Goal: Task Accomplishment & Management: Manage account settings

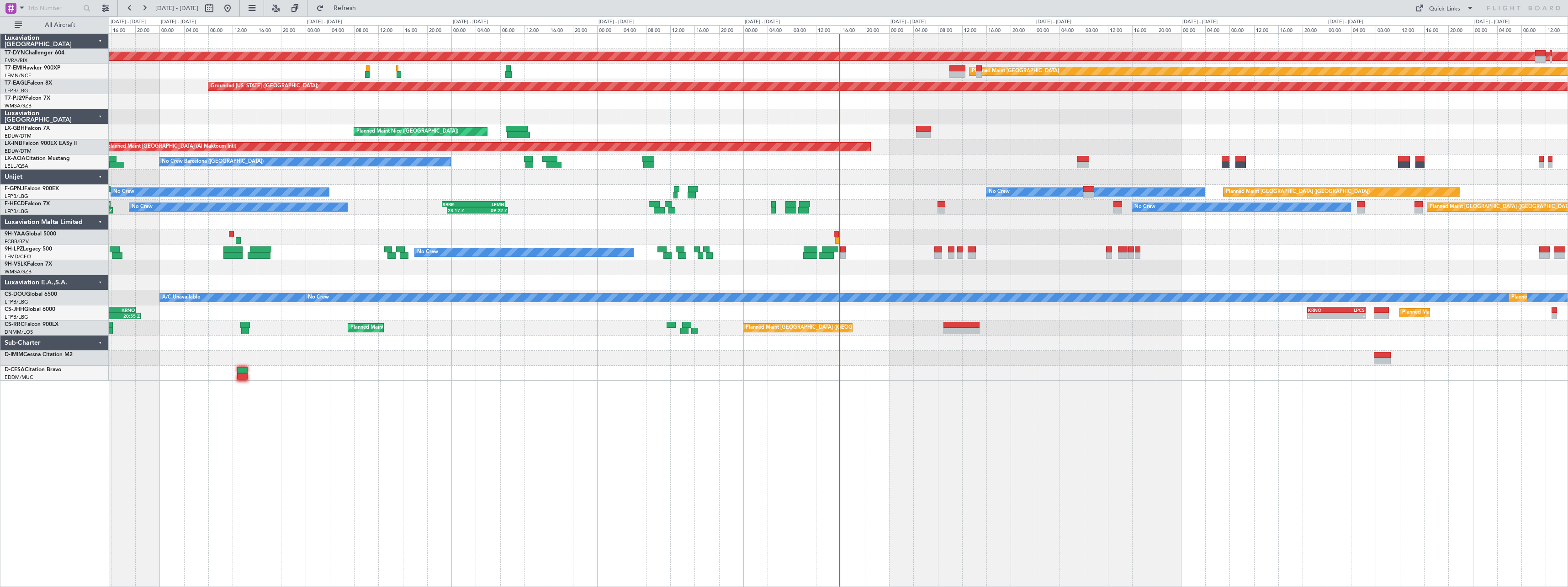
click at [645, 367] on div at bounding box center [838, 373] width 1459 height 15
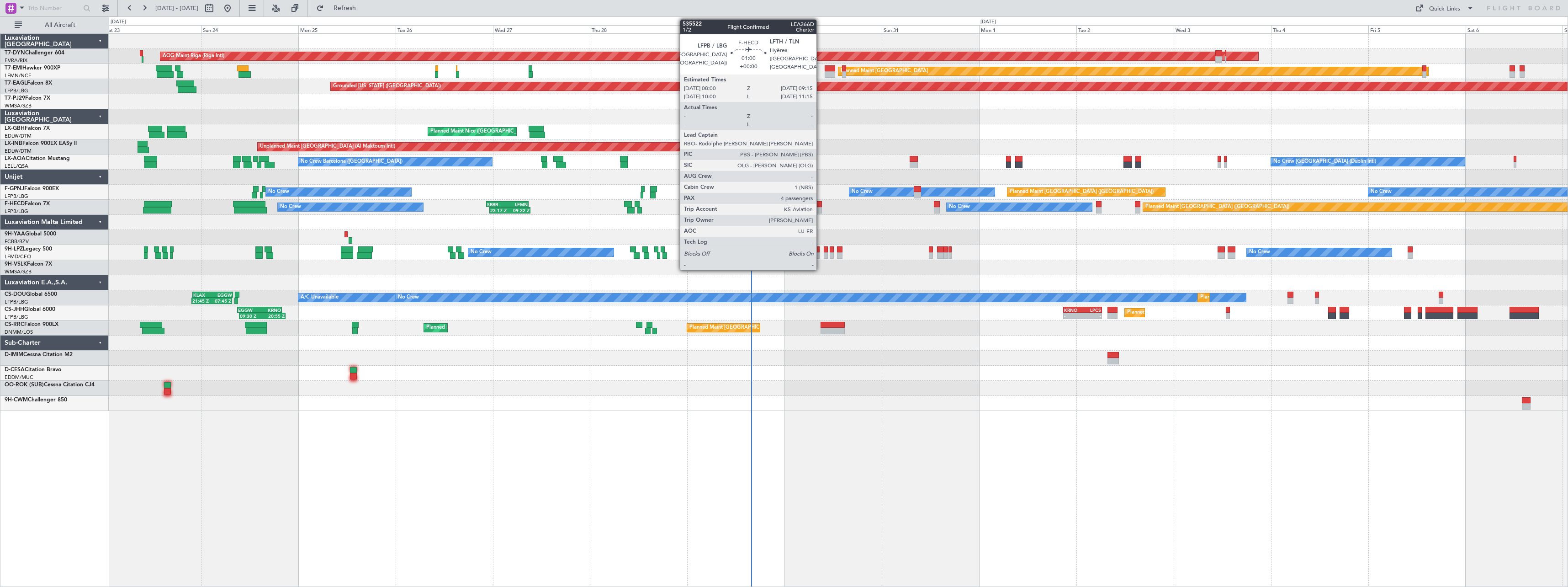
click at [821, 210] on div at bounding box center [819, 210] width 5 height 7
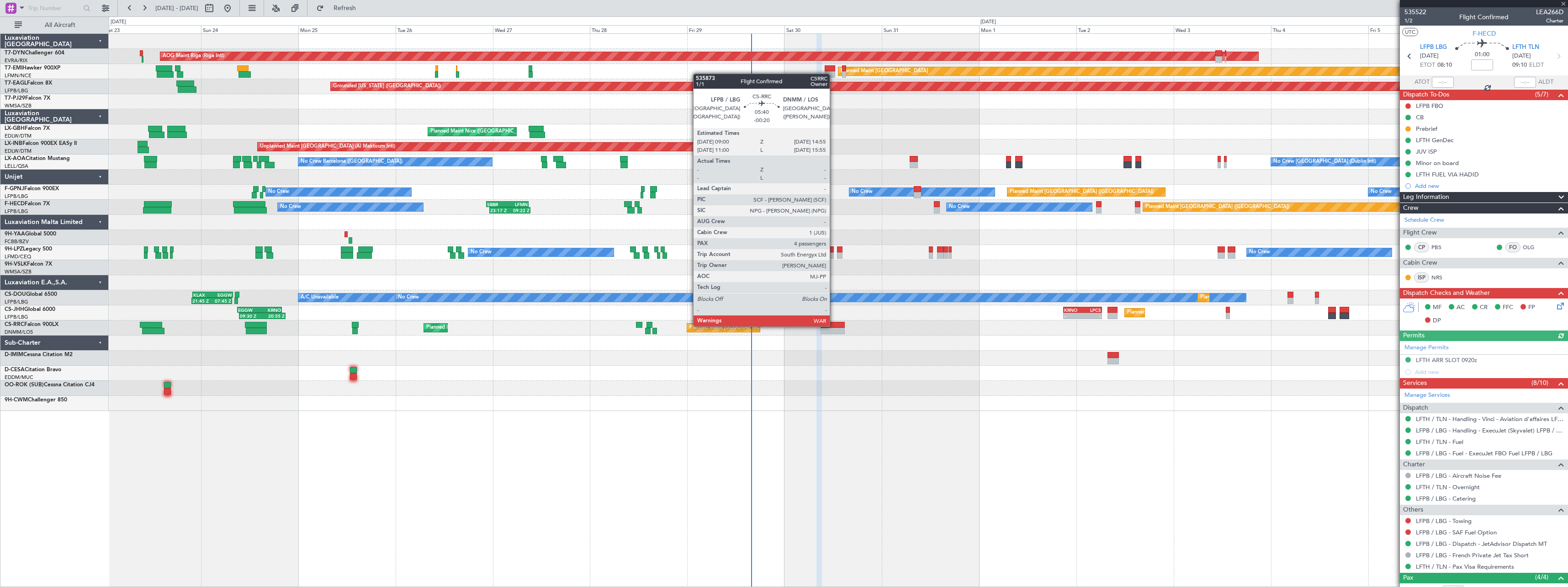
click at [834, 325] on div at bounding box center [833, 325] width 24 height 7
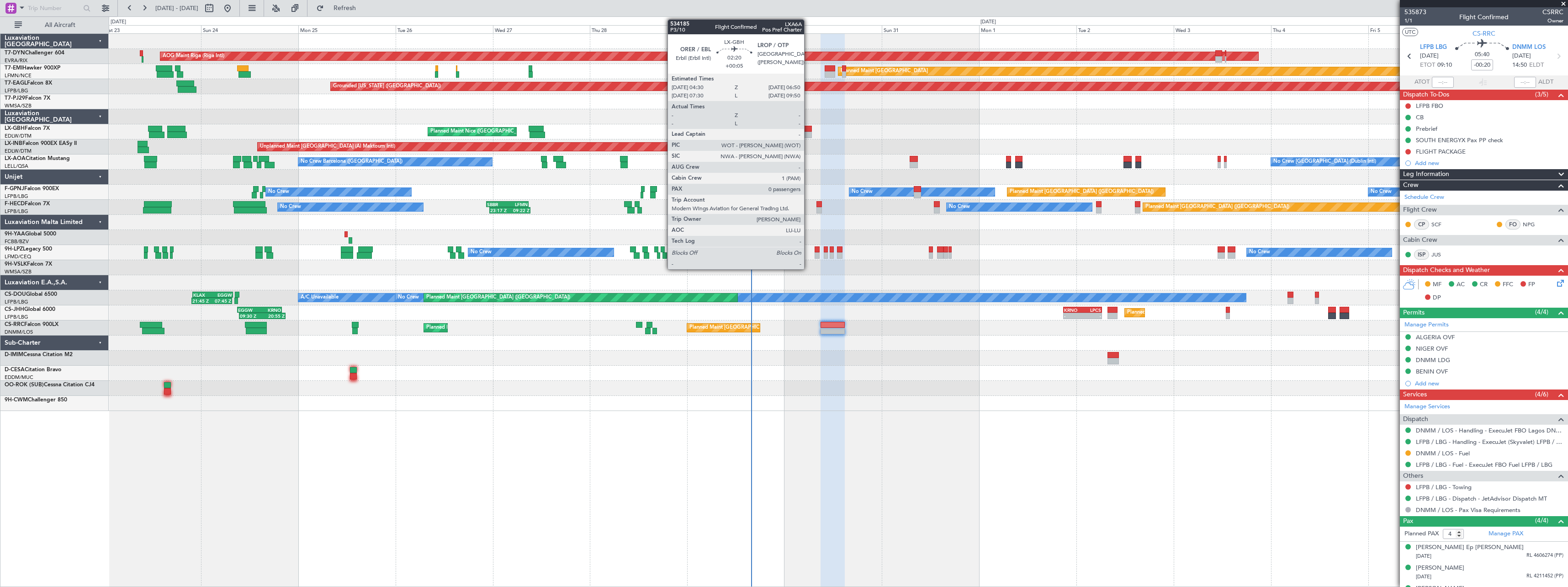
click at [808, 130] on div at bounding box center [807, 128] width 10 height 7
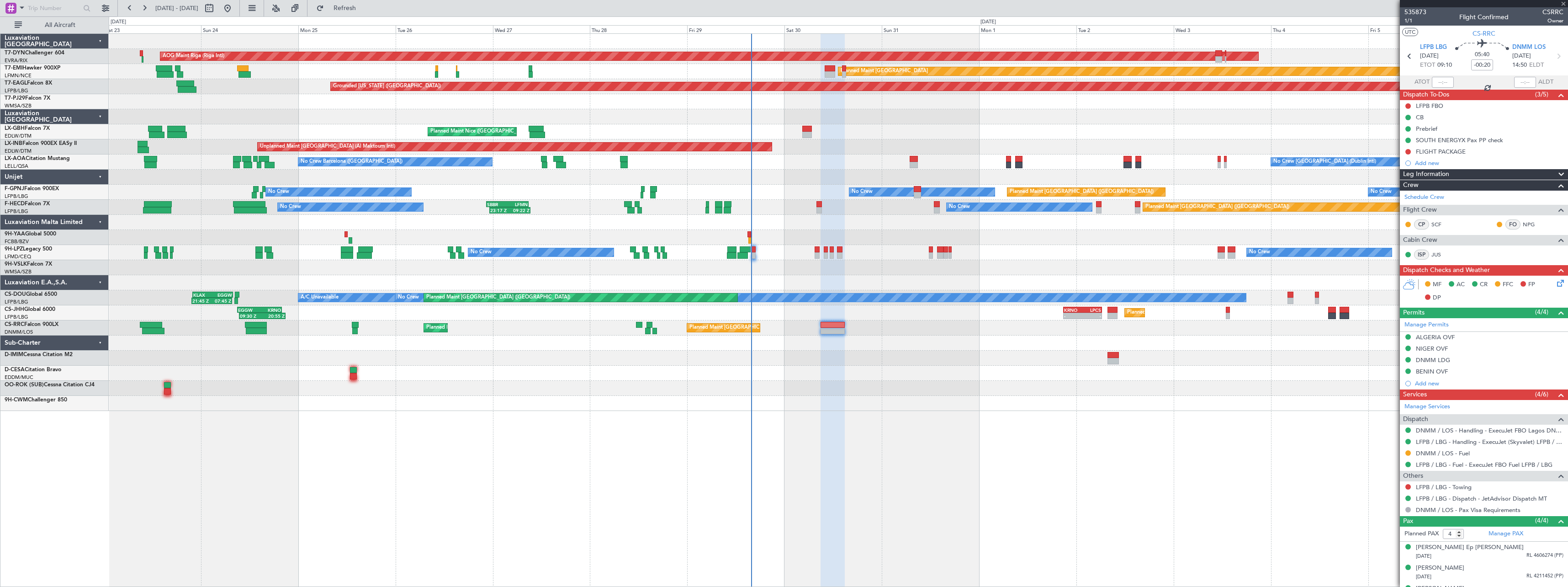
type input "+00:05"
type input "0"
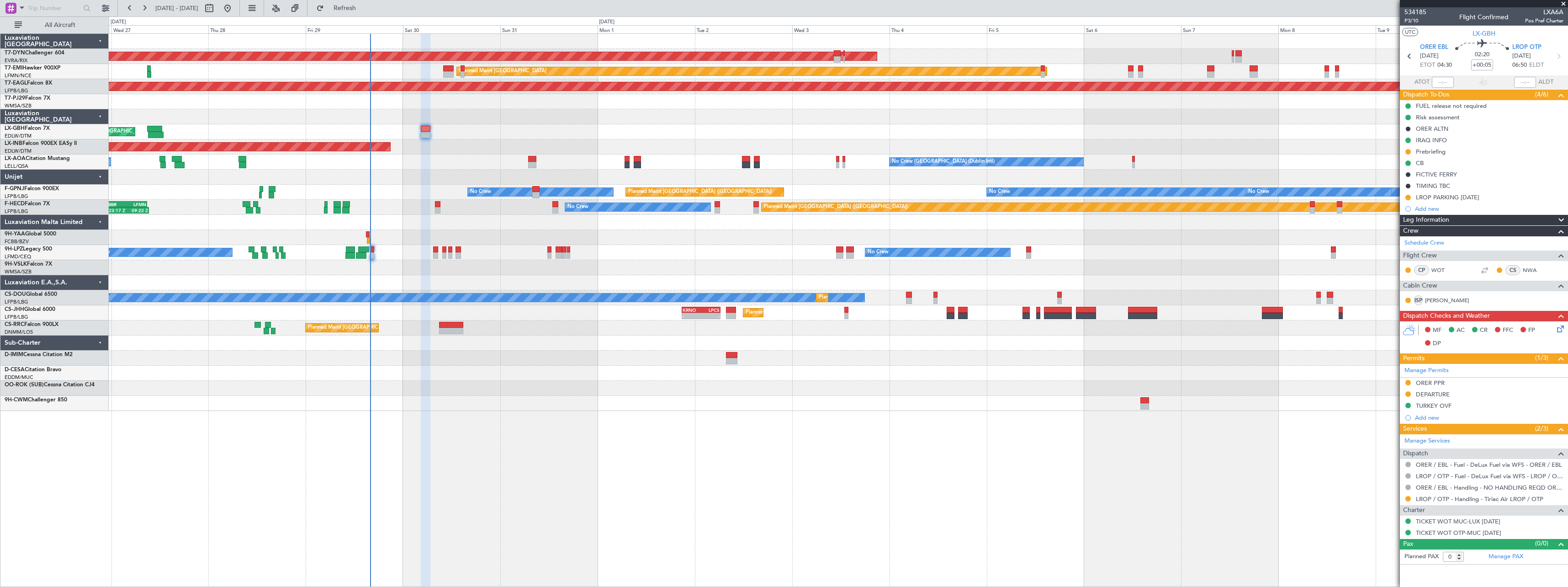
click at [656, 368] on div at bounding box center [838, 373] width 1459 height 15
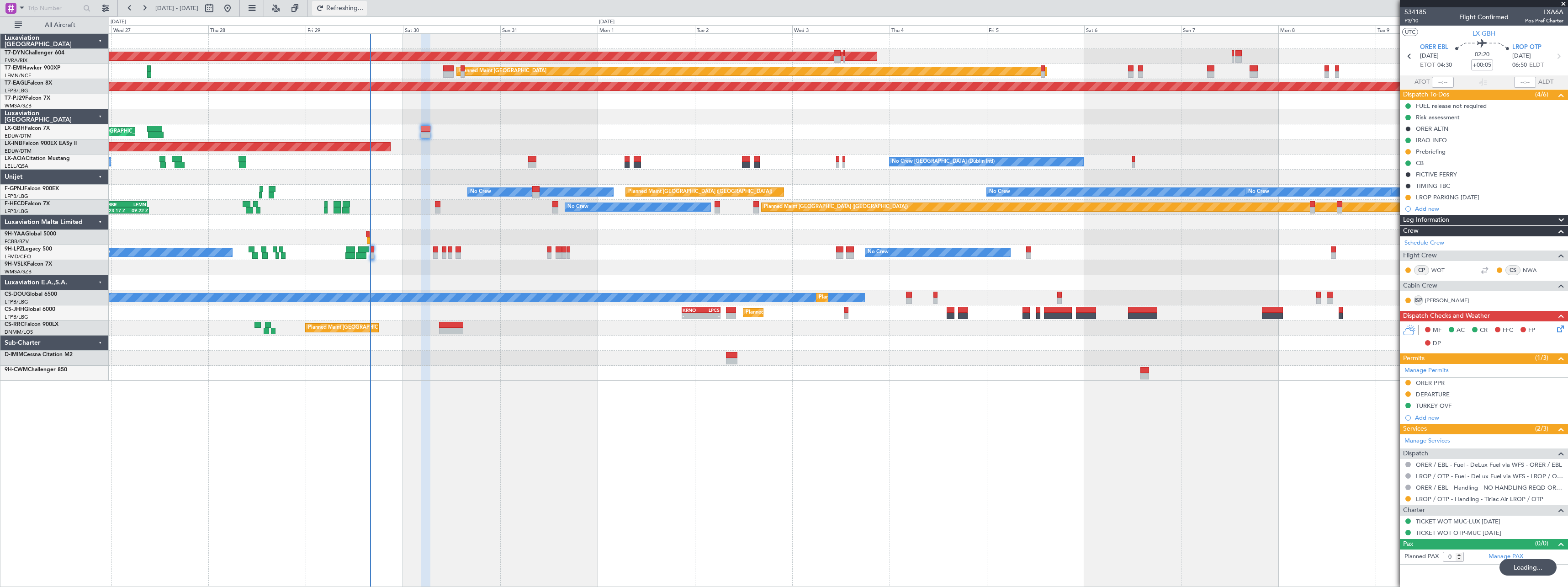
click at [364, 9] on span "Refreshing..." at bounding box center [345, 8] width 38 height 7
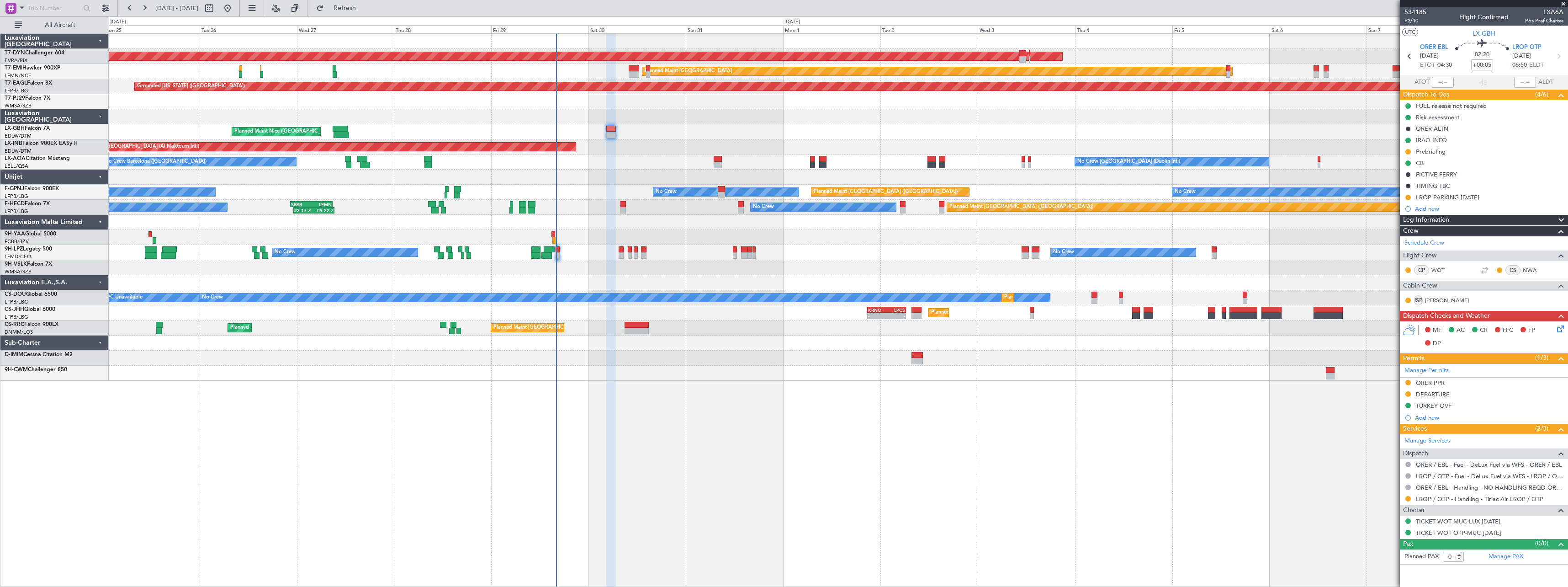
click at [719, 360] on div at bounding box center [838, 358] width 1459 height 15
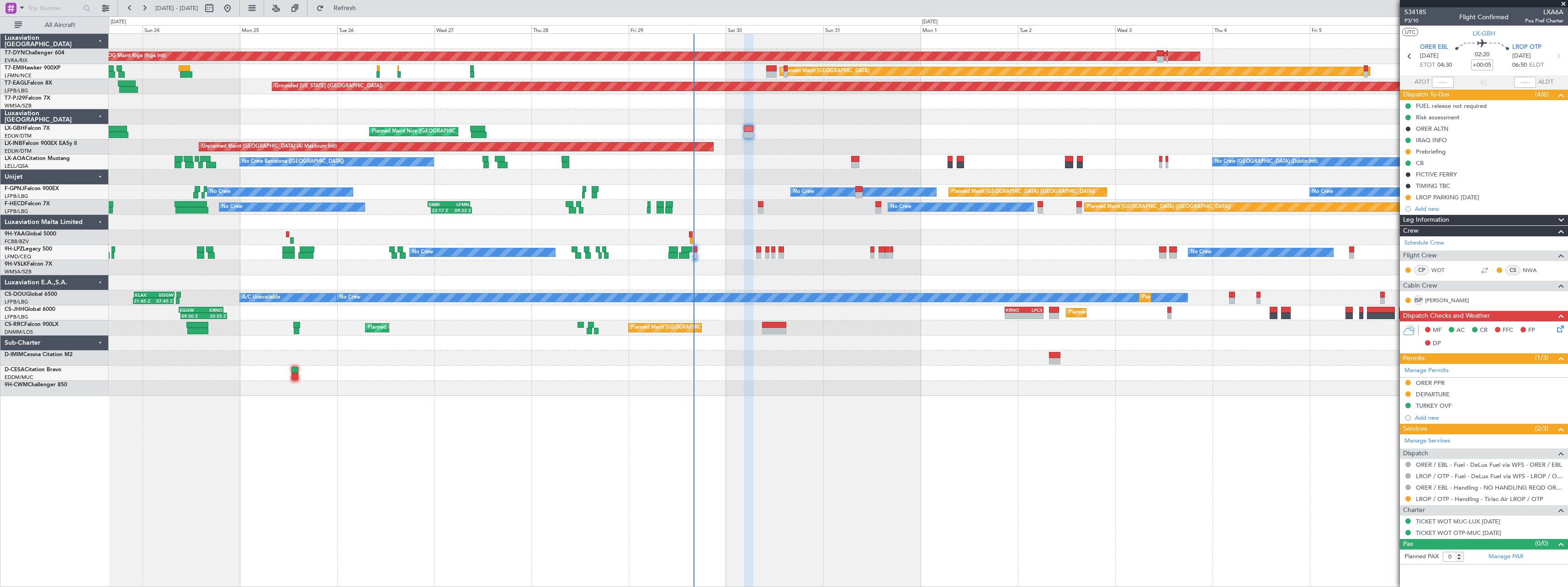
click at [848, 402] on div "AOG Maint Riga (Riga Intl) Planned Maint Basel-Mulhouse Planned Maint Zurich Pl…" at bounding box center [838, 310] width 1459 height 554
click at [1565, 2] on span at bounding box center [1563, 4] width 9 height 9
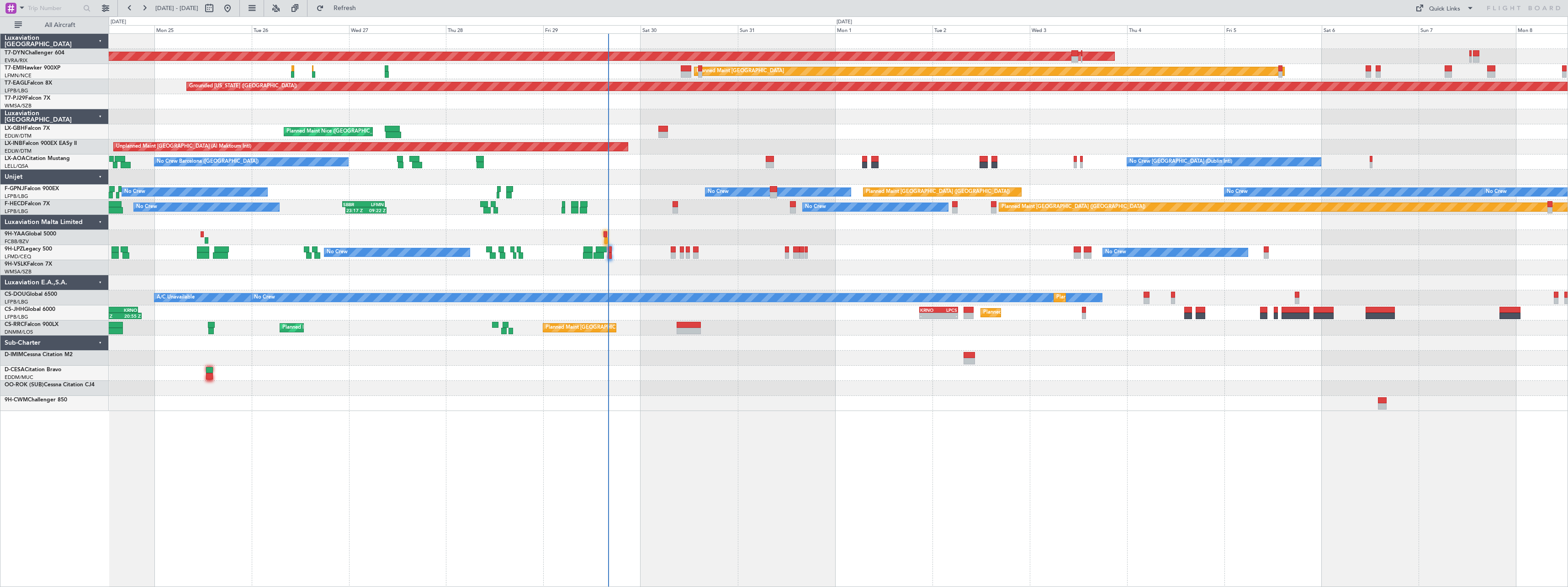
click at [463, 396] on div "AOG Maint Riga (Riga Intl) Planned Maint Basel-Mulhouse Planned Maint Zurich Pl…" at bounding box center [838, 222] width 1459 height 377
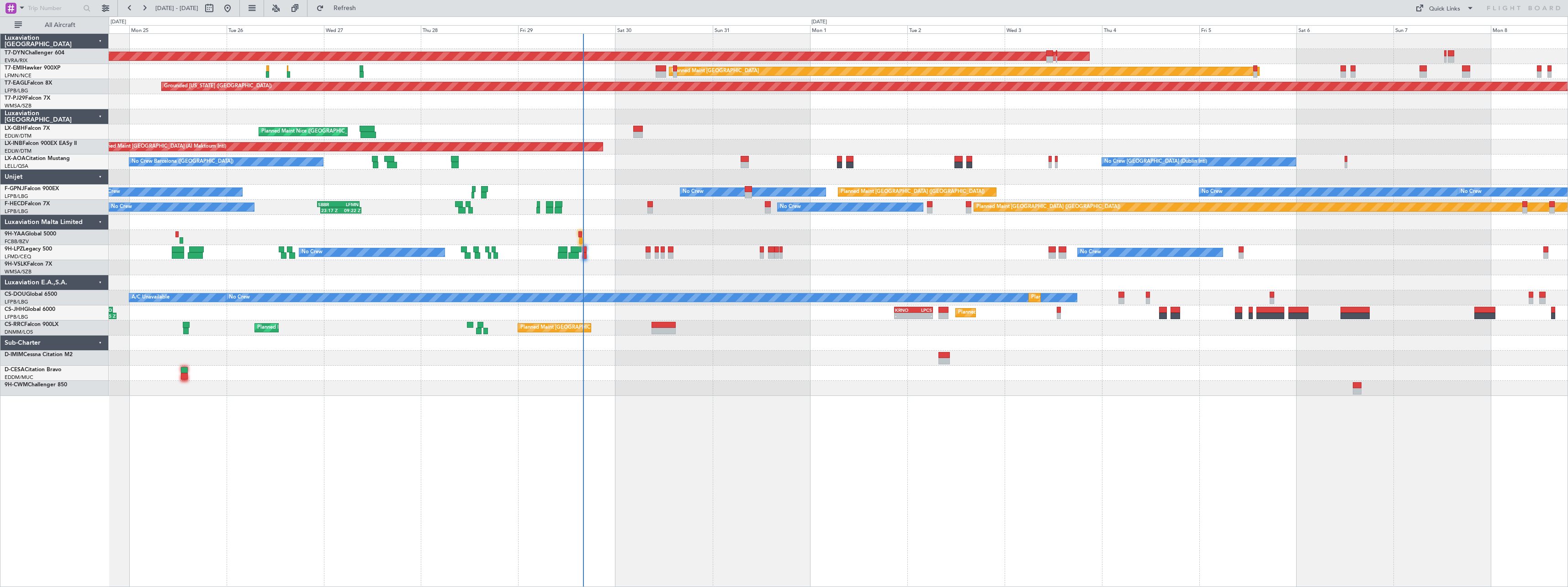
click at [655, 281] on div at bounding box center [838, 283] width 1459 height 15
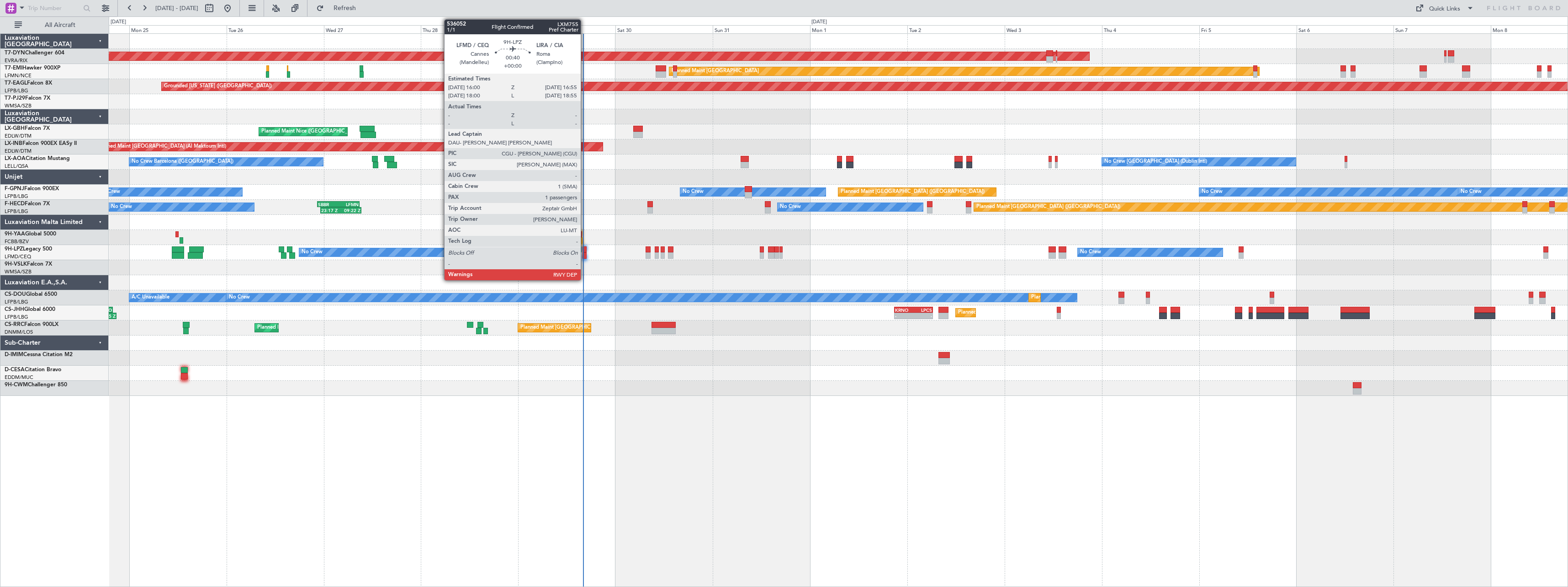
click at [585, 251] on div at bounding box center [584, 250] width 4 height 7
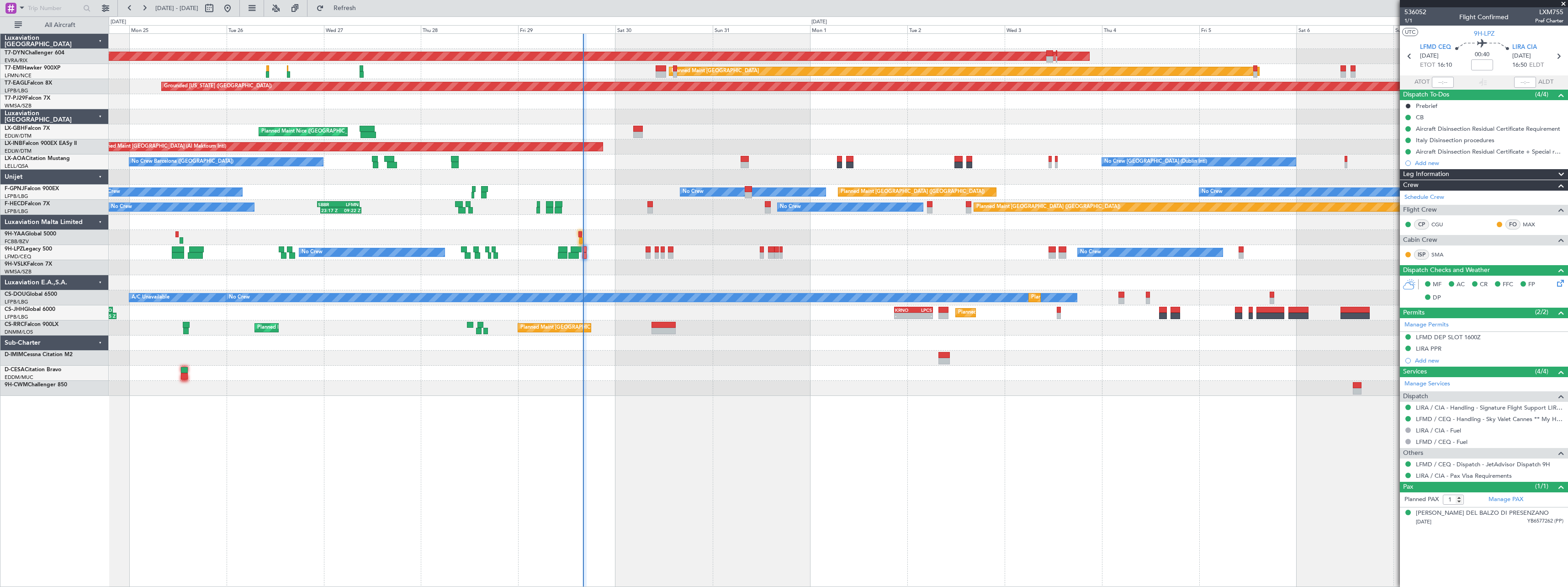
click at [1564, 5] on span at bounding box center [1563, 4] width 9 height 9
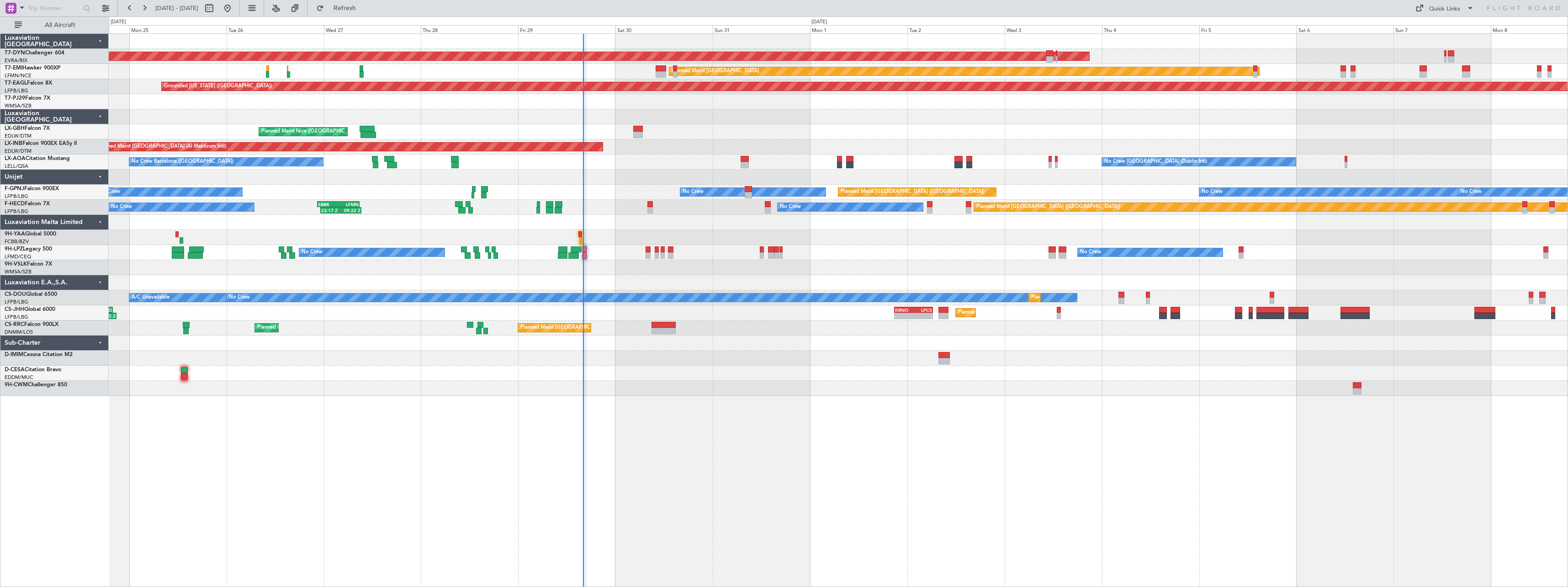
type input "0"
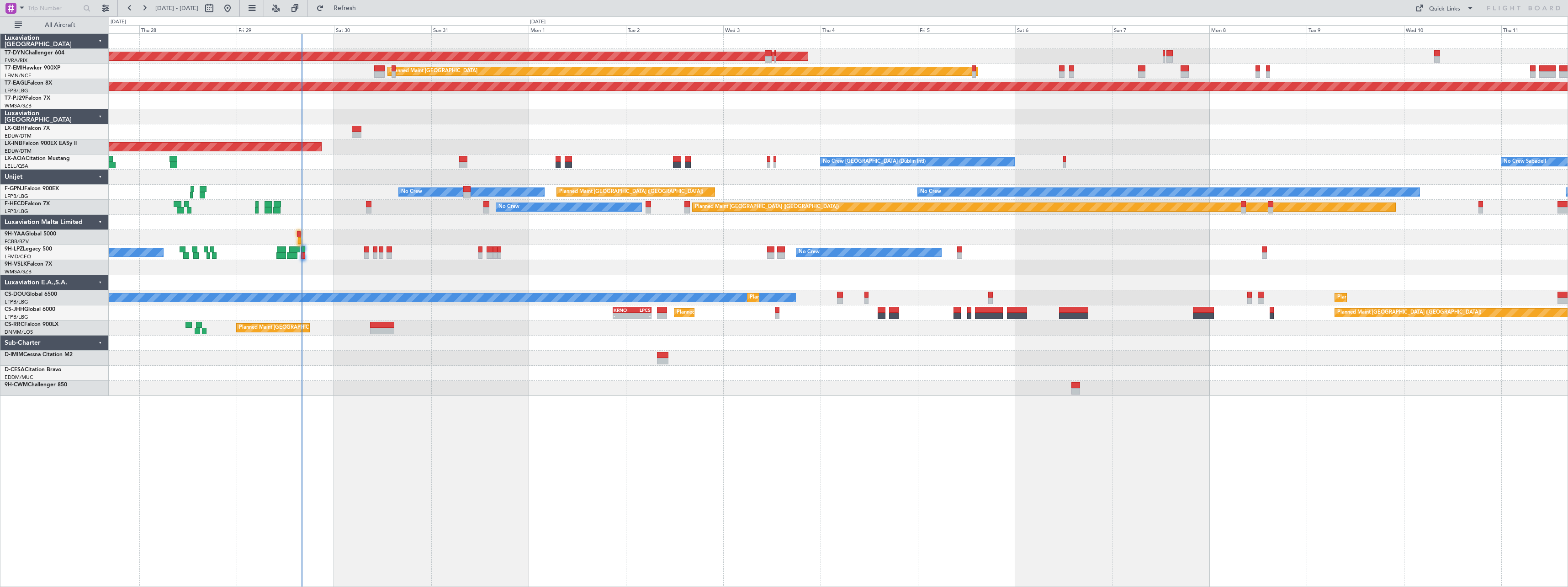
click at [706, 401] on div "AOG Maint Riga (Riga Intl) Planned Maint Zurich Grounded New York (Teterboro) P…" at bounding box center [838, 310] width 1459 height 554
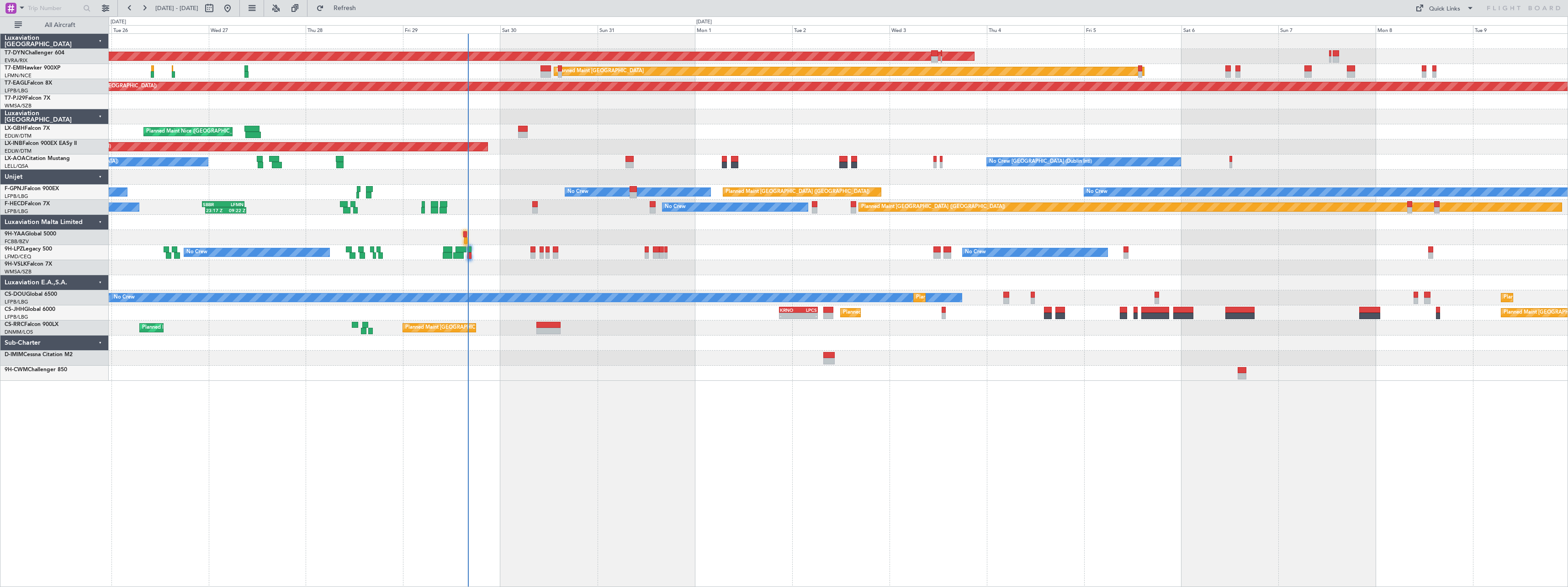
click at [668, 364] on div at bounding box center [838, 358] width 1459 height 15
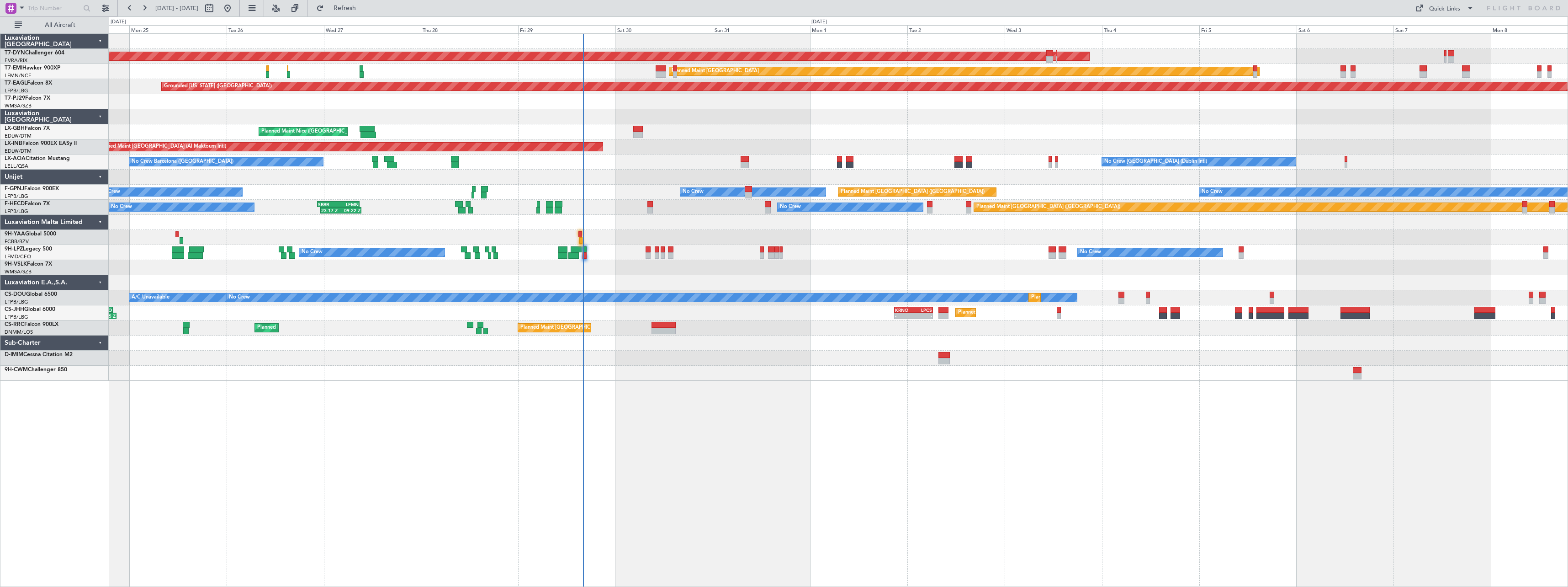
click at [660, 384] on div "AOG Maint Riga (Riga Intl) Planned Maint Basel-Mulhouse Planned Maint Zurich Pl…" at bounding box center [838, 310] width 1459 height 554
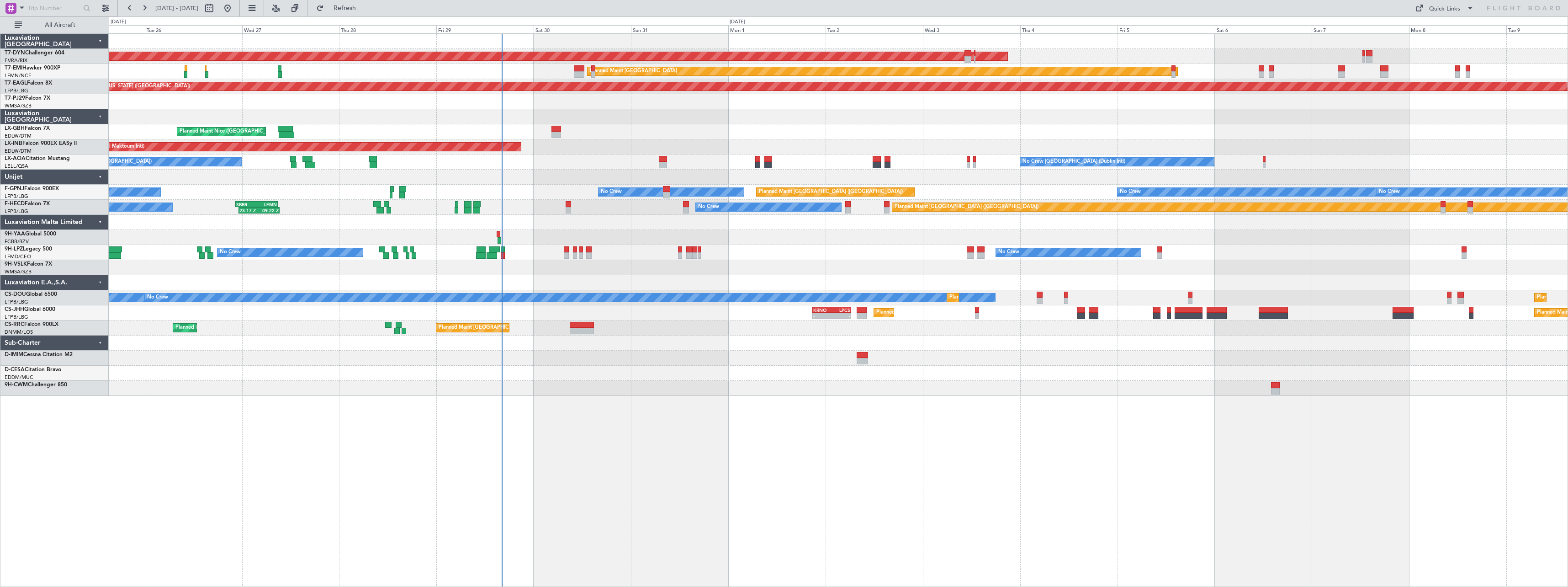
click at [730, 312] on div "Planned Maint London (Luton) - - KRNO 20:50 Z LPCS 06:25 Z Planned Maint Paris …" at bounding box center [838, 312] width 1459 height 15
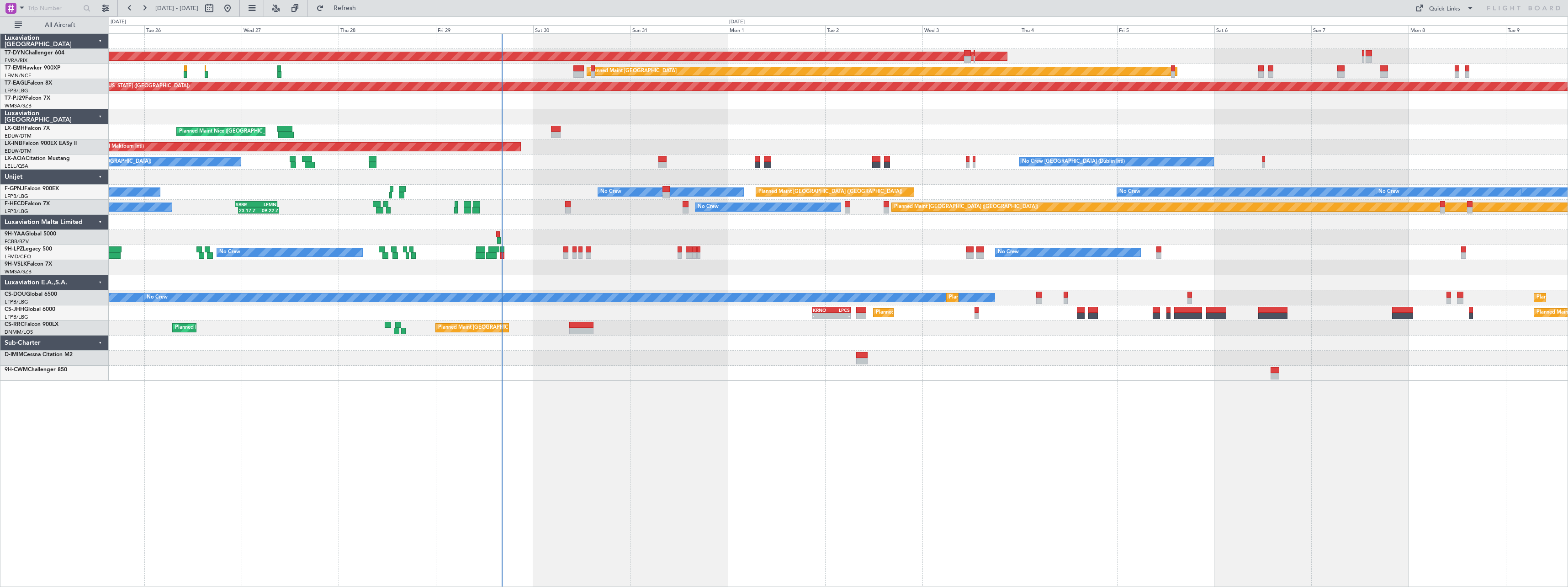
click at [931, 135] on div "AOG Maint Riga (Riga Intl) Planned Maint Basel-Mulhouse Planned Maint Zurich Pl…" at bounding box center [838, 208] width 1459 height 347
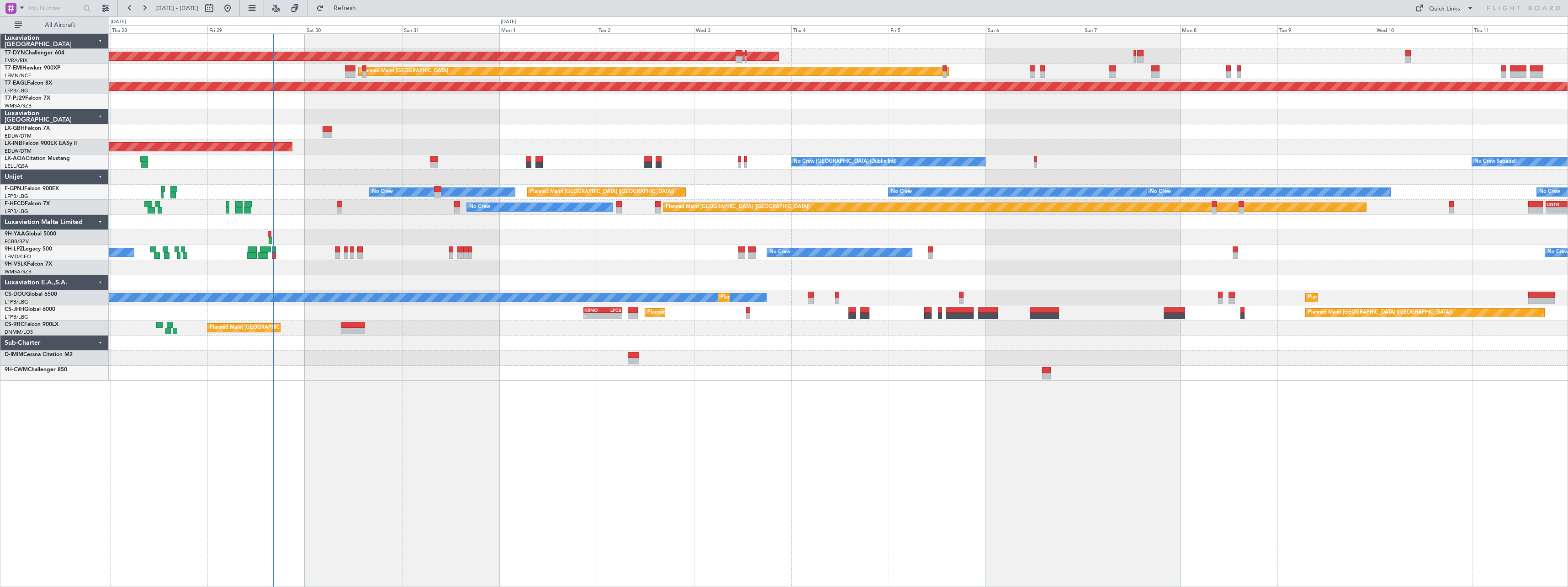
click at [771, 135] on div "Planned Maint Nice ([GEOGRAPHIC_DATA])" at bounding box center [838, 132] width 1459 height 15
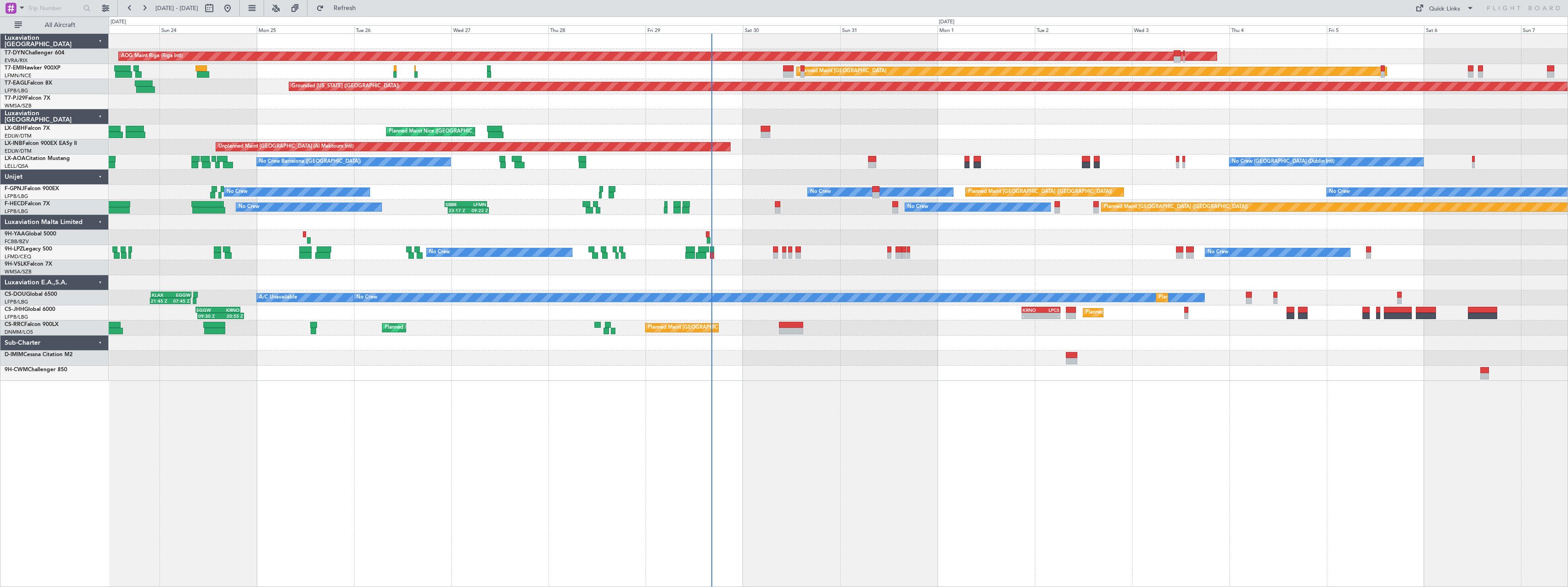
click at [883, 120] on div at bounding box center [838, 116] width 1459 height 15
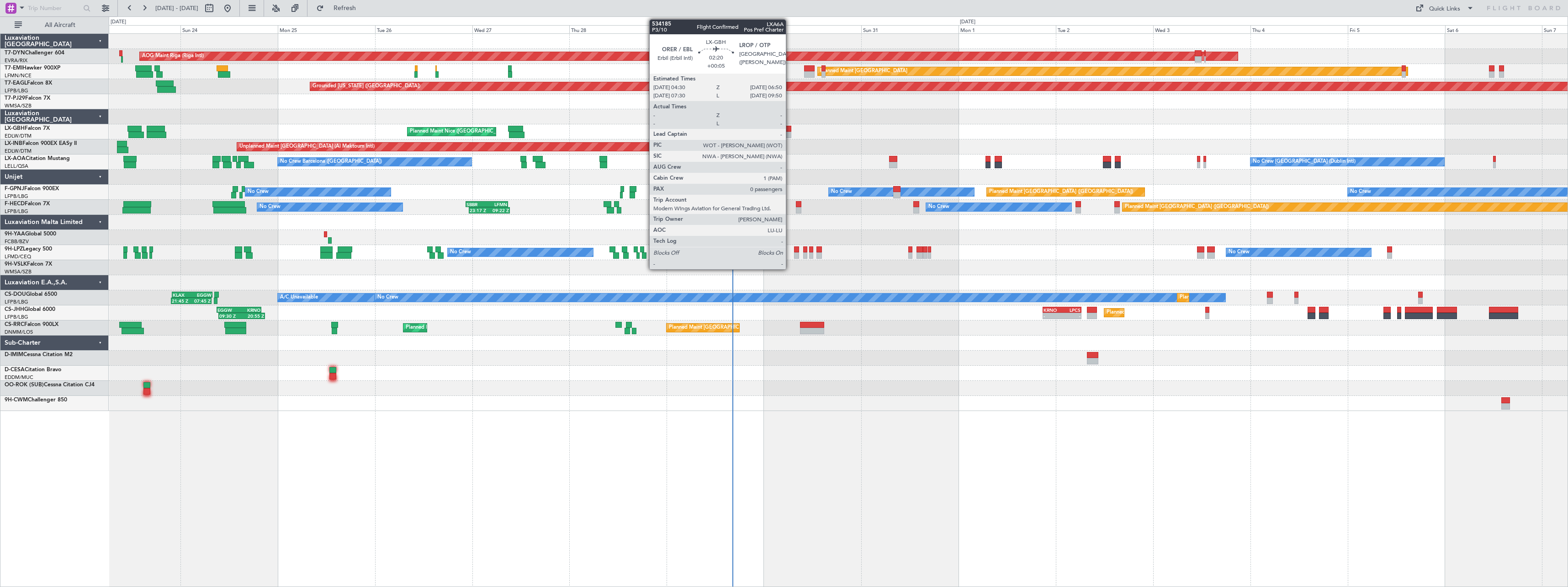
click at [790, 129] on div at bounding box center [786, 128] width 10 height 7
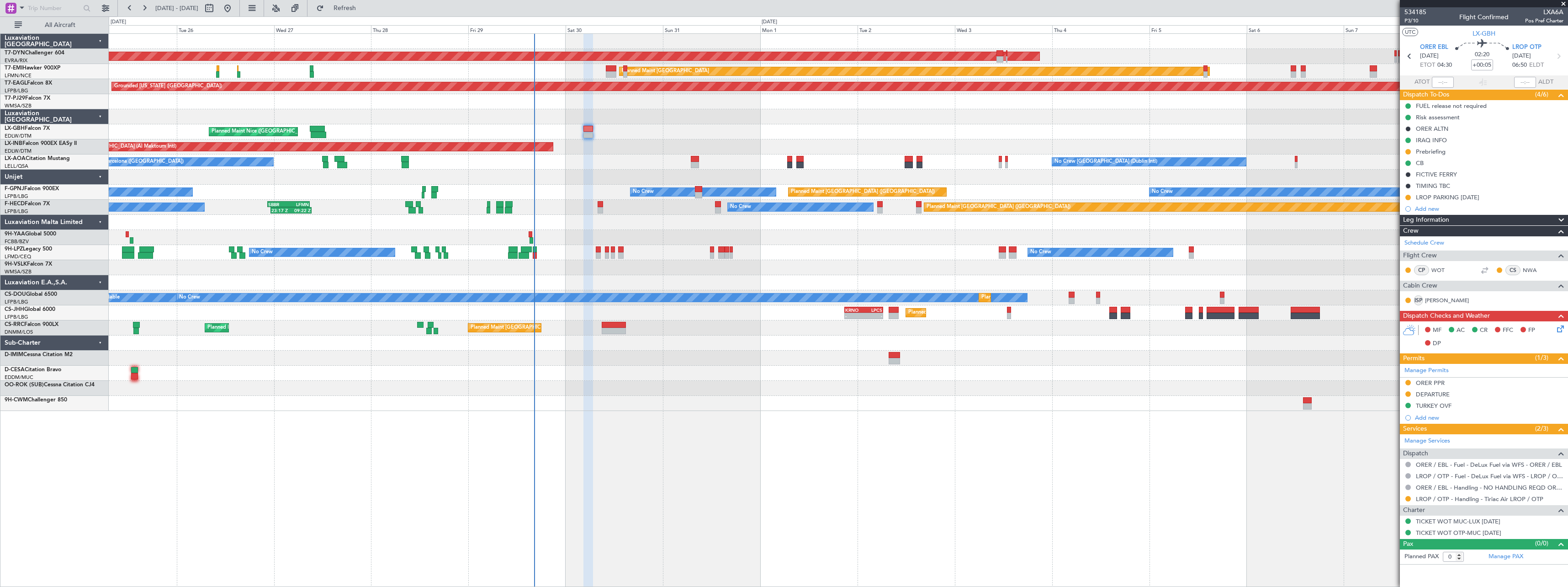
click at [779, 354] on div "AOG Maint Riga (Riga Intl) Planned Maint Basel-Mulhouse Planned Maint Zurich Pl…" at bounding box center [838, 222] width 1459 height 377
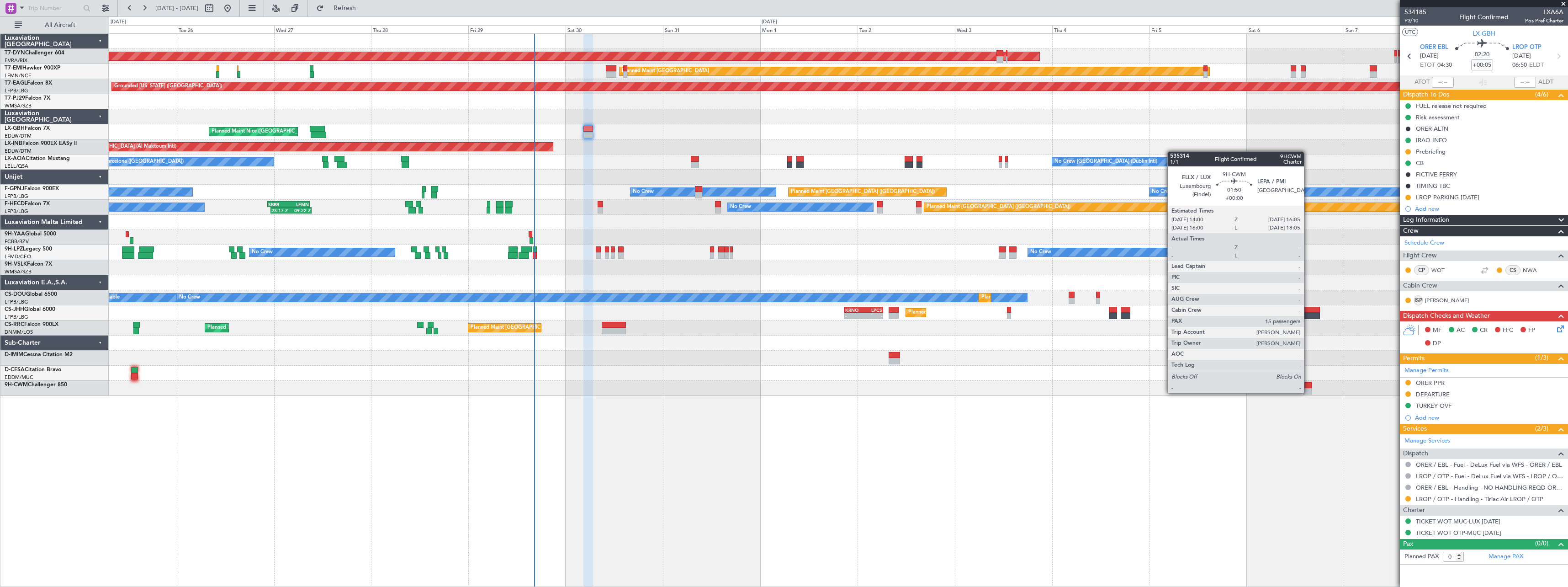
click at [1307, 392] on div at bounding box center [1307, 391] width 9 height 7
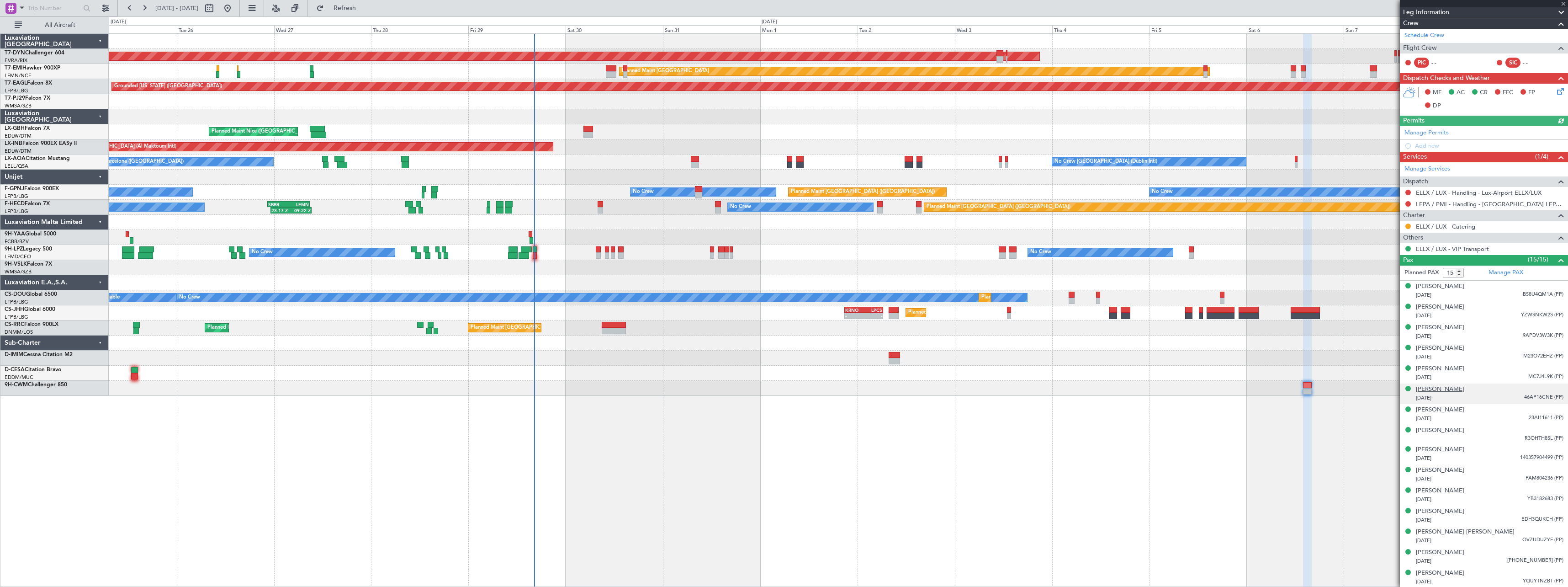
scroll to position [116, 0]
click at [1488, 290] on div "13/06/1994 BS8U4QM1A (PP)" at bounding box center [1489, 295] width 147 height 9
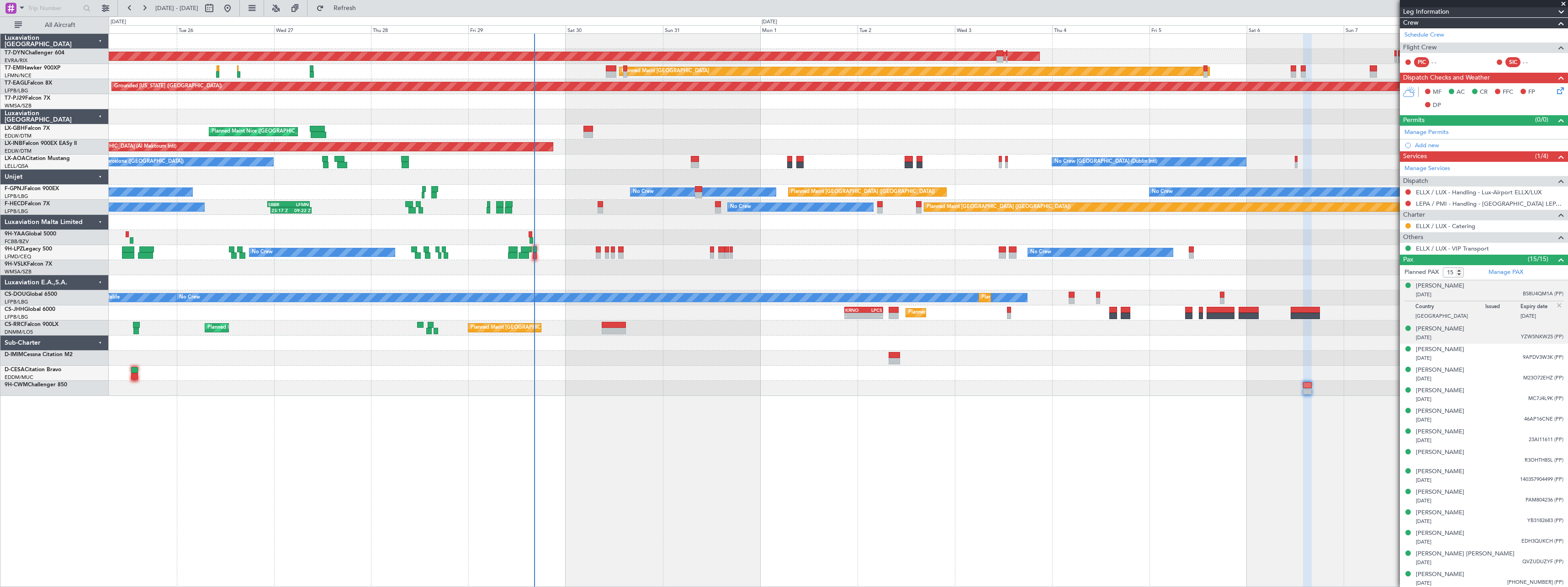
click at [1492, 337] on div "07/09/1995 YZWSNKW2S (PP)" at bounding box center [1489, 337] width 147 height 9
click at [1491, 350] on div "Elise HEIMANN 18/03/2025 9APDV3W3K (PP)" at bounding box center [1489, 354] width 147 height 18
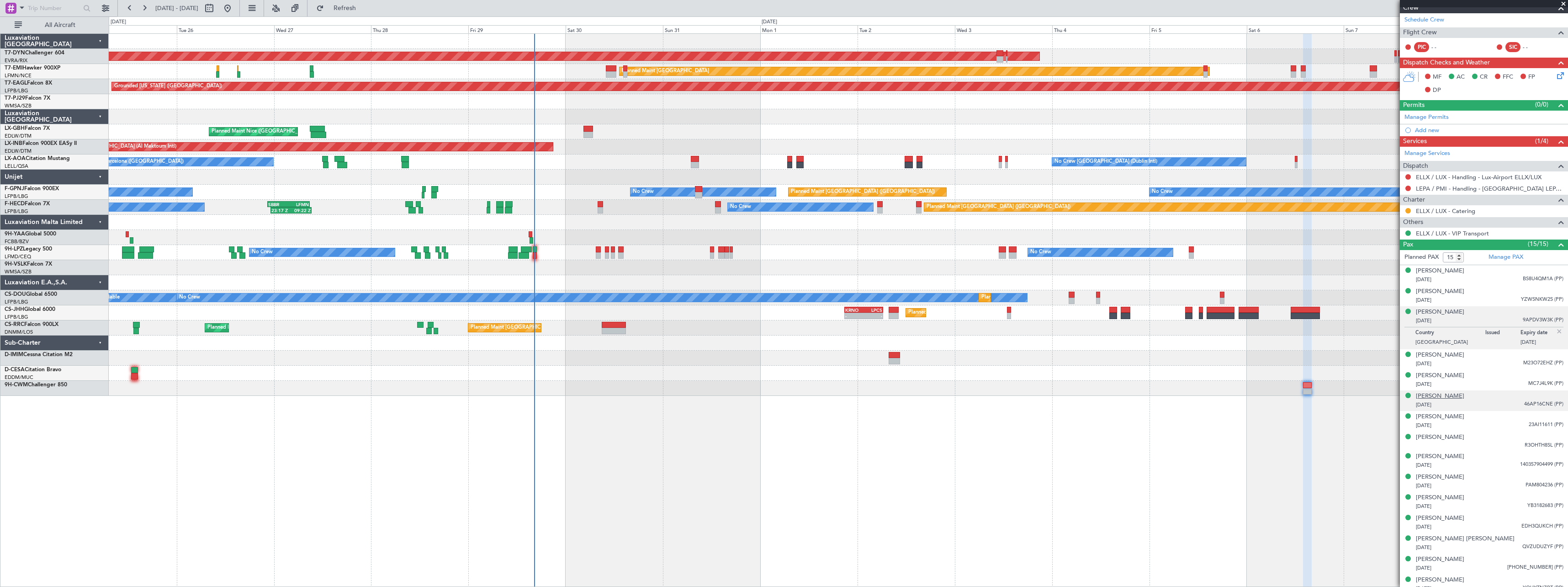
scroll to position [139, 0]
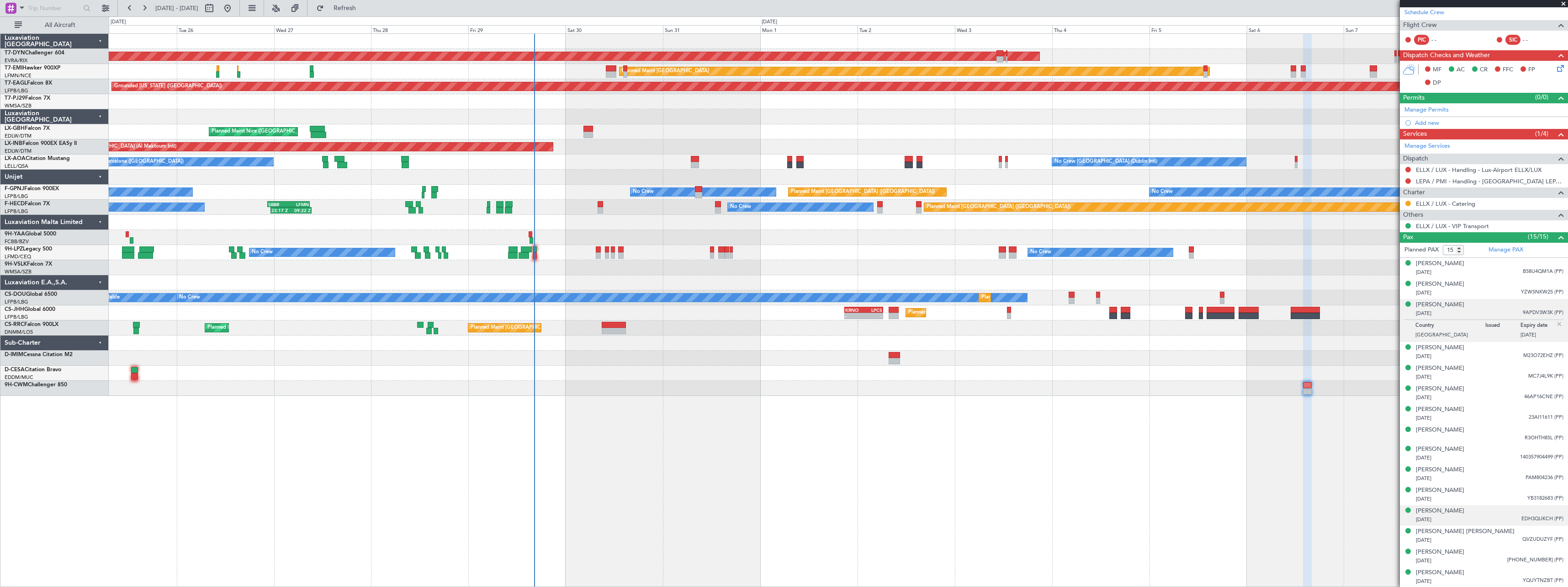
click at [1488, 516] on div "07/04/1997 EDH3QUKCH (PP)" at bounding box center [1489, 519] width 147 height 9
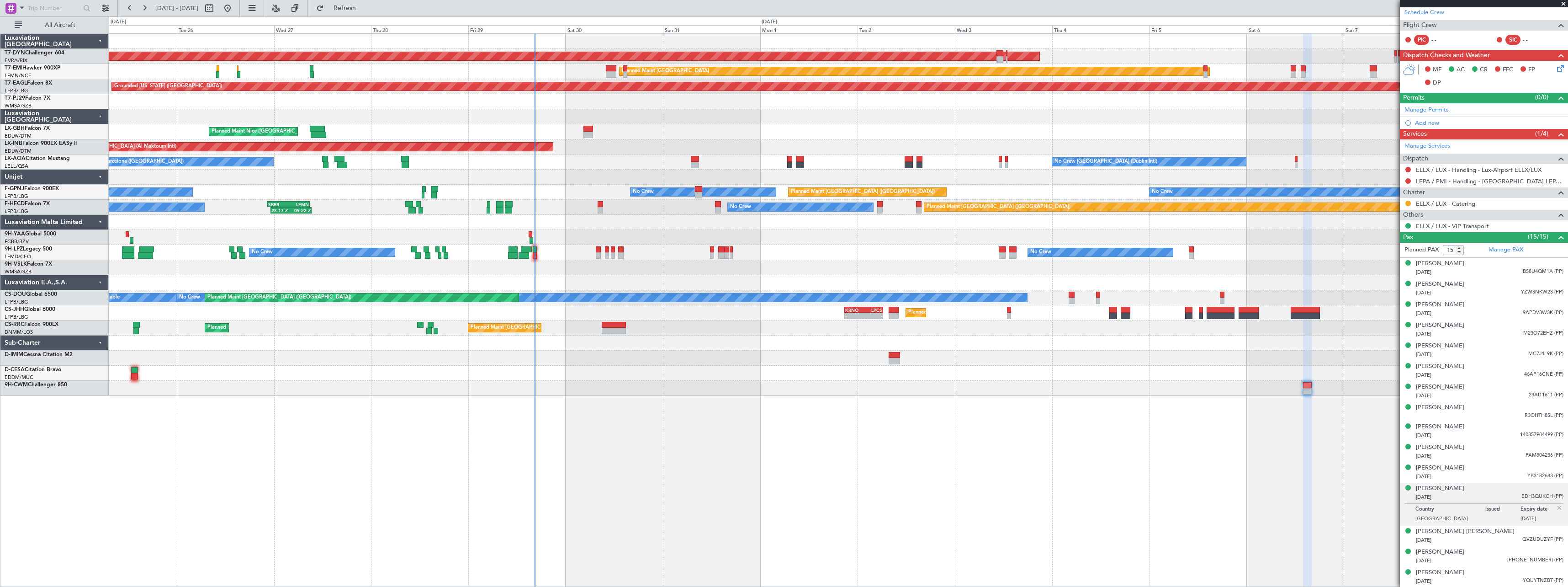
click at [1563, 3] on span at bounding box center [1563, 4] width 9 height 9
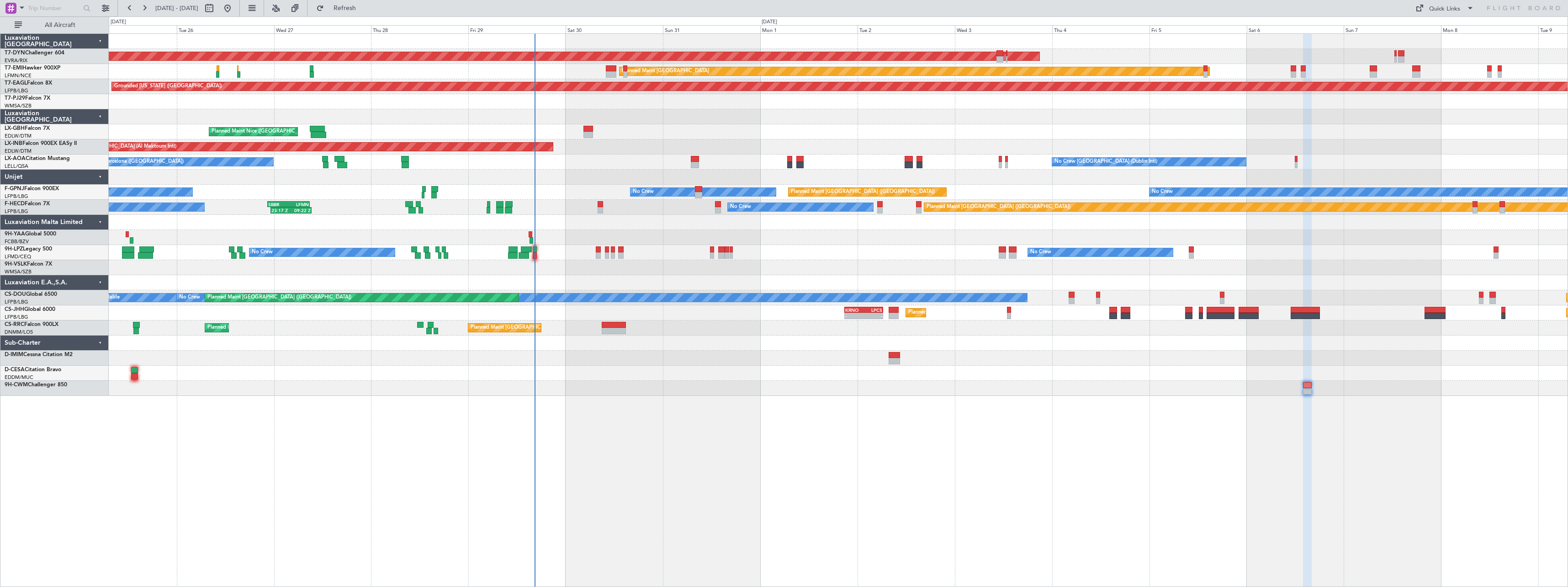
type input "0"
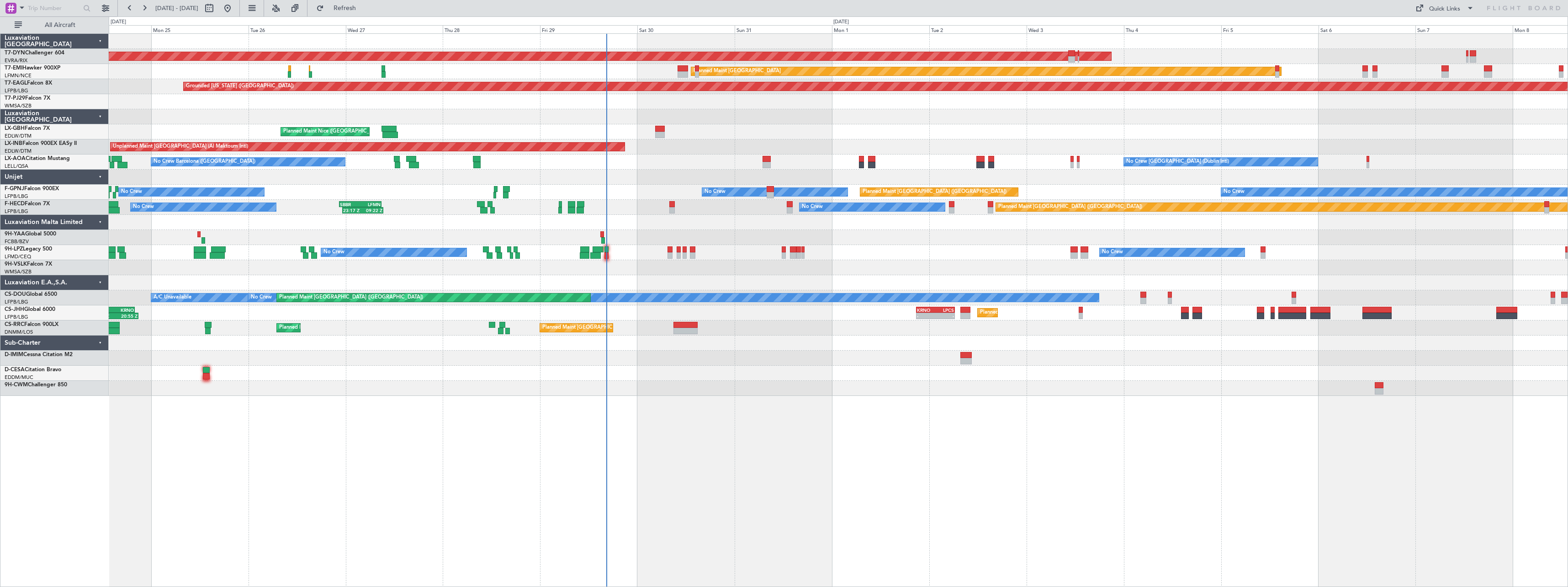
click at [808, 343] on div at bounding box center [838, 343] width 1459 height 15
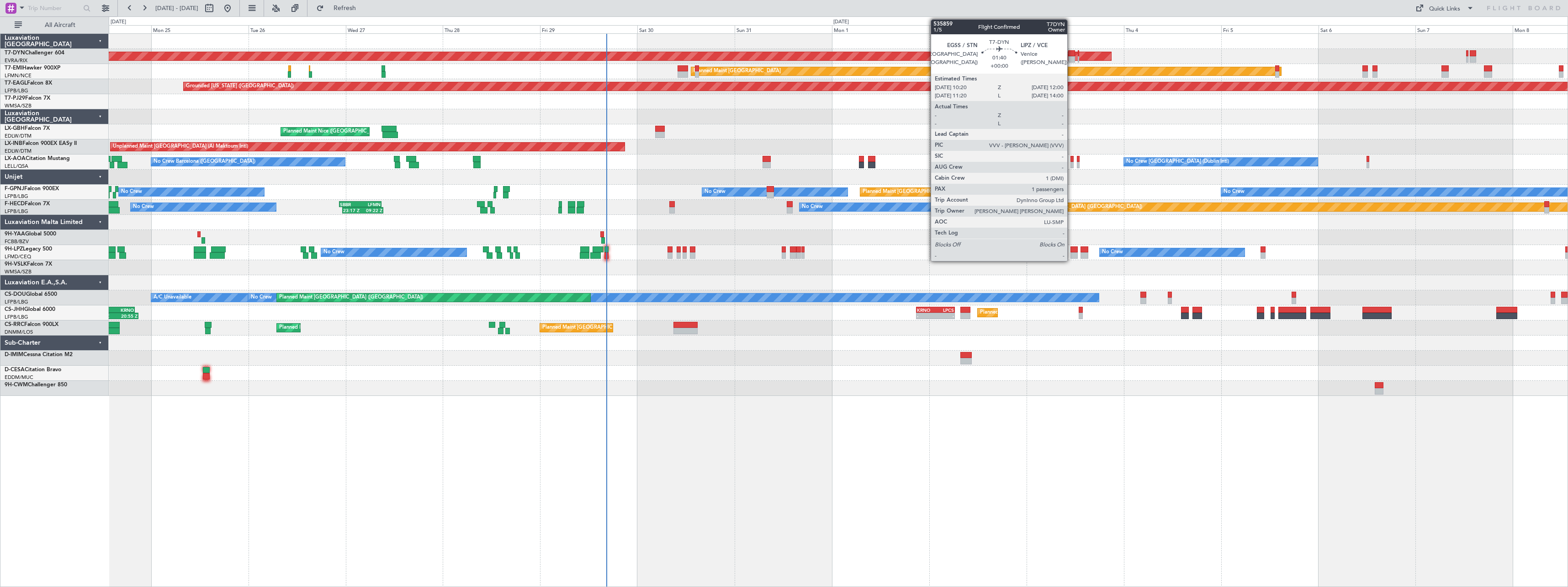
click at [1071, 55] on div at bounding box center [1071, 54] width 7 height 7
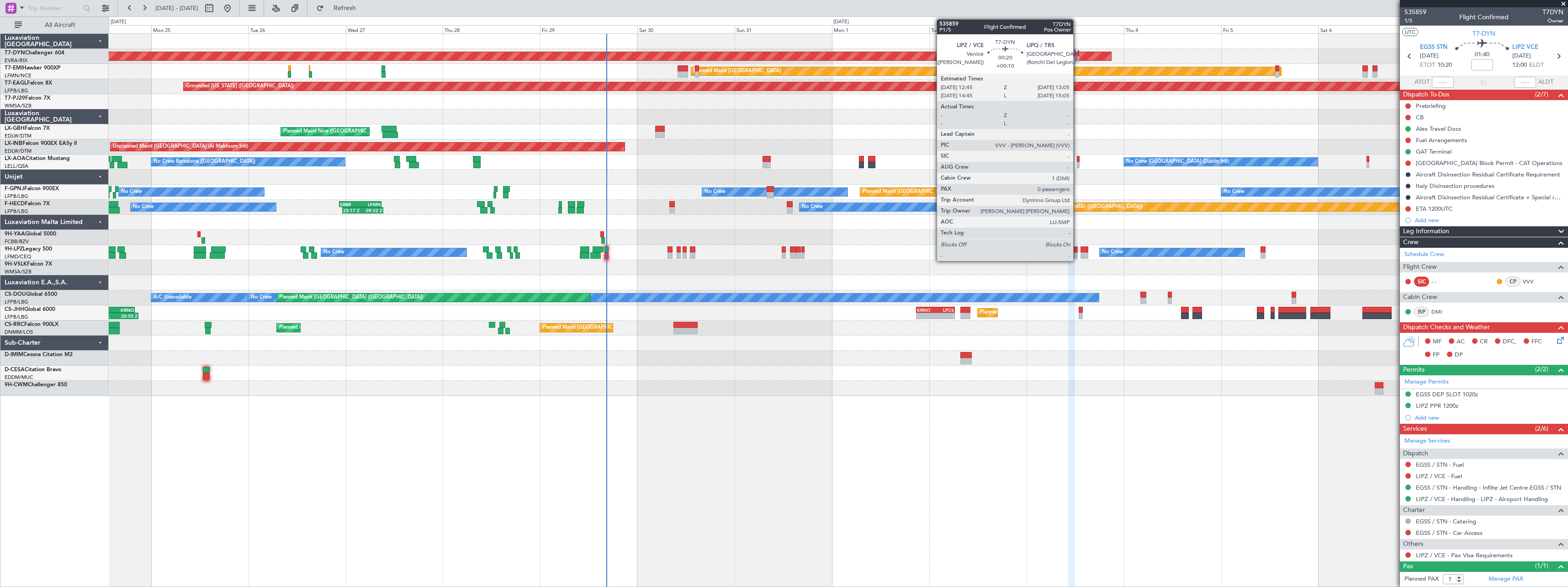
click at [1078, 58] on div at bounding box center [1079, 59] width 1 height 7
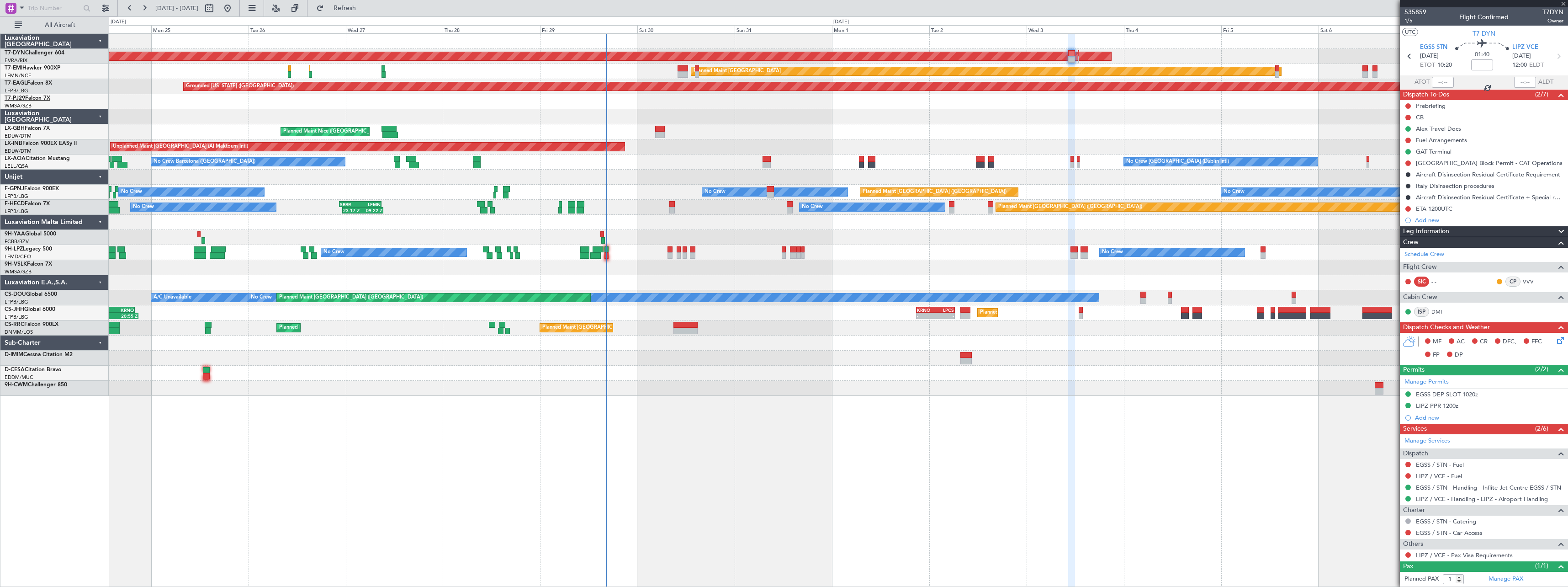
type input "+00:10"
type input "0"
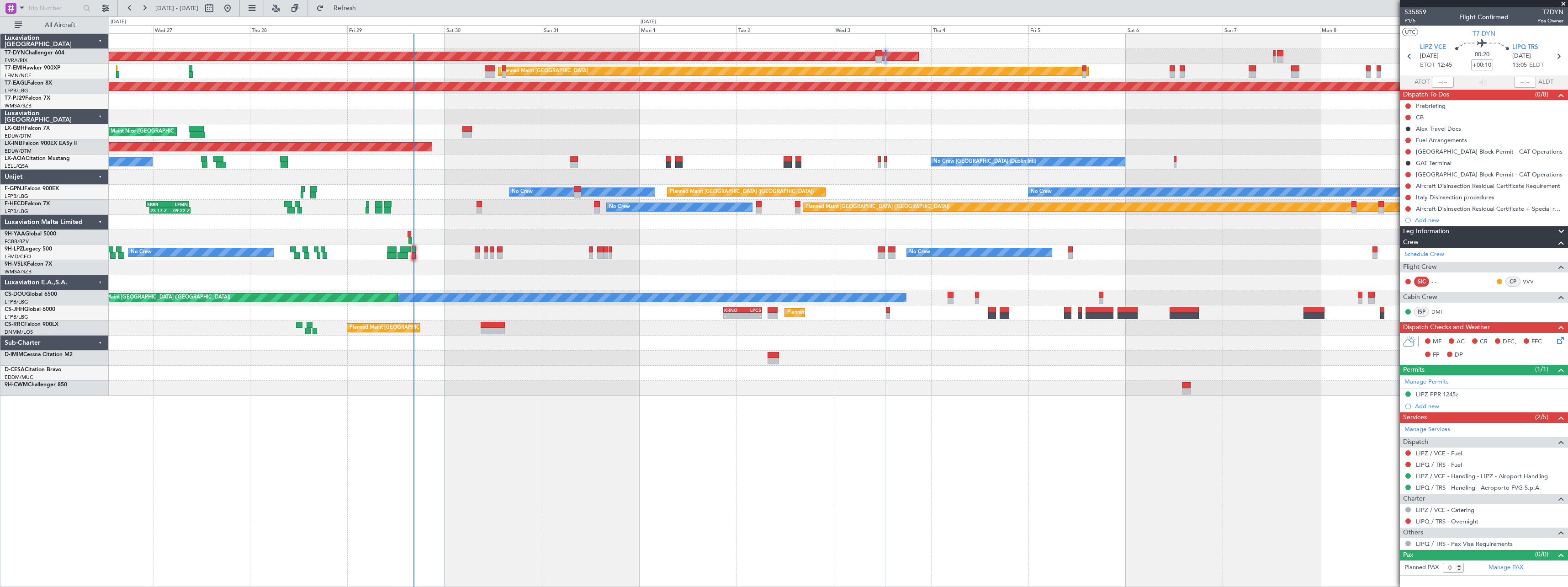
click at [920, 395] on div "AOG Maint Riga (Riga Intl) Planned Maint Zurich Grounded New York (Teterboro) P…" at bounding box center [838, 215] width 1459 height 362
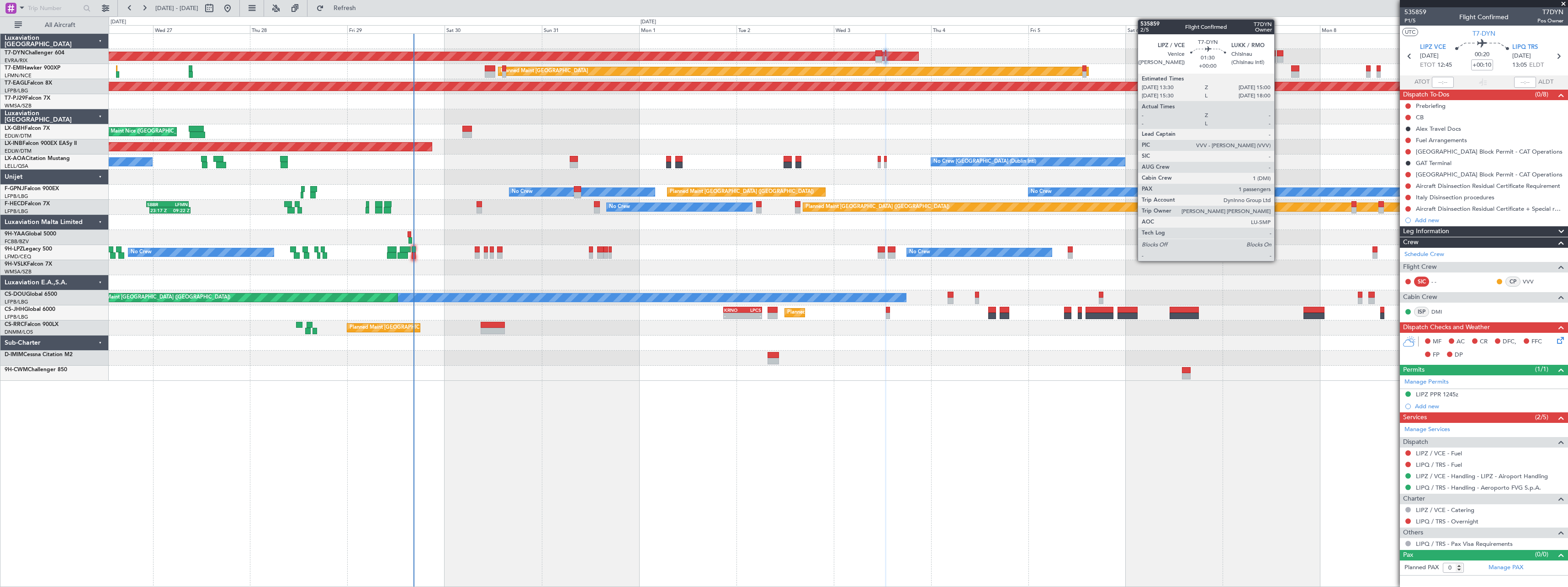
click at [1278, 54] on div at bounding box center [1280, 54] width 7 height 7
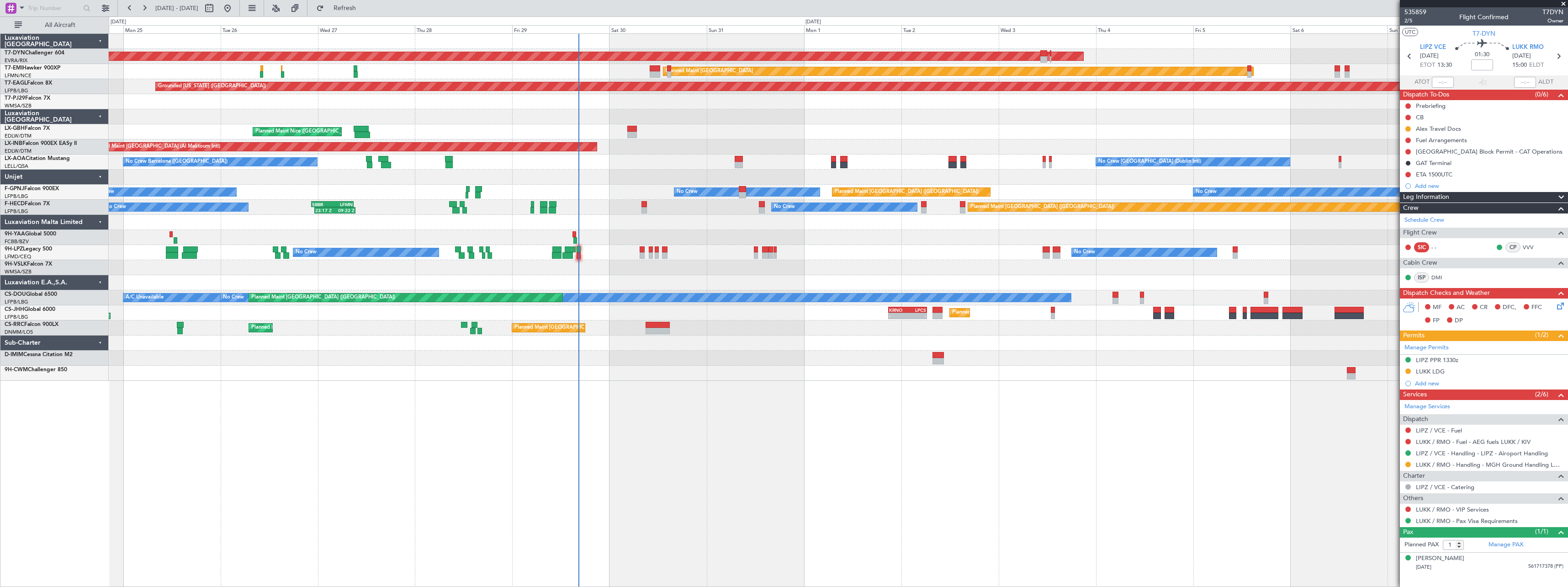
click at [851, 132] on div "Planned Maint Nice (Côte d'Azur Airport) Planned Maint Nice (Côte d'Azur Airpor…" at bounding box center [838, 132] width 1459 height 15
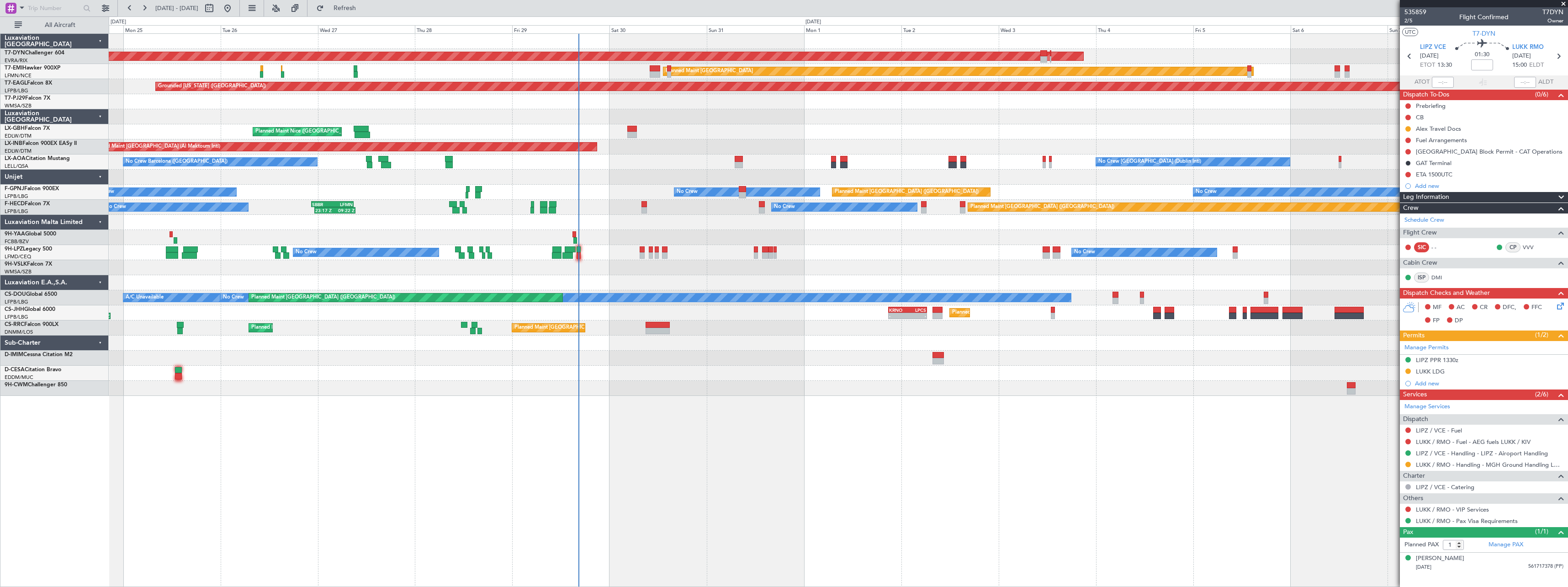
click at [726, 128] on div "Planned Maint Nice (Côte d'Azur Airport) Planned Maint Nice (Côte d'Azur Airpor…" at bounding box center [838, 132] width 1459 height 15
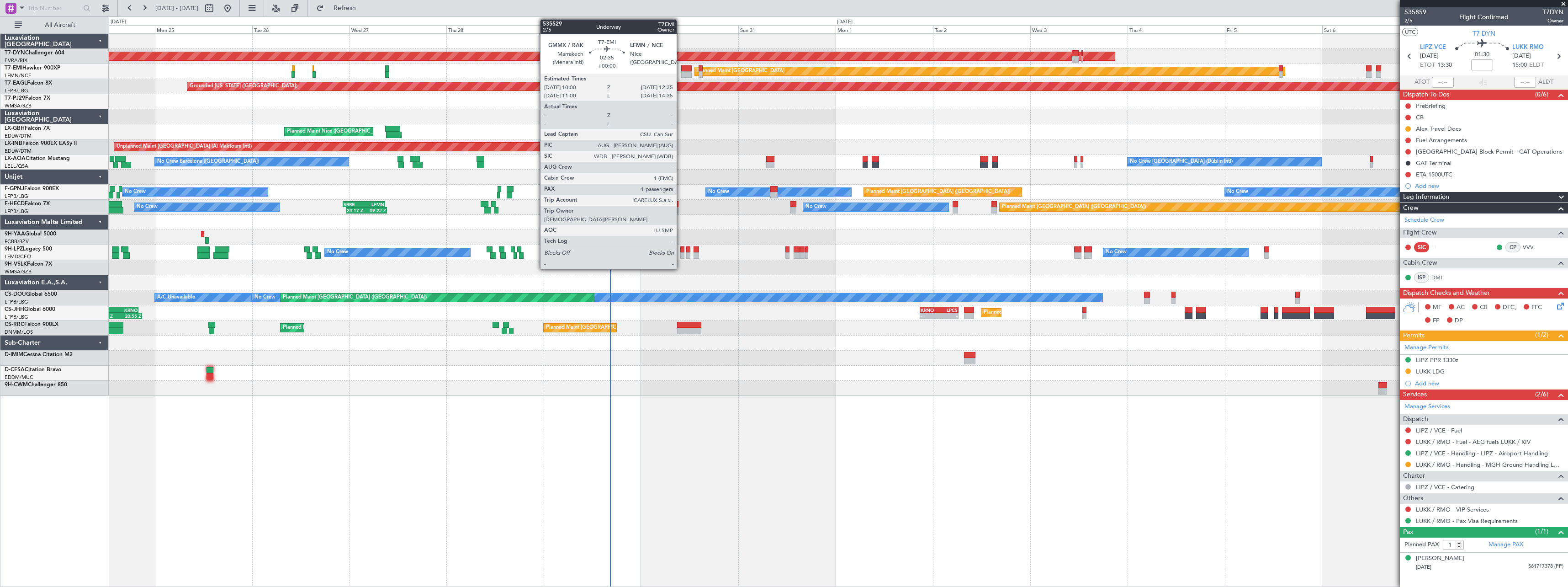
click at [681, 72] on div at bounding box center [686, 74] width 10 height 7
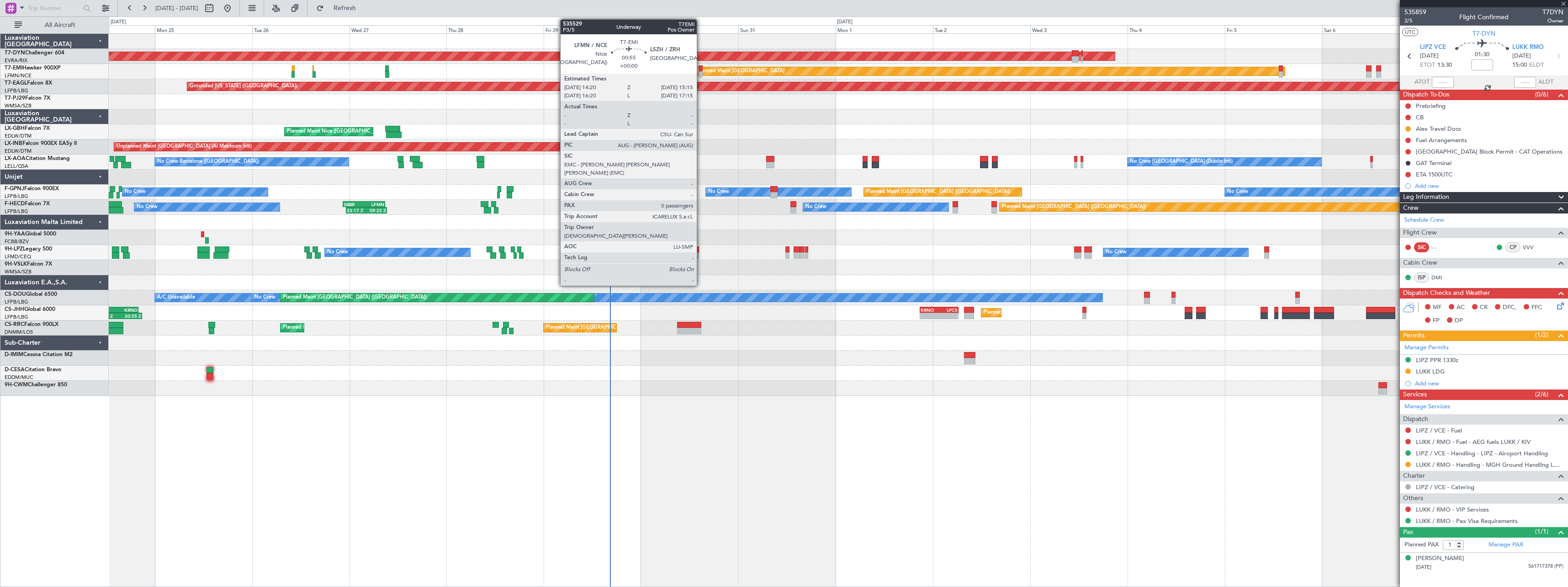
click at [701, 69] on div at bounding box center [701, 68] width 4 height 7
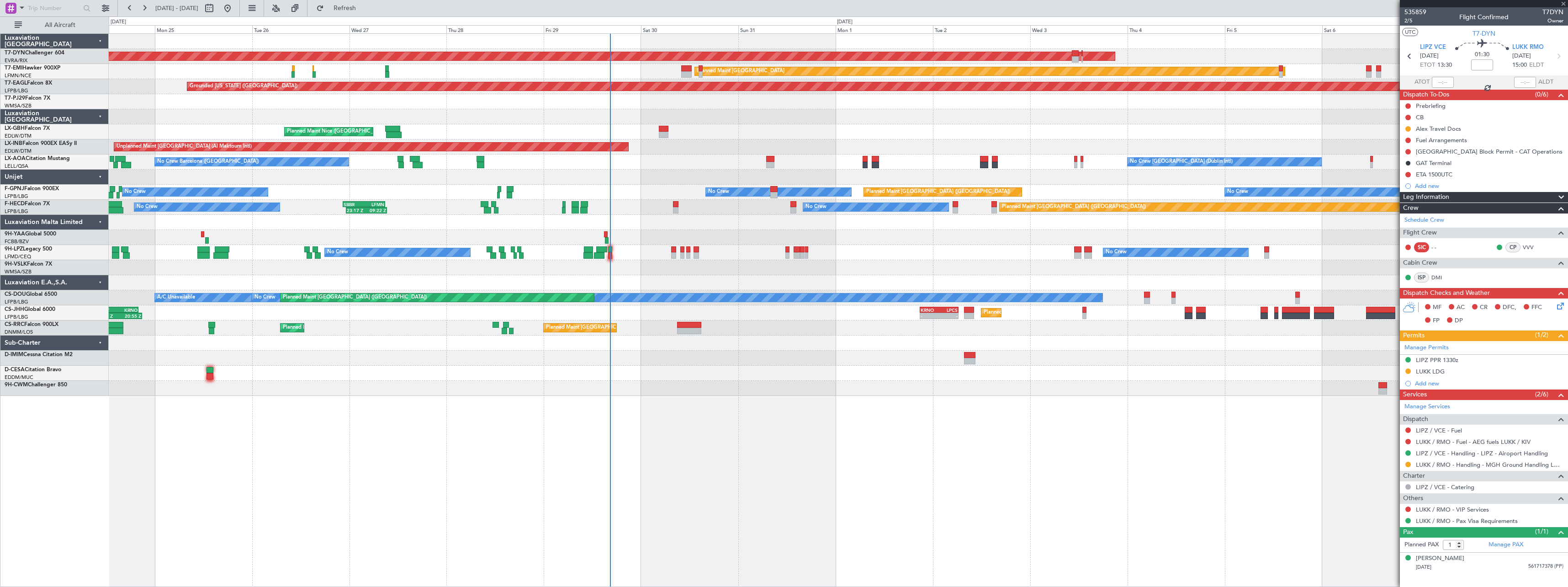
type input "0"
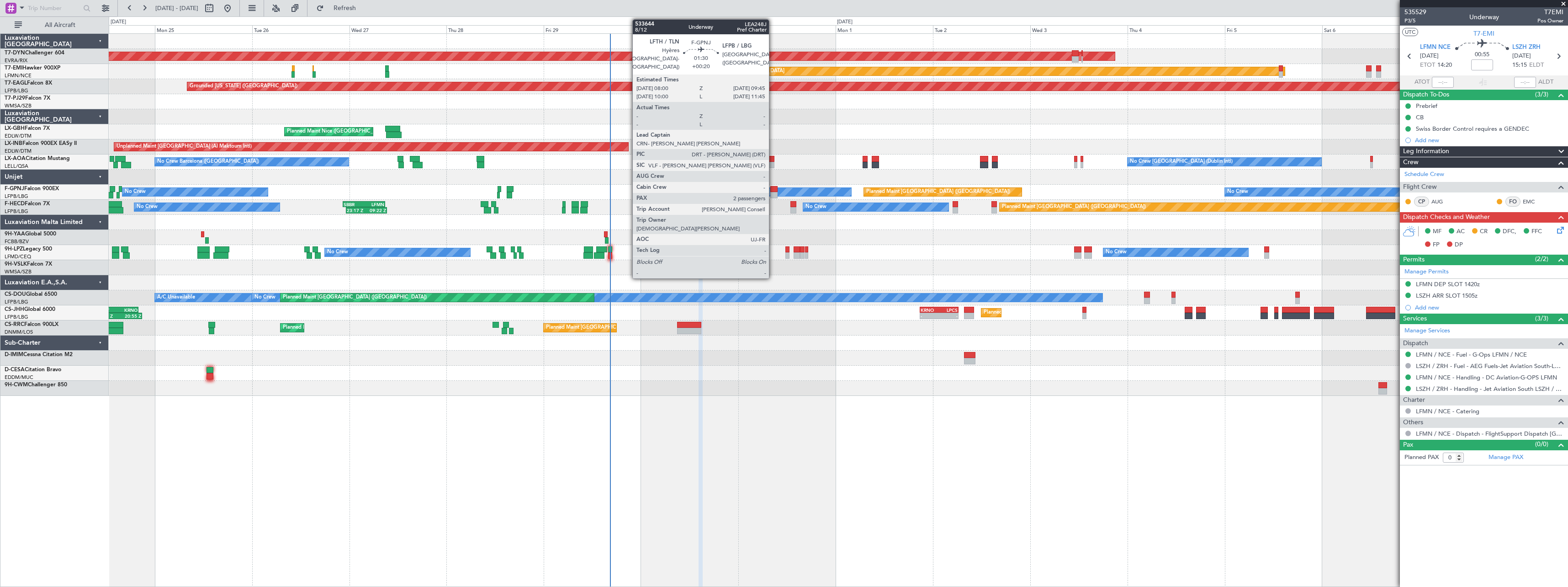
click at [773, 191] on div at bounding box center [774, 189] width 7 height 7
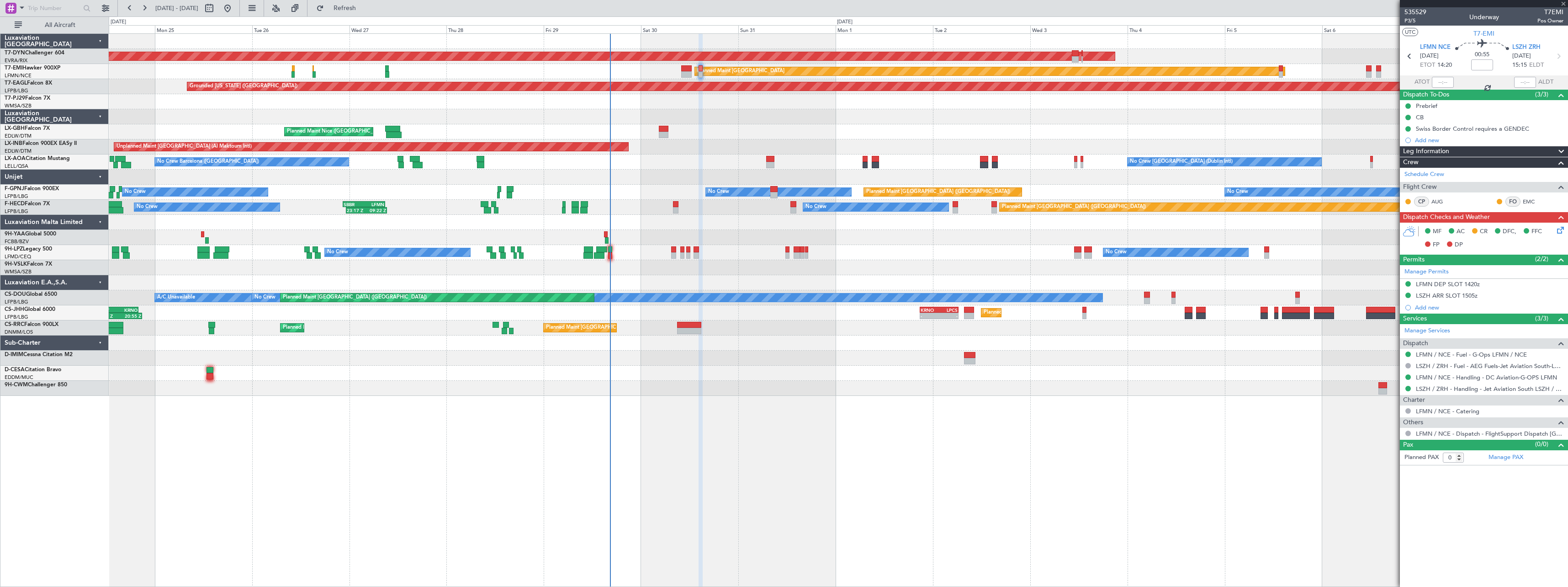
type input "+00:20"
type input "2"
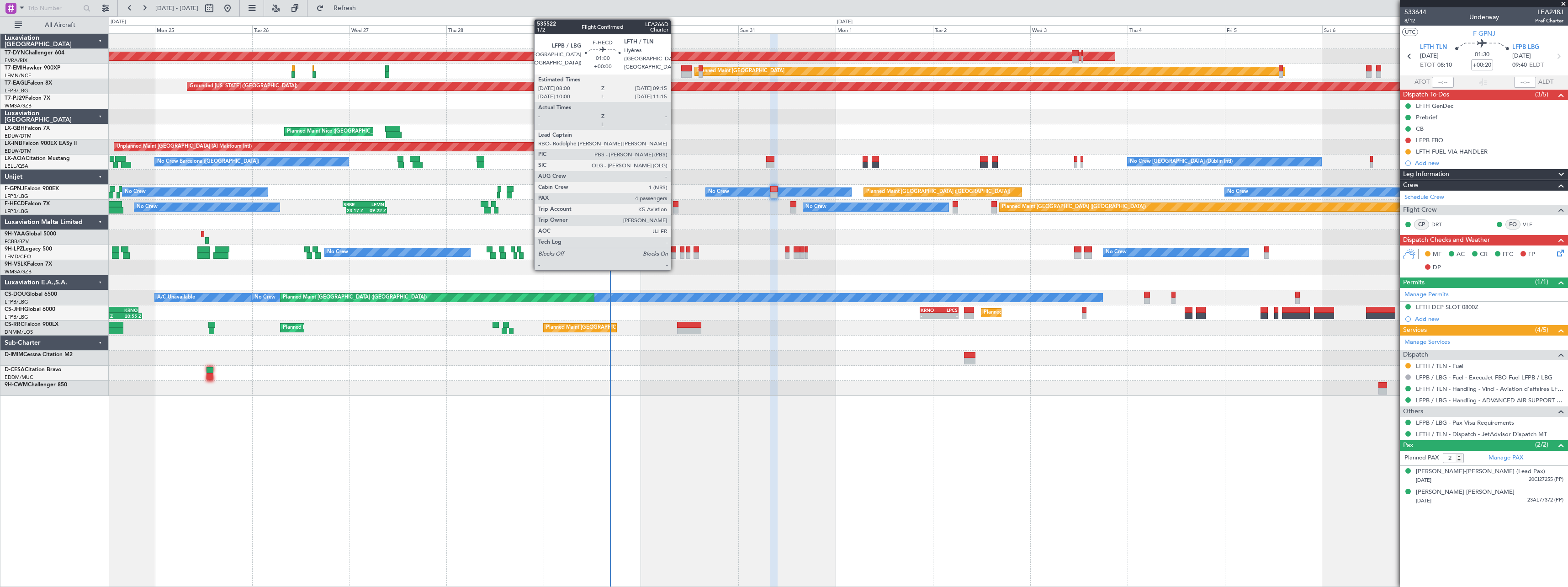
click at [675, 208] on div at bounding box center [676, 210] width 5 height 7
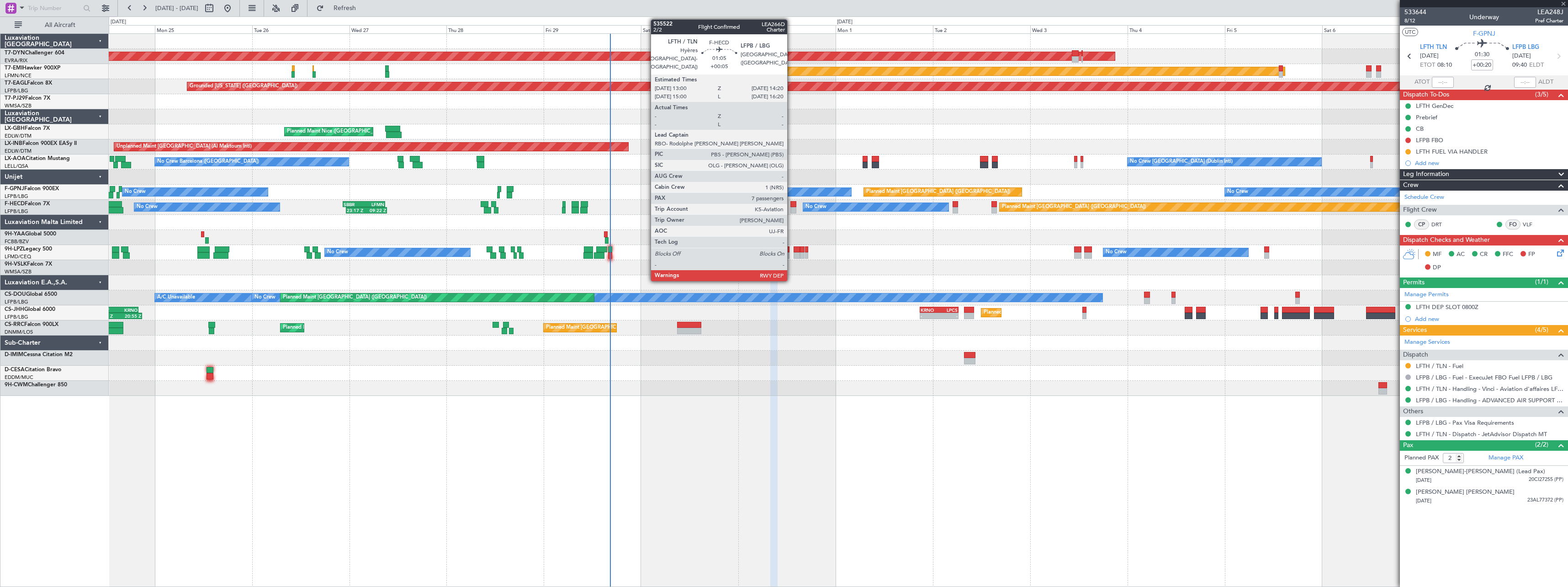
type input "4"
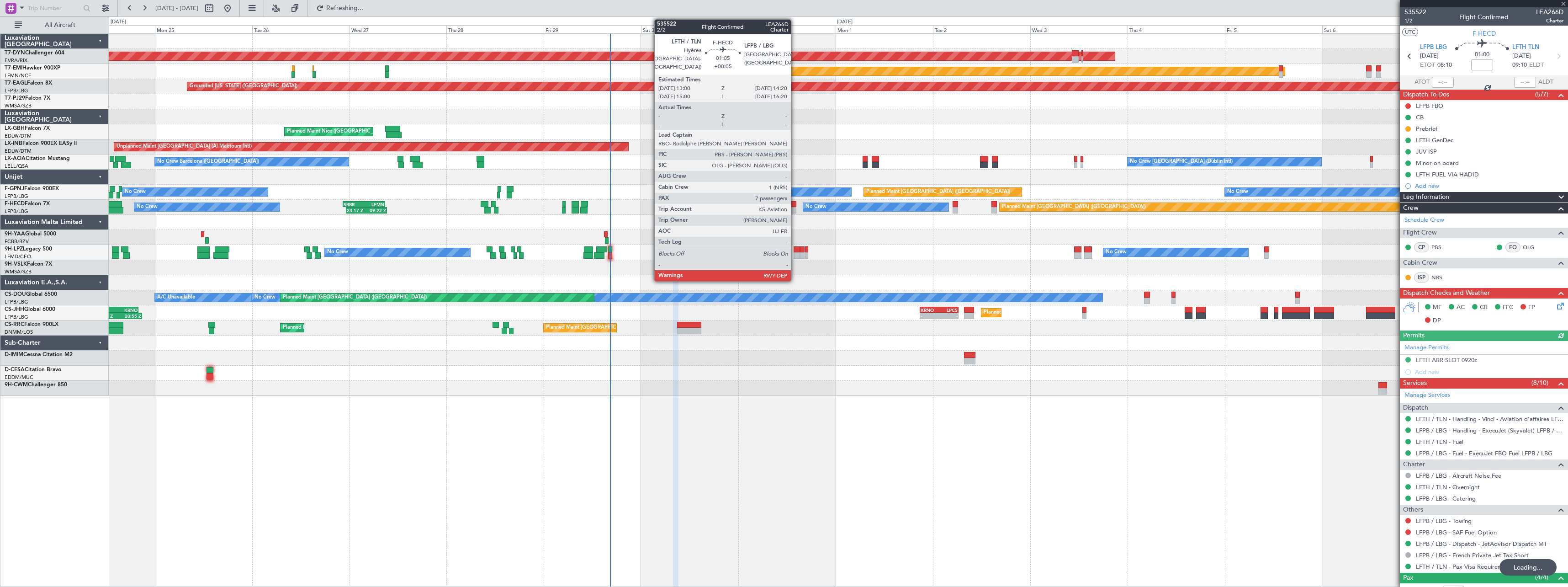
click at [795, 210] on div at bounding box center [793, 210] width 5 height 7
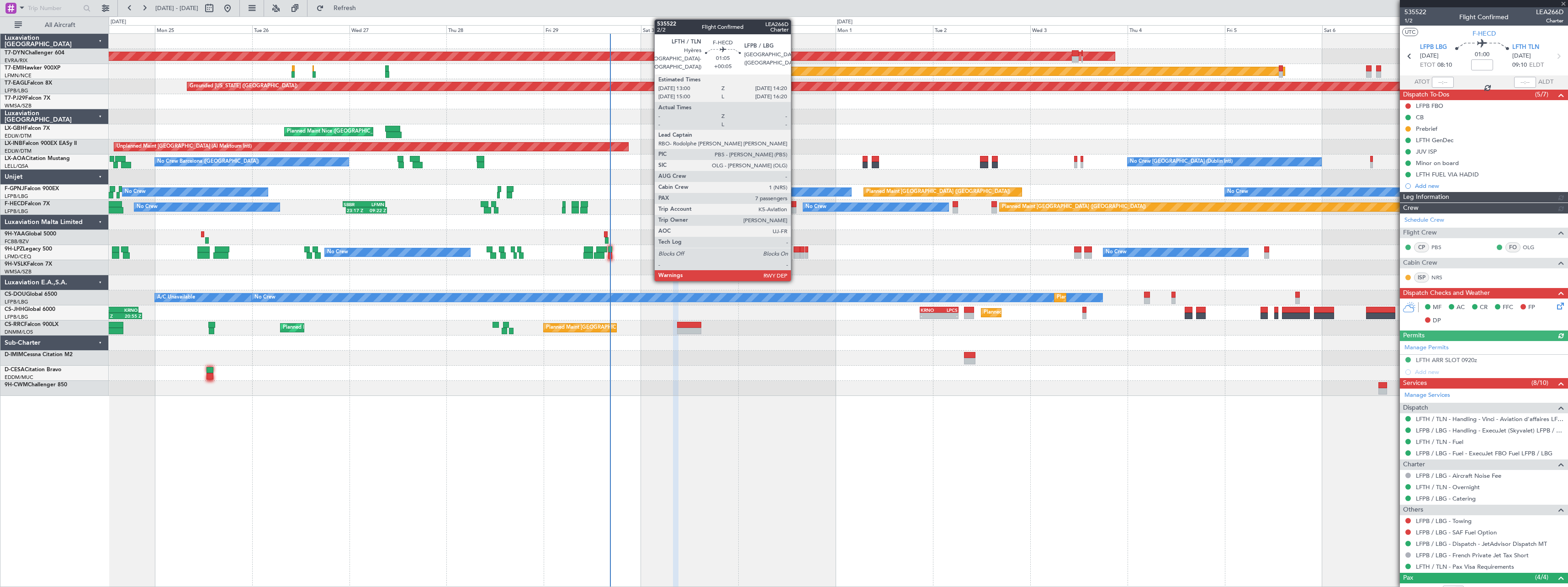
type input "+00:05"
type input "7"
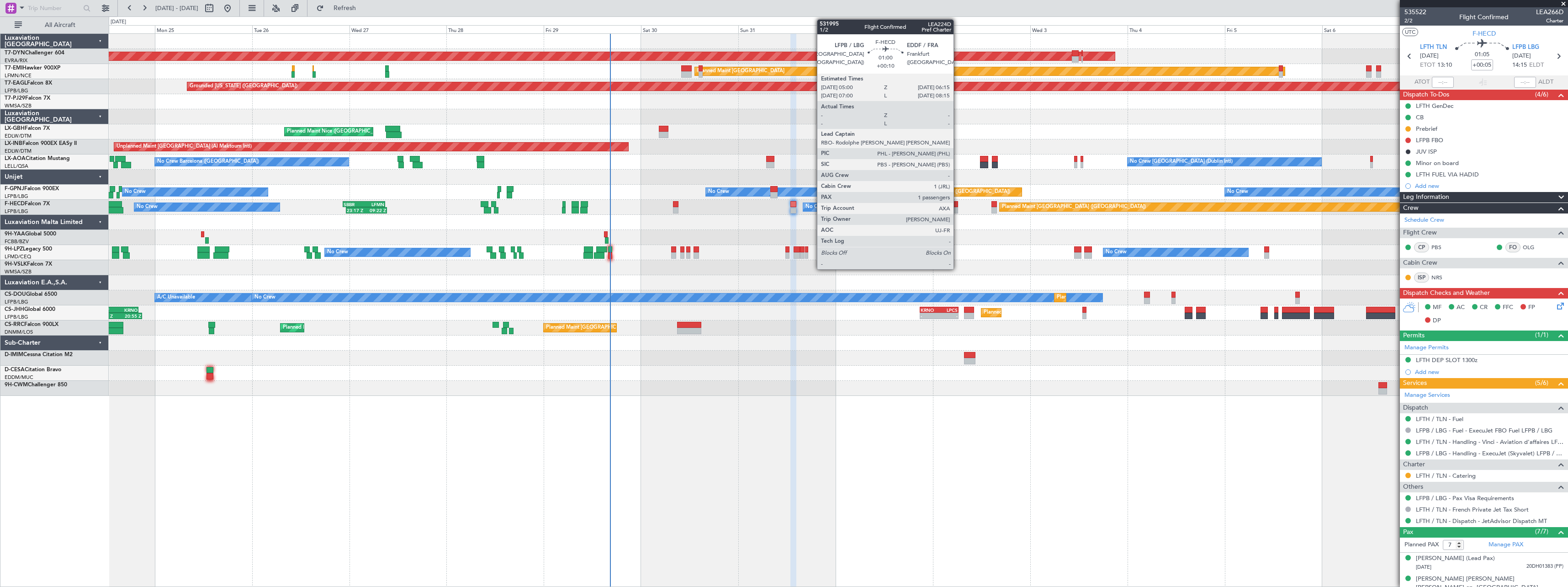
click at [957, 208] on div at bounding box center [955, 210] width 5 height 7
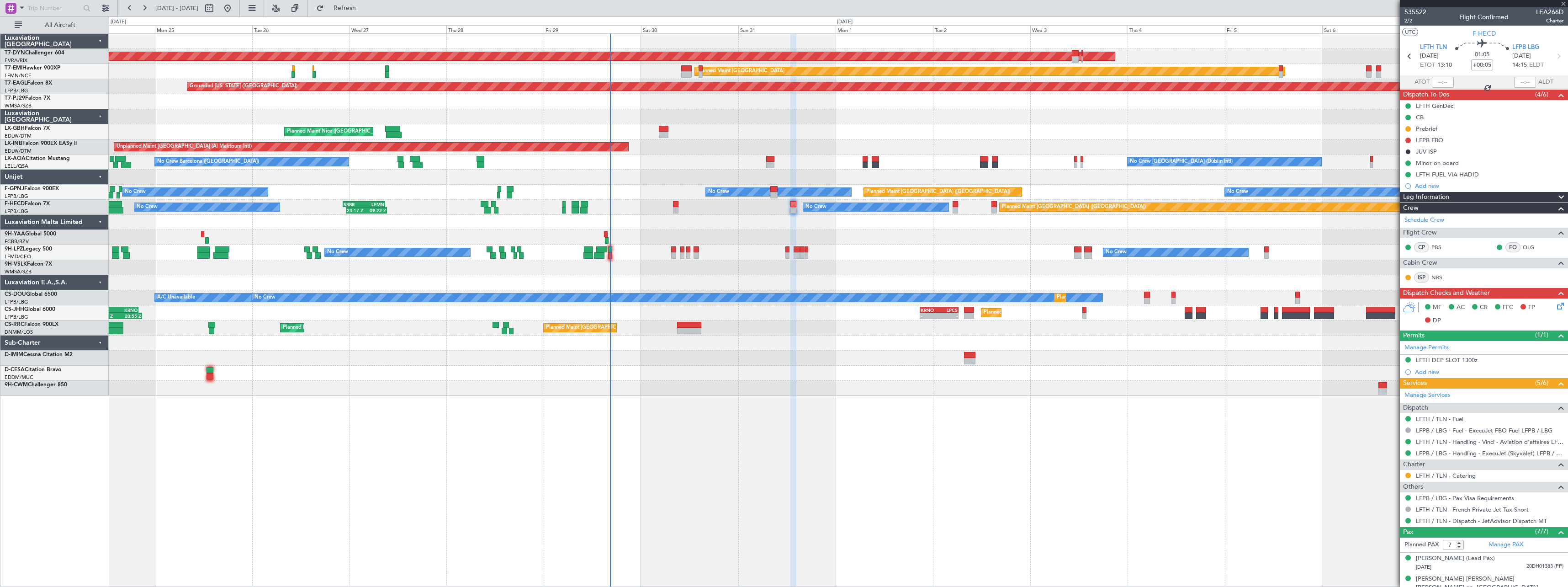
type input "+00:10"
type input "1"
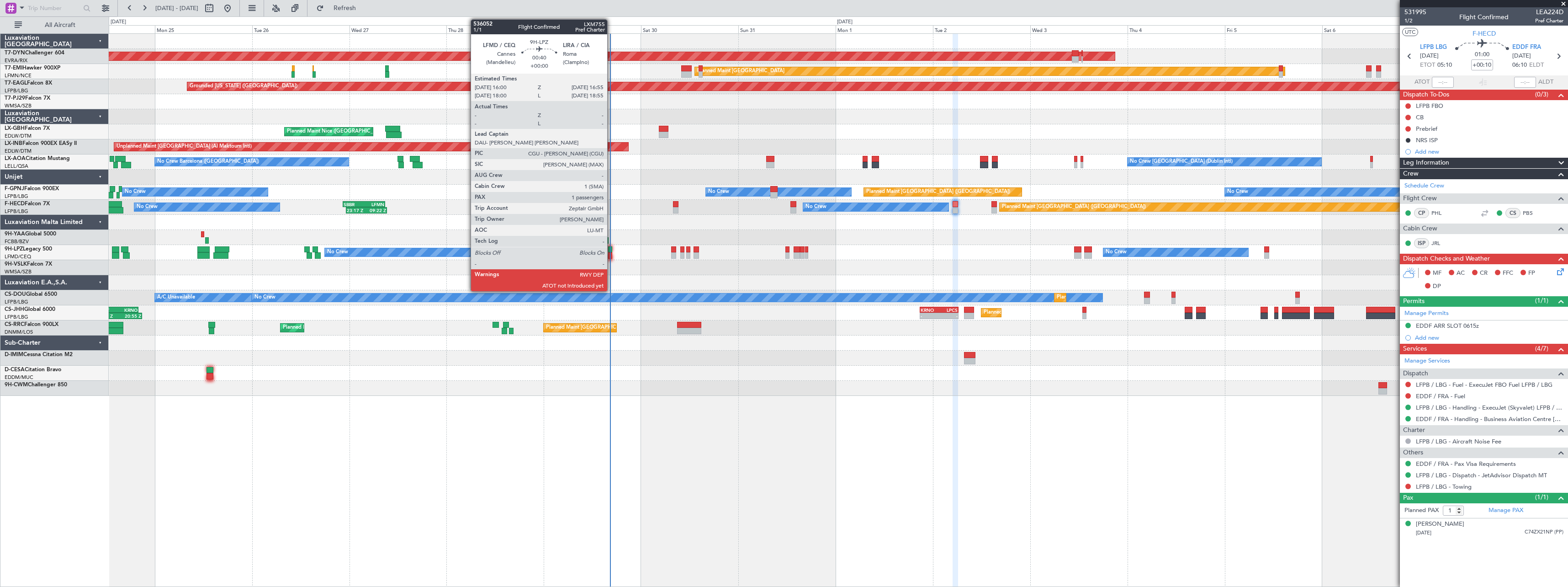
click at [611, 252] on div at bounding box center [610, 250] width 4 height 7
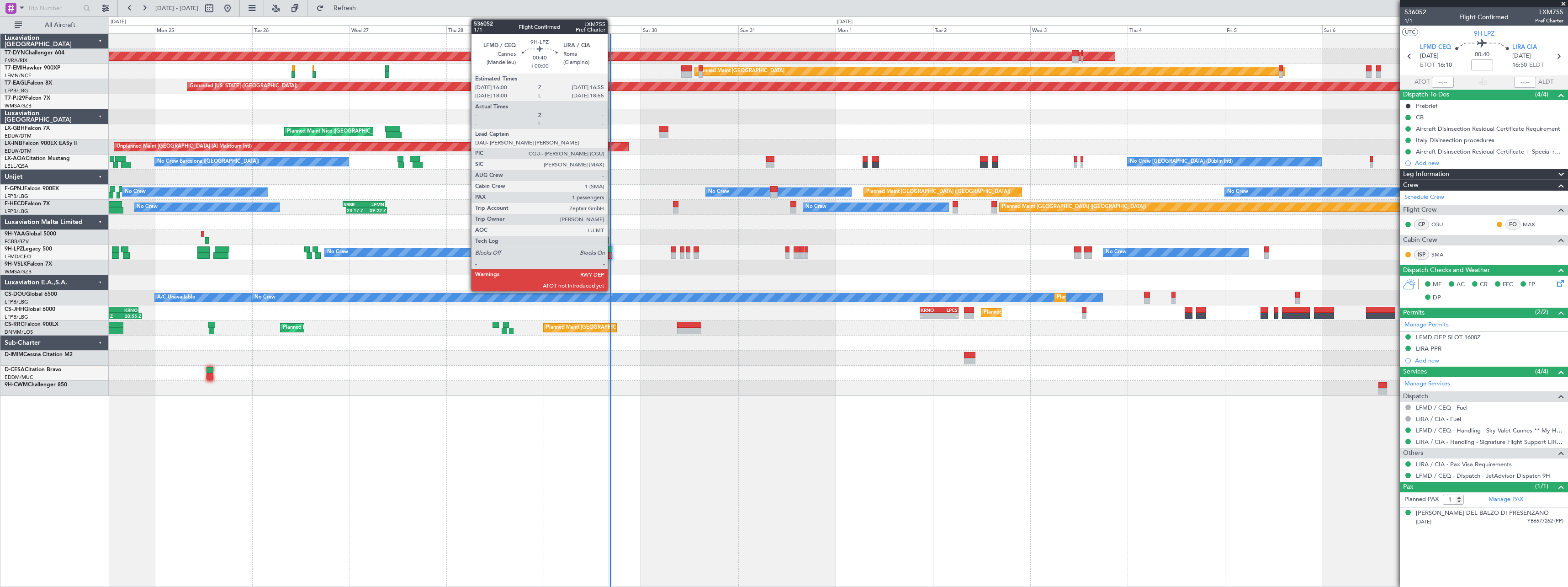
click at [612, 253] on div at bounding box center [610, 255] width 4 height 7
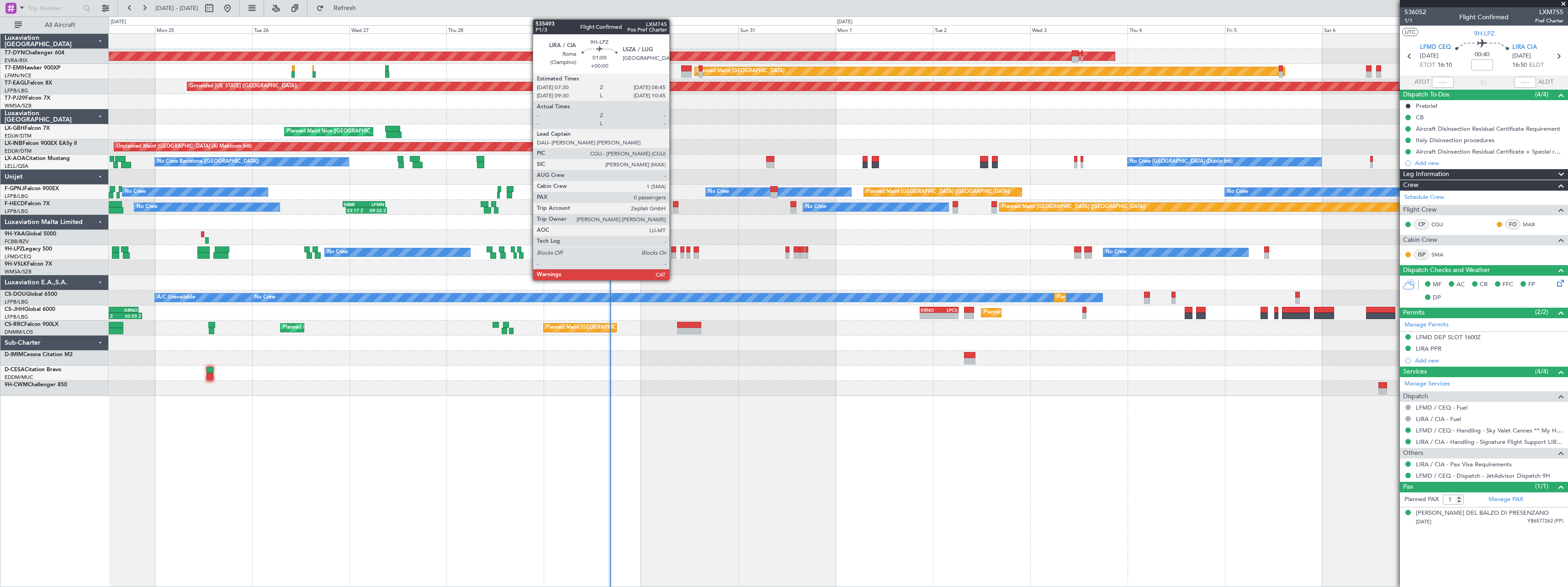
click at [673, 256] on div at bounding box center [674, 255] width 5 height 7
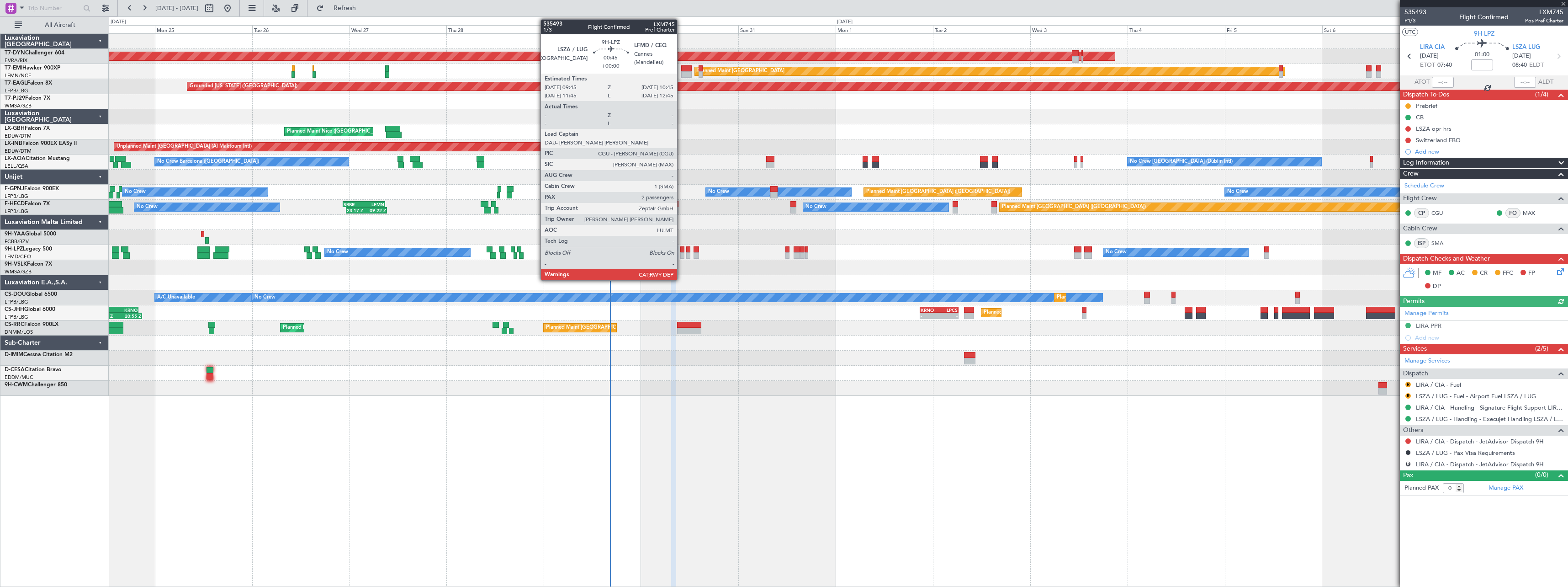
click at [681, 254] on div at bounding box center [682, 255] width 4 height 7
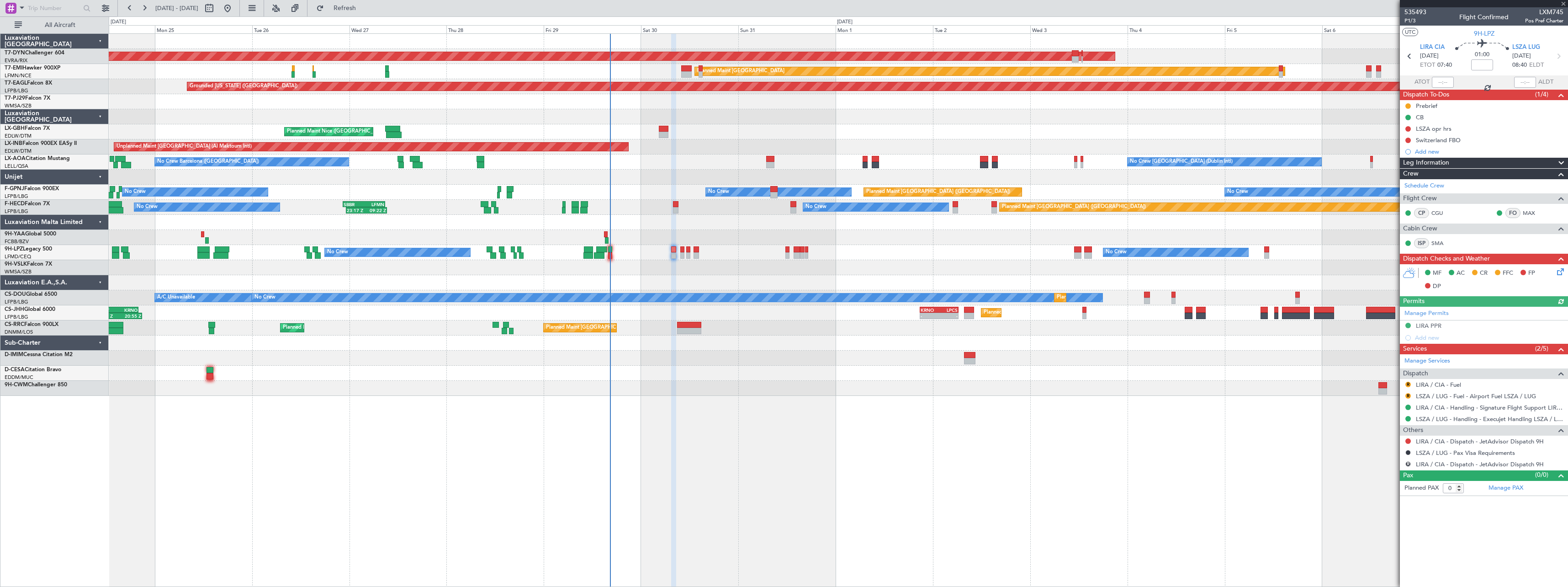
type input "2"
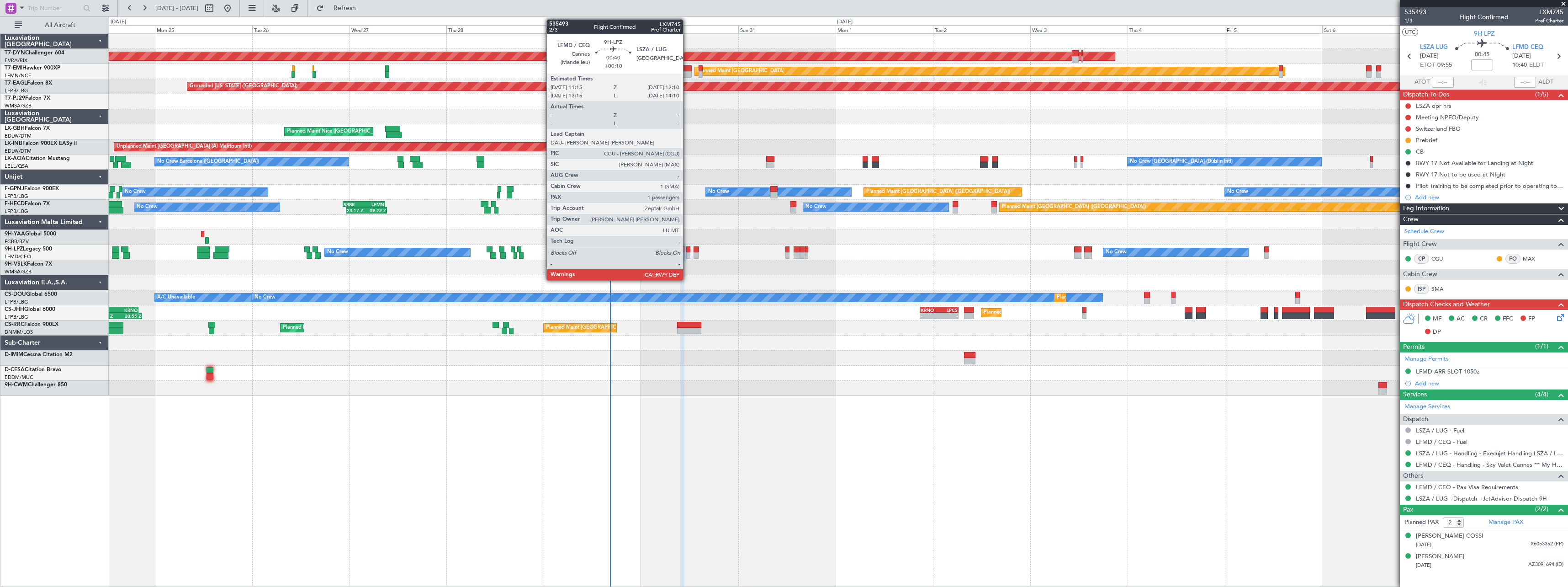
click at [687, 254] on div at bounding box center [688, 255] width 4 height 7
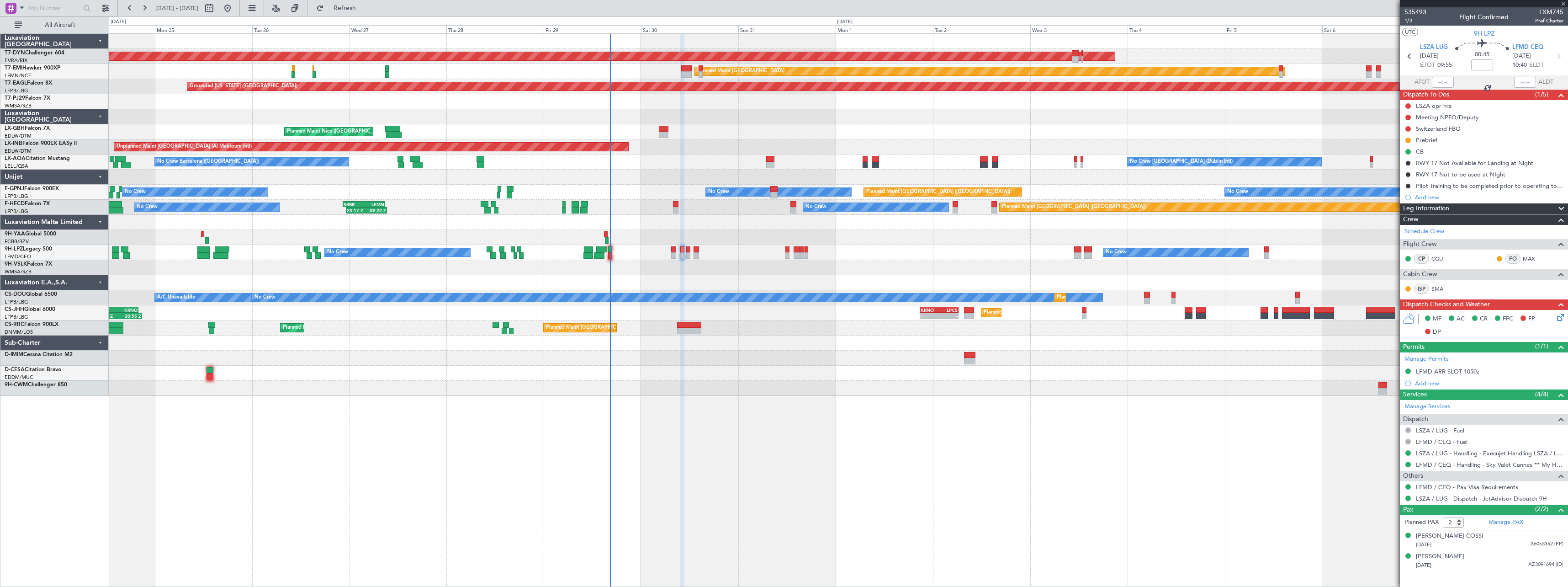
type input "+00:10"
type input "1"
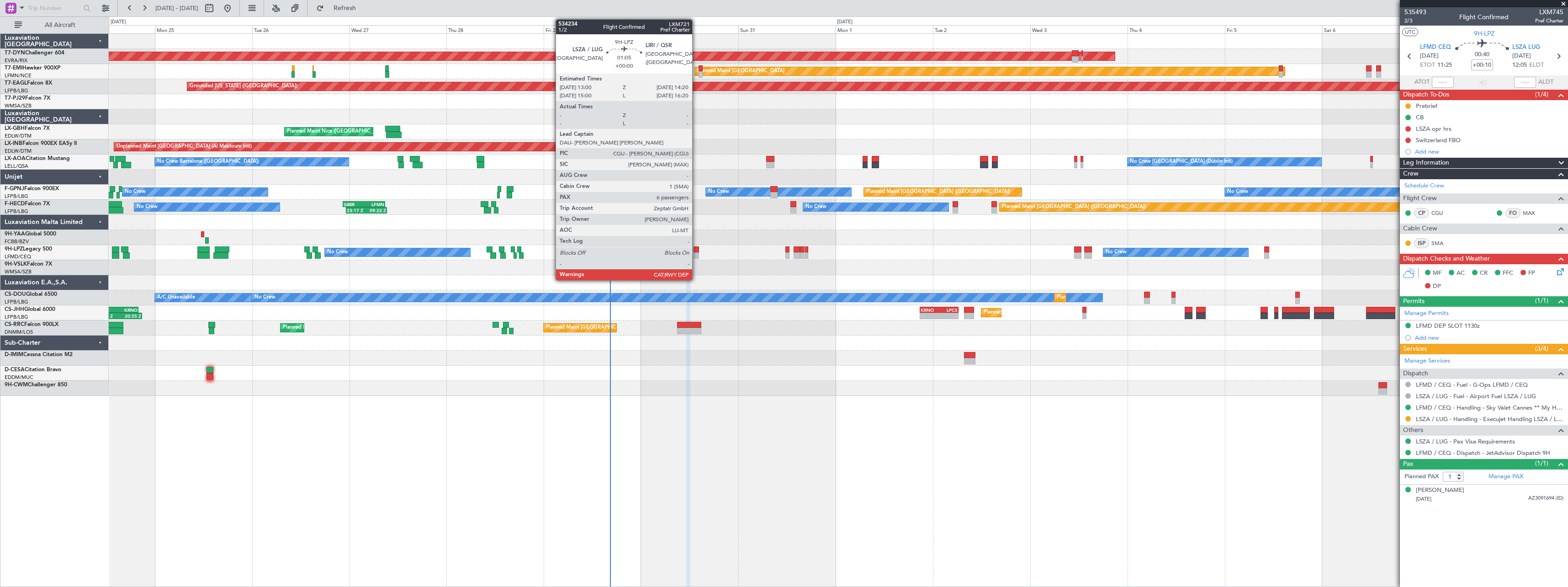
click at [696, 251] on div at bounding box center [696, 250] width 5 height 7
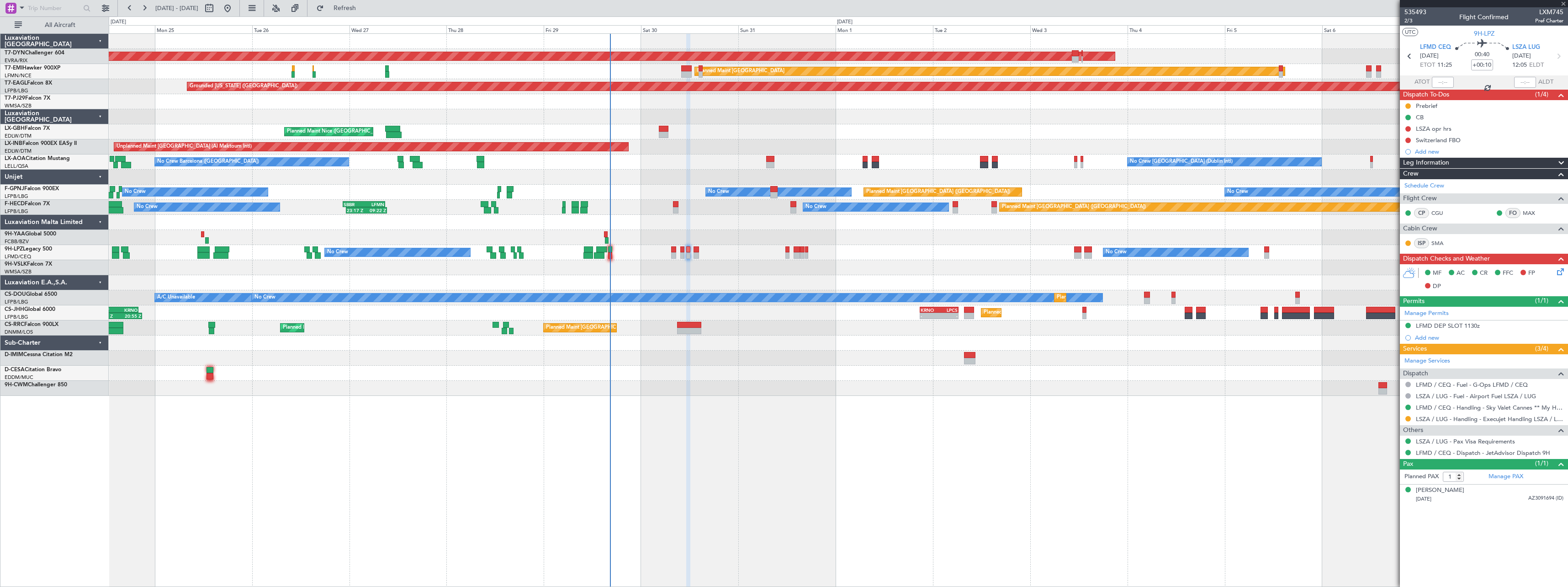
type input "6"
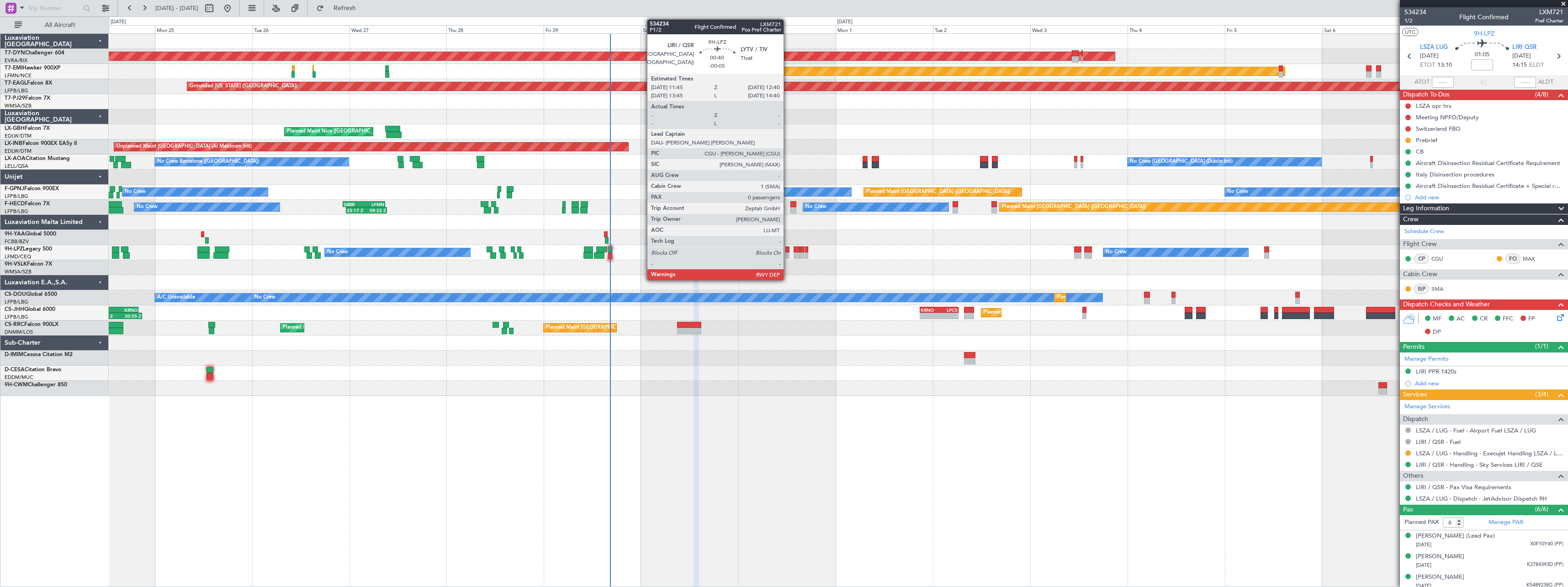
click at [788, 254] on div at bounding box center [787, 255] width 4 height 7
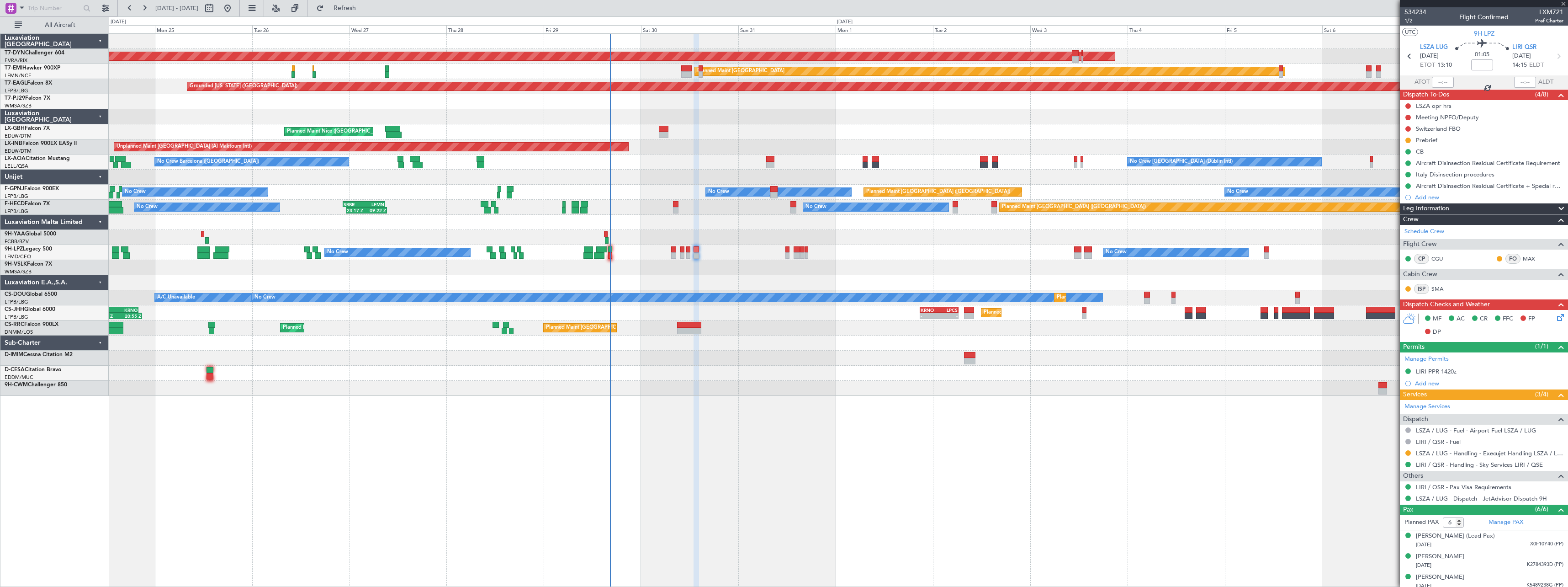
type input "-00:05"
type input "0"
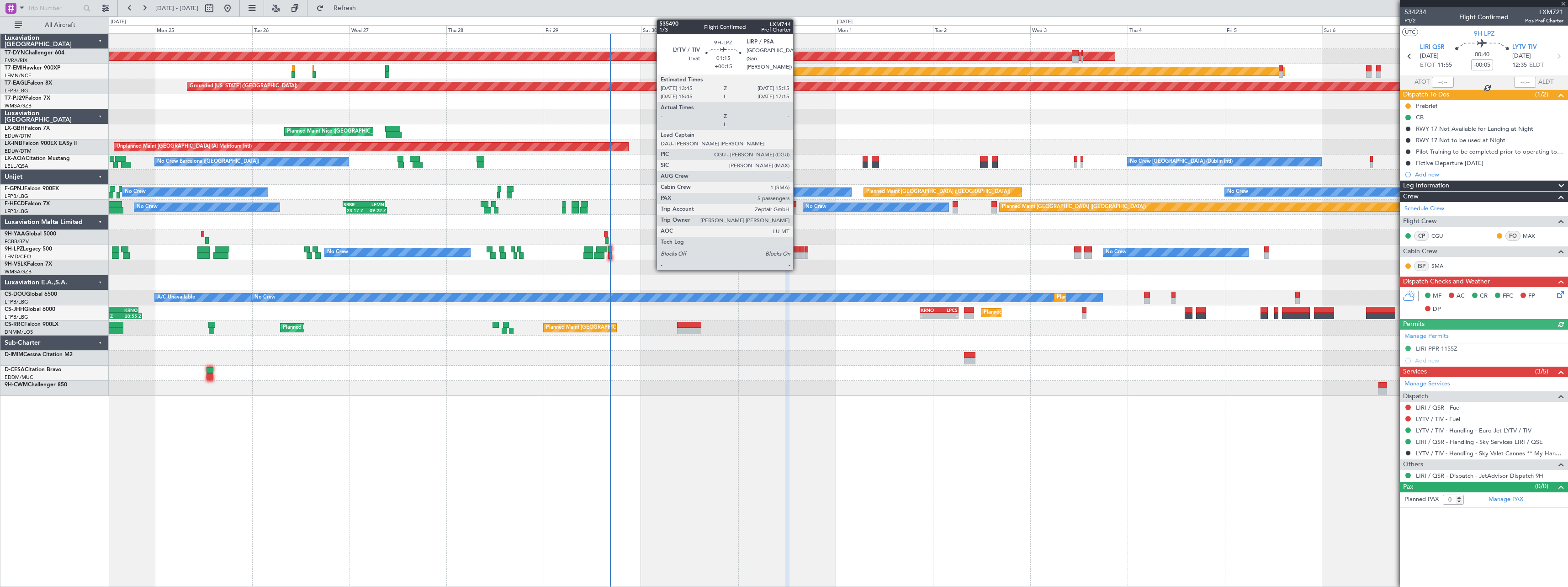
click at [797, 256] on div at bounding box center [797, 255] width 7 height 7
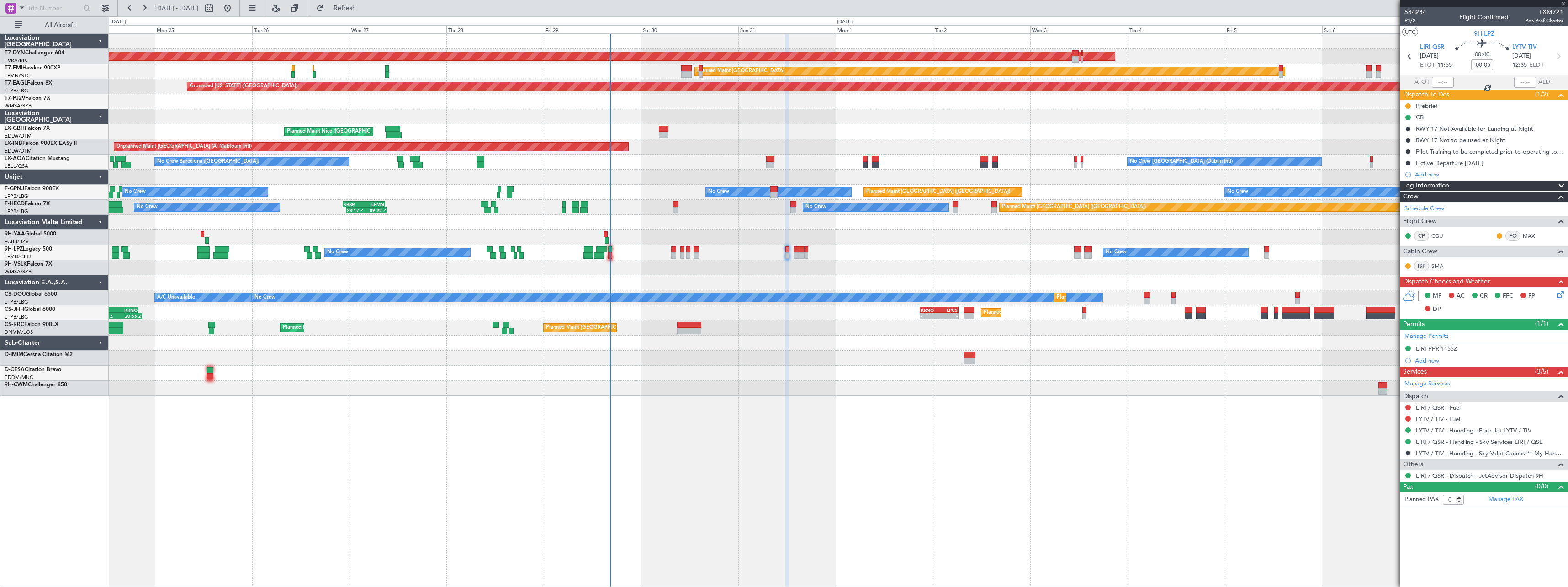
type input "+00:15"
type input "5"
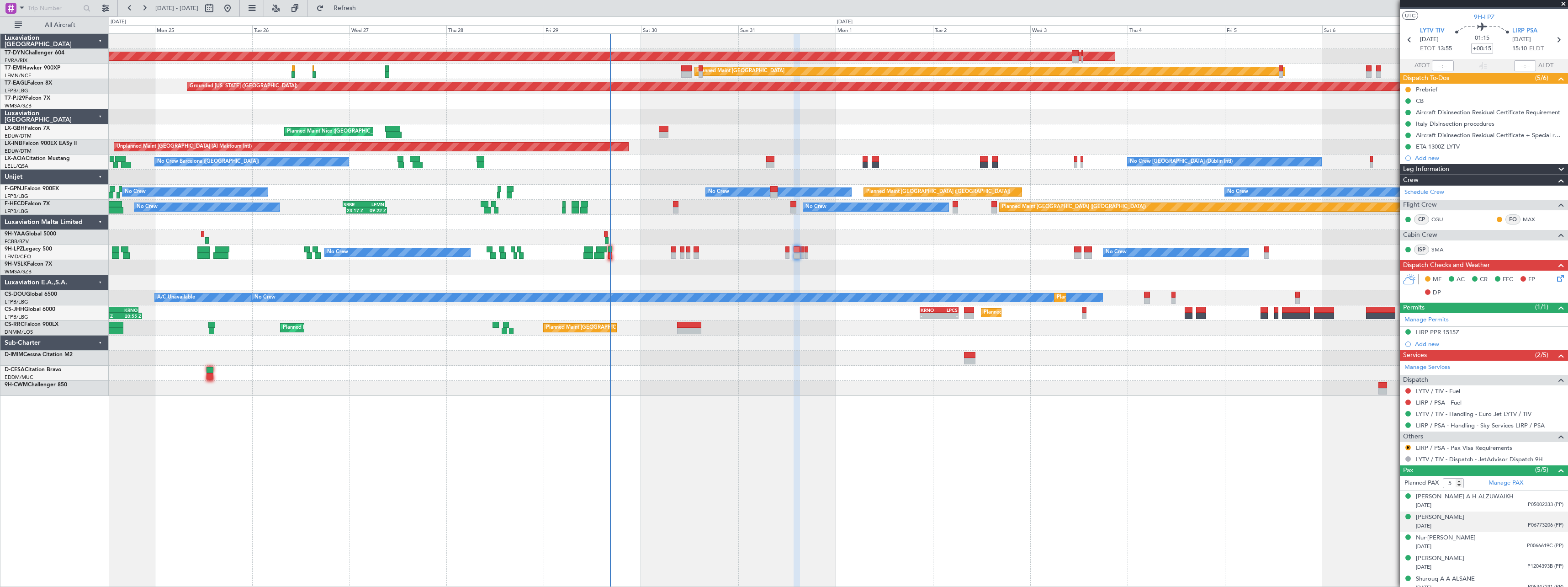
scroll to position [23, 0]
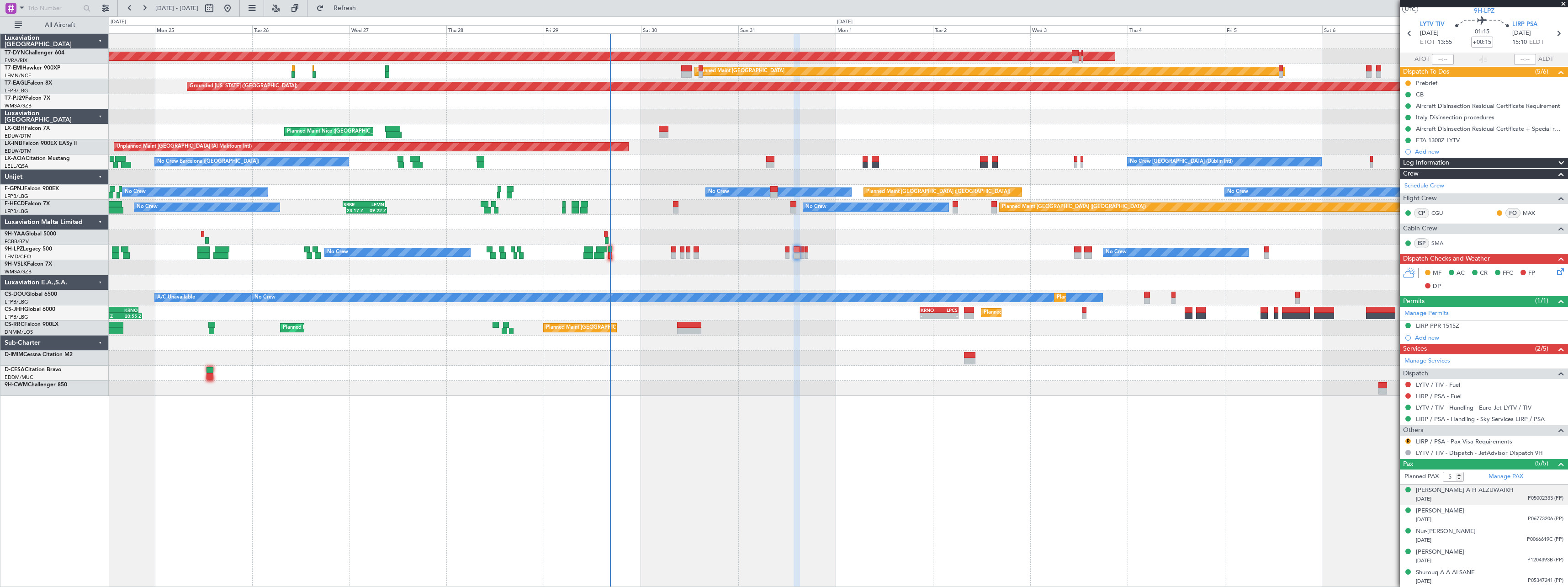
click at [1510, 494] on div "28/09/1969 P05002333 (PP)" at bounding box center [1489, 499] width 147 height 9
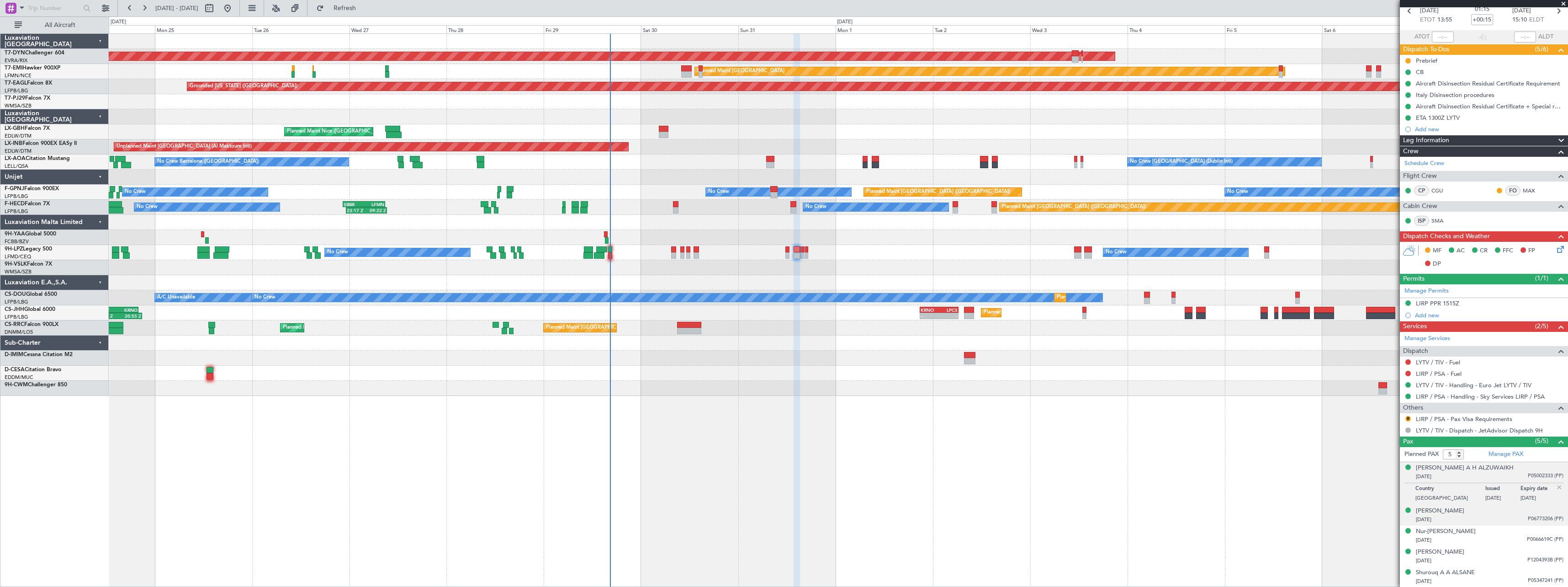
click at [1505, 516] on div "01/08/1967 P06773206 (PP)" at bounding box center [1489, 519] width 147 height 9
click at [1502, 541] on div "25/07/1991 P0066619C (PP)" at bounding box center [1489, 540] width 147 height 9
click at [1486, 557] on div "03/01/1987 P1204393B (PP)" at bounding box center [1489, 560] width 147 height 9
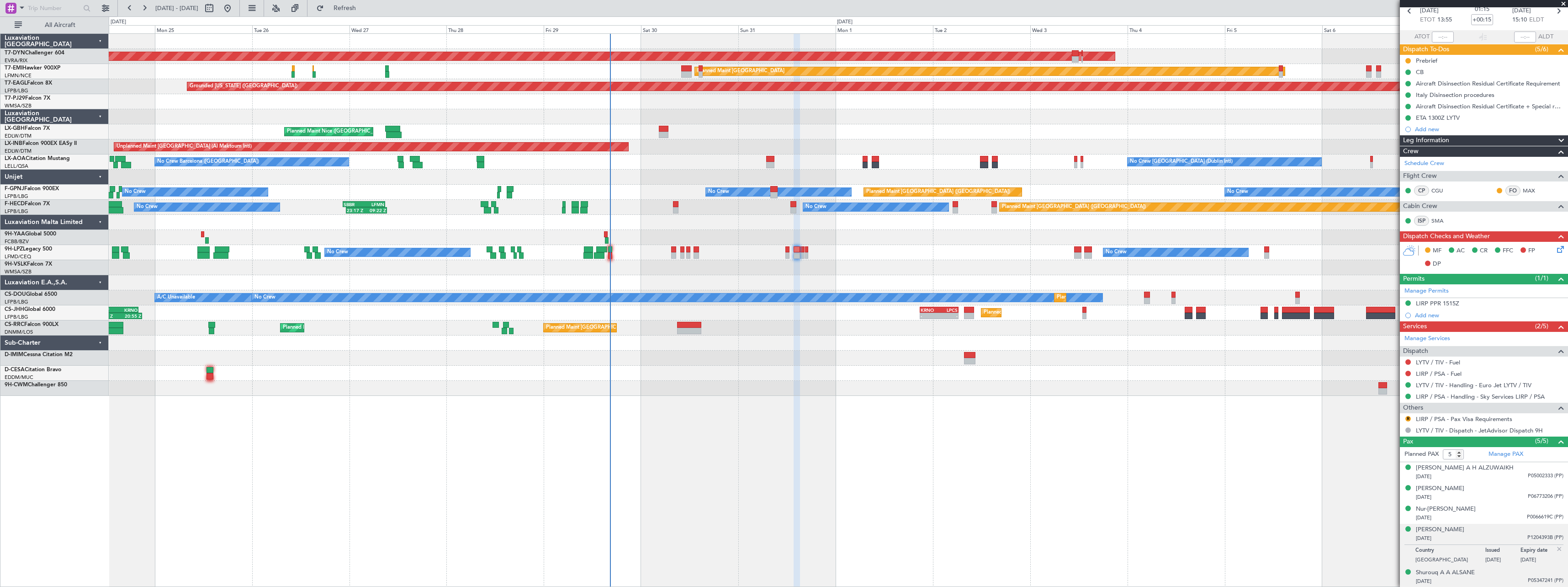
click at [1485, 574] on div "Shurouq A A ALSANE 12/11/1968 P05347241 (PP)" at bounding box center [1489, 577] width 147 height 18
click at [1443, 421] on link "LIRP / PSA - Pax Visa Requirements" at bounding box center [1464, 419] width 96 height 8
click at [1454, 418] on link "LIRP / PSA - Pax Visa Requirements" at bounding box center [1464, 419] width 96 height 8
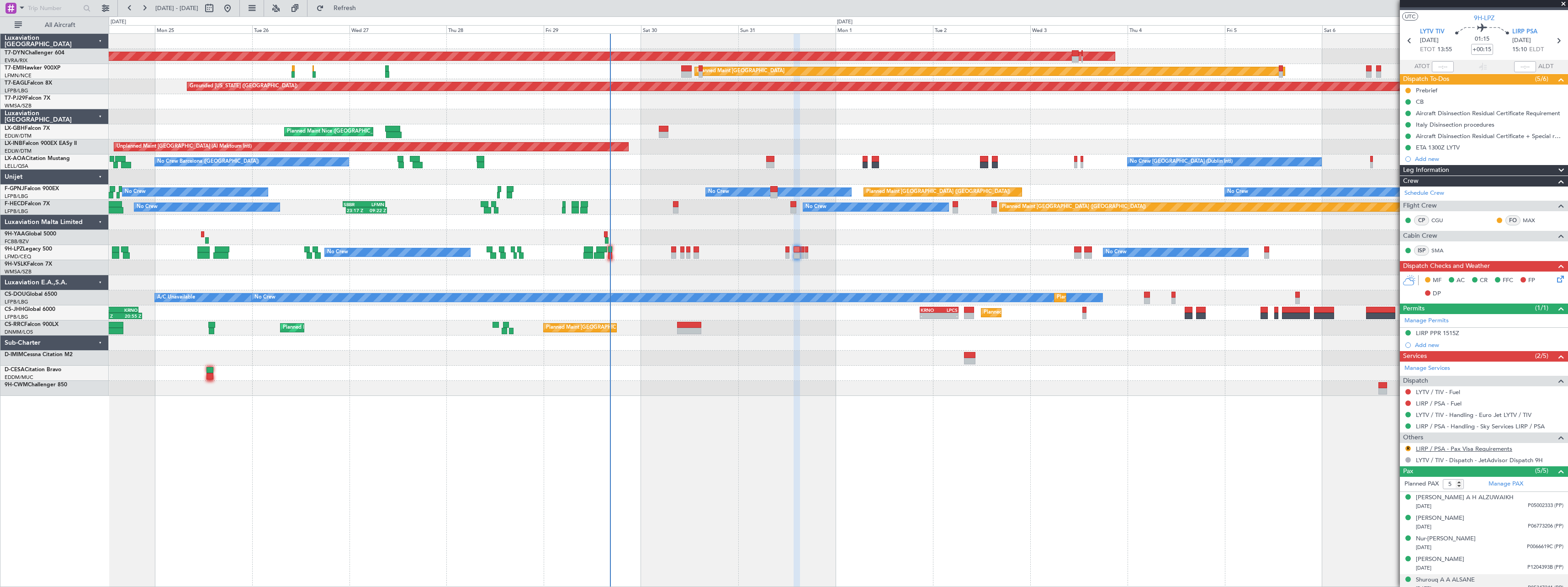
scroll to position [0, 0]
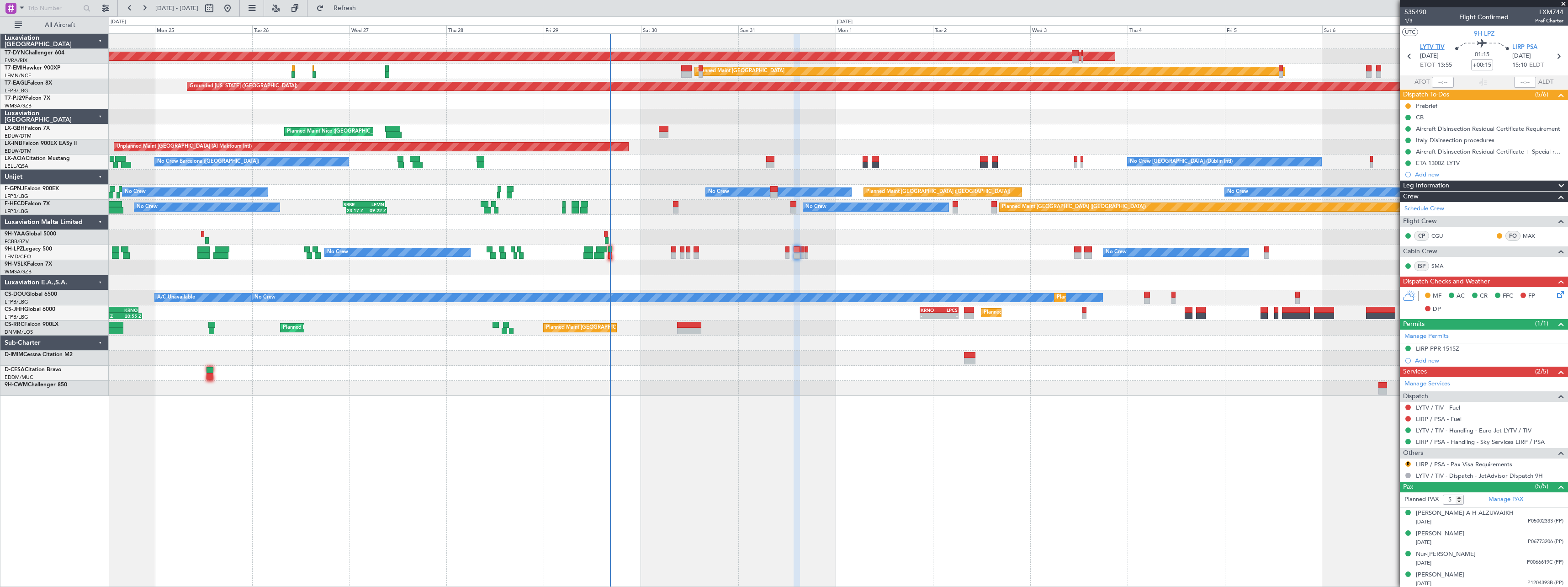
click at [1435, 45] on span "LYTV TIV" at bounding box center [1432, 47] width 25 height 9
click at [1470, 514] on div "Hanan KH A H ALZUWAIKH" at bounding box center [1465, 513] width 98 height 9
click at [1450, 558] on div "Madeenah I KH HUSSAIN" at bounding box center [1440, 556] width 49 height 9
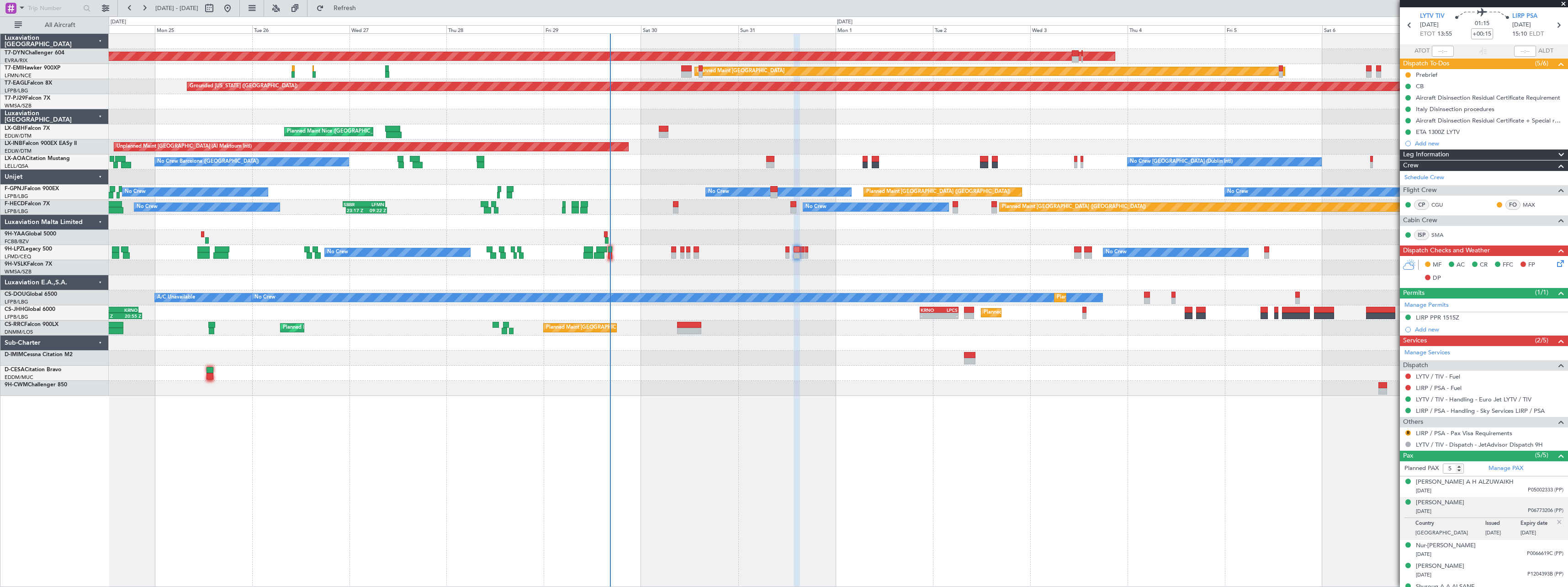
scroll to position [45, 0]
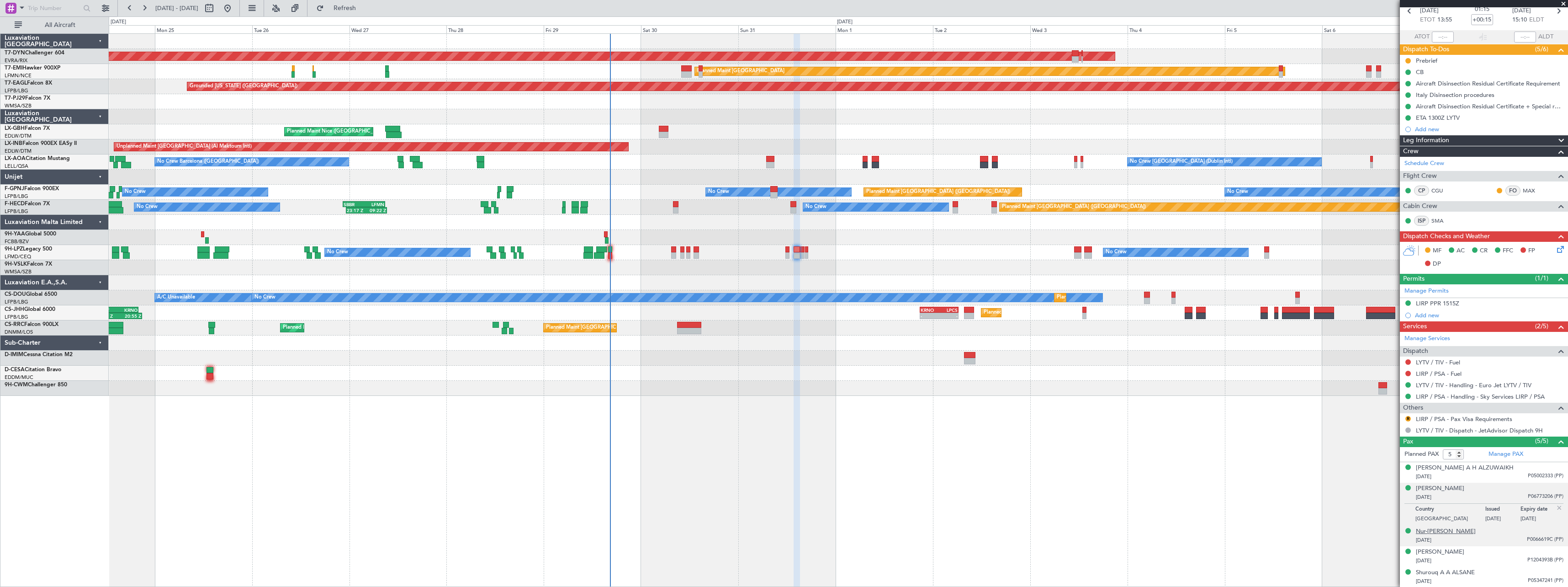
click at [1448, 531] on div "Nur-Aisa ESPIRITU" at bounding box center [1446, 531] width 60 height 9
click at [1441, 552] on div "Shiela Ann CRUZ" at bounding box center [1440, 552] width 49 height 9
click at [1468, 569] on div "Shurouq A A ALSANE" at bounding box center [1445, 572] width 59 height 9
click at [1409, 418] on button "R" at bounding box center [1408, 418] width 5 height 5
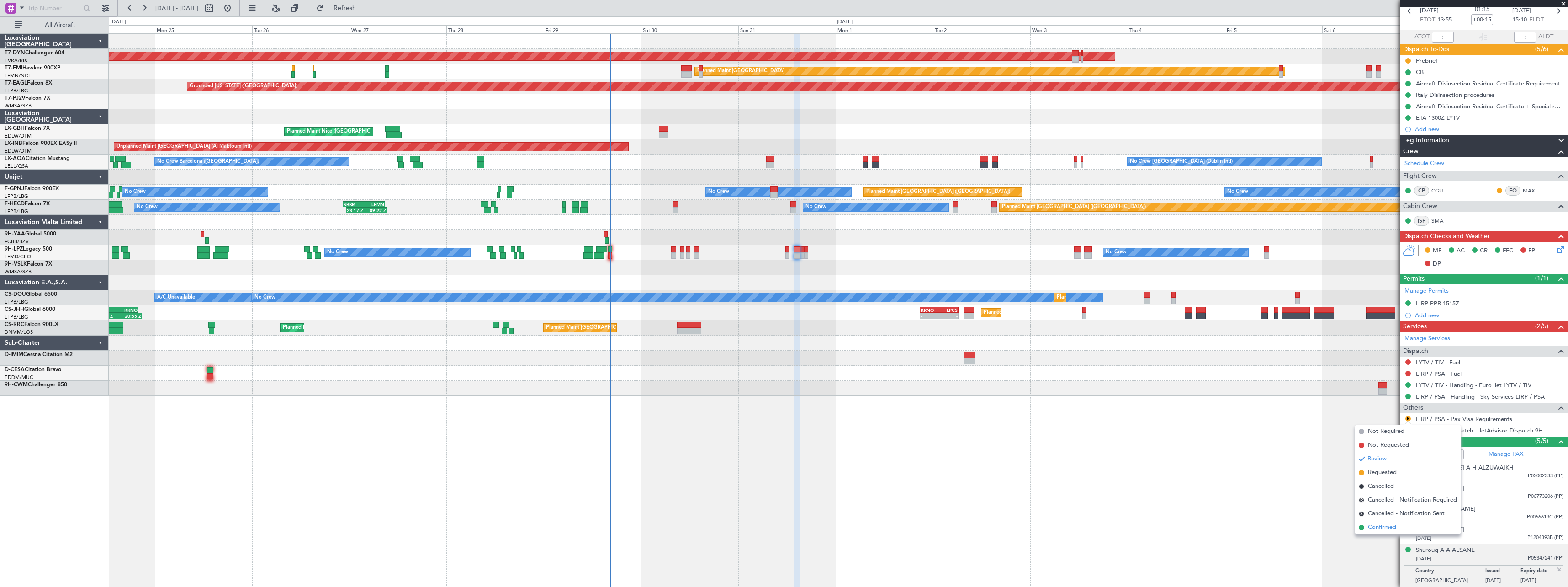
click at [1371, 524] on span "Confirmed" at bounding box center [1382, 527] width 29 height 9
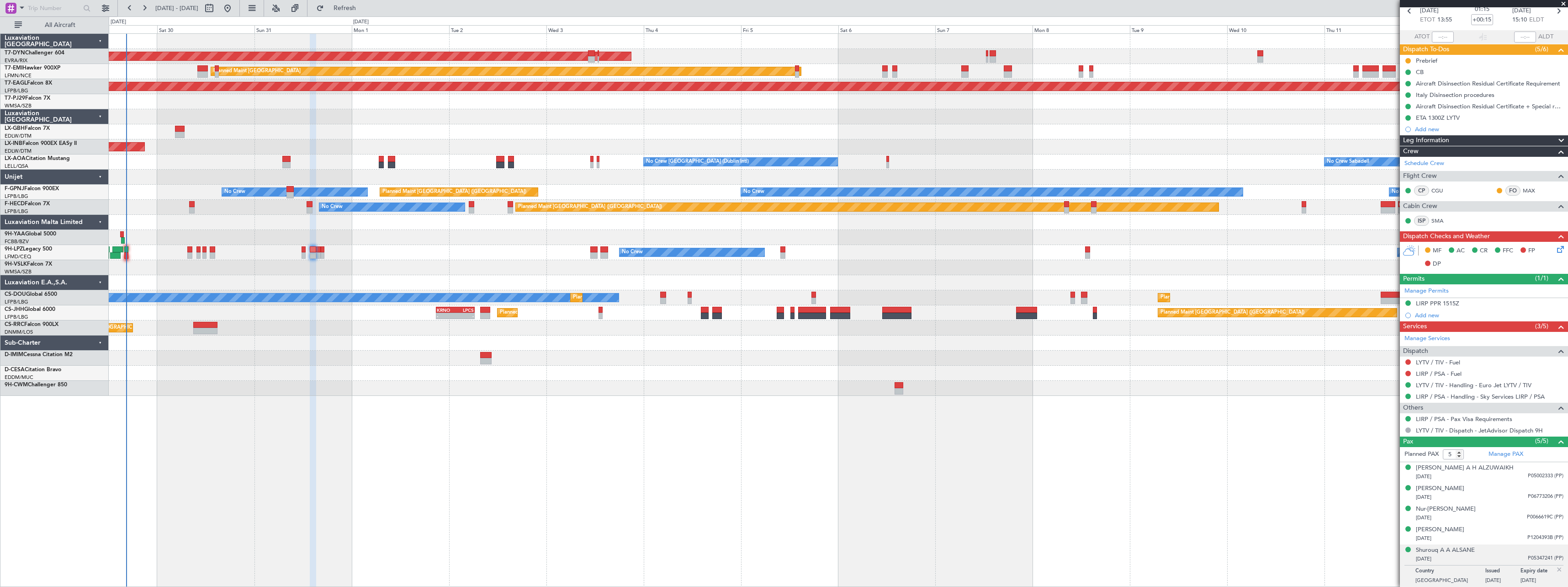
click at [581, 339] on div "AOG Maint Riga (Riga Intl) Planned Maint Zurich Grounded New York (Teterboro) P…" at bounding box center [838, 215] width 1459 height 362
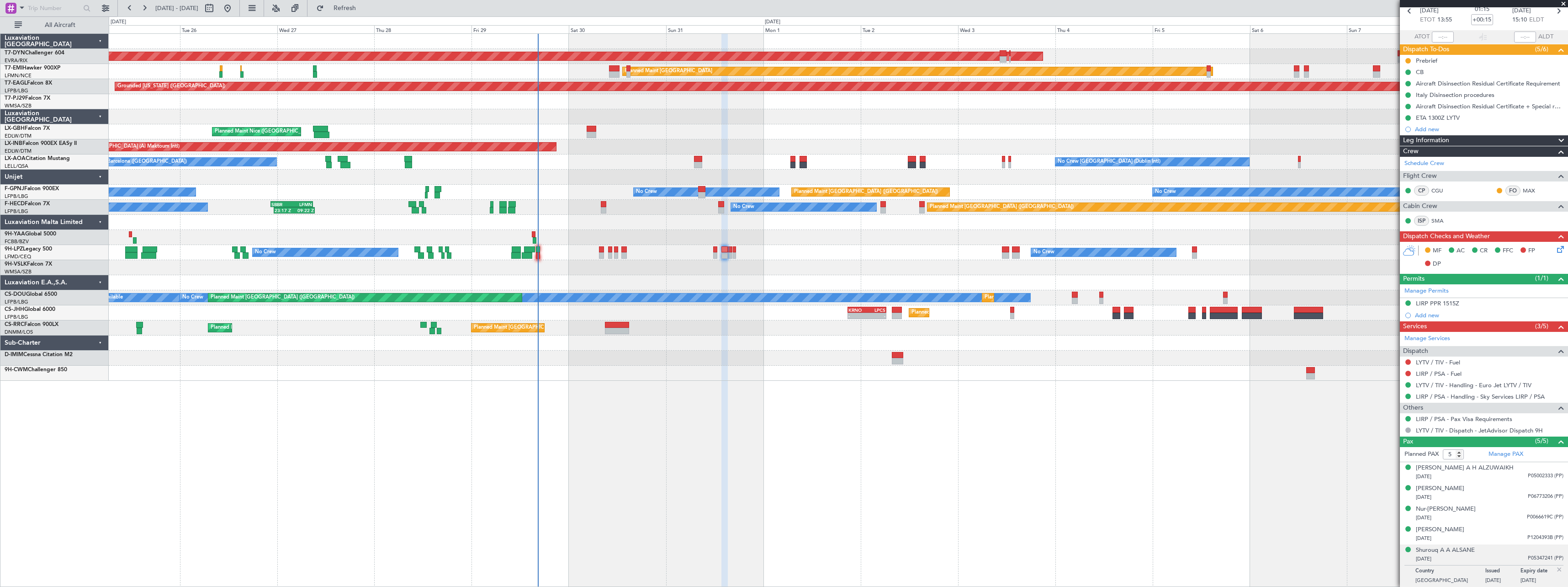
click at [941, 375] on div at bounding box center [838, 373] width 1459 height 15
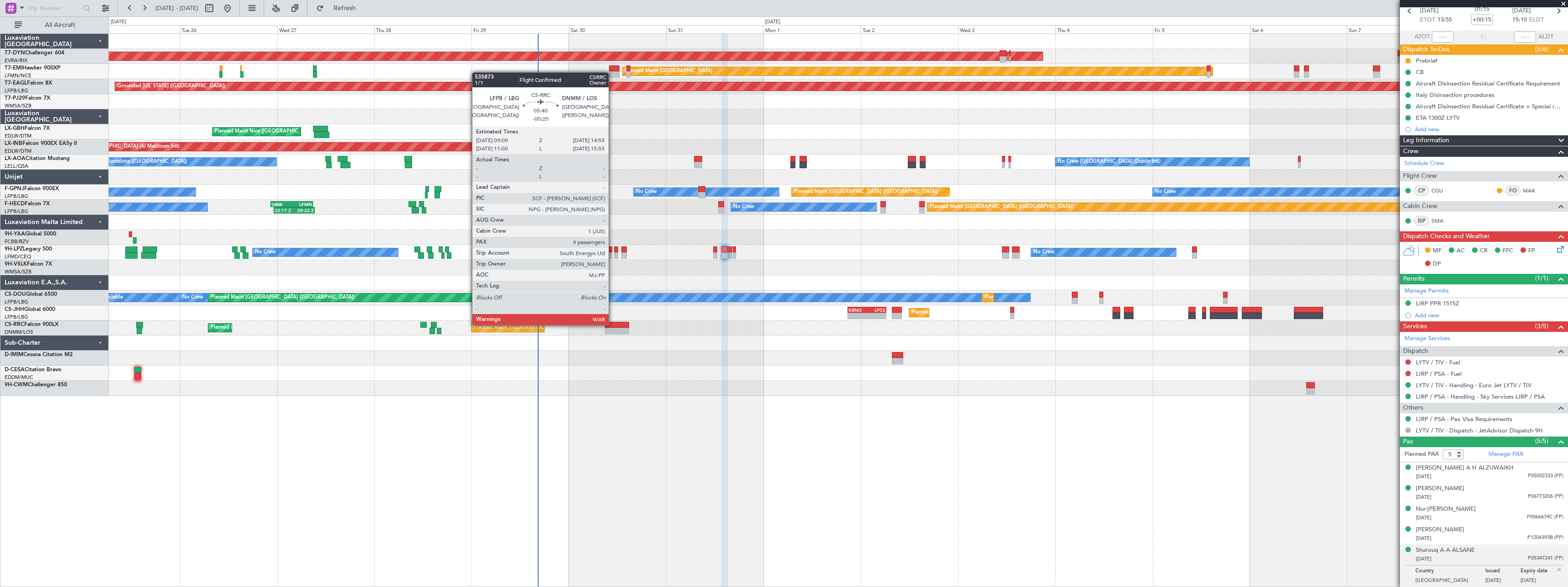
click at [613, 323] on div at bounding box center [617, 325] width 24 height 7
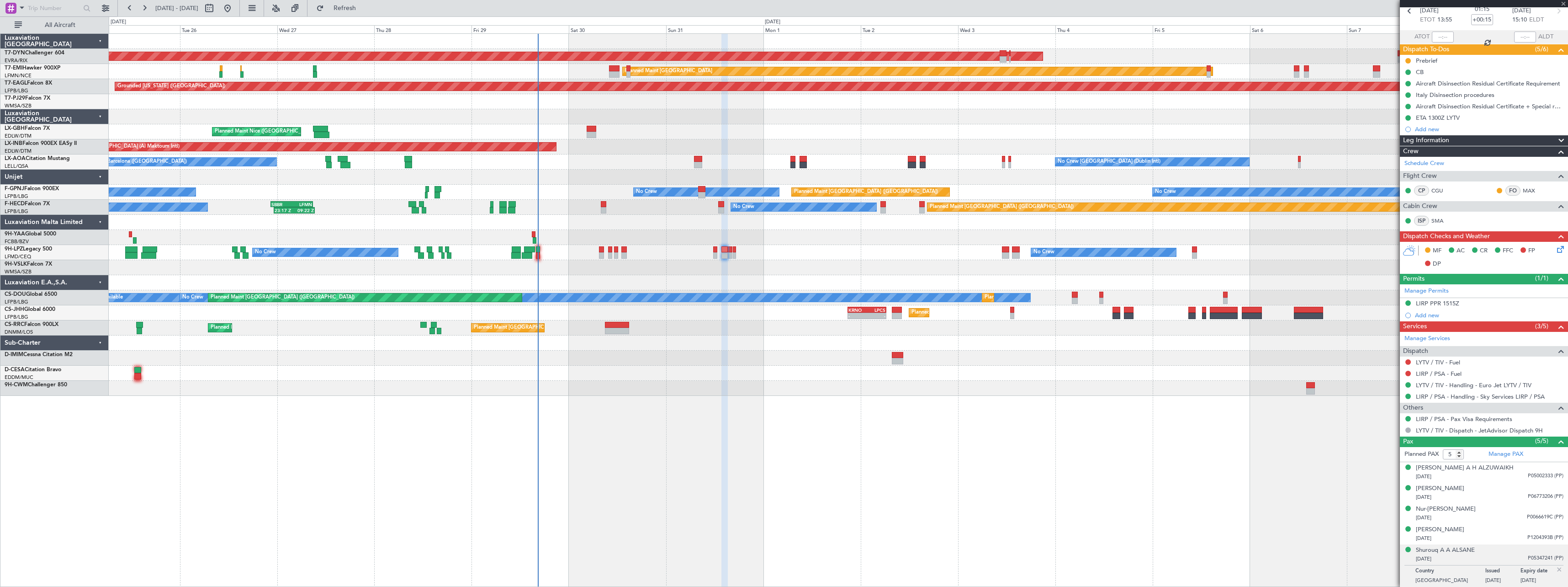
type input "-00:20"
type input "4"
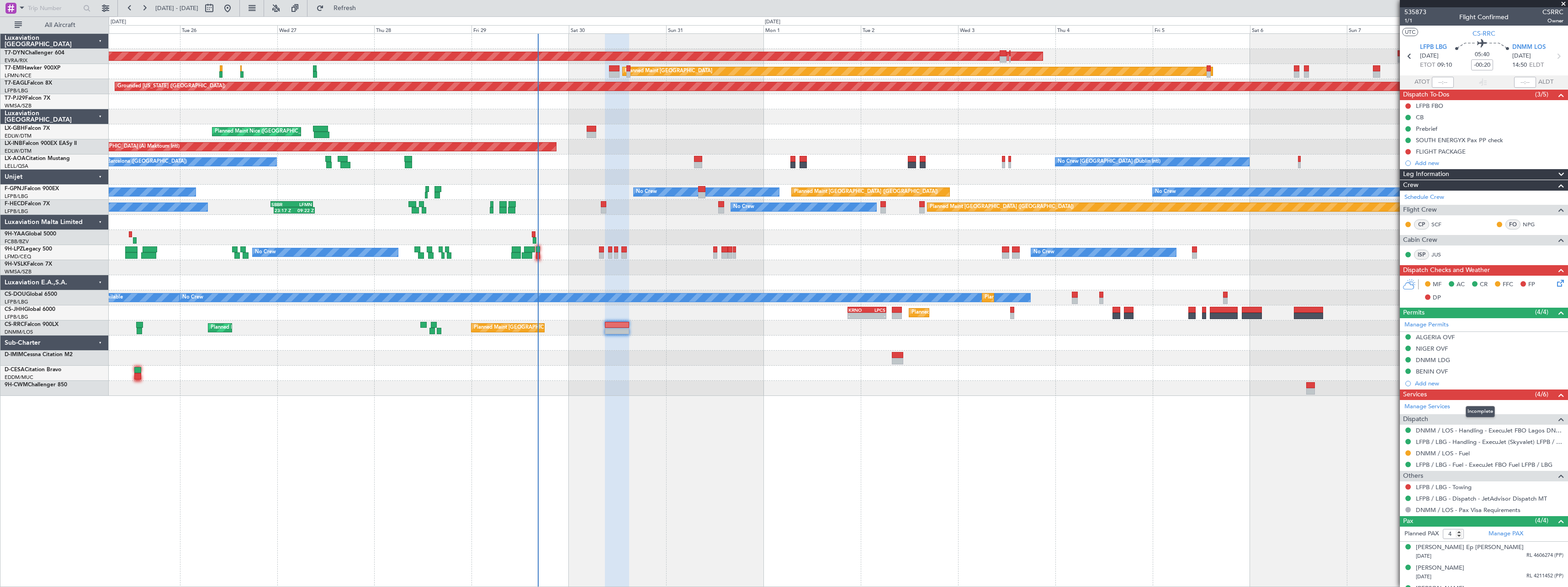
scroll to position [37, 0]
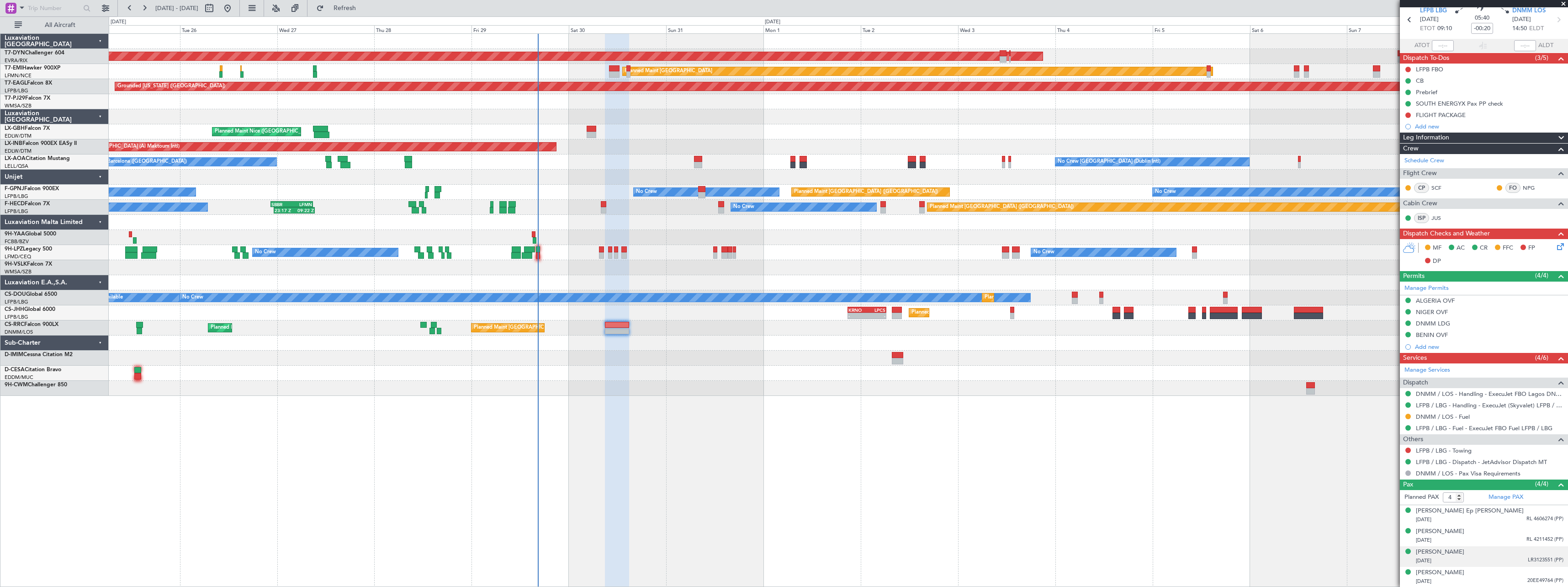
click at [1486, 554] on div "Dany ABBOUD 04/01/1976 LR3123551 (PP)" at bounding box center [1489, 556] width 147 height 18
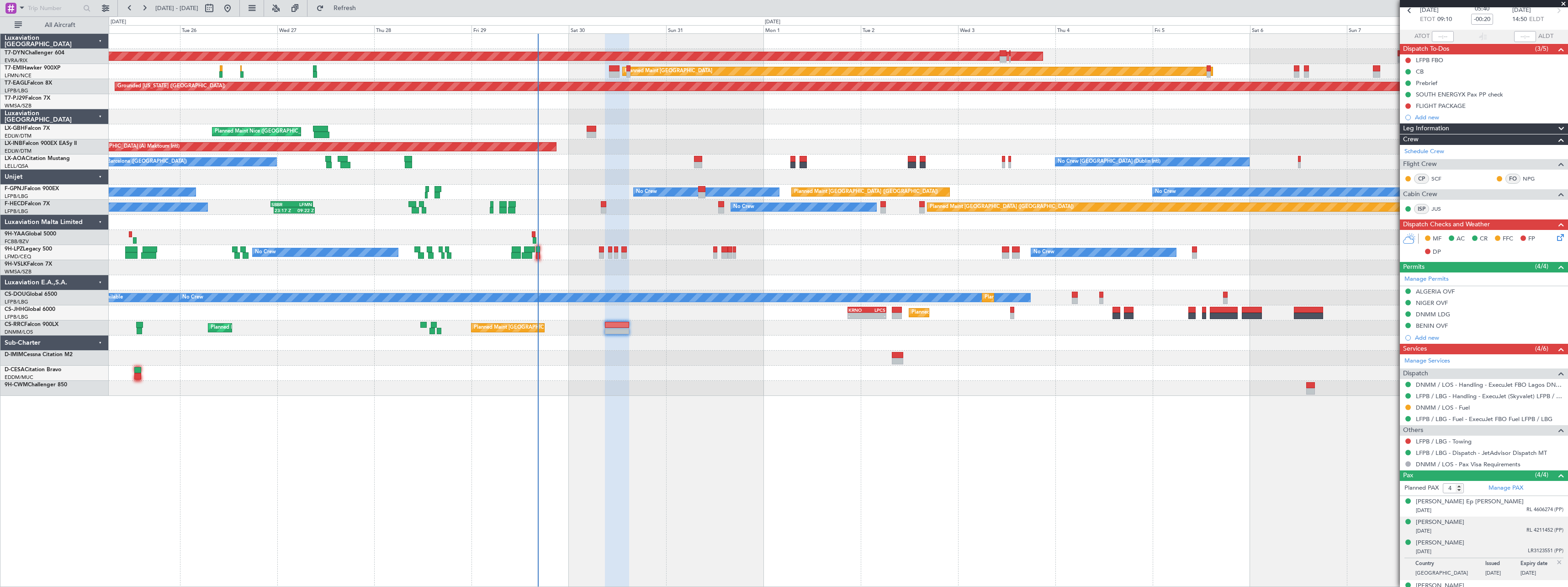
scroll to position [59, 0]
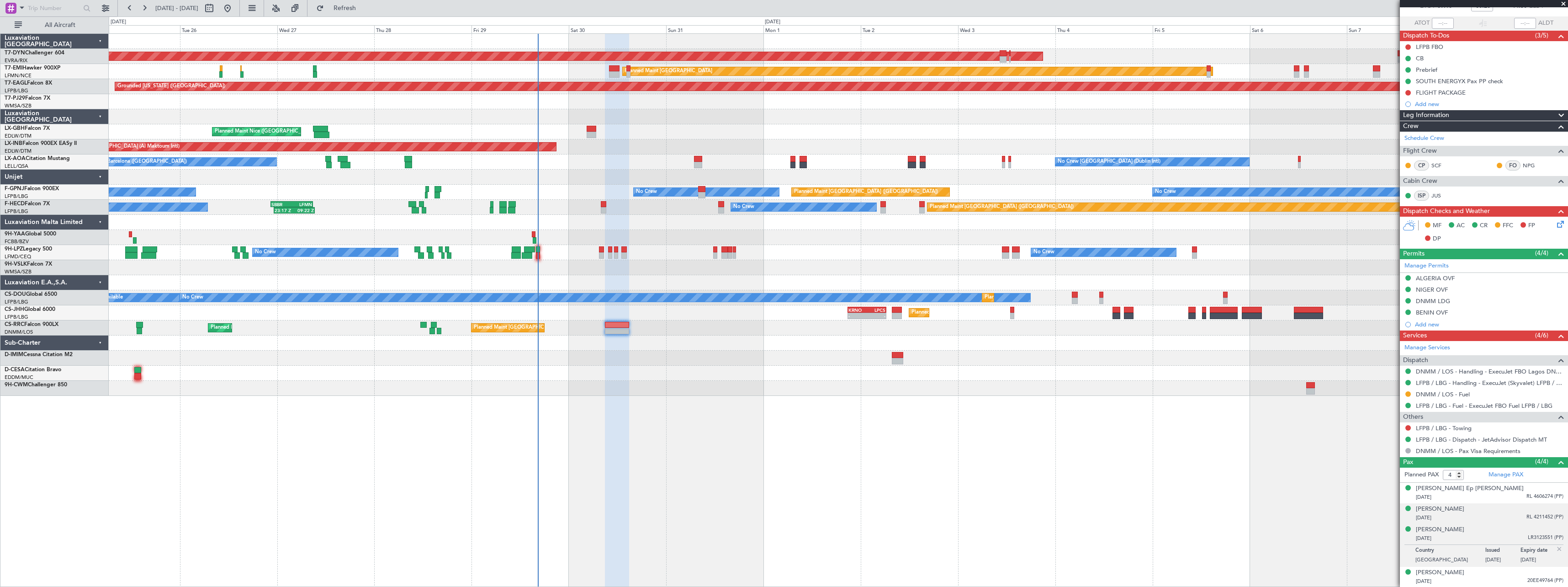
click at [1483, 514] on div "22/10/2004 RL 4211452 (PP)" at bounding box center [1489, 518] width 147 height 9
click at [1483, 496] on div "27/08/2025 RL 4606274 (PP)" at bounding box center [1489, 497] width 147 height 9
click at [1452, 488] on div "[PERSON_NAME] Ep [PERSON_NAME]" at bounding box center [1469, 488] width 108 height 9
click at [1447, 532] on div "[PERSON_NAME]" at bounding box center [1440, 531] width 49 height 9
click at [1446, 550] on div "[PERSON_NAME]" at bounding box center [1440, 552] width 49 height 9
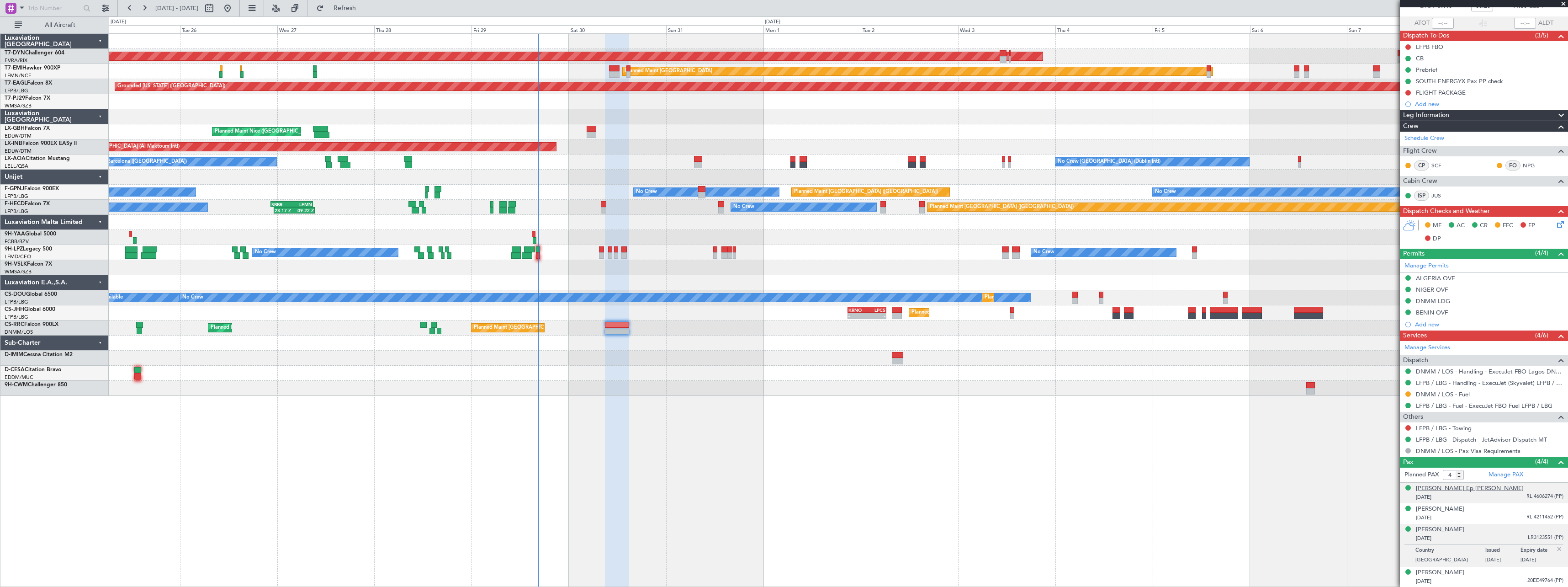
click at [1457, 490] on div "[PERSON_NAME] Ep [PERSON_NAME]" at bounding box center [1469, 488] width 108 height 9
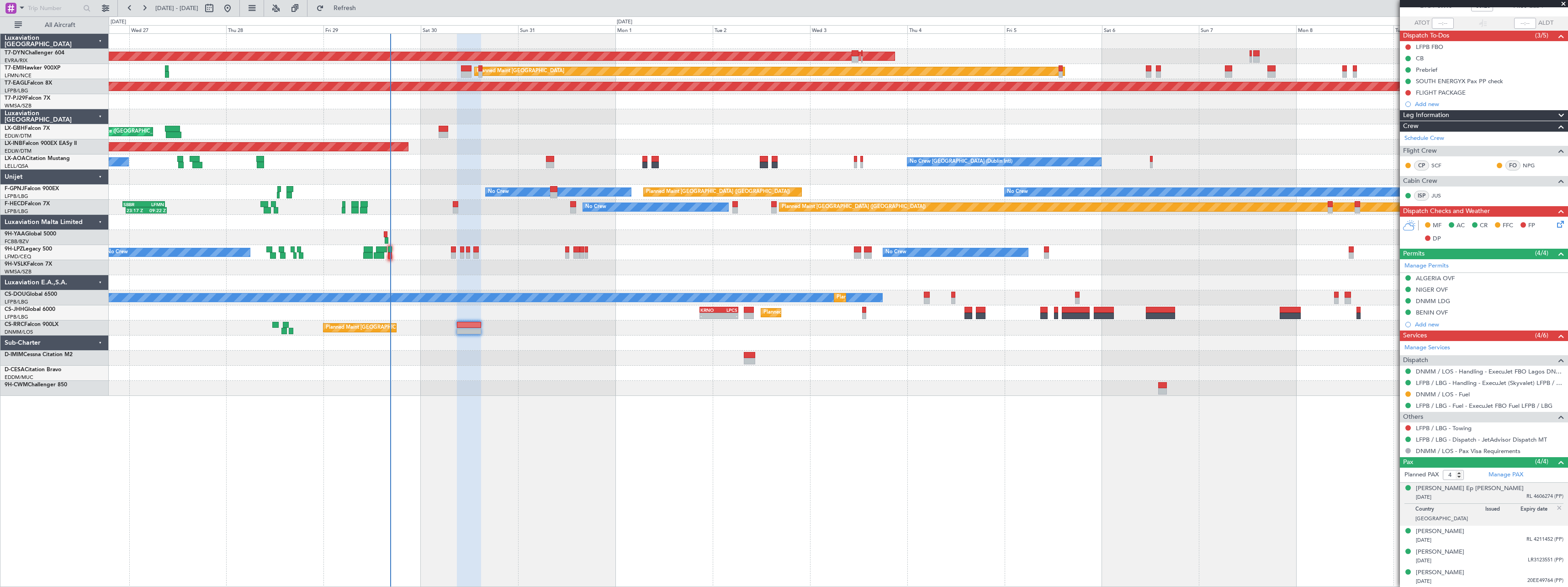
click at [619, 422] on div "AOG Maint Riga (Riga Intl) Planned Maint Zurich Grounded New York (Teterboro) P…" at bounding box center [838, 310] width 1459 height 554
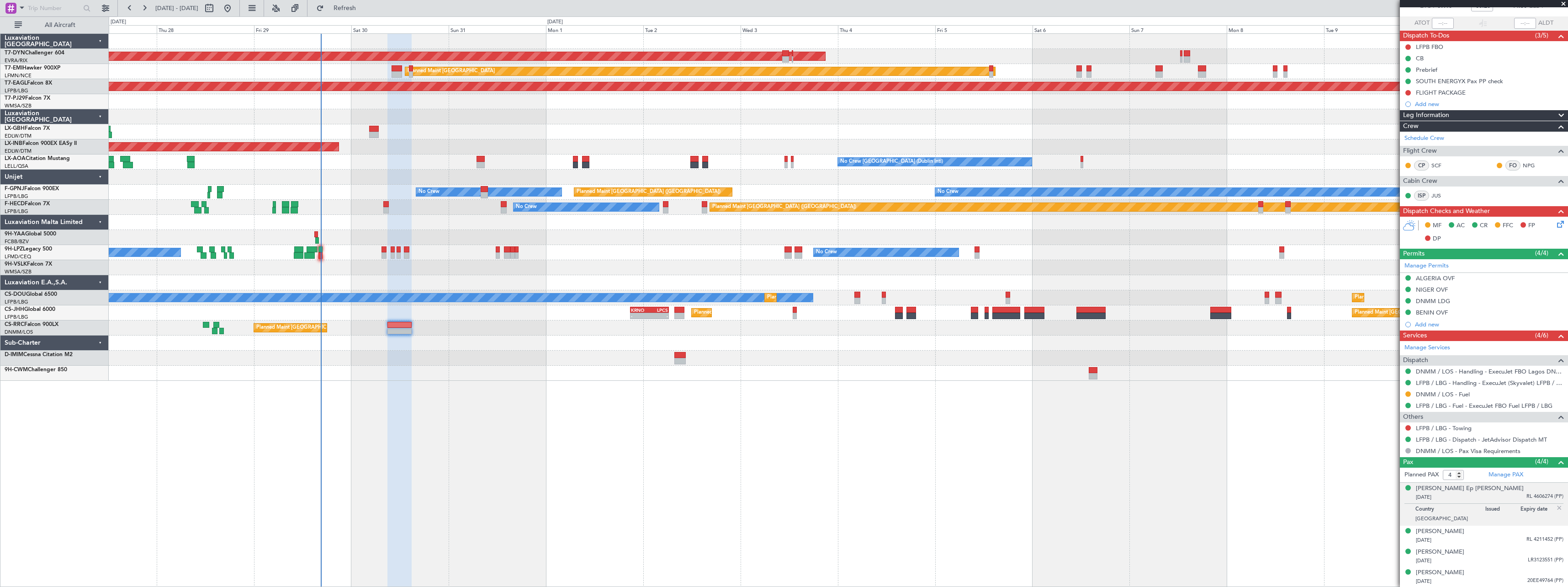
click at [929, 337] on div at bounding box center [838, 343] width 1459 height 15
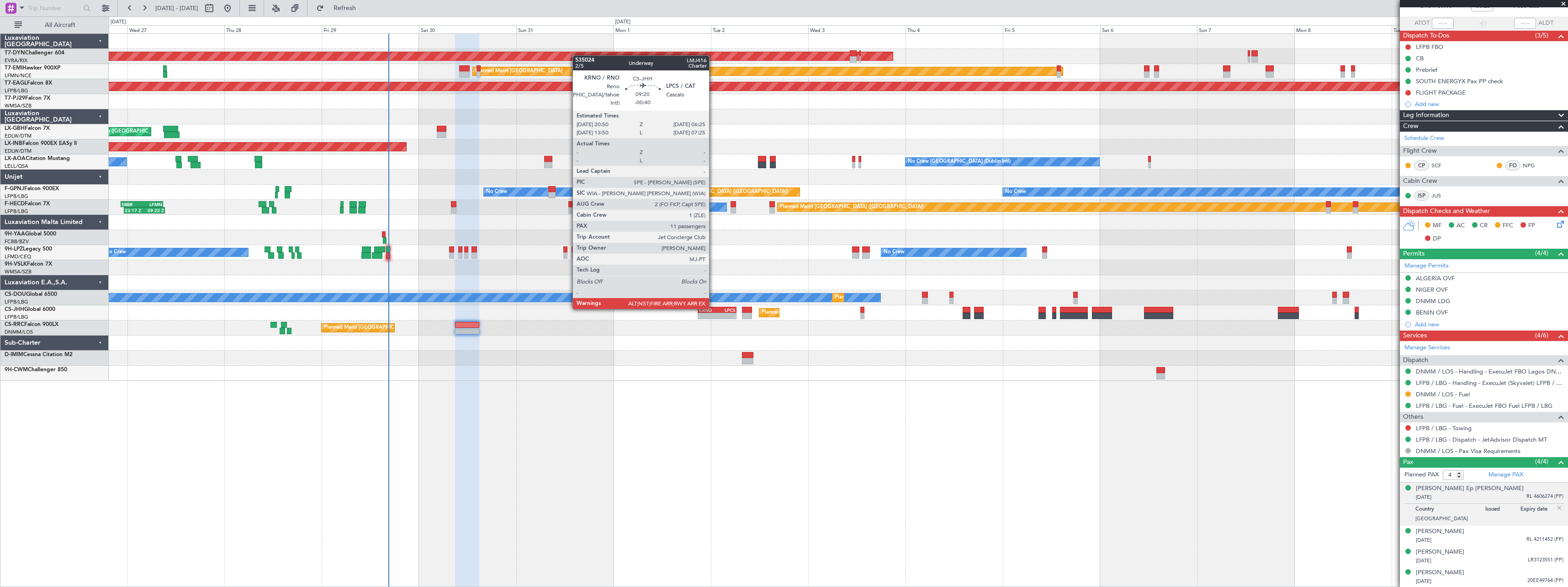
click at [713, 308] on div "KRNO" at bounding box center [708, 309] width 19 height 5
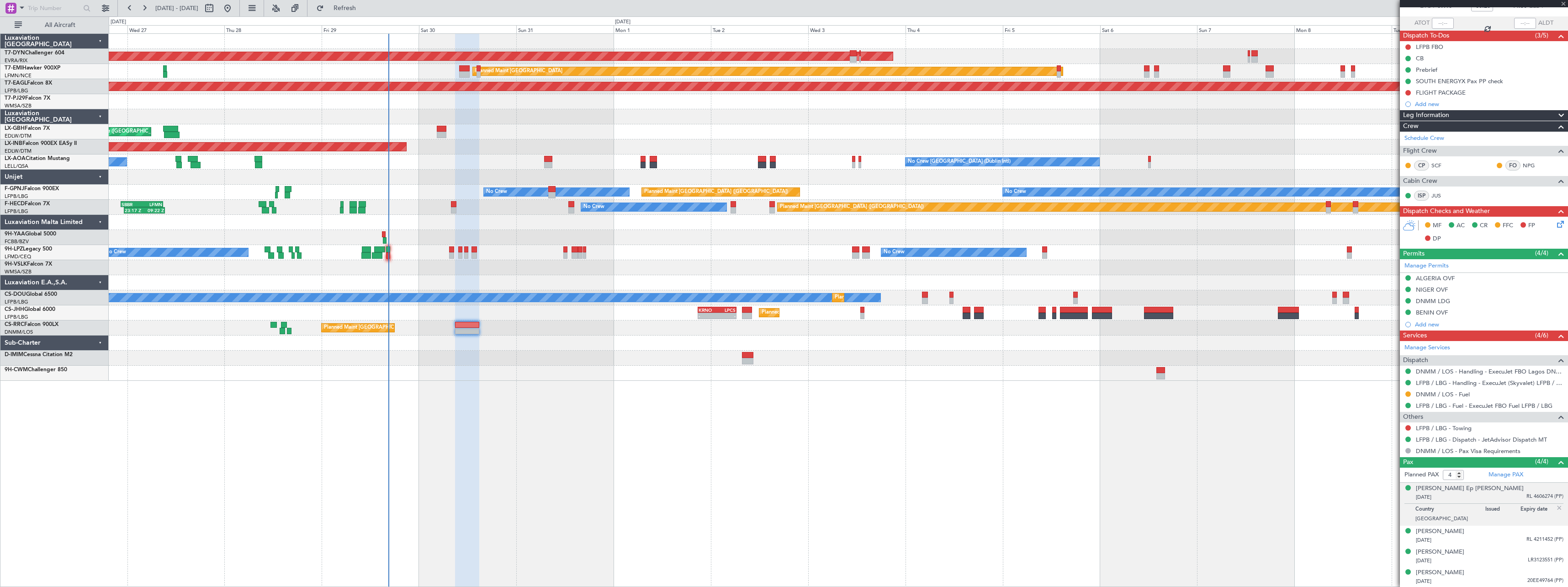
type input "-00:40"
type input "11"
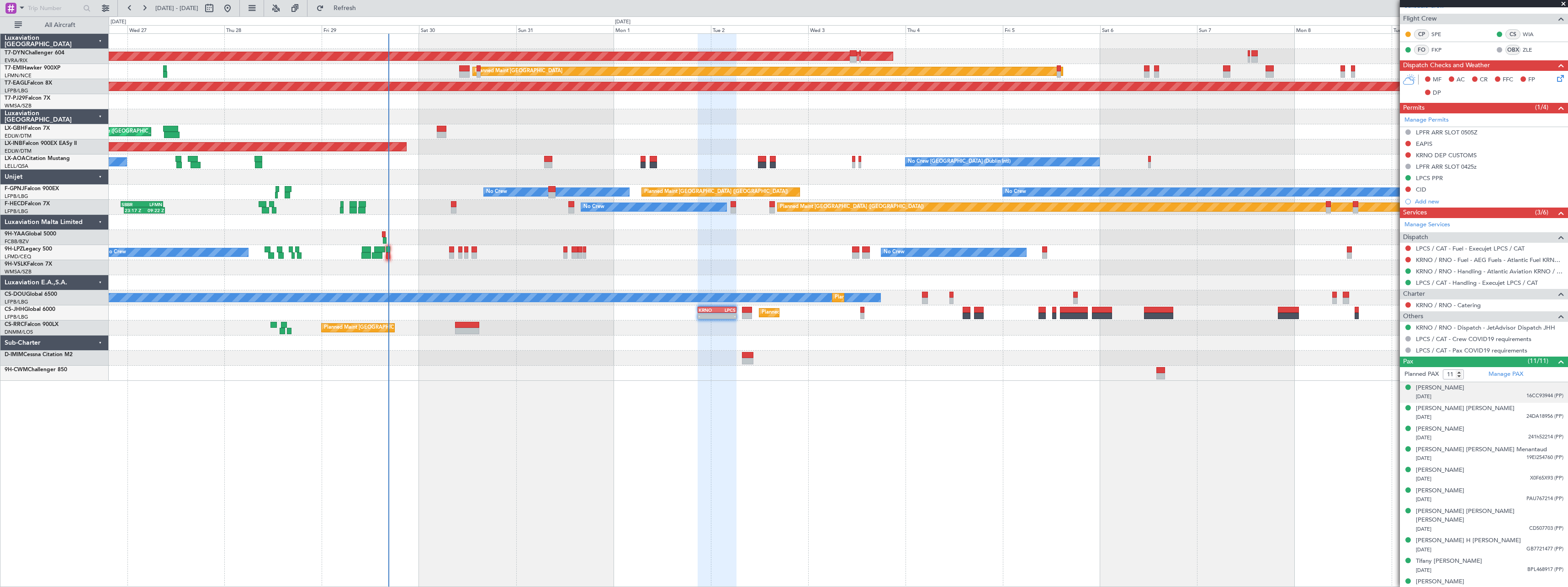
scroll to position [223, 0]
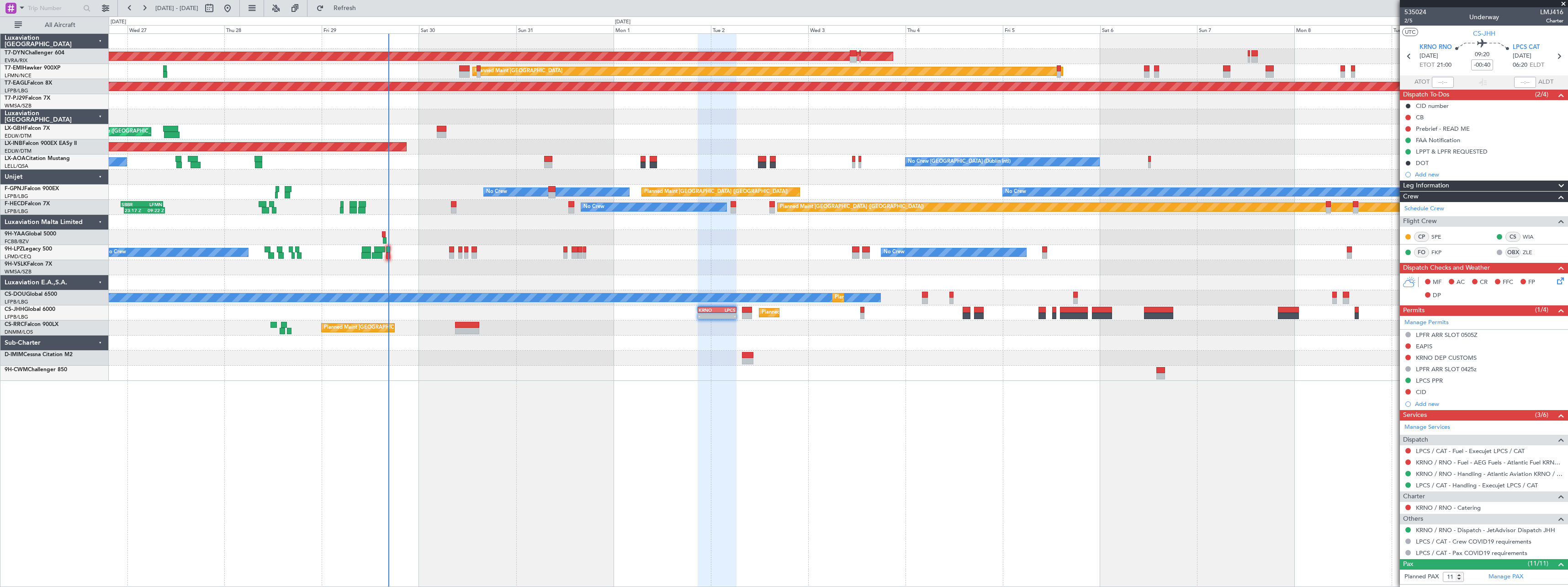
scroll to position [223, 0]
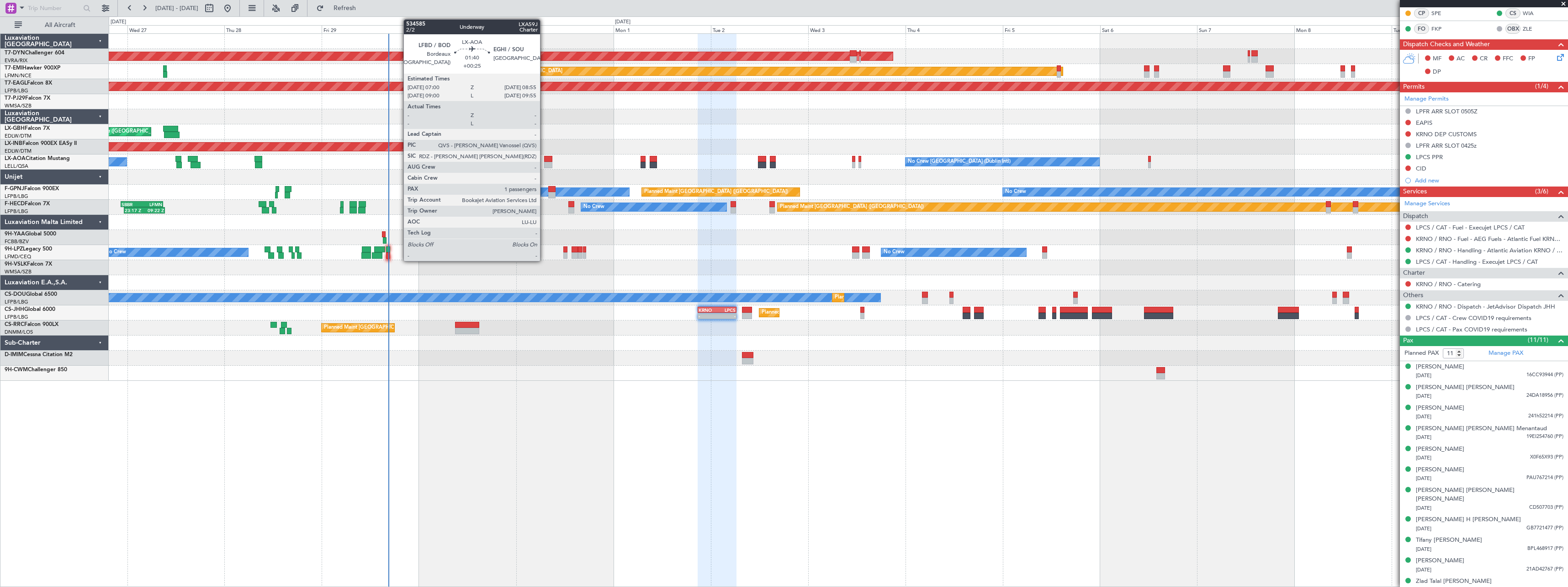
click at [544, 157] on div "No Crew Dublin (Dublin Intl) No Crew Barcelona (El Prat) No Crew Sabadell" at bounding box center [838, 162] width 1459 height 15
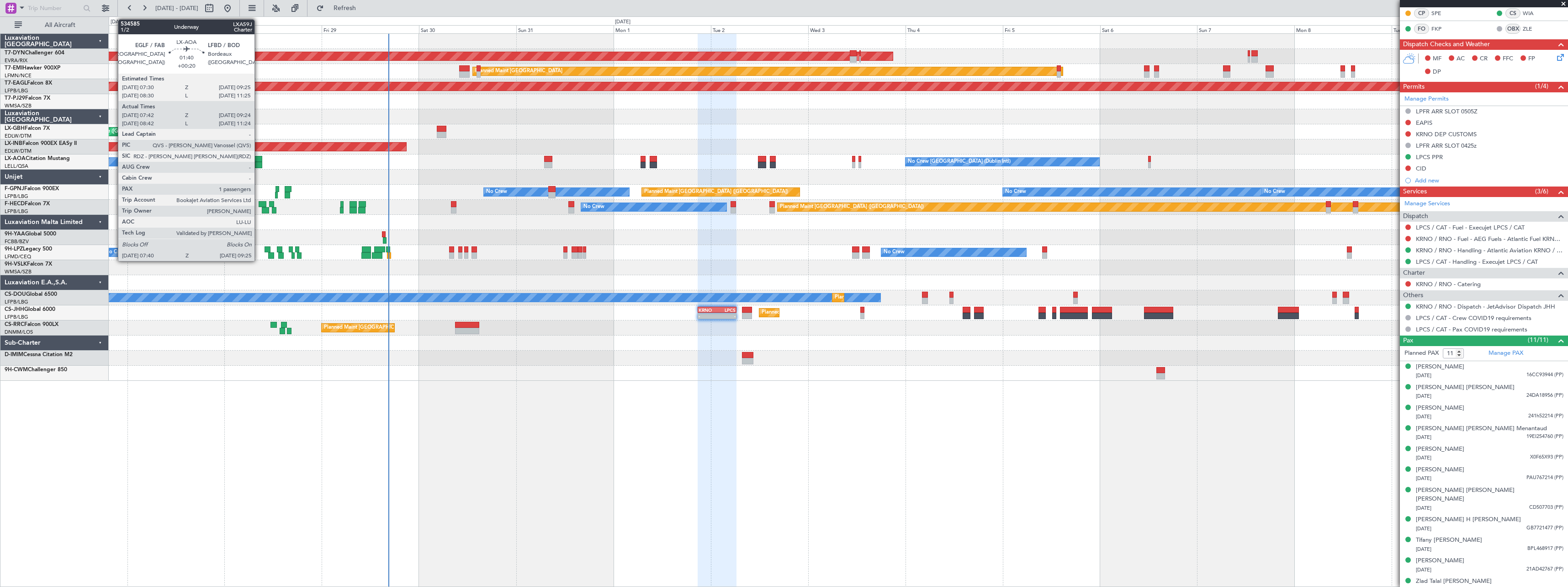
click at [259, 161] on div at bounding box center [259, 159] width 9 height 7
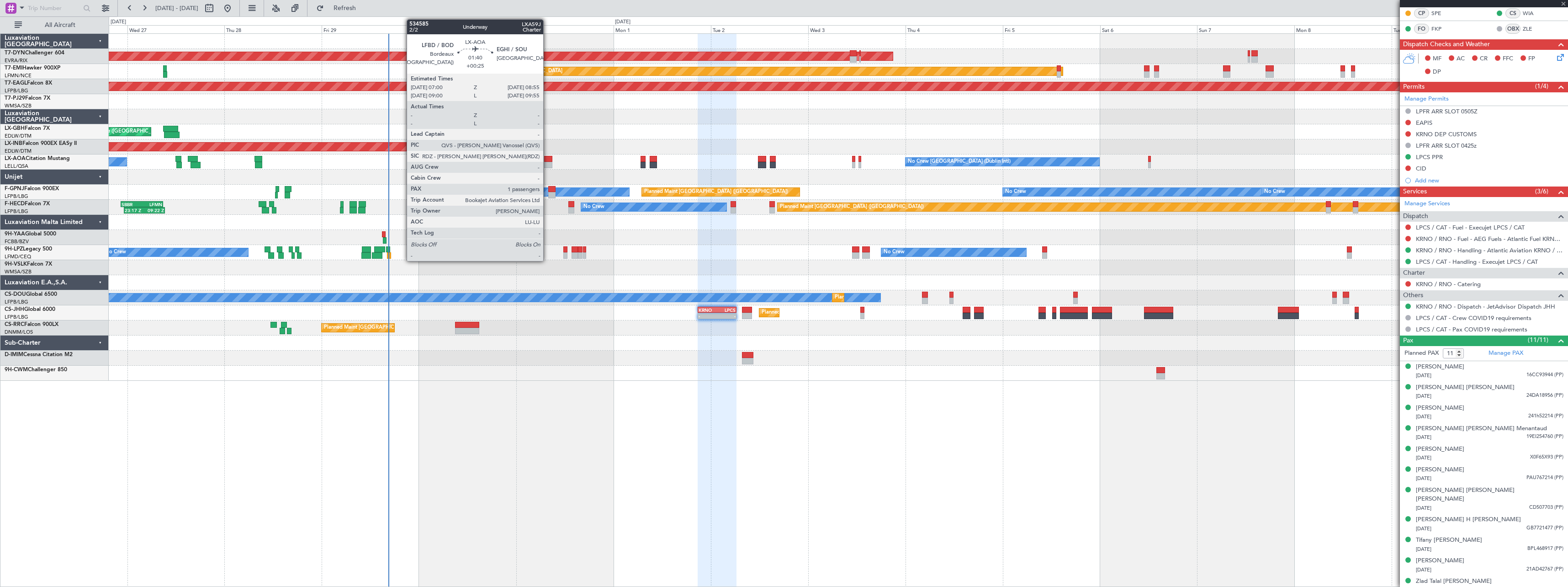
type input "+00:20"
type input "07:52"
type input "09:19"
type input "1"
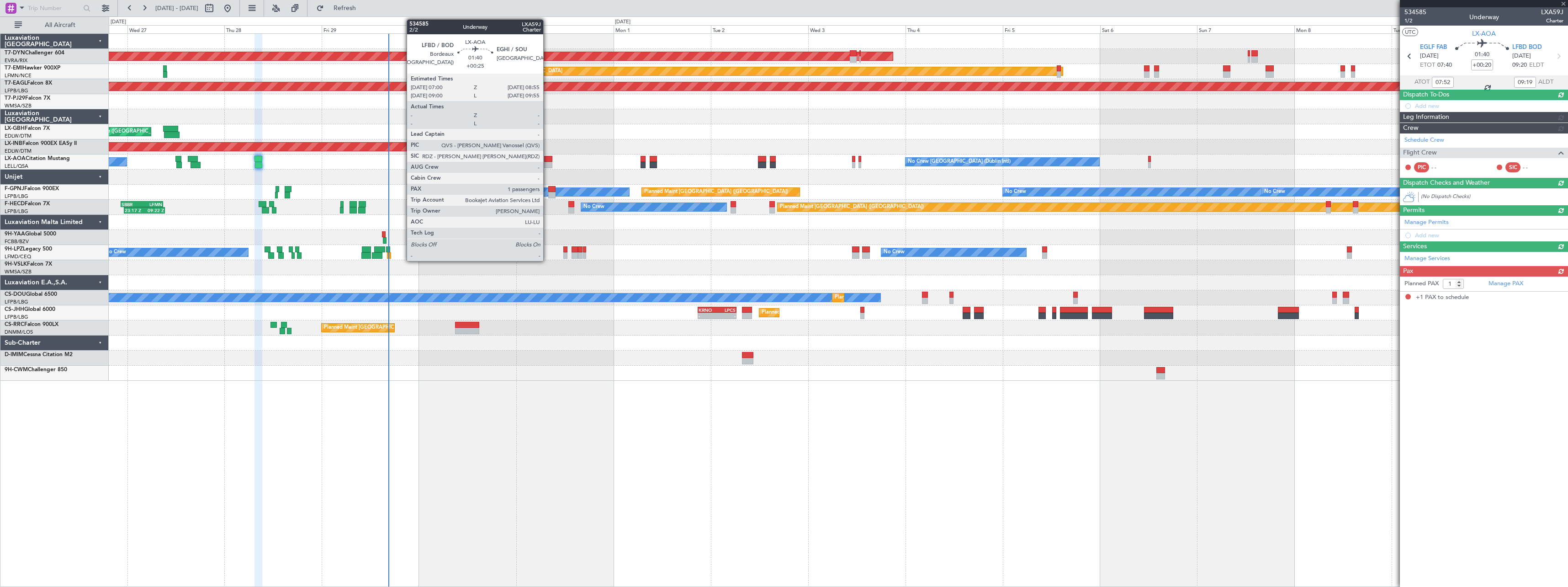
click at [547, 158] on div at bounding box center [548, 159] width 9 height 7
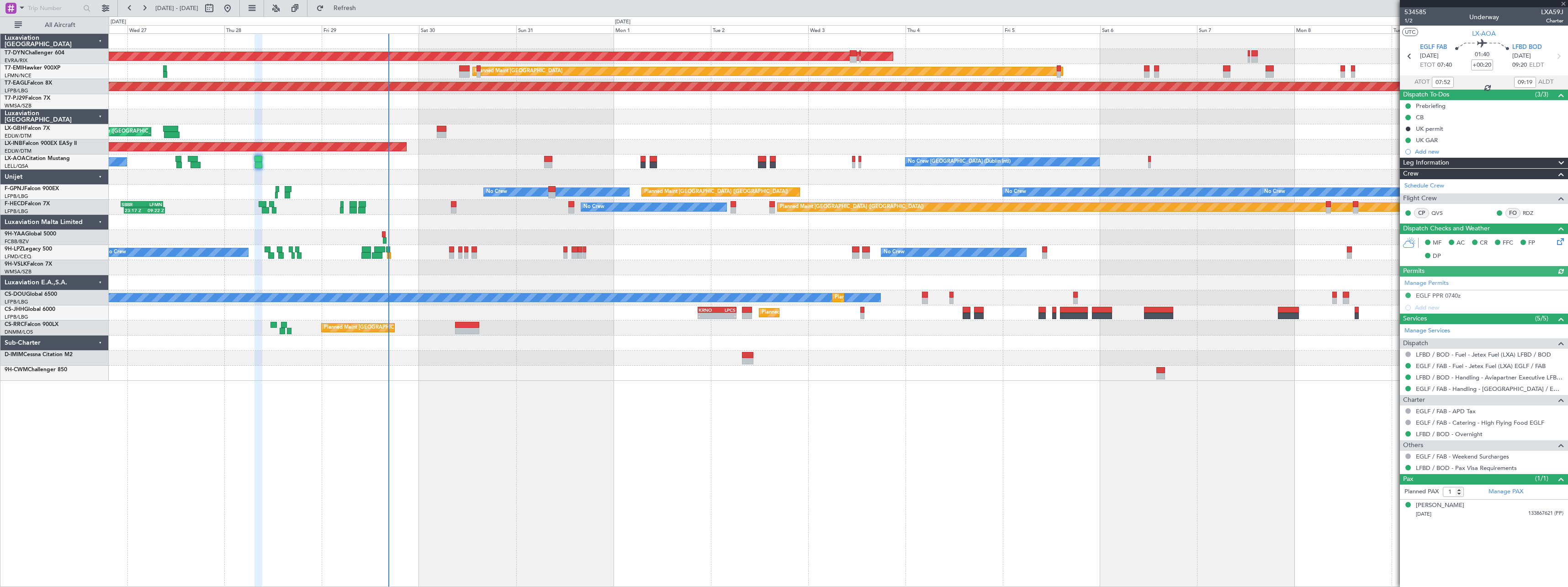
type input "+00:25"
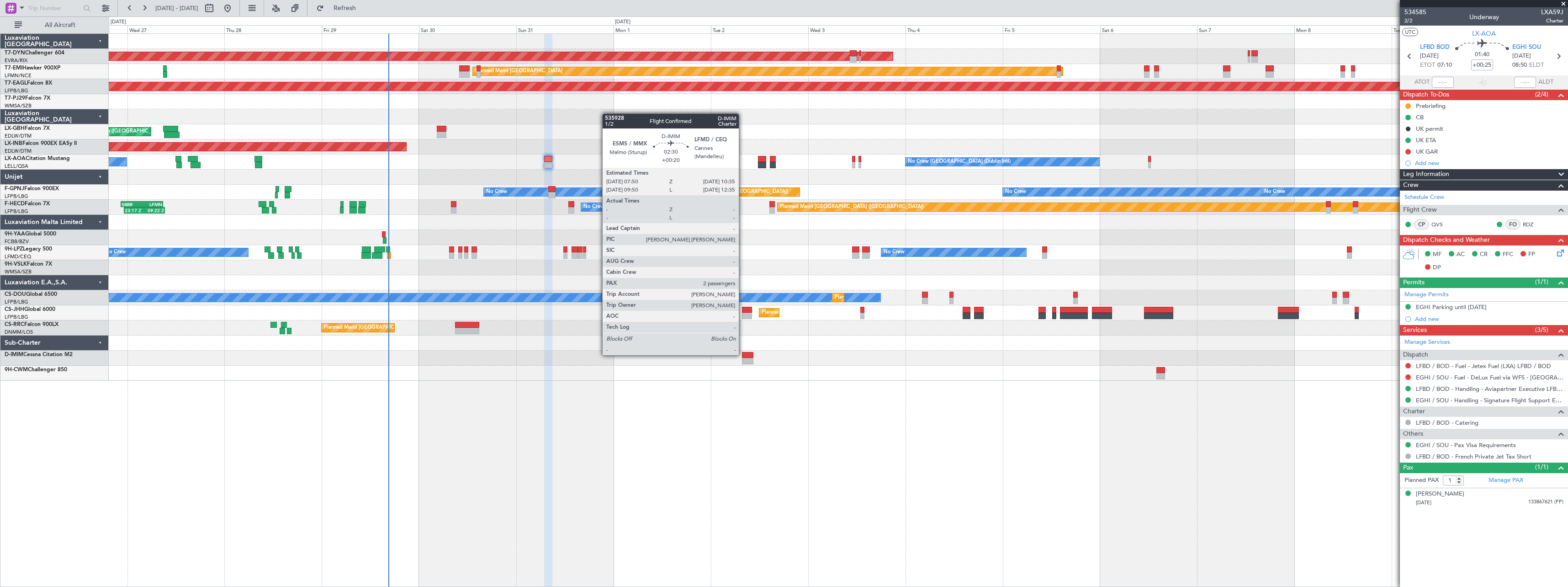
click at [743, 354] on div at bounding box center [747, 355] width 12 height 7
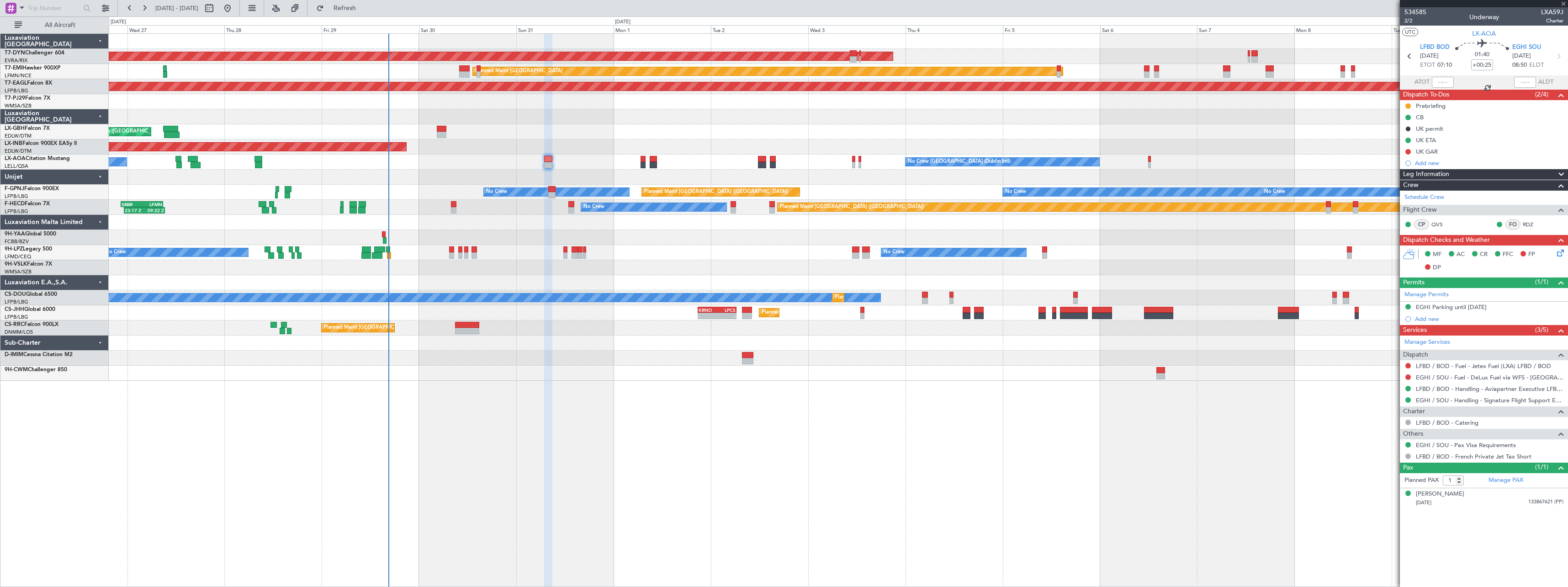
type input "+00:20"
type input "2"
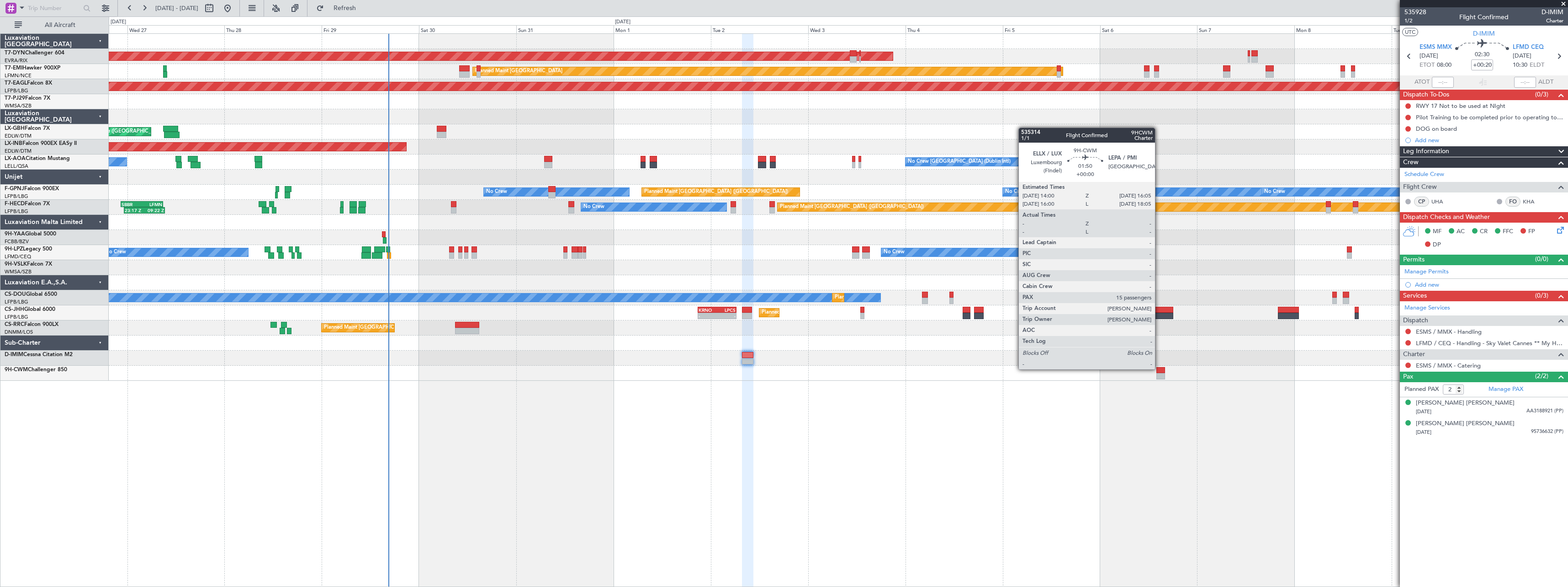
click at [1159, 368] on div at bounding box center [1161, 370] width 9 height 7
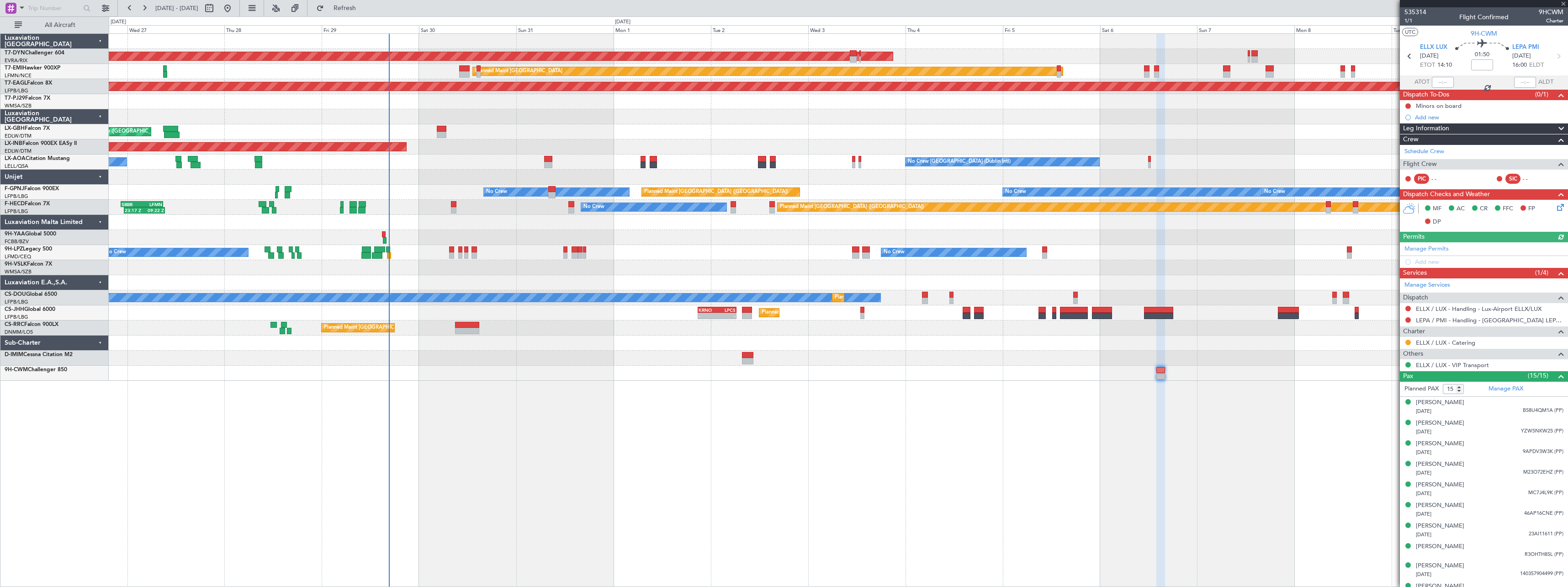
click at [640, 328] on div "Planned Maint [GEOGRAPHIC_DATA] ([GEOGRAPHIC_DATA]) Planned Maint [GEOGRAPHIC_D…" at bounding box center [838, 328] width 1459 height 15
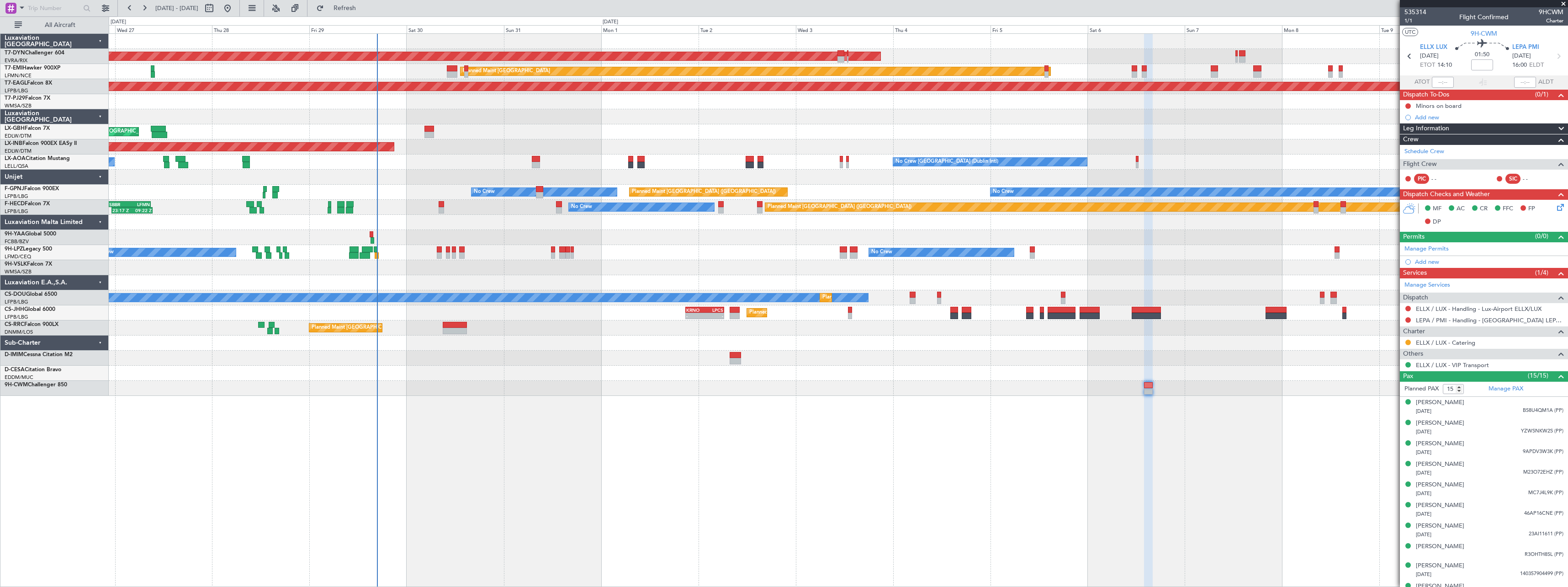
click at [653, 376] on div at bounding box center [838, 373] width 1459 height 15
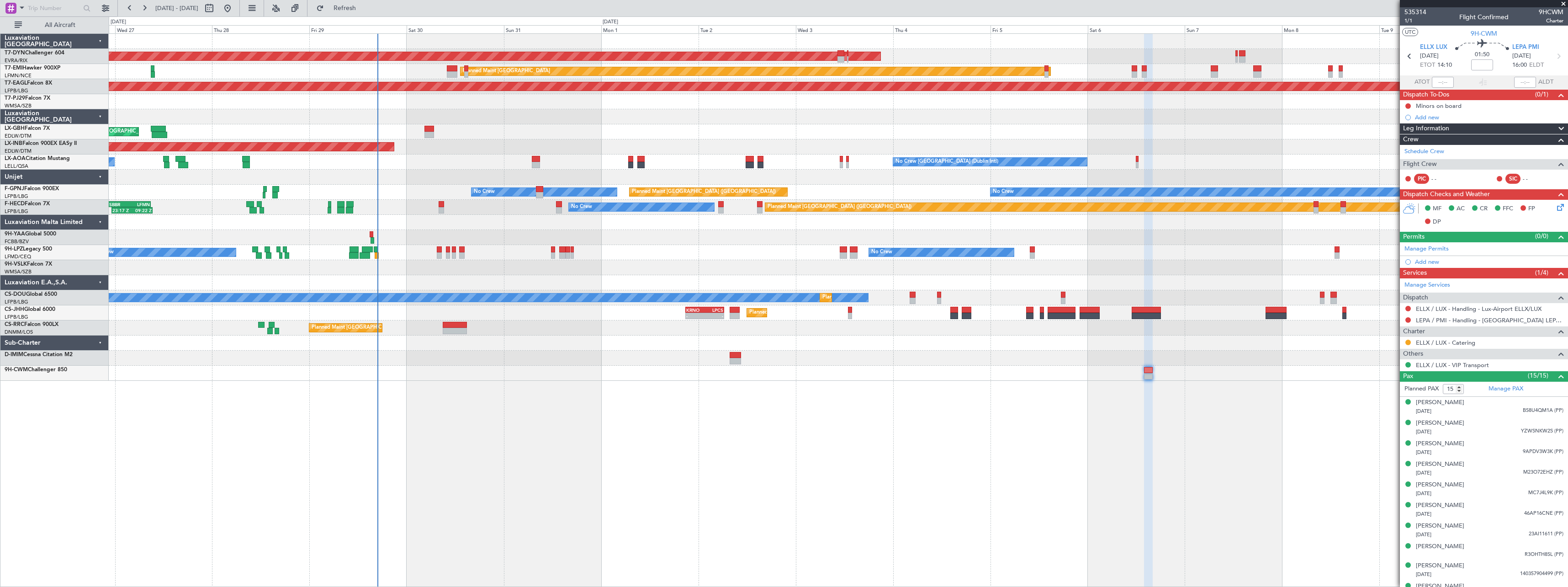
click at [598, 98] on div at bounding box center [838, 102] width 1459 height 15
drag, startPoint x: 1562, startPoint y: 5, endPoint x: 1481, endPoint y: 1, distance: 81.1
click at [1561, 5] on span at bounding box center [1563, 4] width 9 height 9
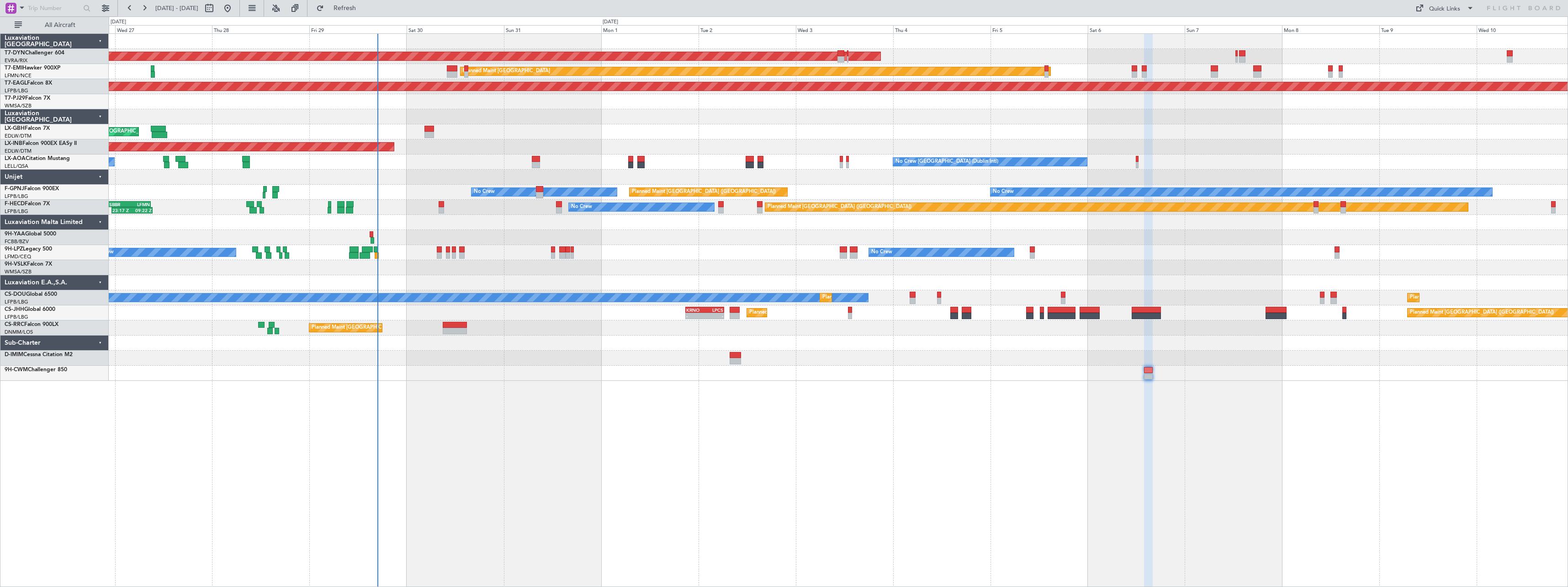
type input "0"
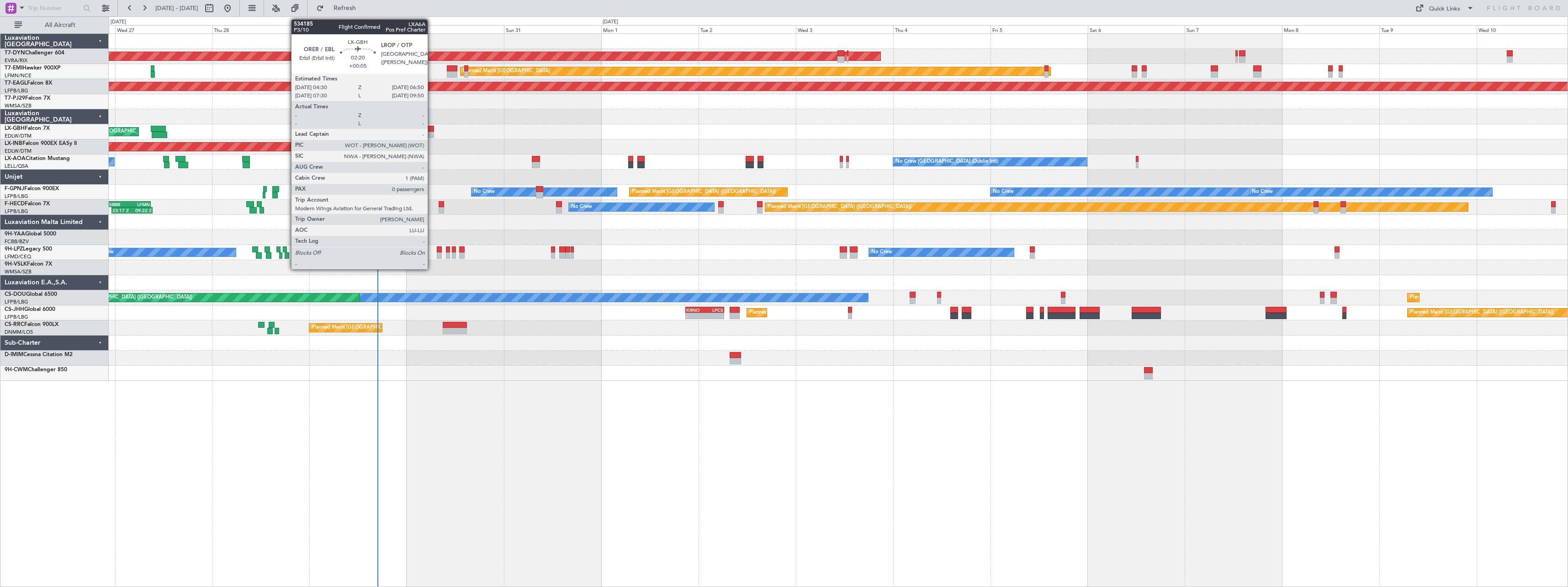
click at [432, 131] on div at bounding box center [429, 128] width 10 height 7
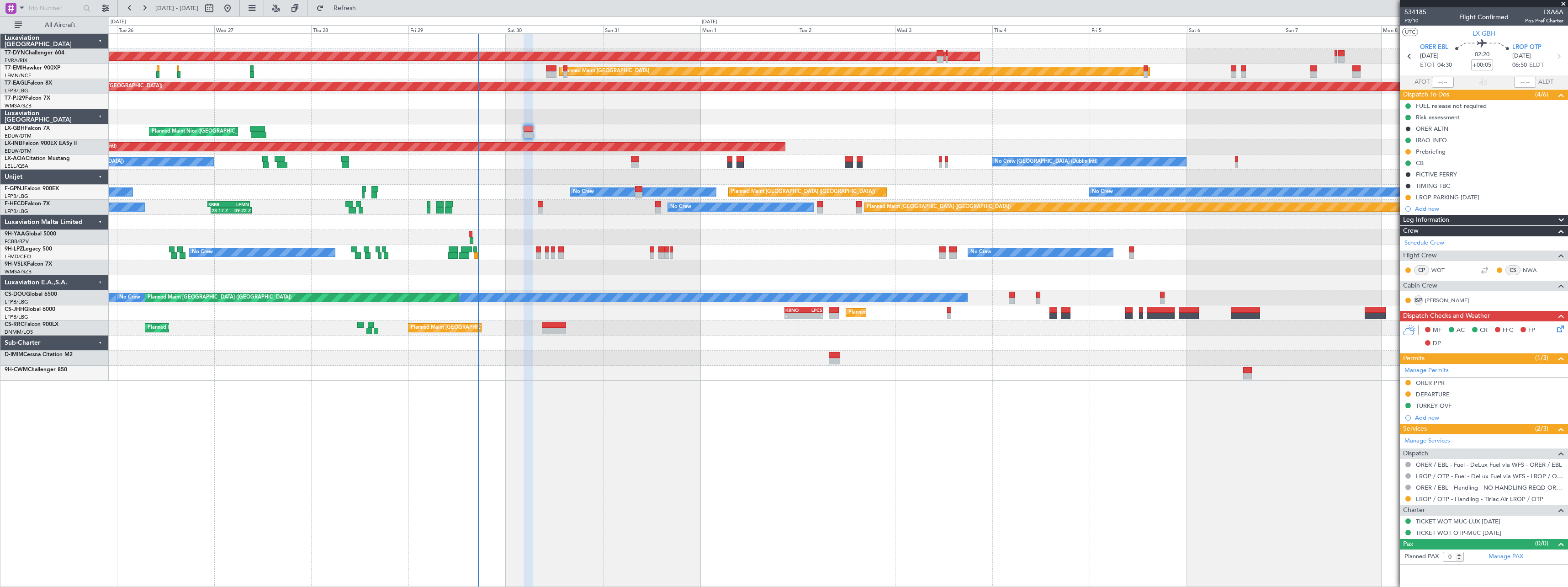
click at [1007, 377] on div at bounding box center [838, 373] width 1459 height 15
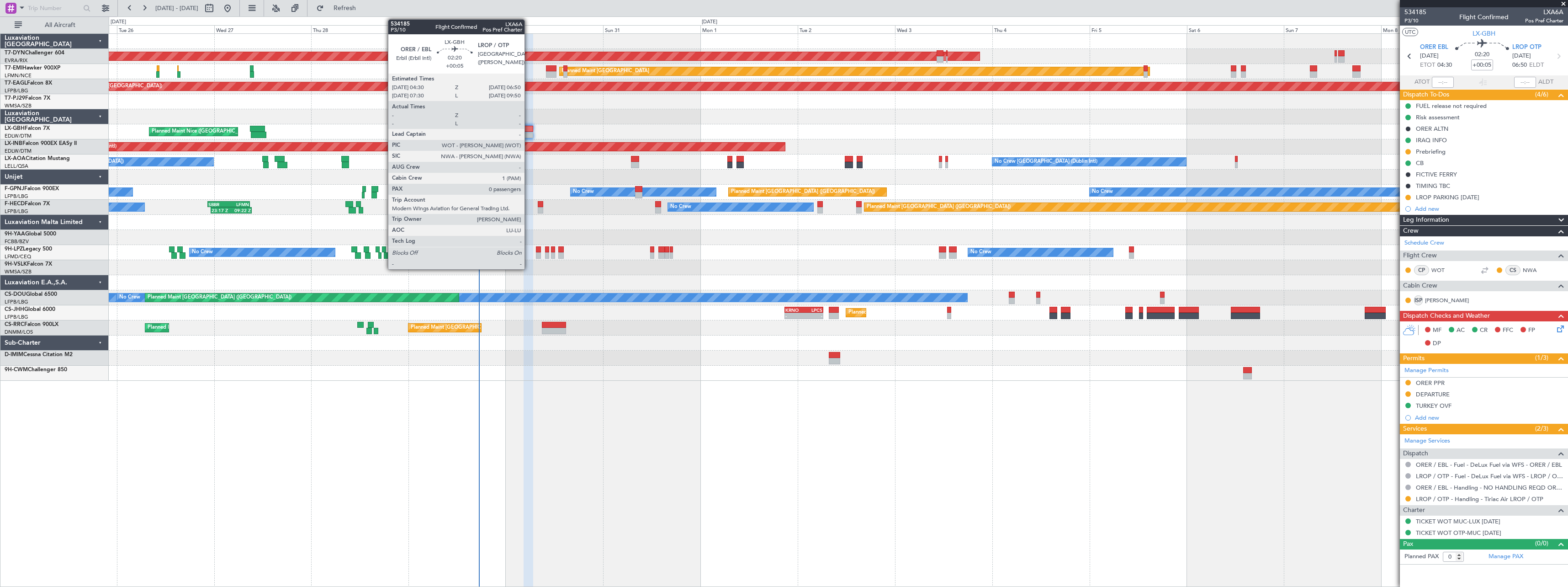
click at [528, 130] on div at bounding box center [528, 128] width 10 height 7
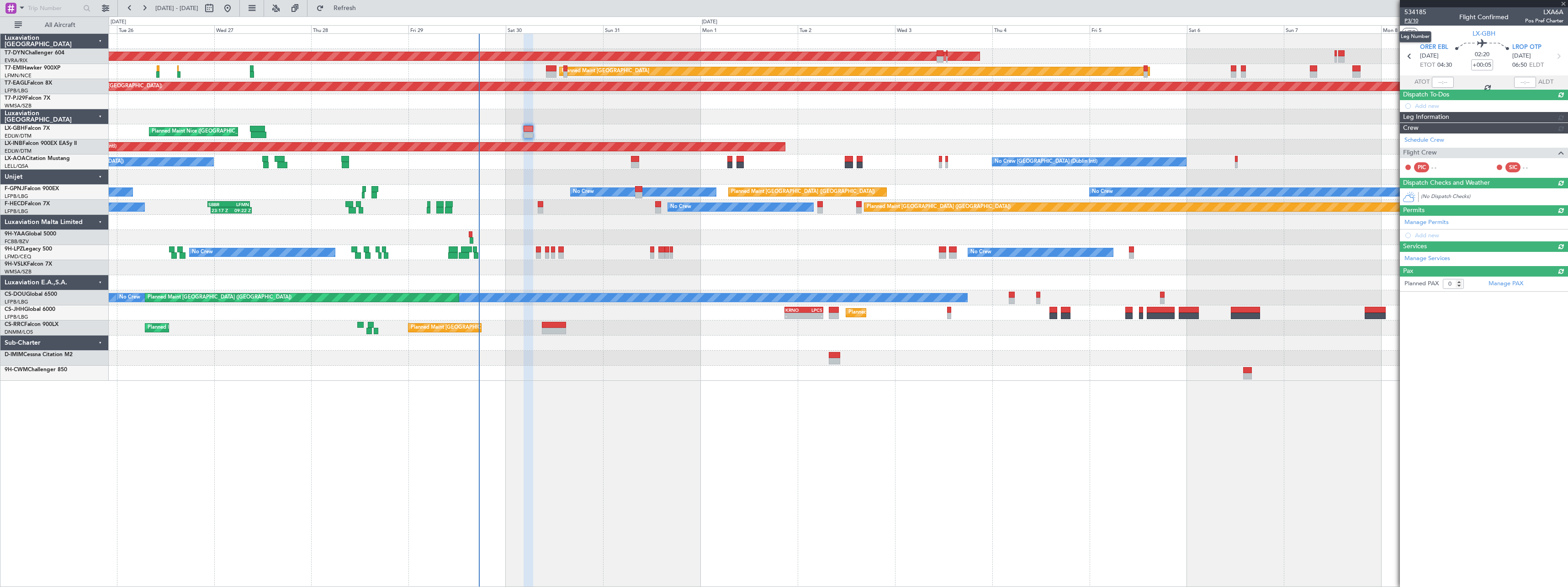
click at [1415, 23] on span "P3/10" at bounding box center [1415, 21] width 22 height 8
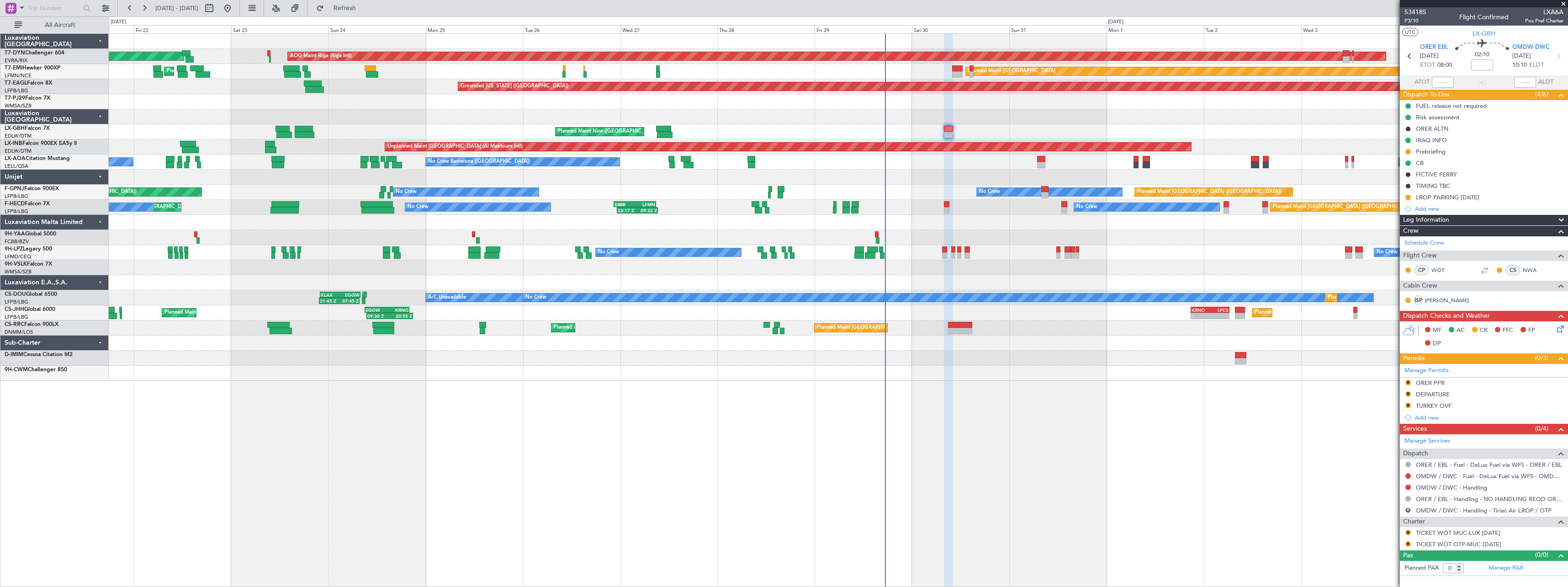
click at [831, 158] on div "AOG Maint Riga (Riga Intl) Planned Maint Basel-Mulhouse Planned Maint Zurich Pl…" at bounding box center [838, 208] width 1459 height 347
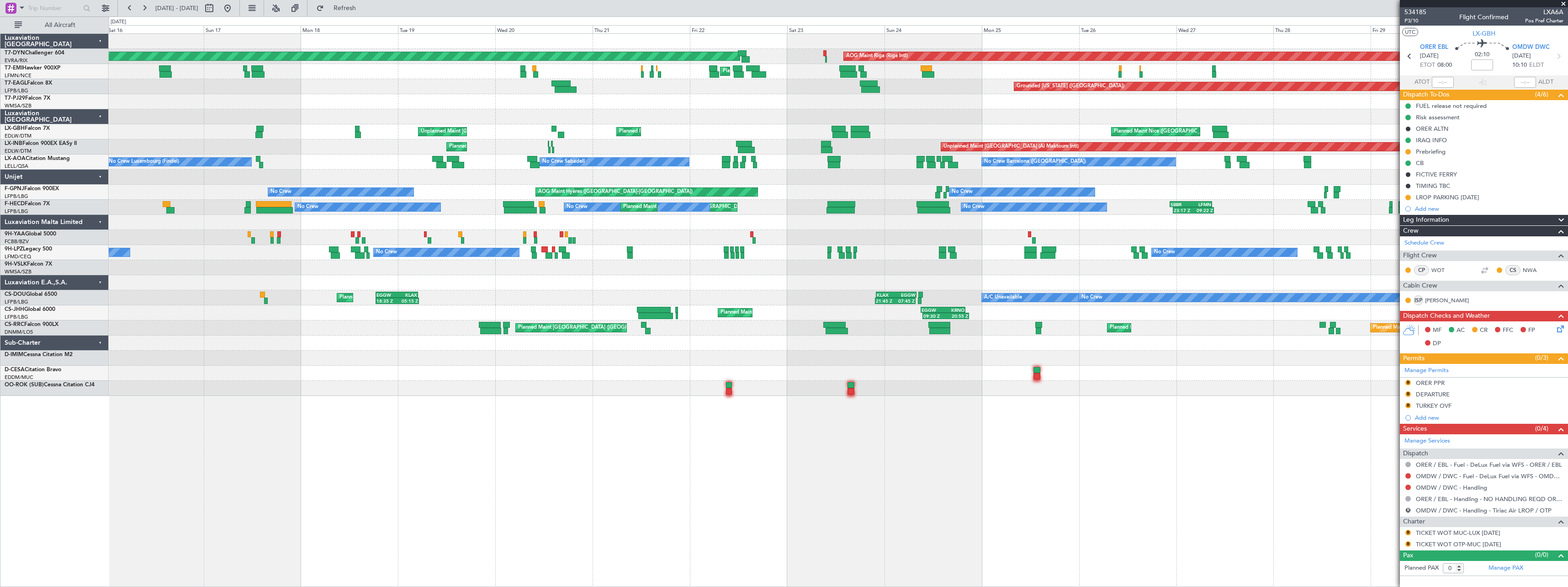
click at [874, 121] on div "AOG Maint Riga (Riga Intl) Planned Maint Basel-Mulhouse Planned Maint Zurich Pl…" at bounding box center [838, 215] width 1459 height 362
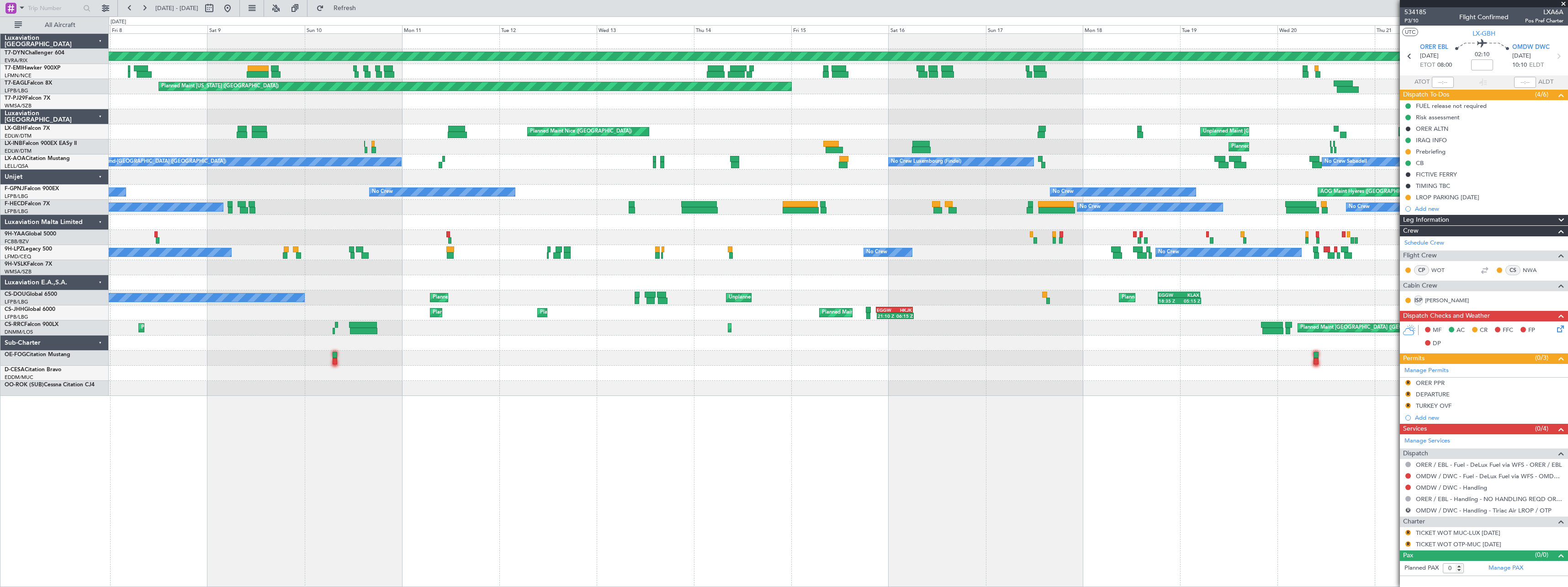
click at [976, 115] on div "Planned Maint Basel-Mulhouse AOG Maint Riga (Riga Intl) Planned Maint Chester P…" at bounding box center [838, 215] width 1459 height 362
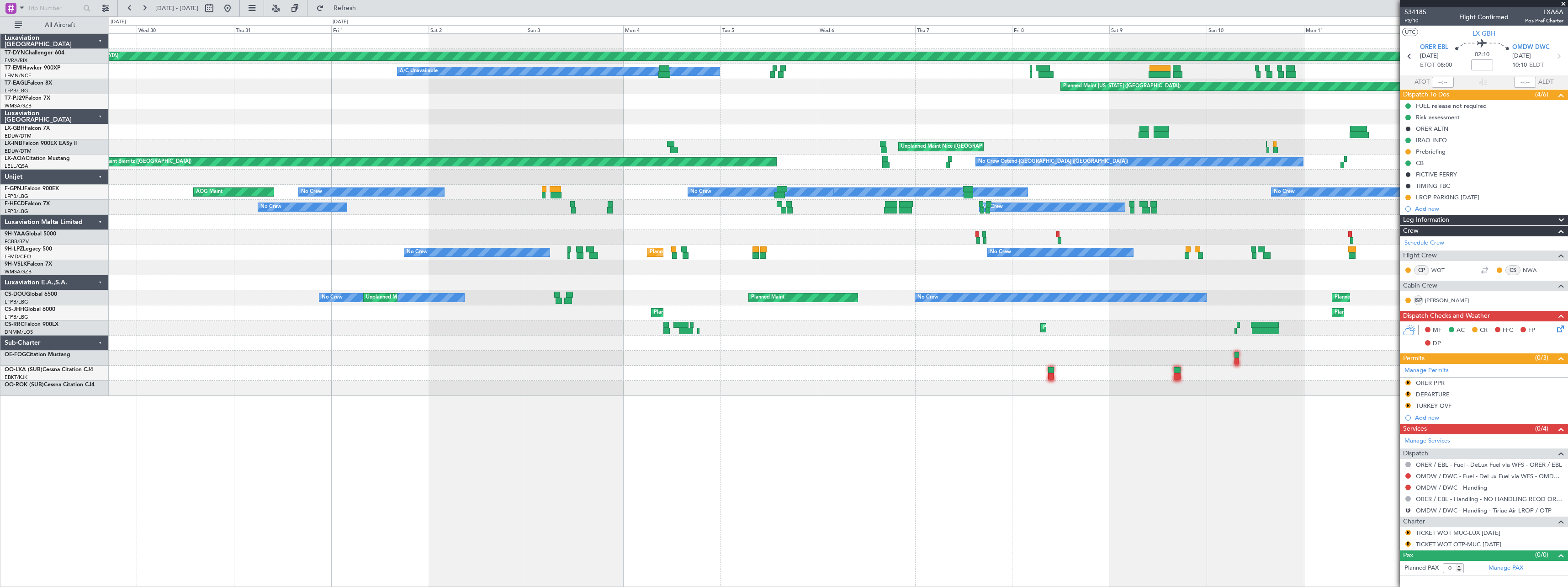
click at [1097, 76] on div "Planned Maint Basel-Mulhouse A/C Unavailable Planned Maint New York (Teterboro)…" at bounding box center [838, 215] width 1459 height 362
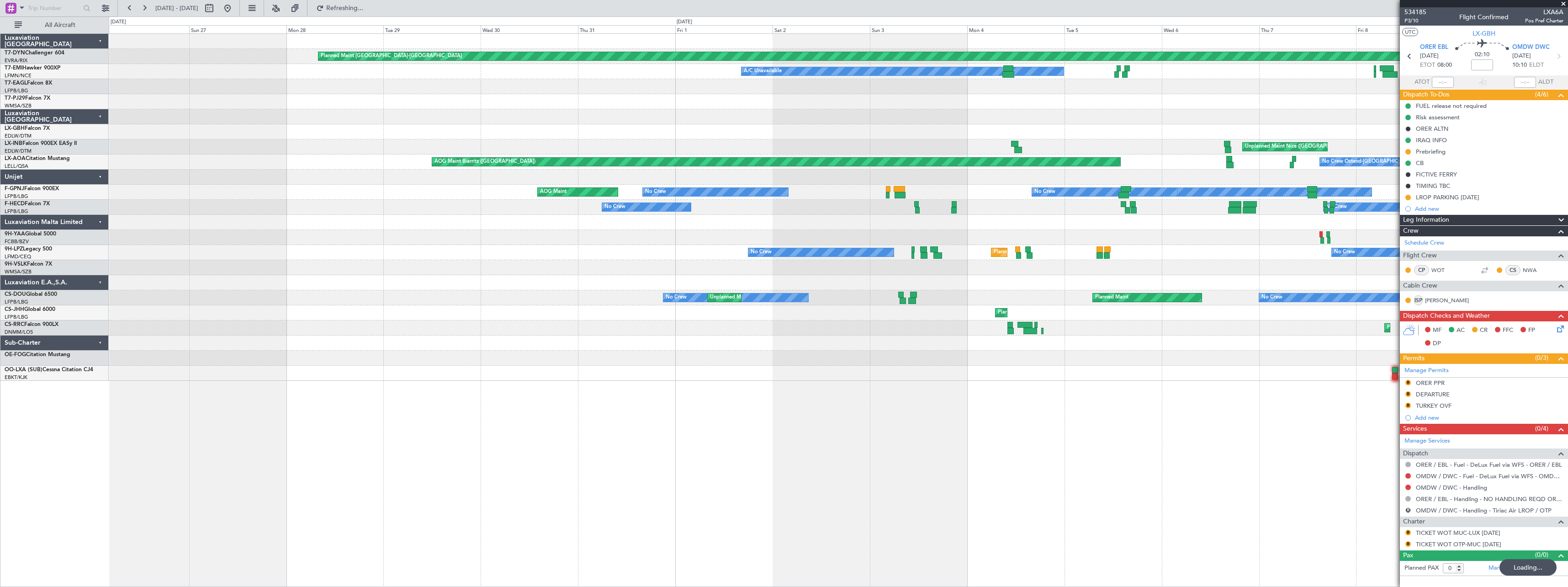
click at [737, 120] on div "Planned Maint Basel-Mulhouse A/C Unavailable Planned Maint New York (Teterboro)…" at bounding box center [838, 208] width 1459 height 347
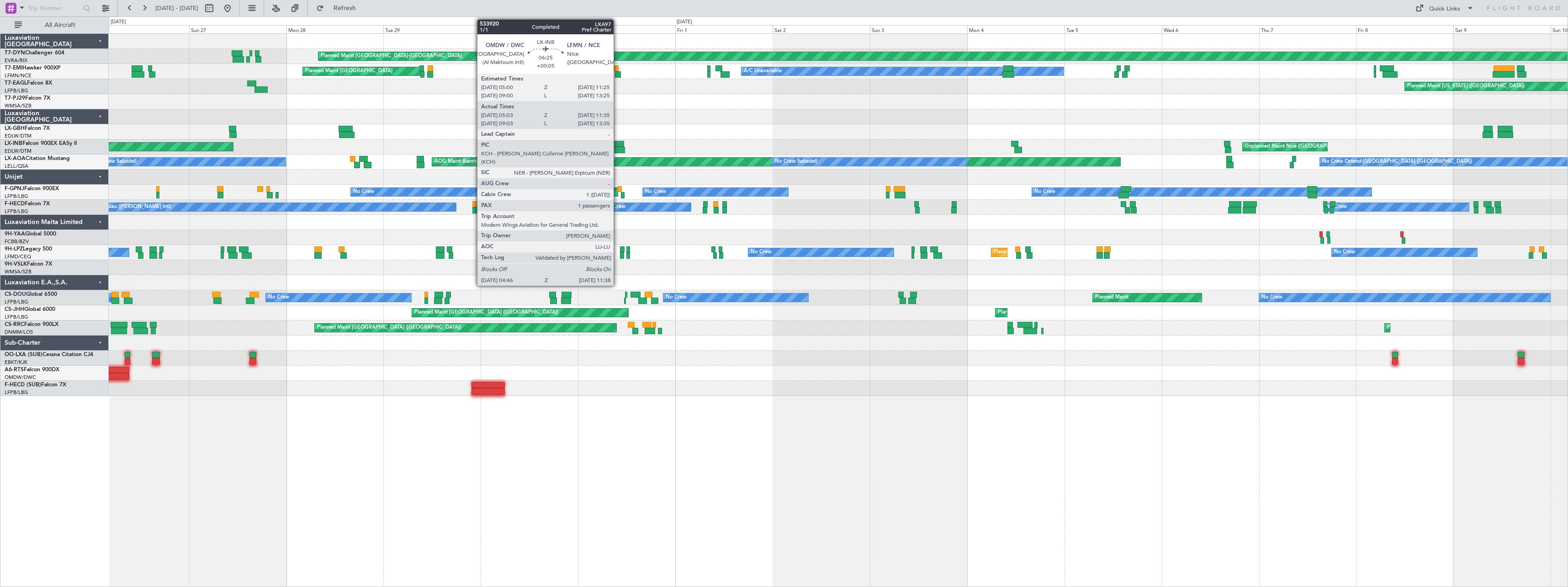
click at [618, 147] on div at bounding box center [611, 150] width 28 height 7
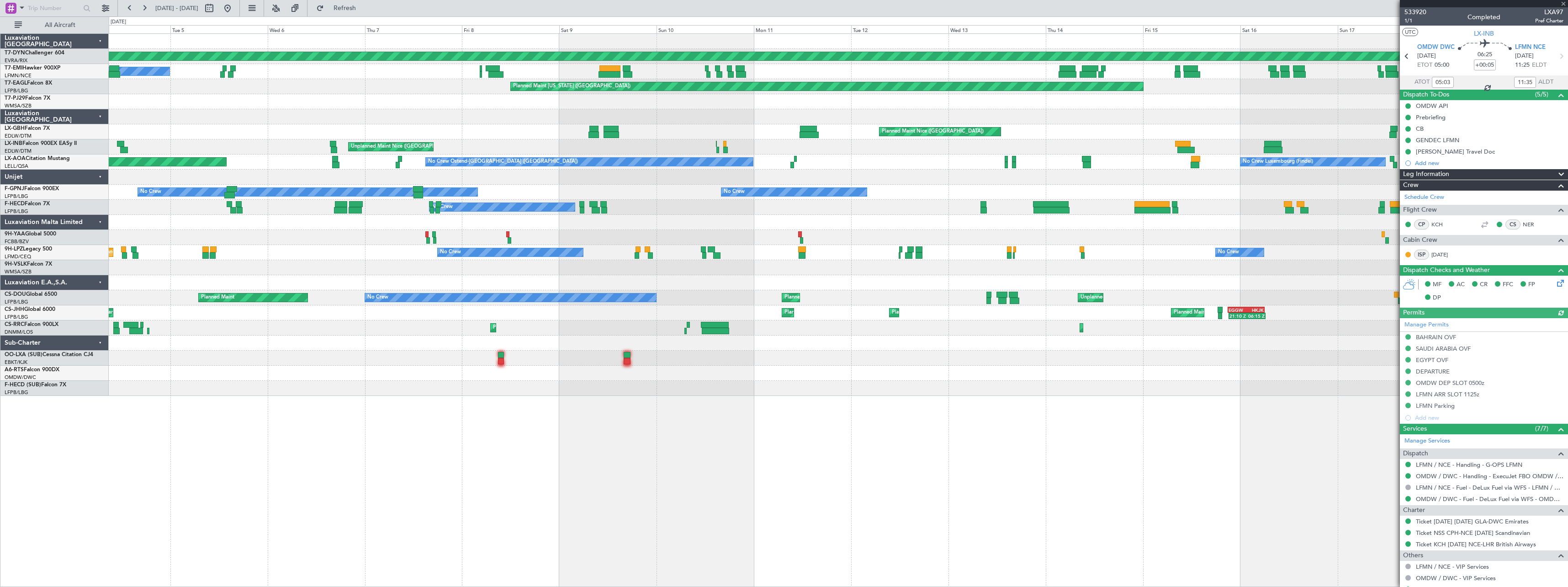
click at [304, 439] on div "Planned Maint Basel-Mulhouse A/C Unavailable Planned Maint Chester Planned Main…" at bounding box center [838, 310] width 1459 height 554
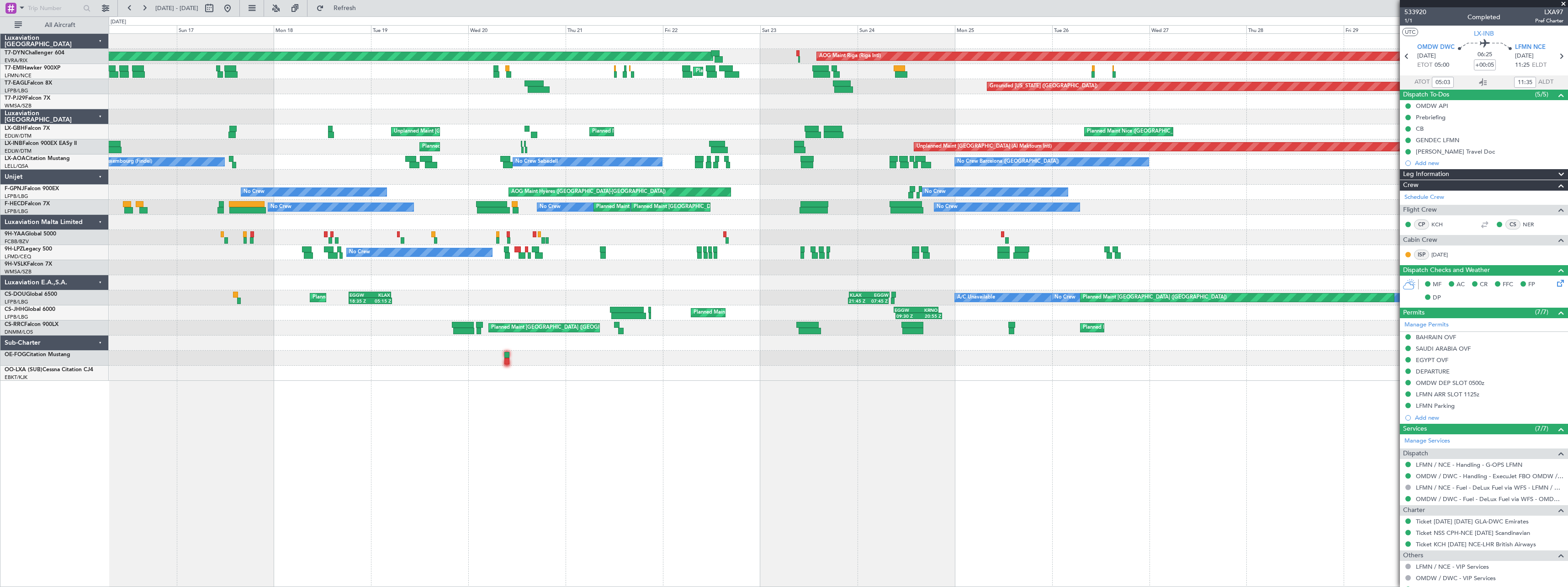
click at [789, 384] on div "Planned Maint Basel-Mulhouse AOG Maint Riga (Riga Intl) Planned Maint Chester P…" at bounding box center [838, 310] width 1459 height 554
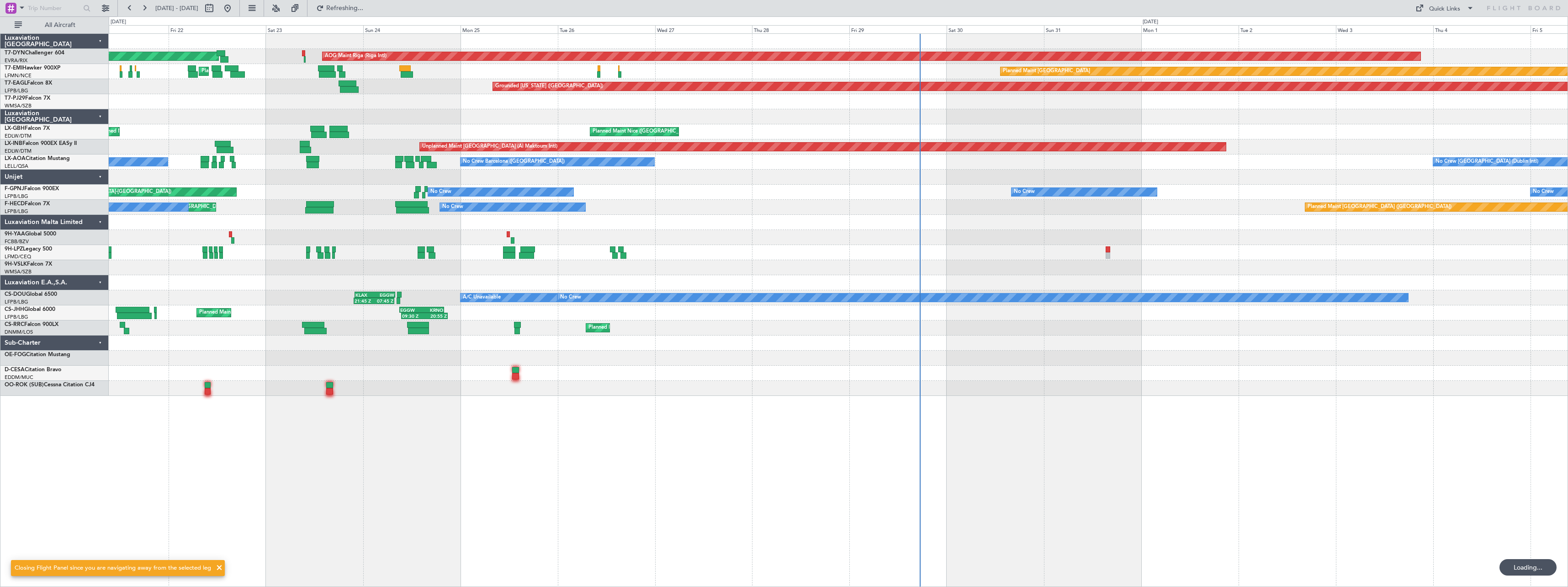
click at [729, 258] on div "Planned Maint Basel-Mulhouse AOG Maint Riga (Riga Intl) Planned Maint Zurich Pl…" at bounding box center [838, 215] width 1459 height 362
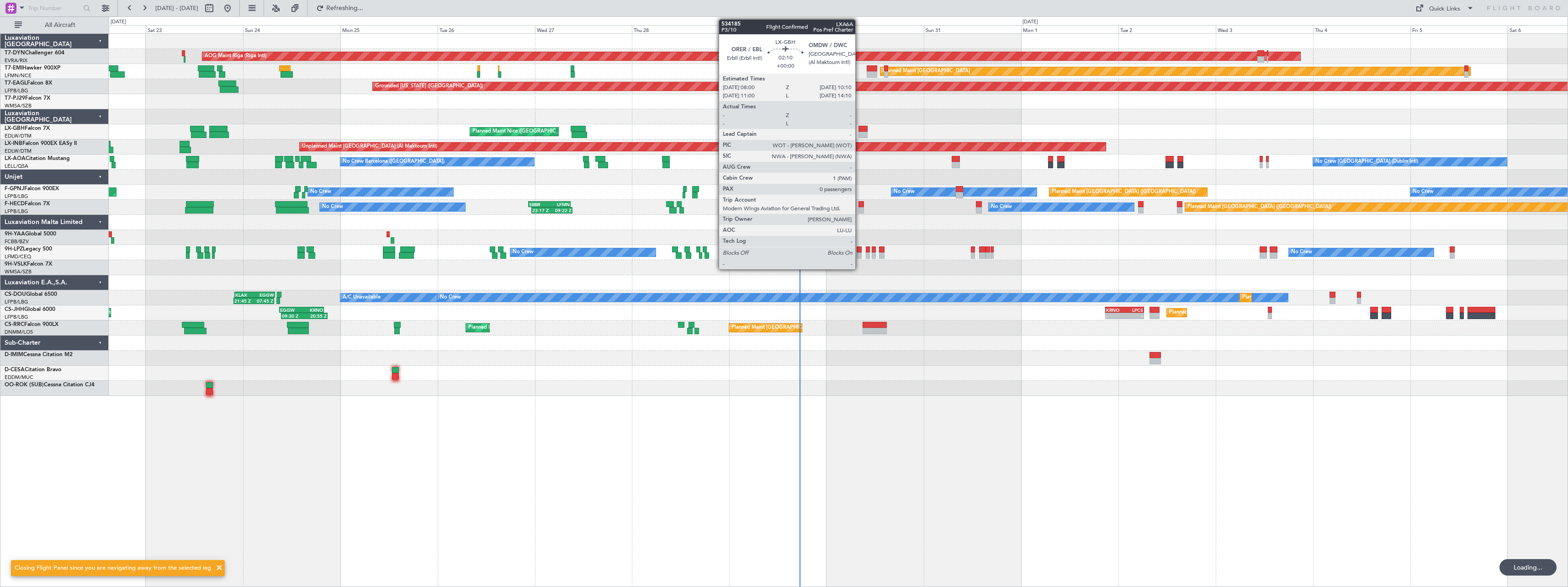
click at [859, 129] on div at bounding box center [863, 128] width 9 height 7
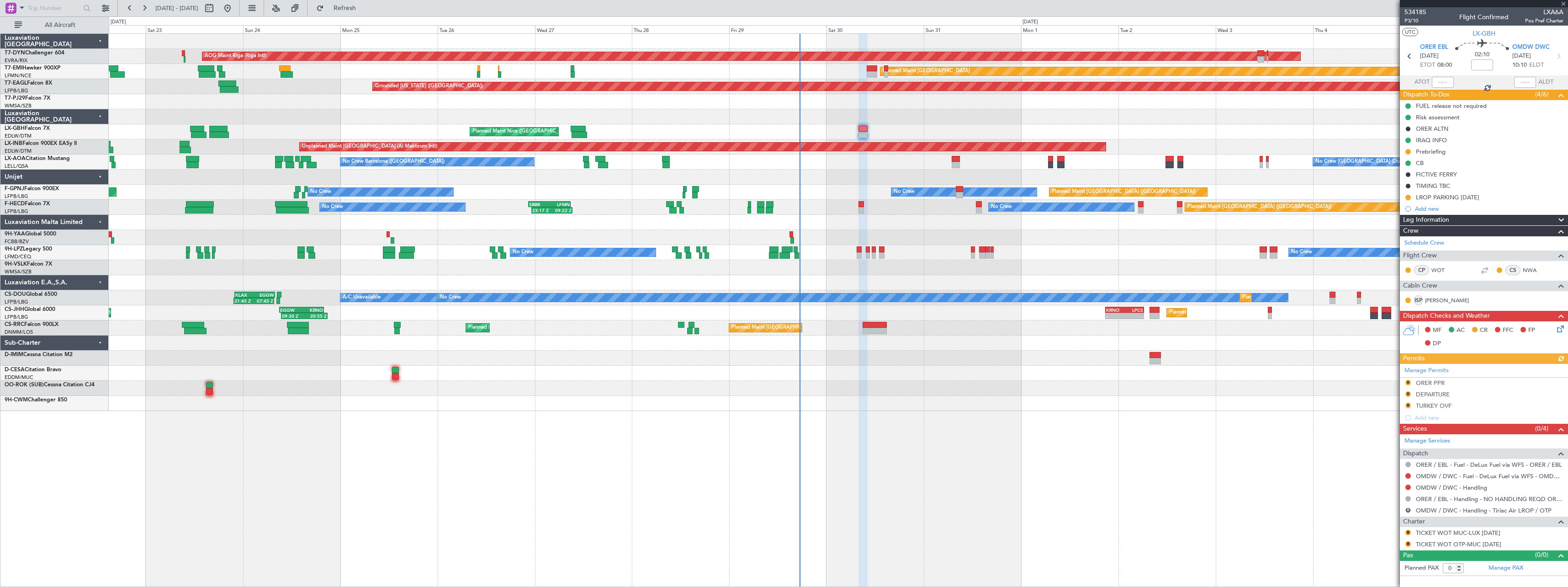
click at [1488, 474] on div "ORER / EBL - Fuel - DeLux Fuel via WFS - ORER / EBL" at bounding box center [1488, 474] width 0 height 0
click at [1439, 488] on mat-tooltip-component "ORER / EBL - Fuel - DeLux Fuel via WFS - ORER / EBL" at bounding box center [1488, 480] width 139 height 24
click at [1444, 486] on link "OMDW / DWC - Handling" at bounding box center [1451, 487] width 71 height 8
click at [364, 7] on span "Refresh" at bounding box center [345, 8] width 38 height 7
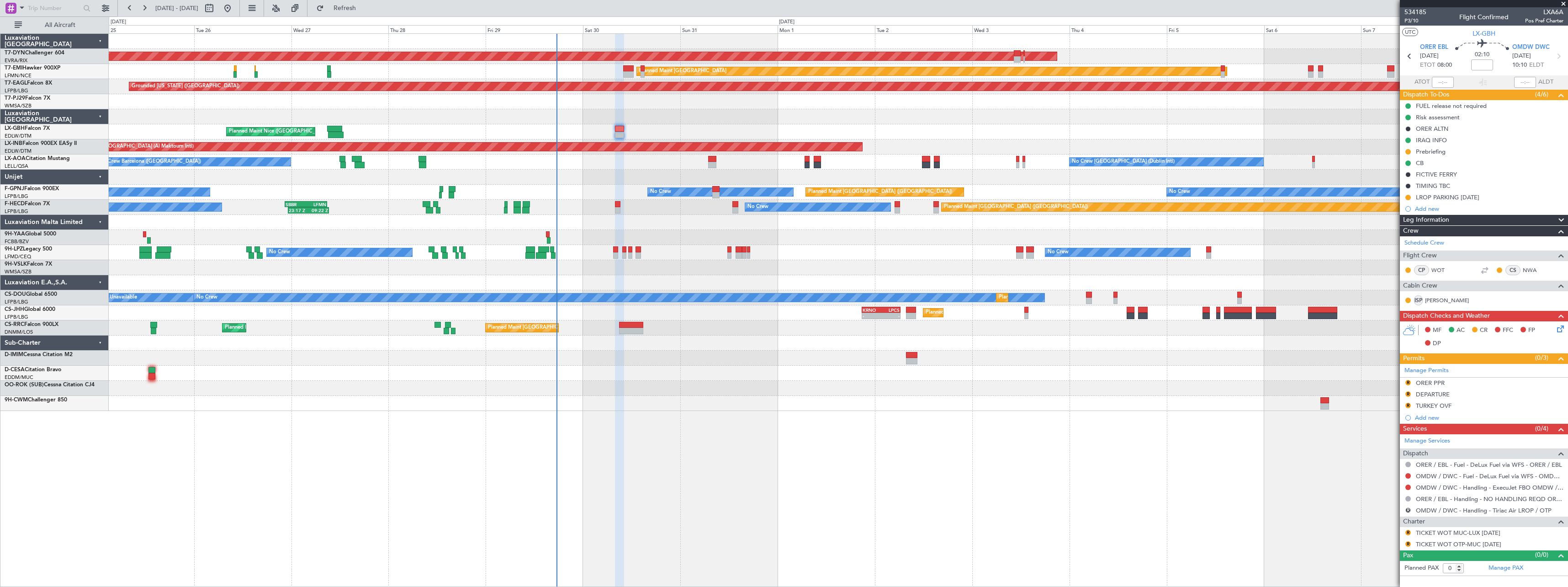
click at [538, 364] on div "AOG Maint Riga (Riga Intl) Planned Maint Basel-Mulhouse Planned Maint Zurich Pl…" at bounding box center [838, 222] width 1459 height 377
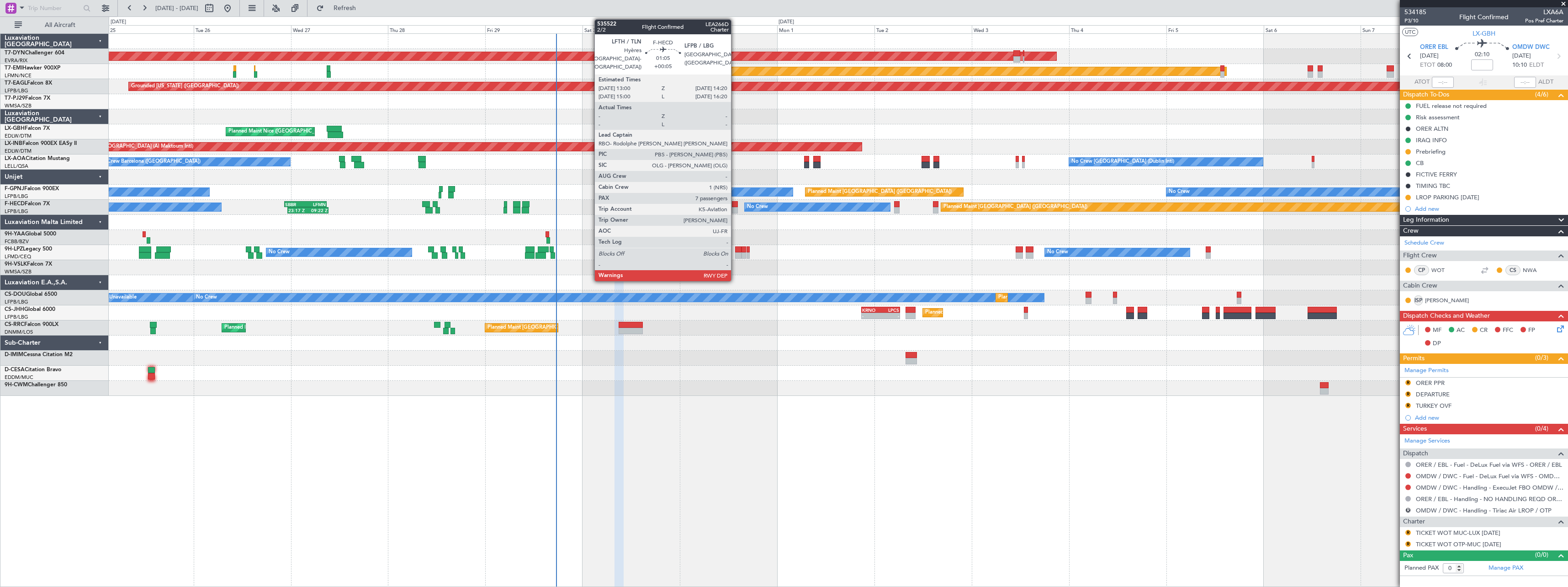
click at [735, 203] on div at bounding box center [734, 204] width 5 height 7
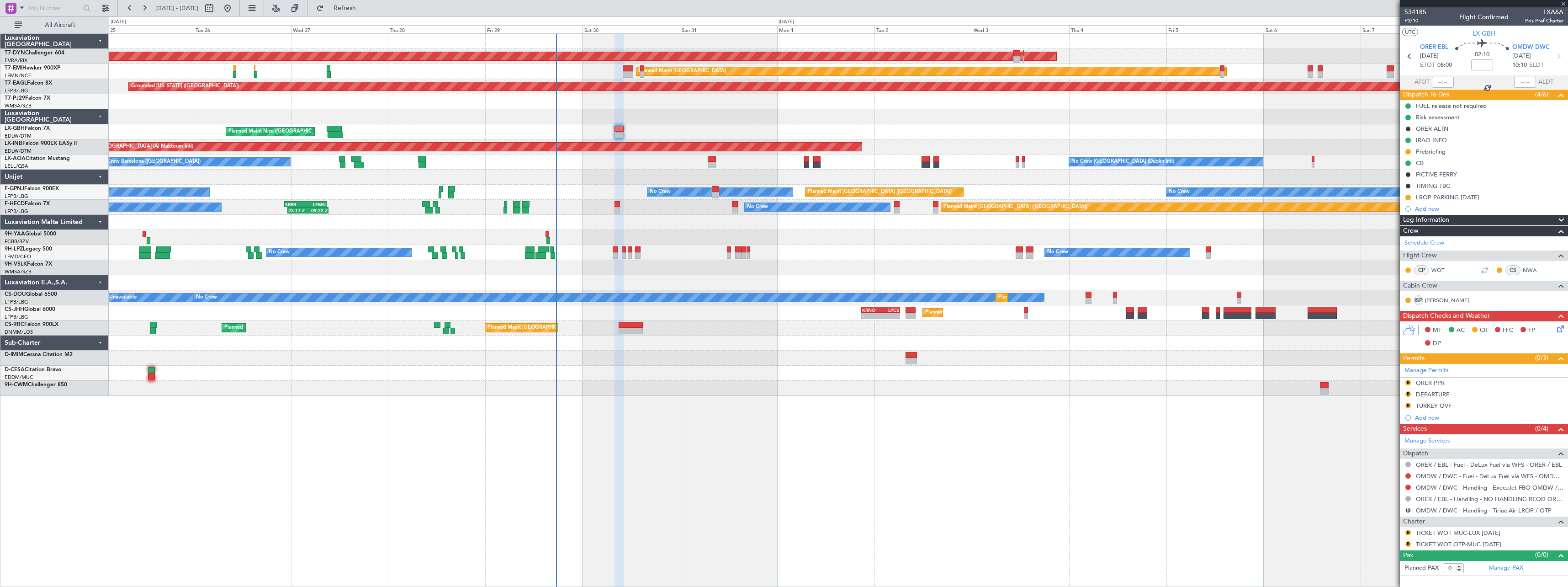
type input "+00:05"
type input "7"
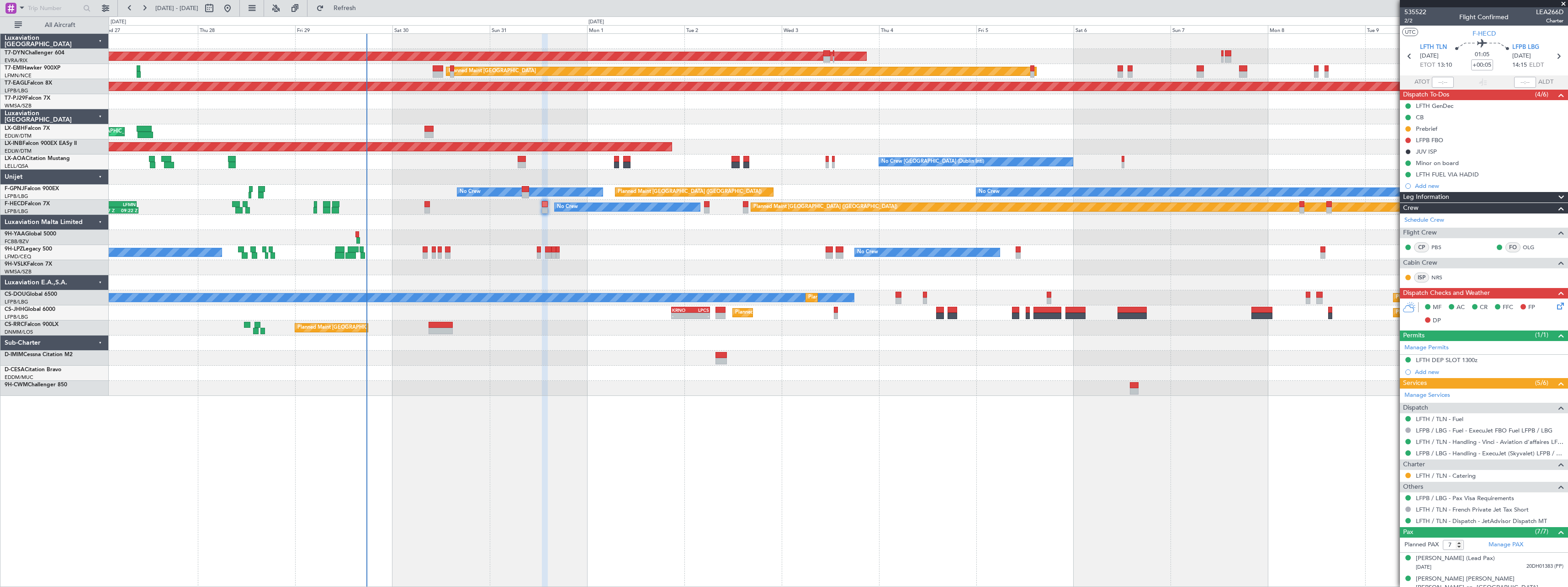
click at [542, 350] on div at bounding box center [838, 343] width 1459 height 15
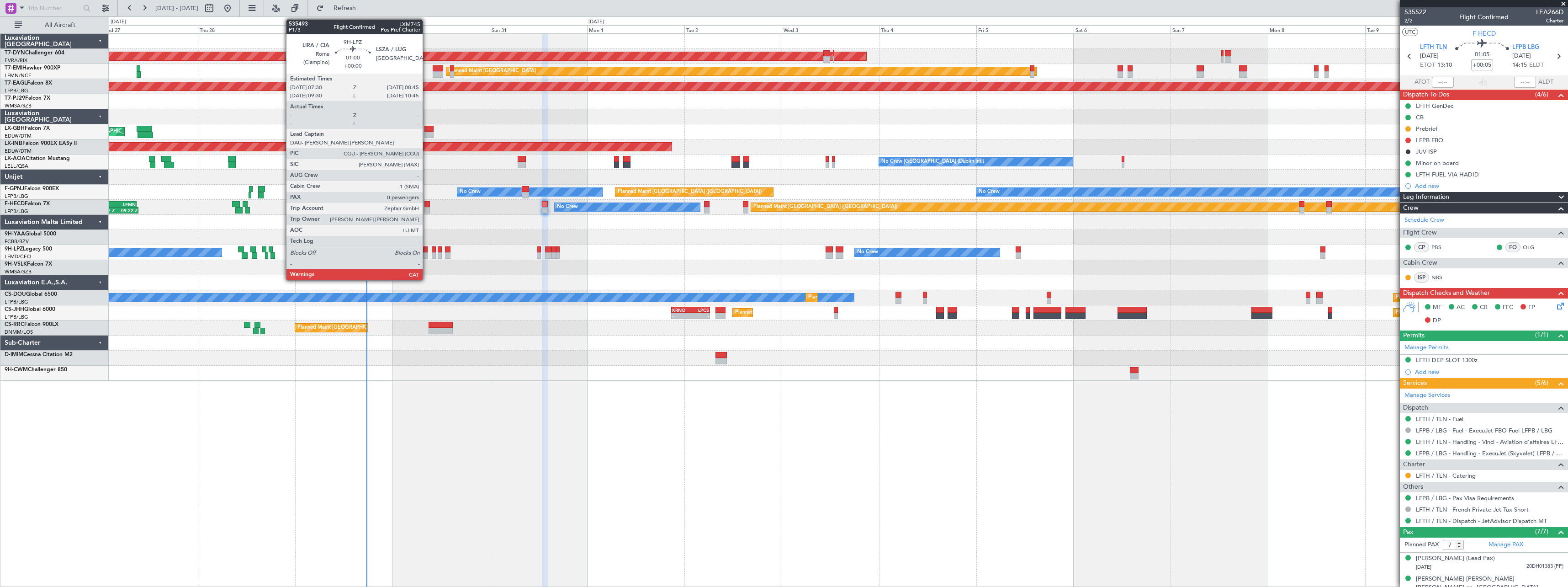
click at [427, 251] on div at bounding box center [425, 250] width 5 height 7
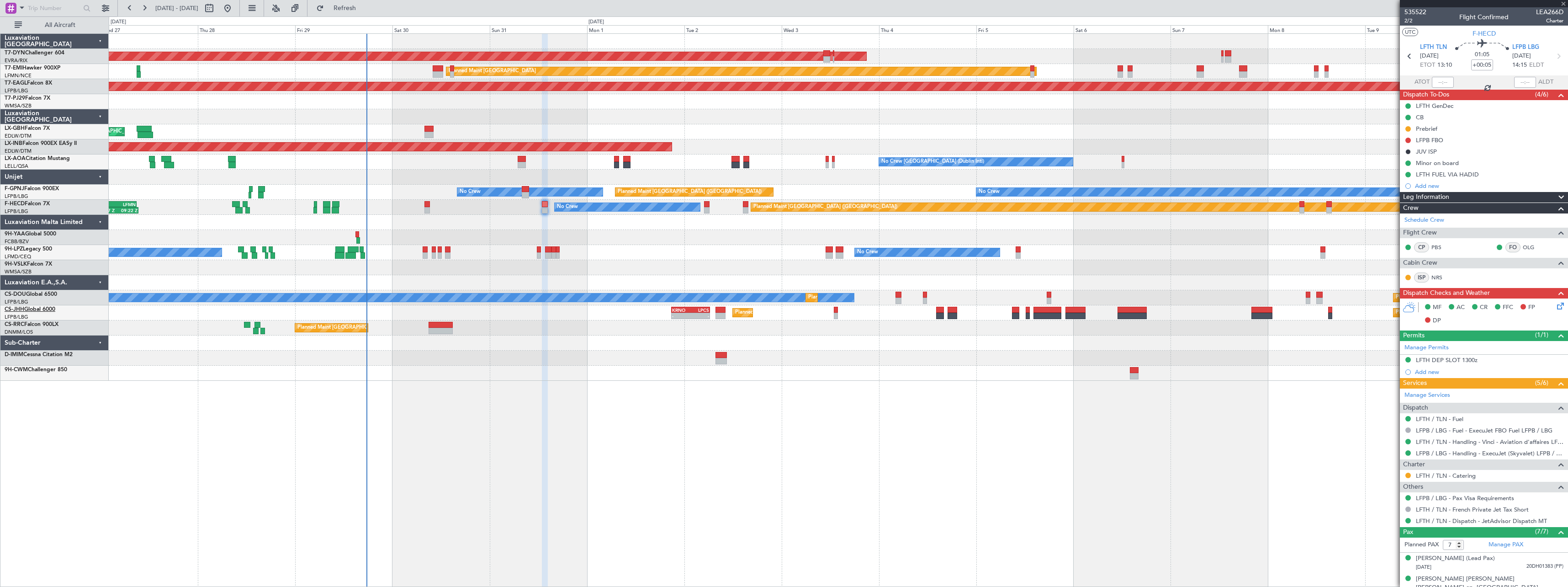
type input "0"
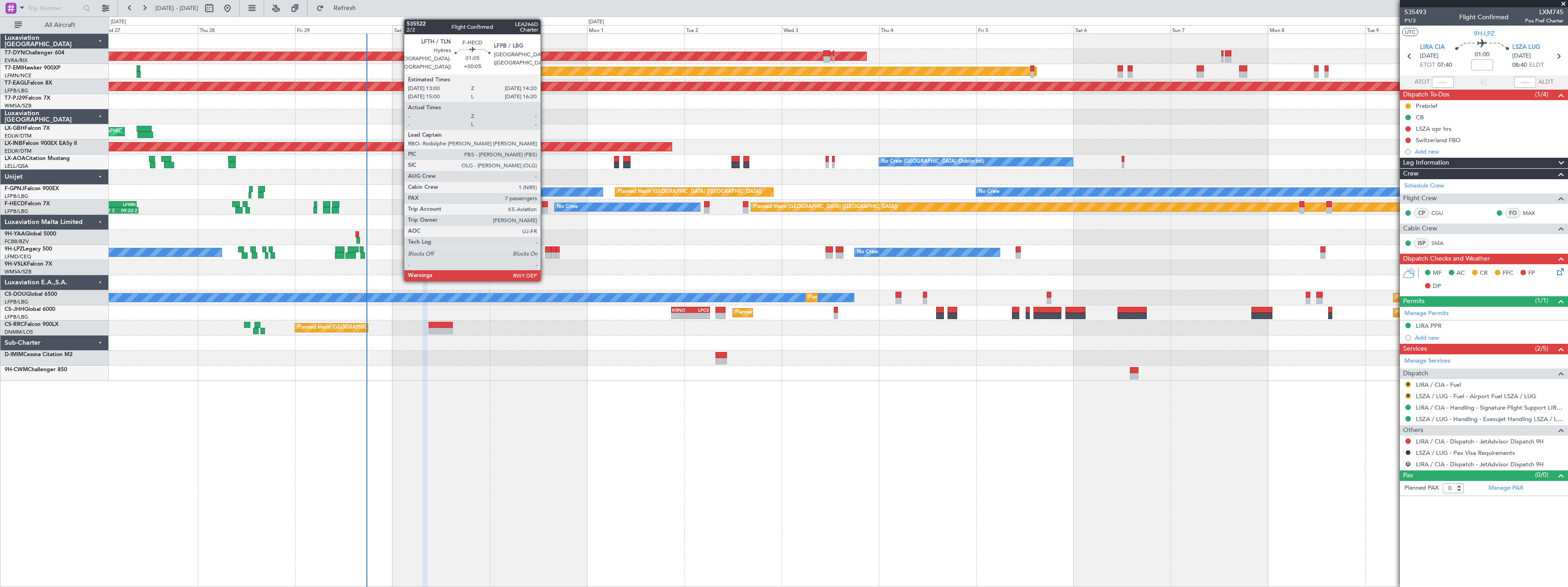
click at [545, 206] on div at bounding box center [544, 204] width 5 height 7
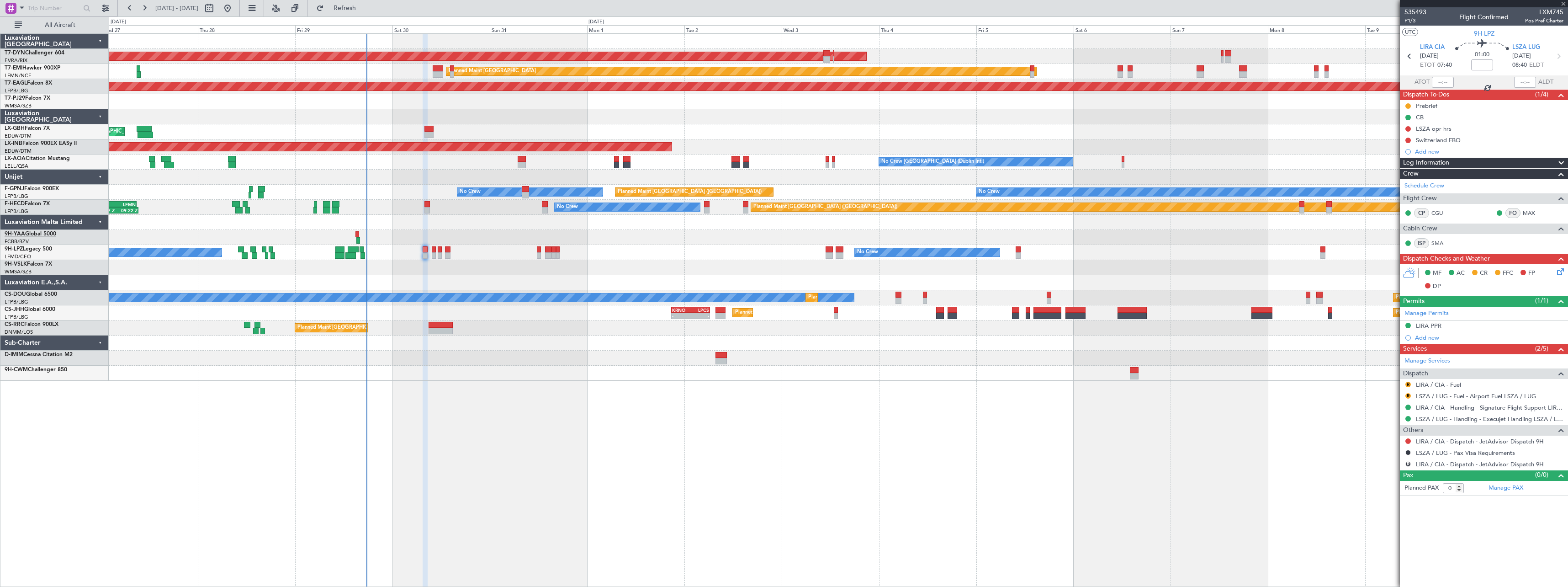
type input "+00:05"
type input "7"
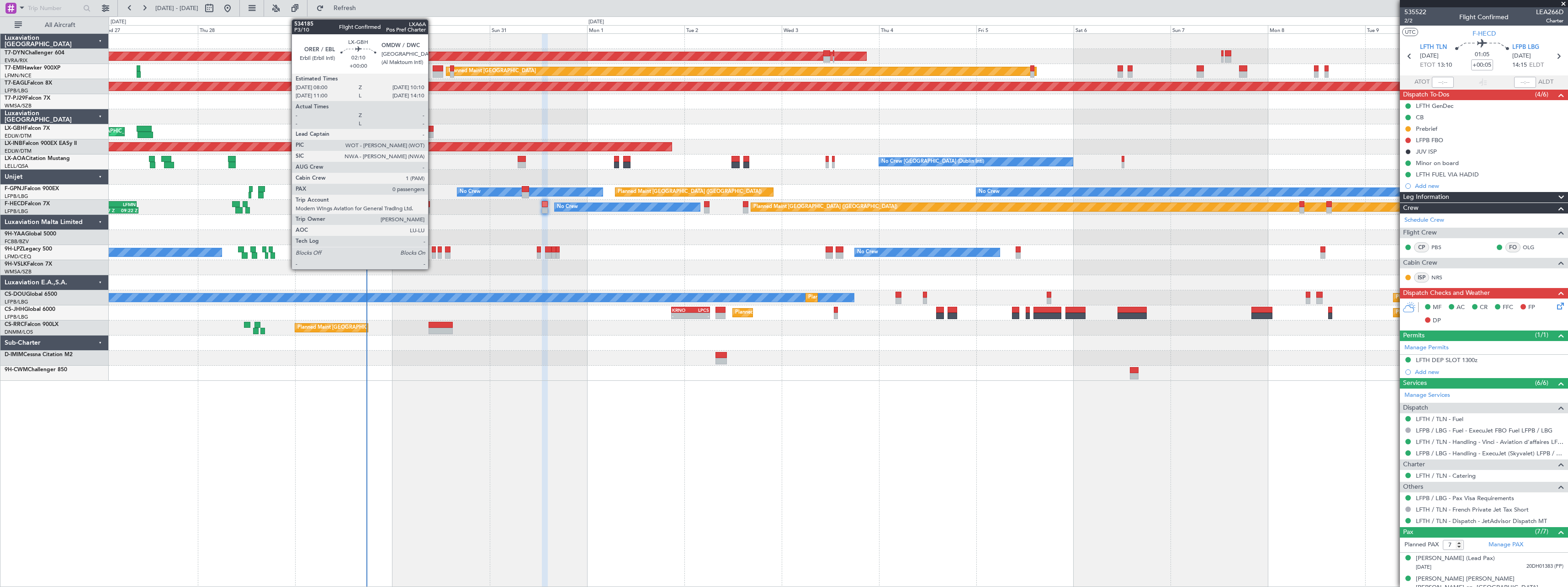
click at [432, 132] on div at bounding box center [429, 135] width 9 height 7
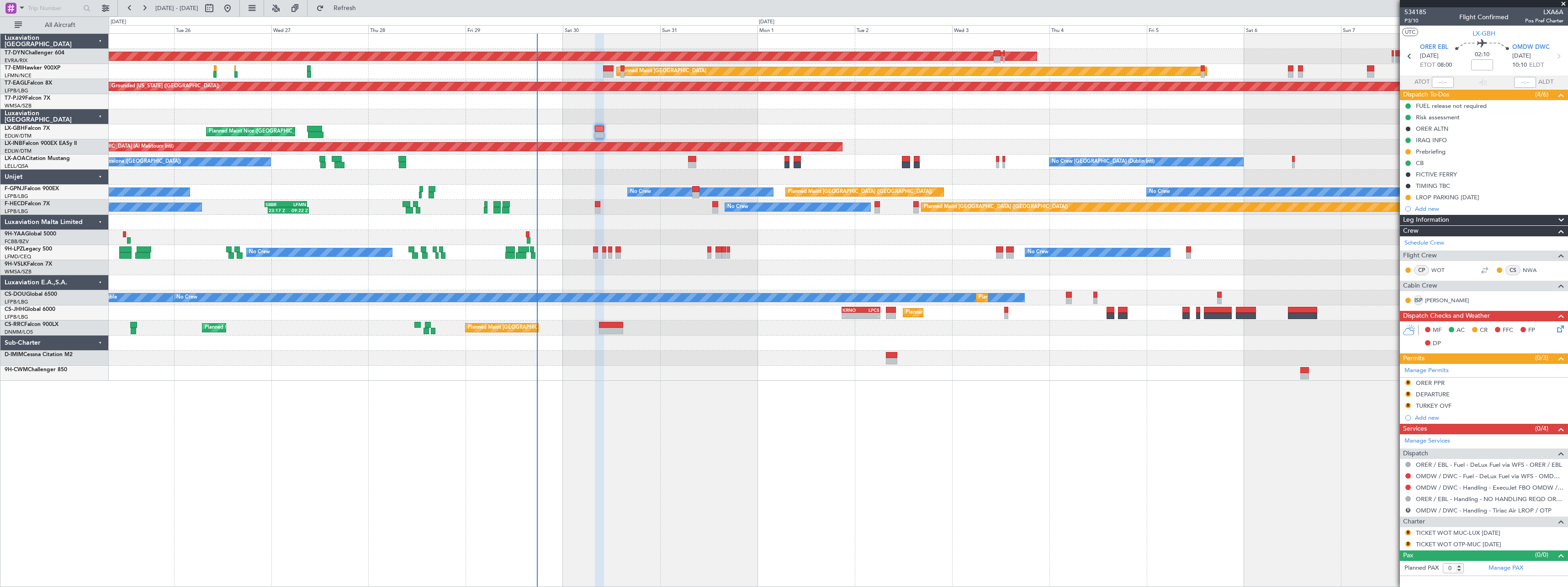
click at [730, 437] on div "AOG Maint Riga (Riga Intl) Planned Maint [GEOGRAPHIC_DATA]-[GEOGRAPHIC_DATA] Pl…" at bounding box center [838, 310] width 1459 height 554
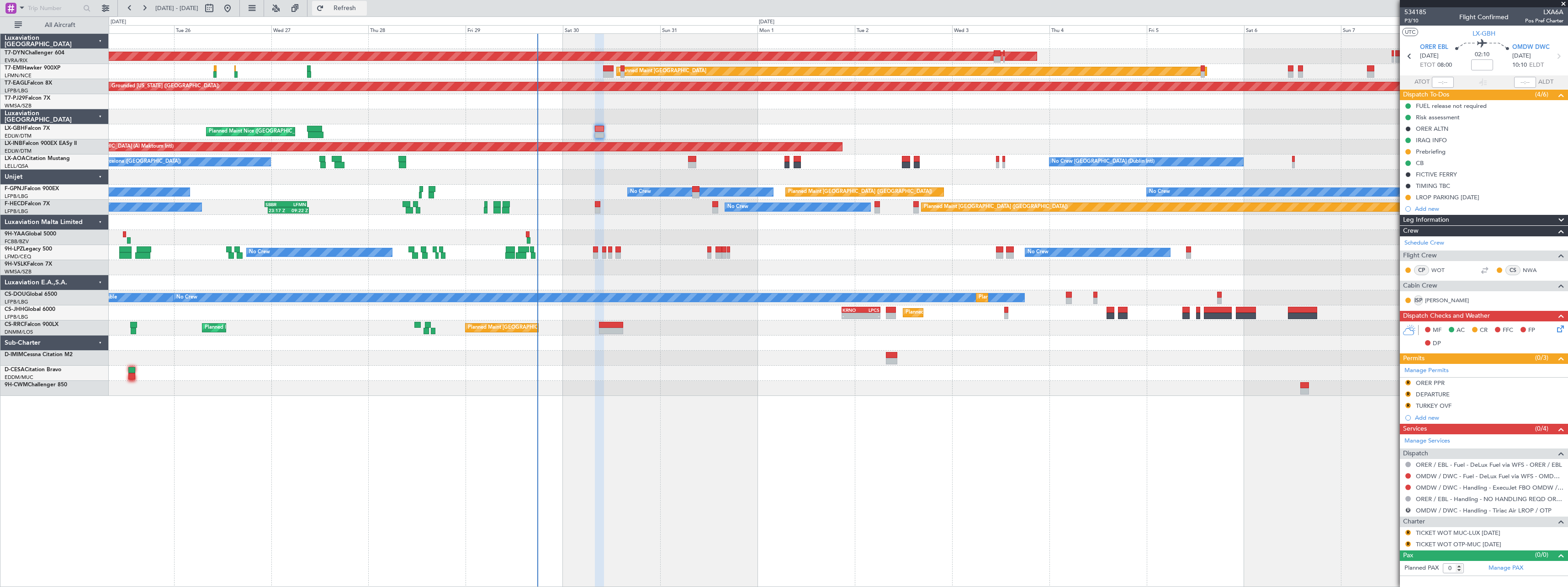
click at [364, 10] on span "Refresh" at bounding box center [345, 8] width 38 height 7
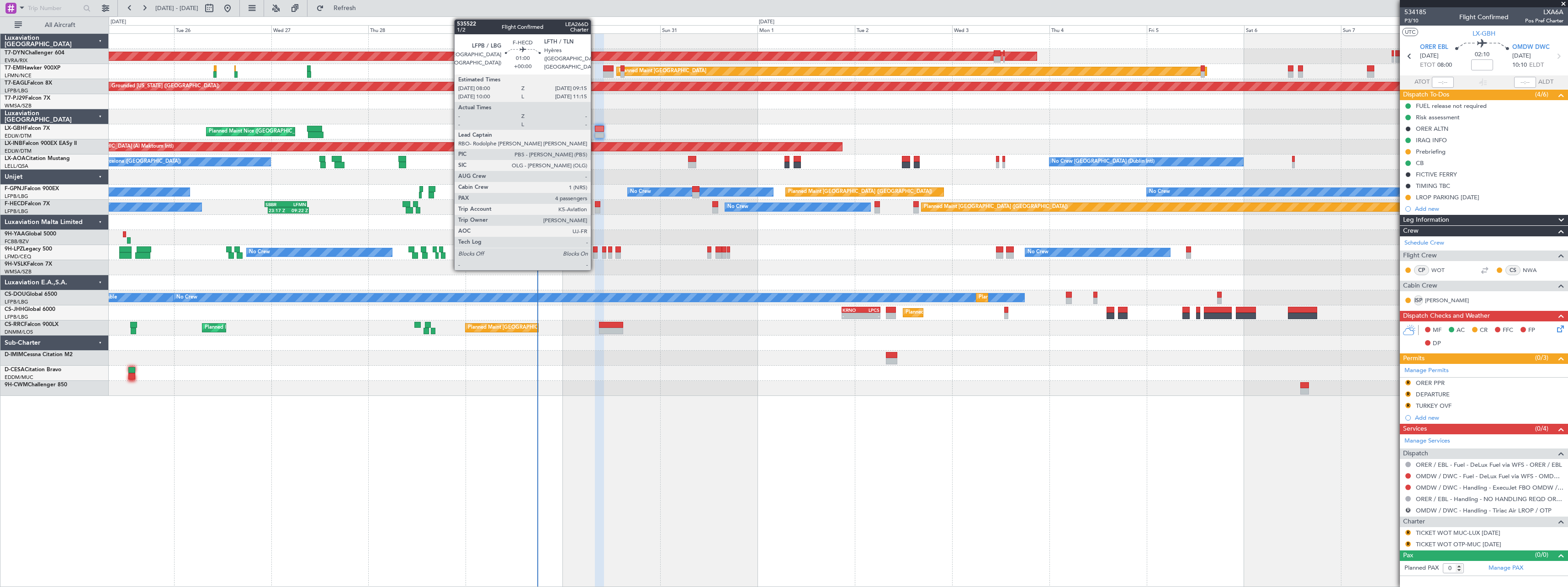
click at [595, 209] on div at bounding box center [597, 210] width 5 height 7
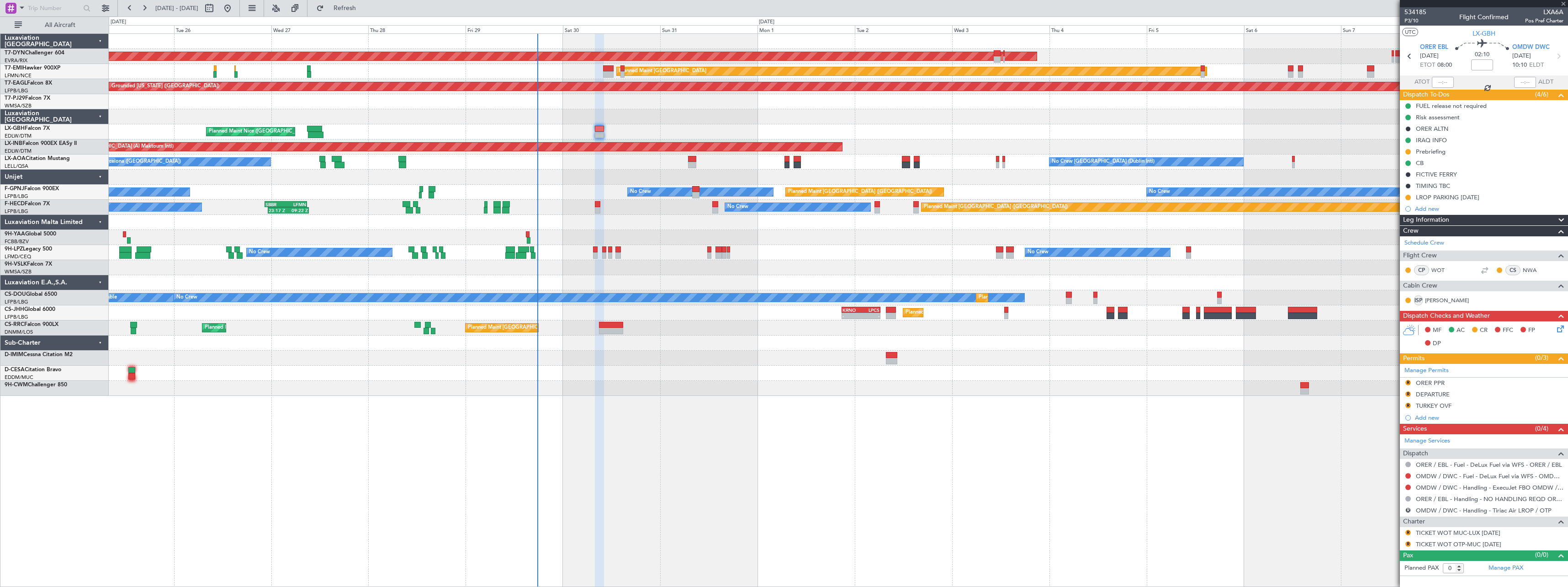
type input "4"
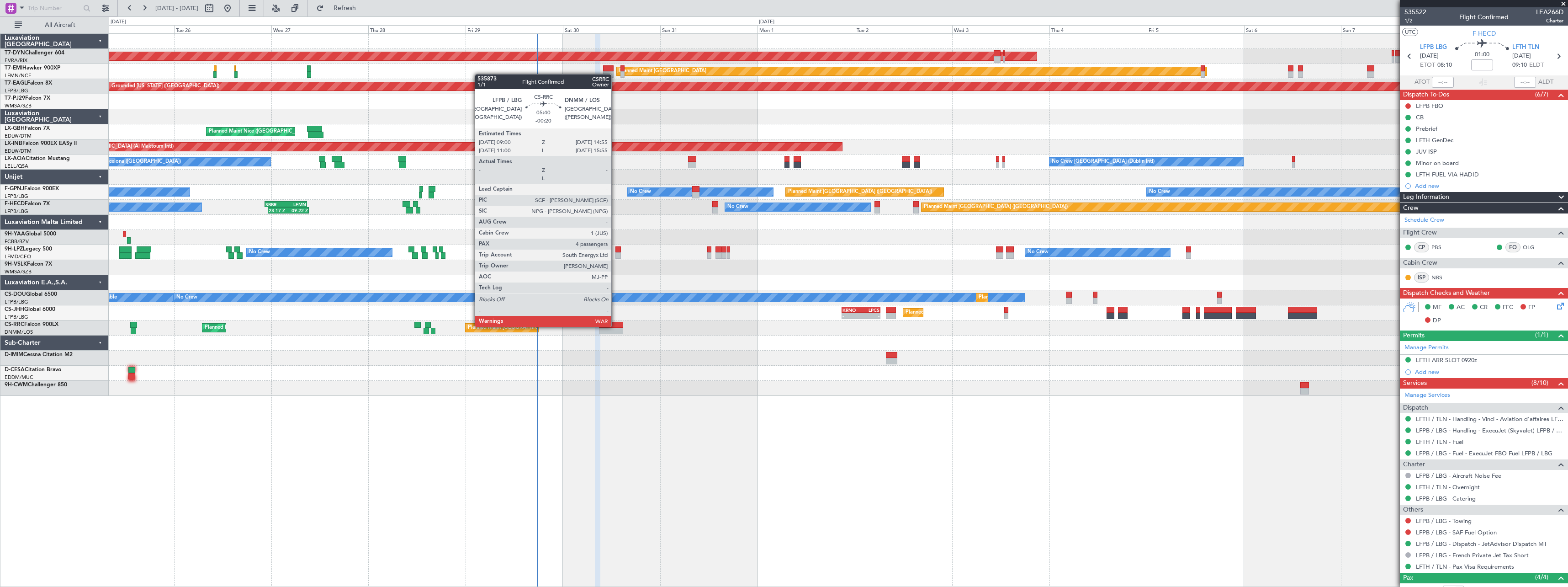
click at [615, 326] on div at bounding box center [611, 325] width 24 height 7
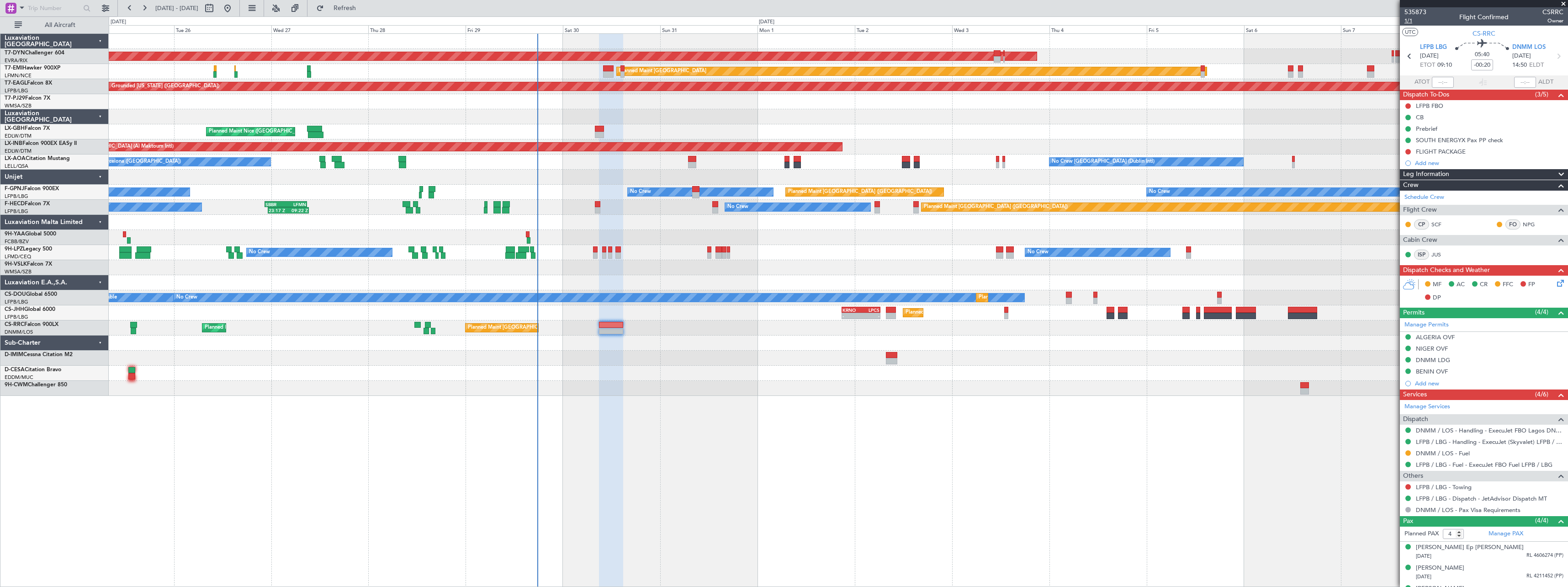
click at [1412, 20] on span "1/1" at bounding box center [1415, 21] width 22 height 8
click at [1466, 547] on div "[PERSON_NAME] Ep [PERSON_NAME]" at bounding box center [1469, 547] width 108 height 9
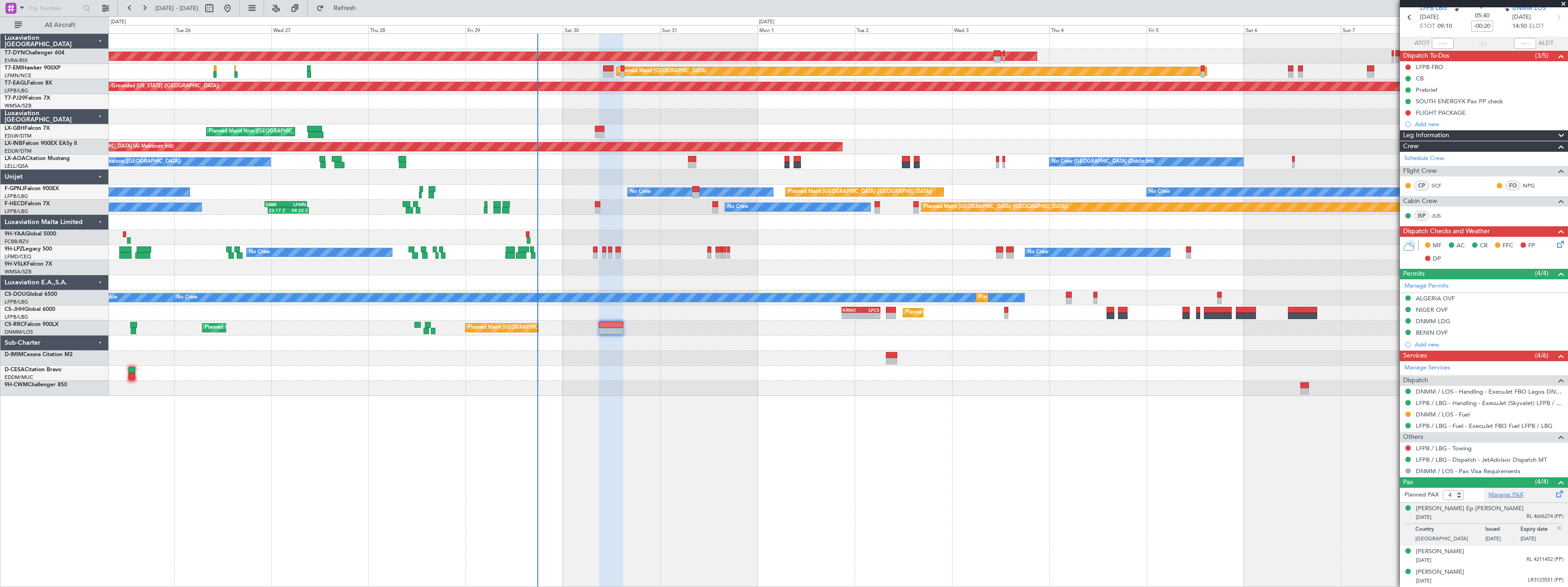
scroll to position [59, 0]
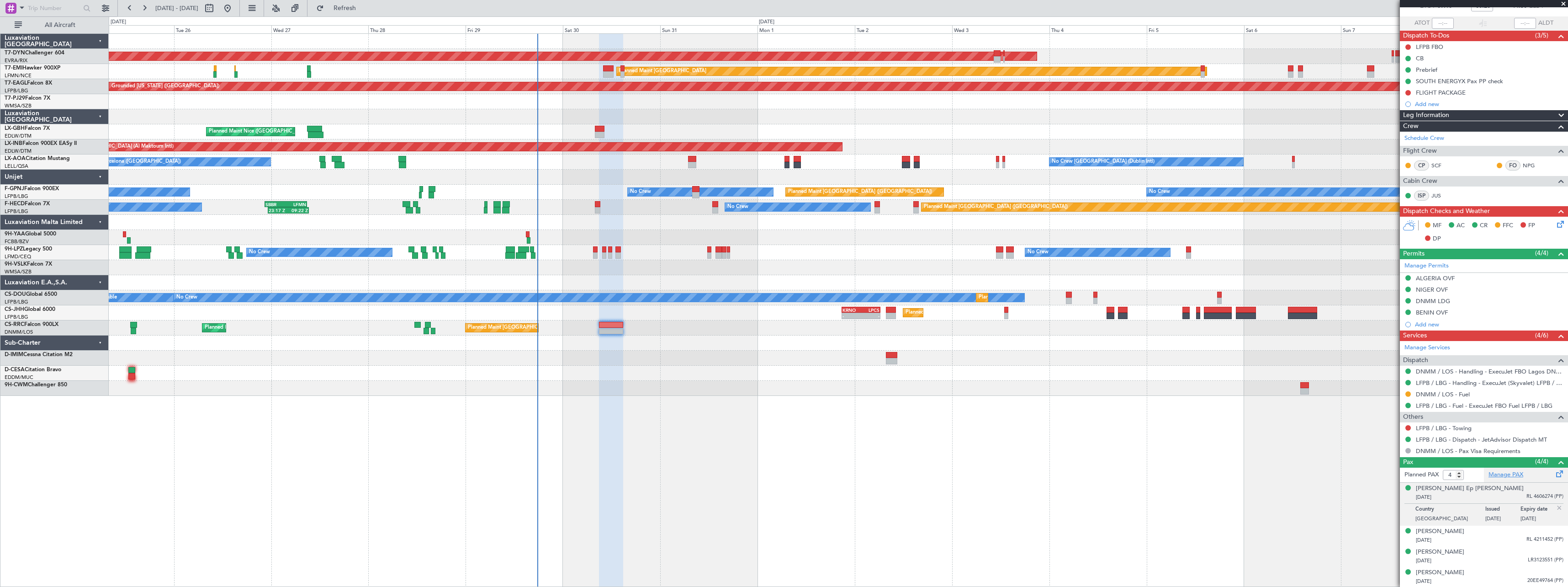
click at [1500, 476] on link "Manage PAX" at bounding box center [1505, 474] width 35 height 9
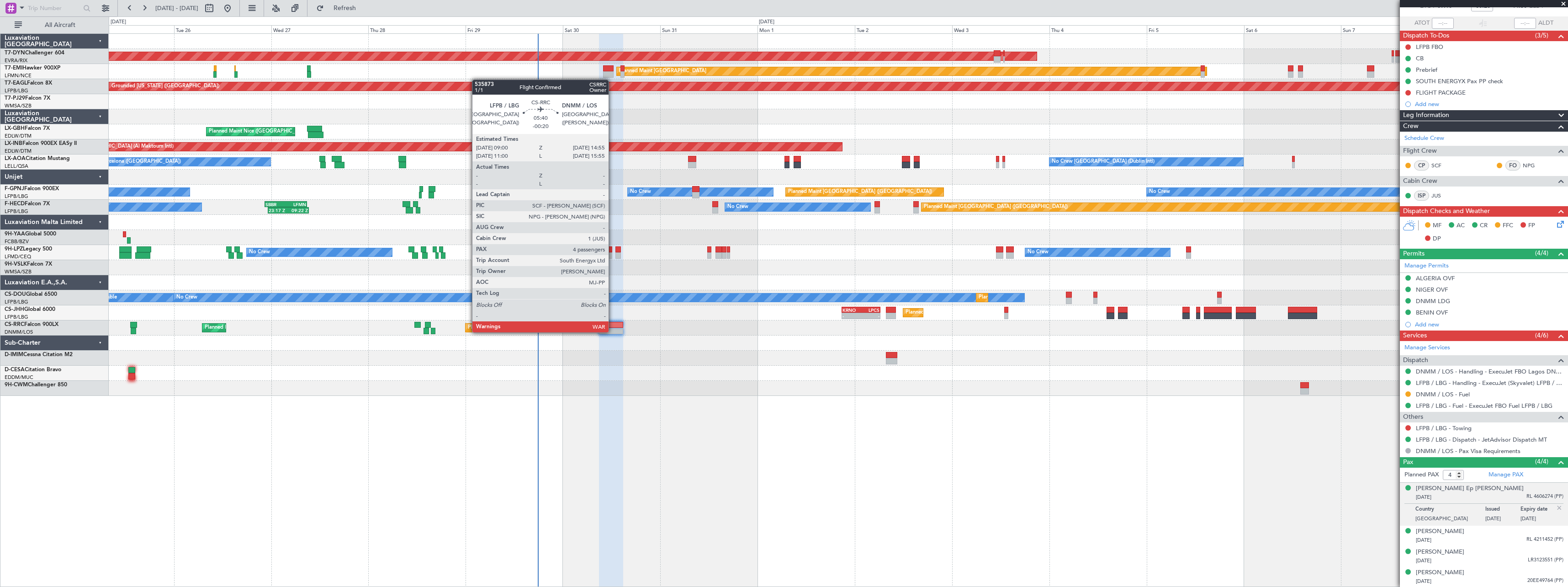
click at [617, 329] on div at bounding box center [611, 331] width 24 height 7
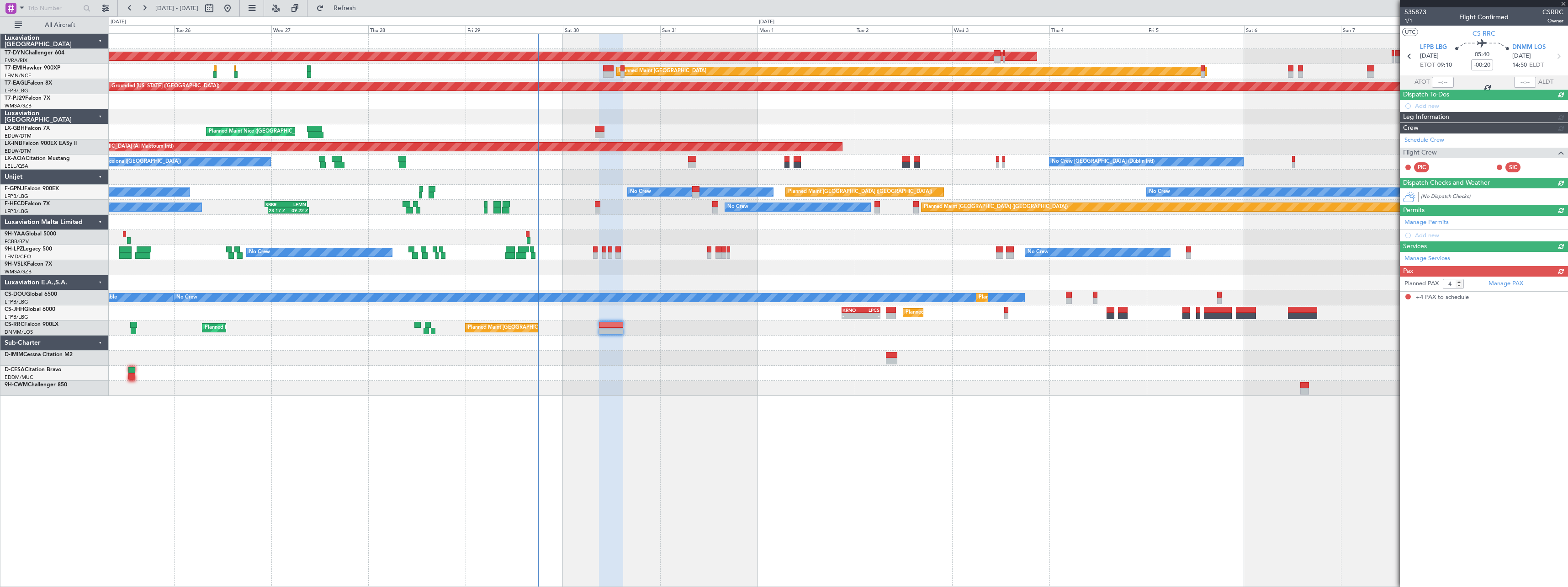
scroll to position [0, 0]
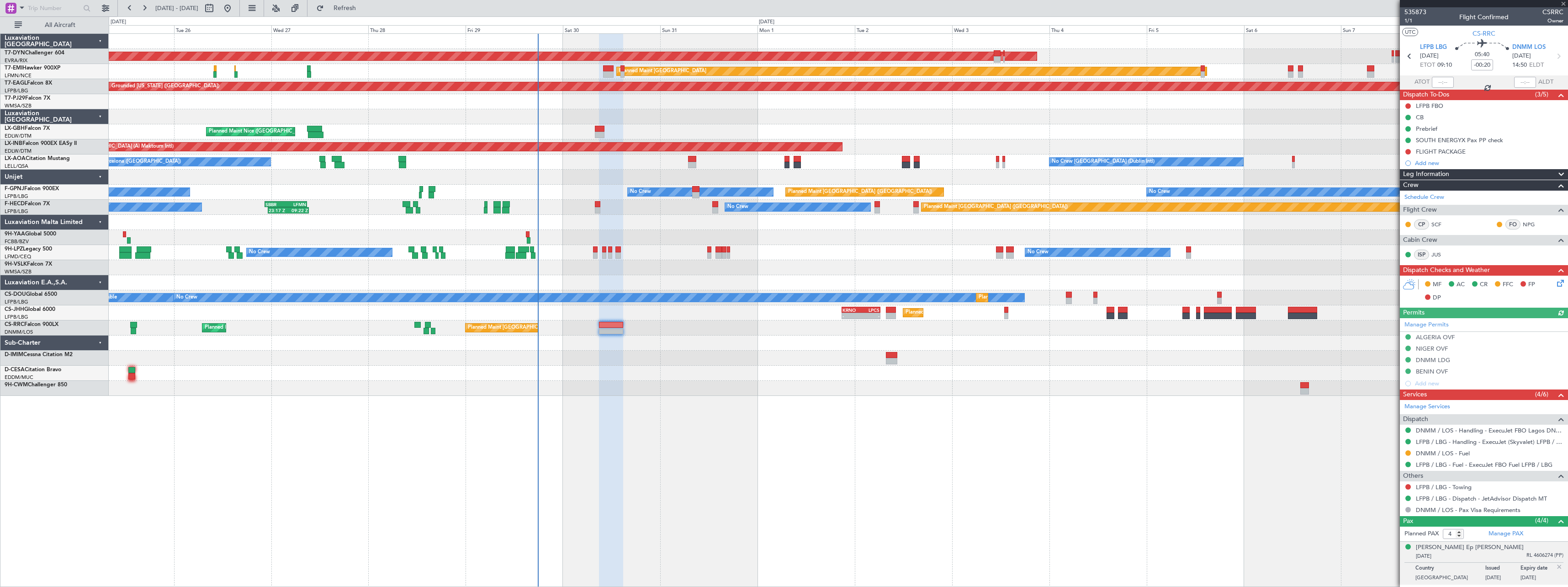
click at [1555, 283] on icon at bounding box center [1559, 281] width 7 height 7
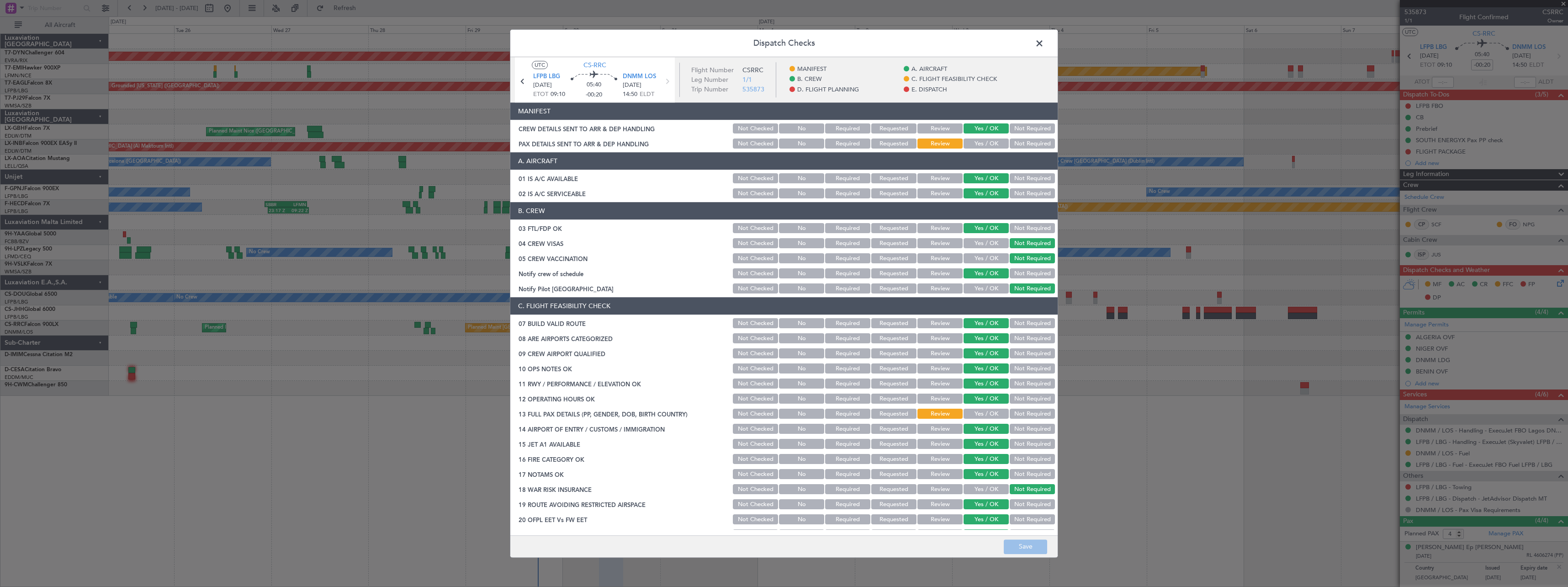
click at [973, 142] on button "Yes / OK" at bounding box center [986, 144] width 45 height 10
click at [1034, 543] on button "Save" at bounding box center [1025, 547] width 43 height 15
click at [1044, 44] on span at bounding box center [1044, 46] width 0 height 18
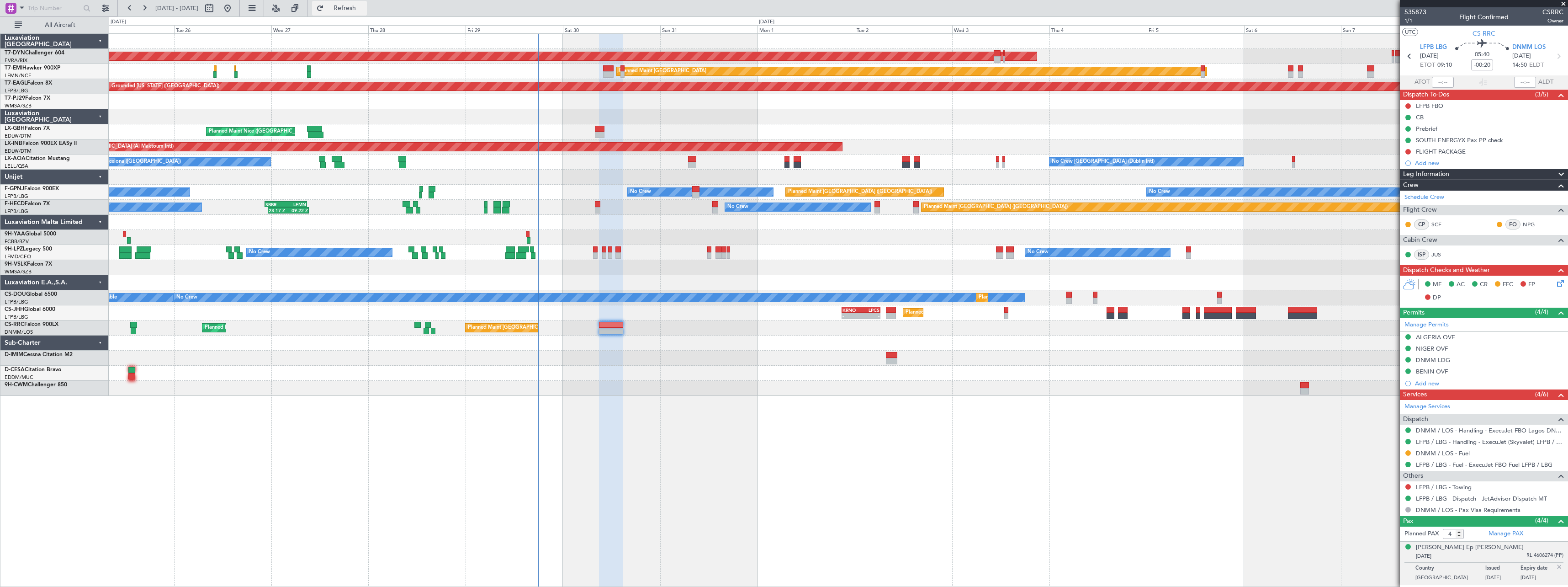
click at [367, 12] on button "Refresh" at bounding box center [340, 9] width 55 height 15
click at [1556, 283] on icon at bounding box center [1559, 281] width 7 height 7
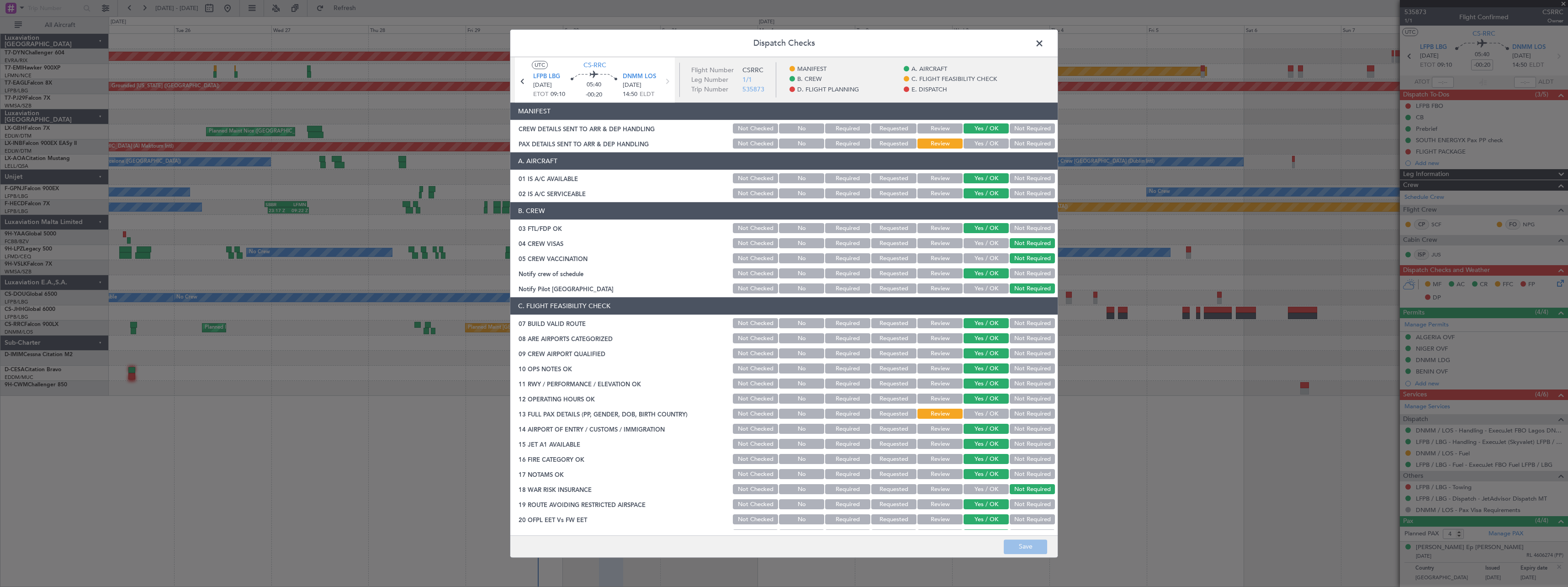
click at [964, 145] on button "Yes / OK" at bounding box center [986, 144] width 45 height 10
click at [1028, 544] on button "Save" at bounding box center [1025, 547] width 43 height 15
click at [1044, 43] on span at bounding box center [1044, 46] width 0 height 18
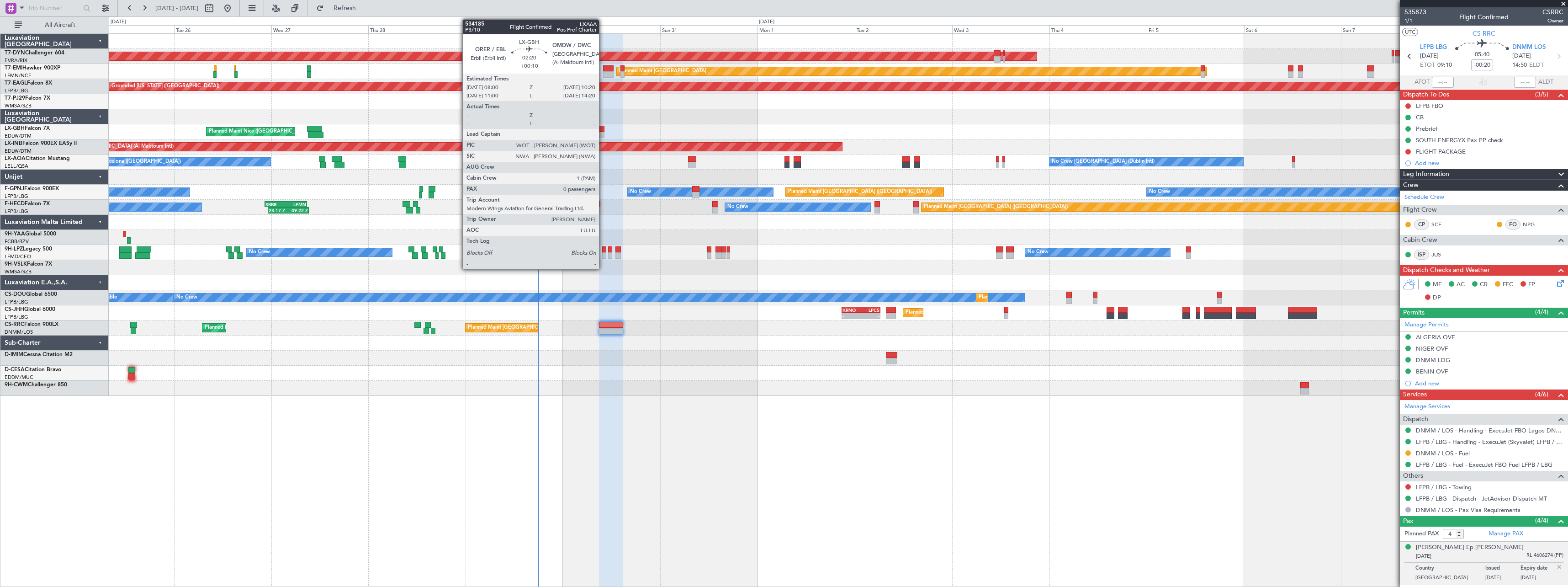
click at [603, 127] on div at bounding box center [600, 128] width 10 height 7
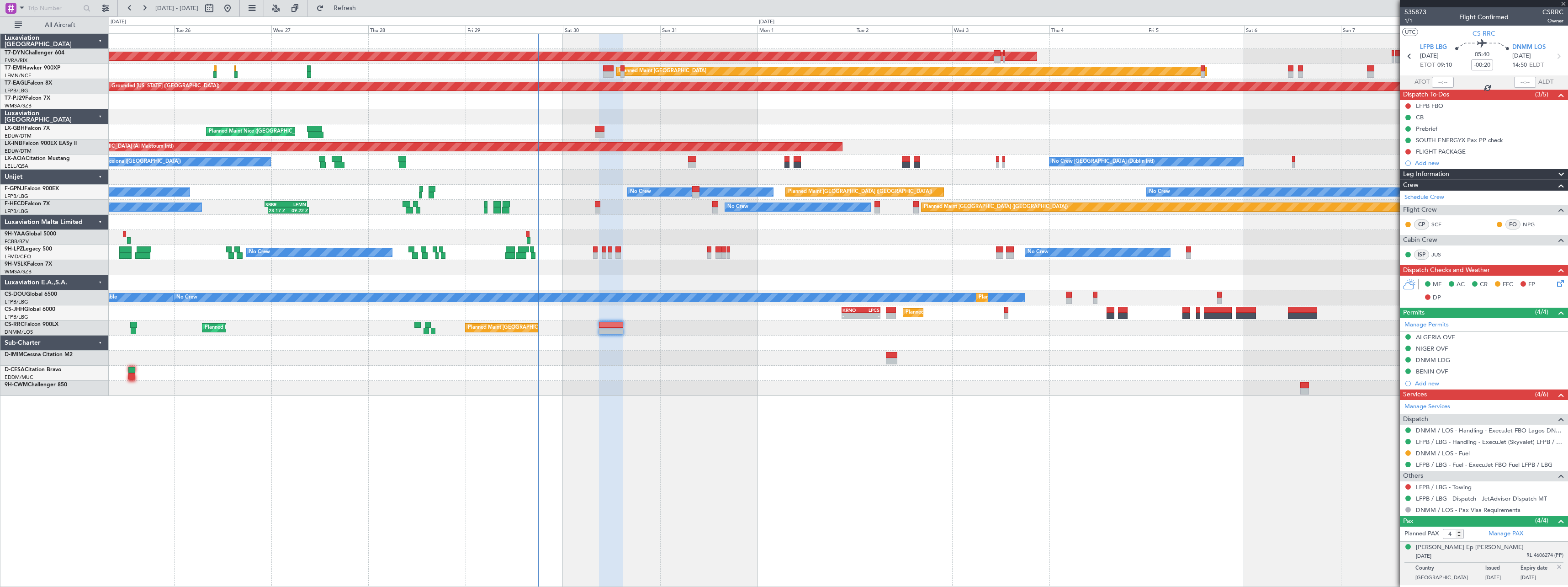
type input "+00:10"
type input "0"
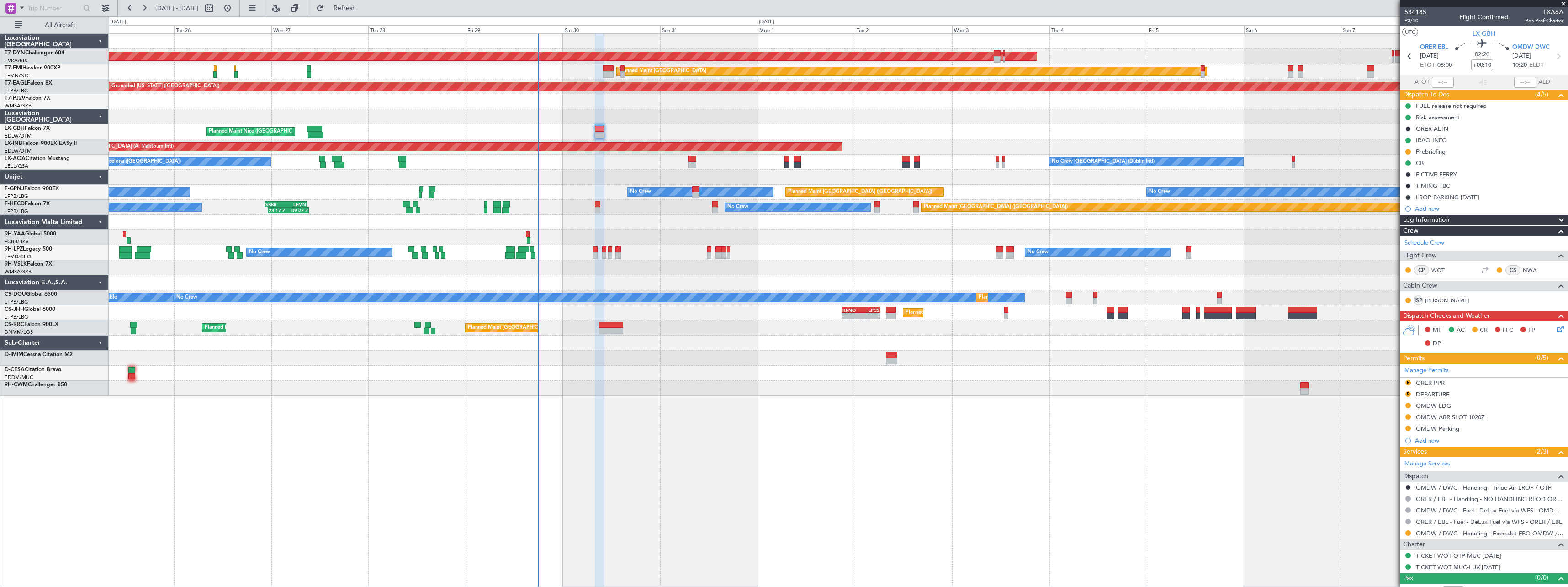
click at [1420, 12] on span "534185" at bounding box center [1415, 12] width 22 height 10
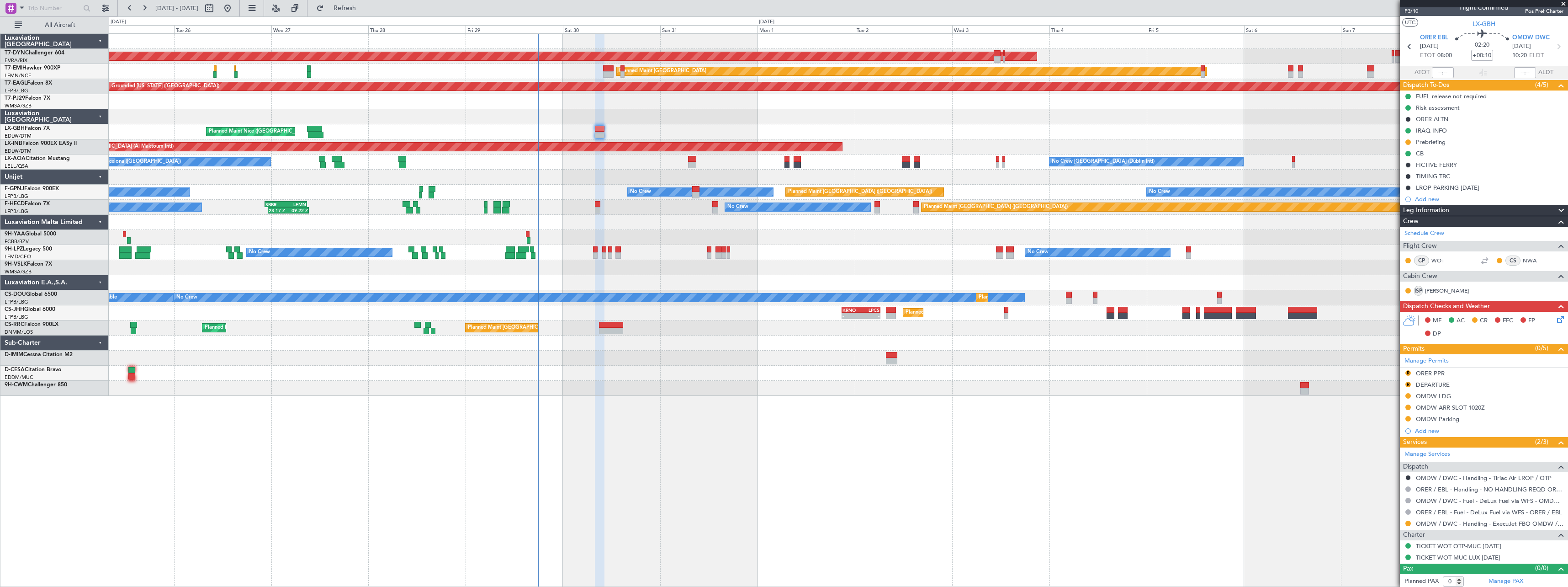
scroll to position [12, 0]
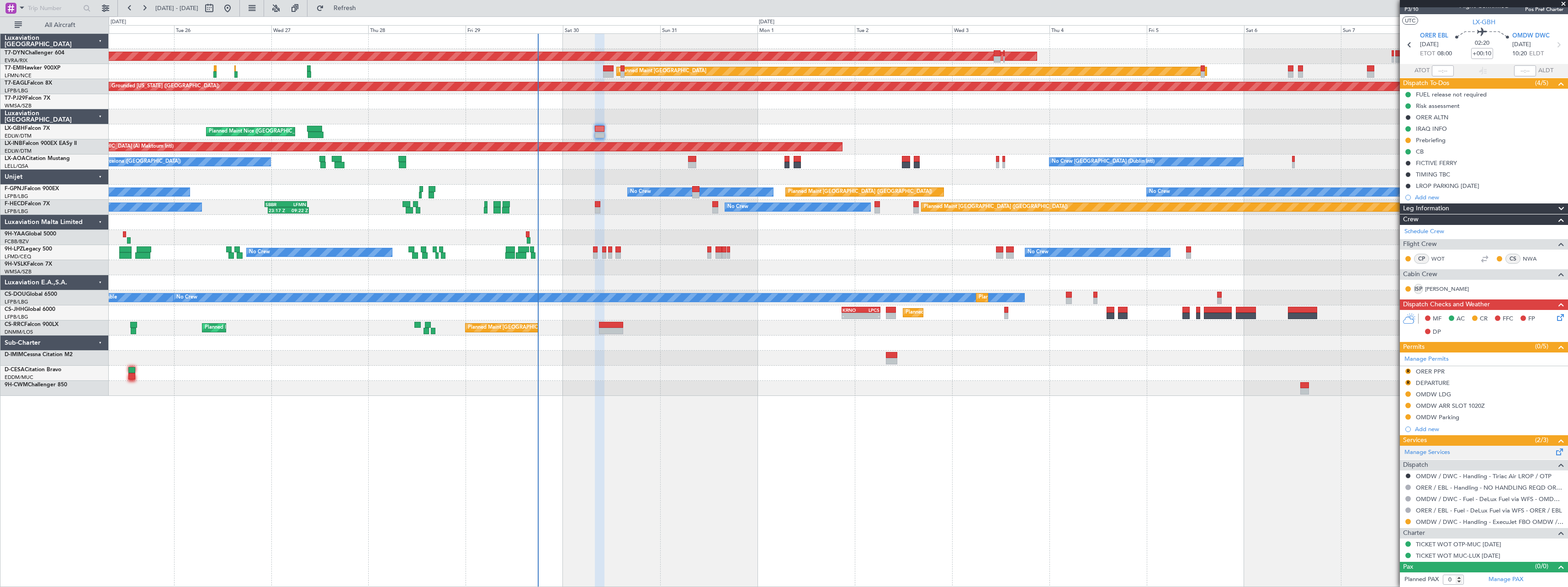
click at [1554, 452] on span at bounding box center [1559, 449] width 11 height 7
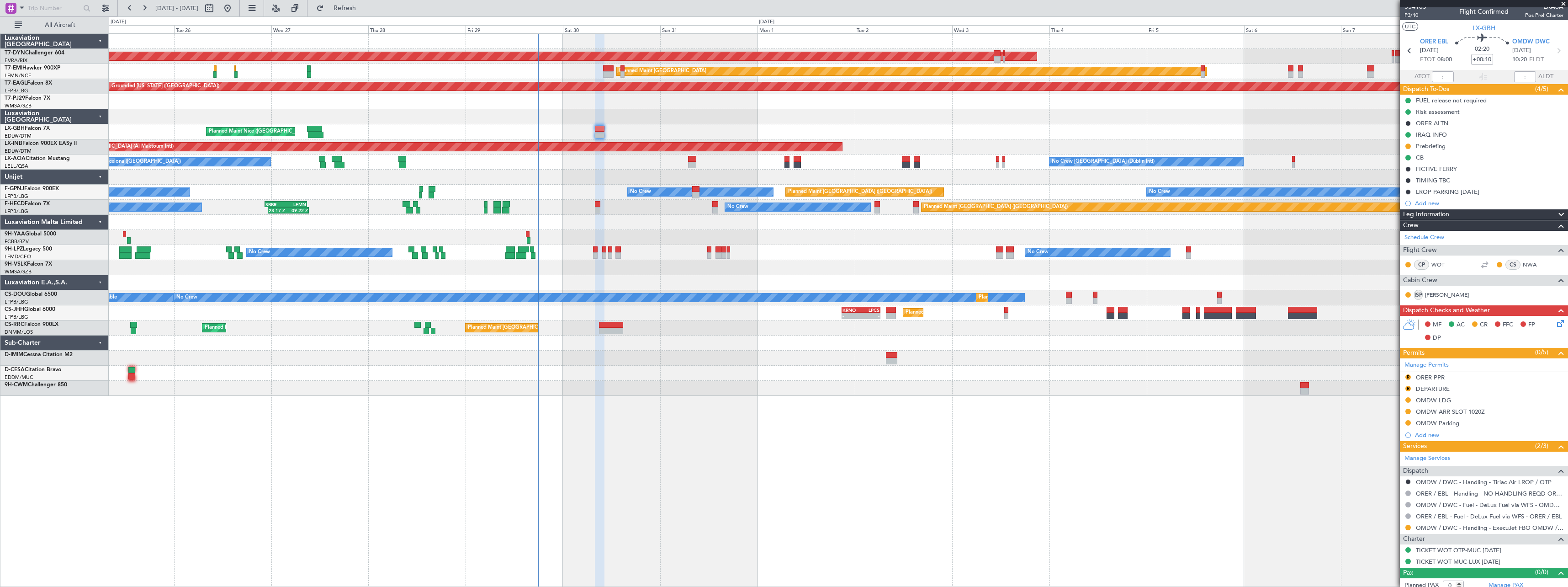
scroll to position [0, 0]
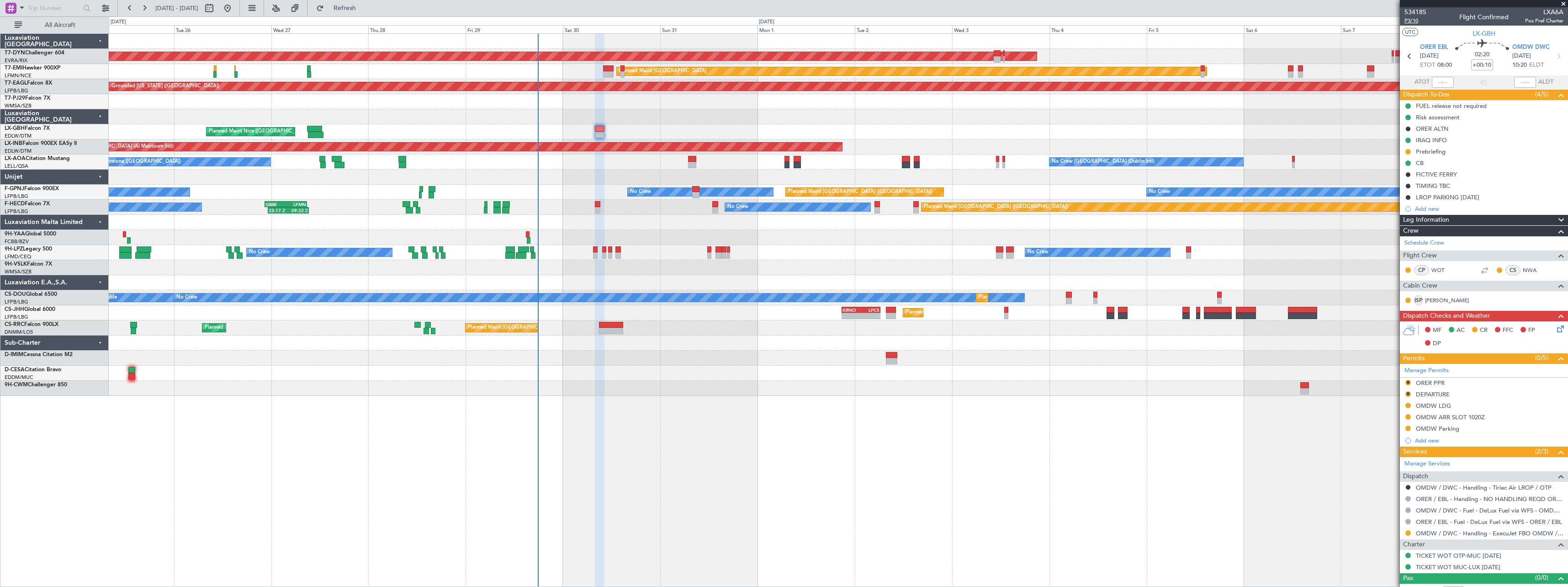
click at [1417, 23] on span "P3/10" at bounding box center [1415, 21] width 22 height 8
click at [364, 9] on span "Refresh" at bounding box center [345, 8] width 38 height 7
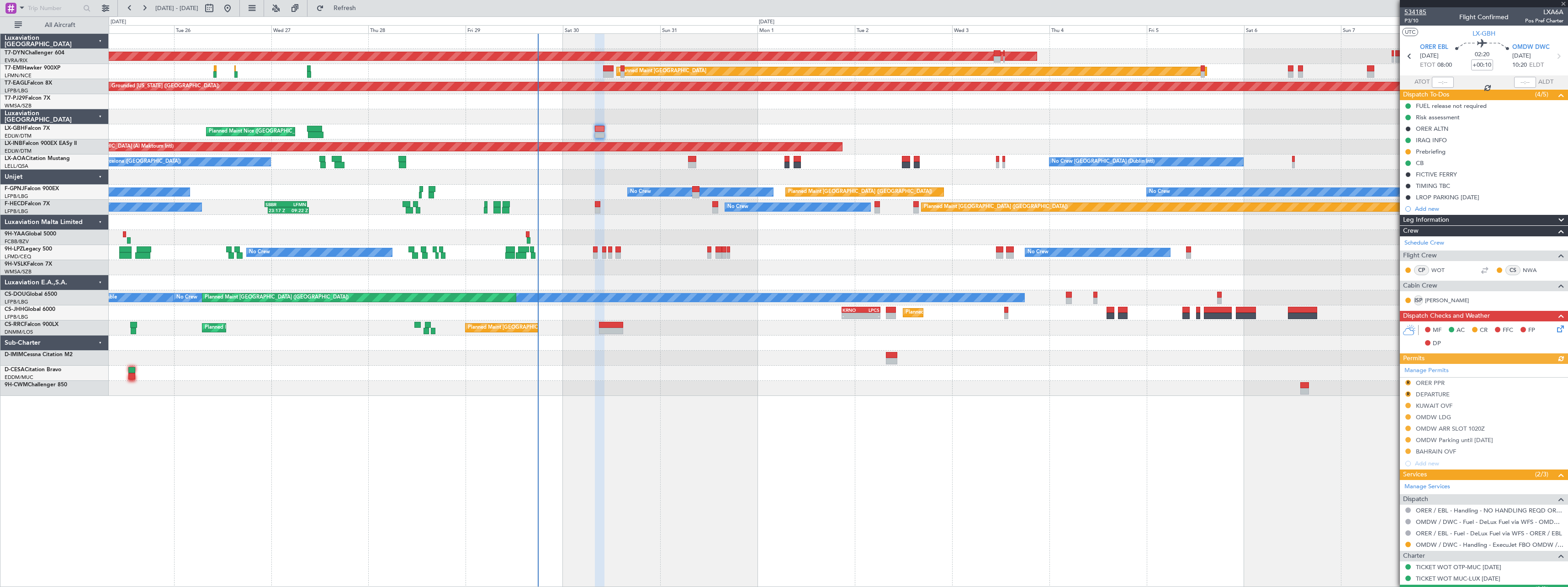
click at [1414, 7] on span "534185" at bounding box center [1415, 12] width 22 height 10
click at [367, 12] on button "Refresh" at bounding box center [340, 9] width 55 height 15
click at [364, 10] on span "Refreshing..." at bounding box center [345, 8] width 38 height 7
click at [1421, 20] on span "P3/10" at bounding box center [1415, 21] width 22 height 8
click at [1447, 549] on mat-tooltip-component "OMDW / DWC - Handling - ExecuJet FBO OMDW / DWC" at bounding box center [1486, 560] width 147 height 24
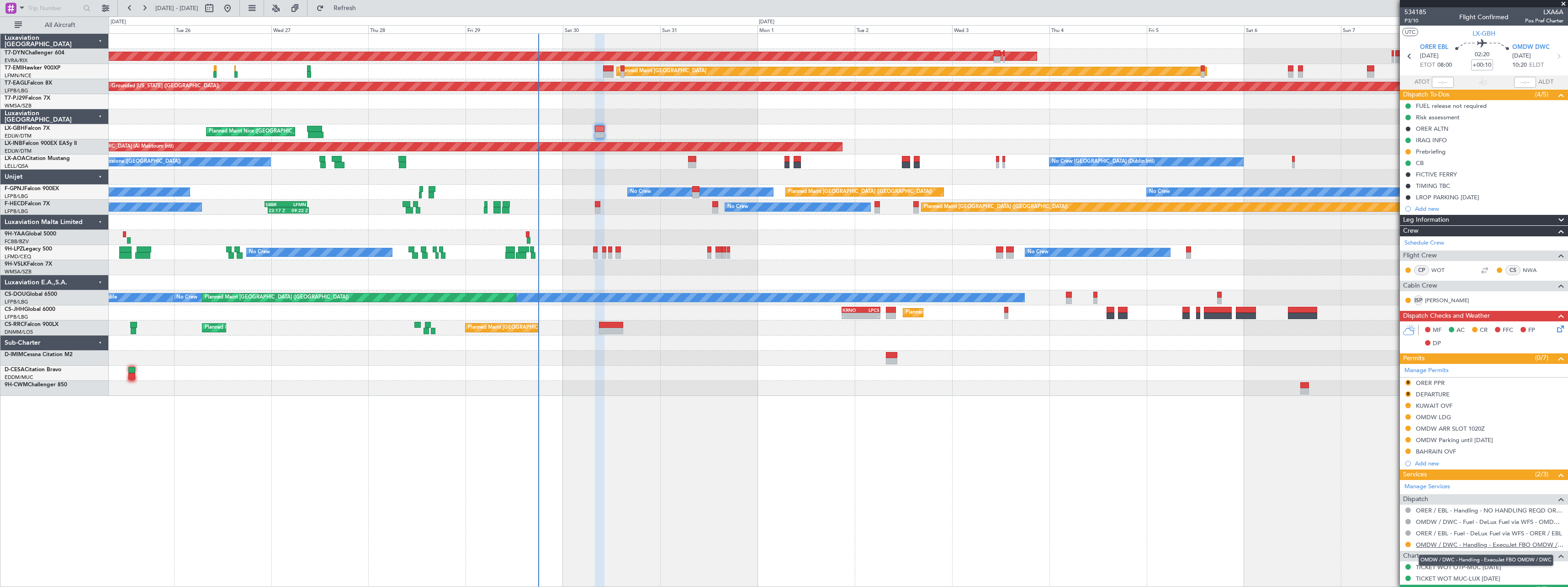
click at [1455, 547] on link "OMDW / DWC - Handling - ExecuJet FBO OMDW / DWC" at bounding box center [1489, 544] width 147 height 8
click at [1555, 329] on icon at bounding box center [1559, 327] width 7 height 7
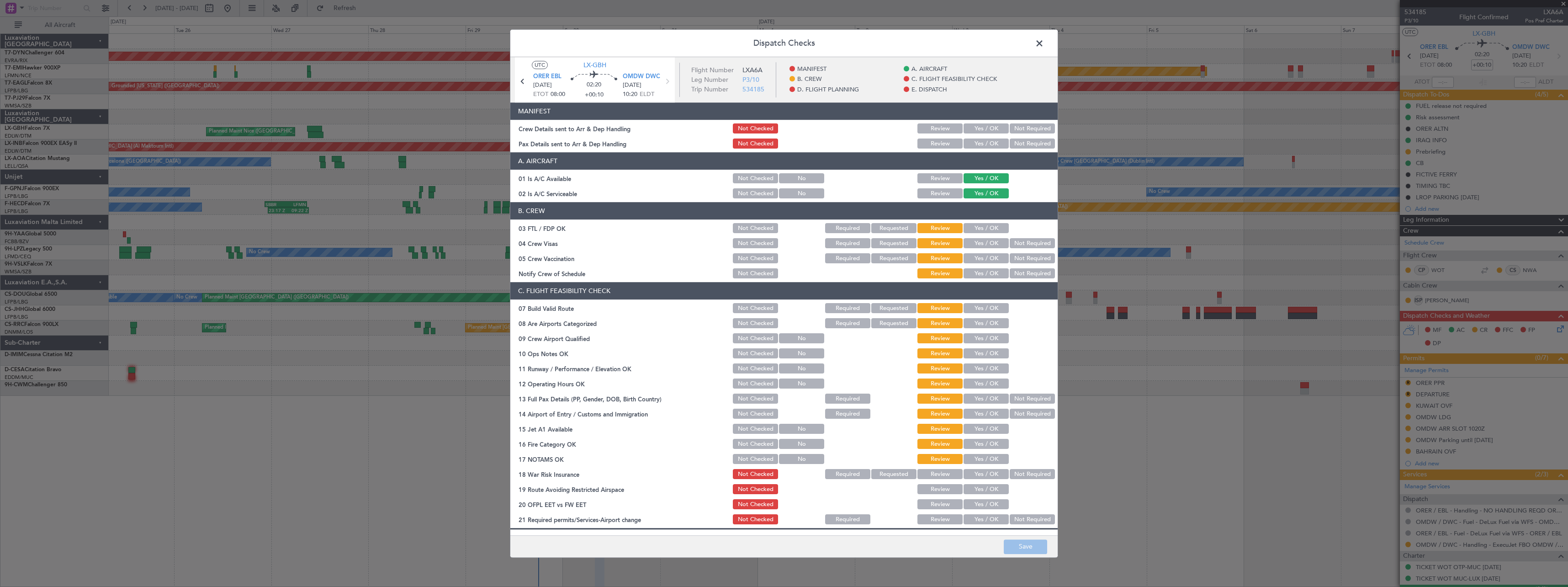
click at [979, 127] on button "Yes / OK" at bounding box center [986, 128] width 45 height 10
click at [1026, 140] on button "Not Required" at bounding box center [1032, 144] width 45 height 10
click at [1034, 546] on button "Save" at bounding box center [1025, 547] width 43 height 15
click at [1044, 43] on span at bounding box center [1044, 46] width 0 height 18
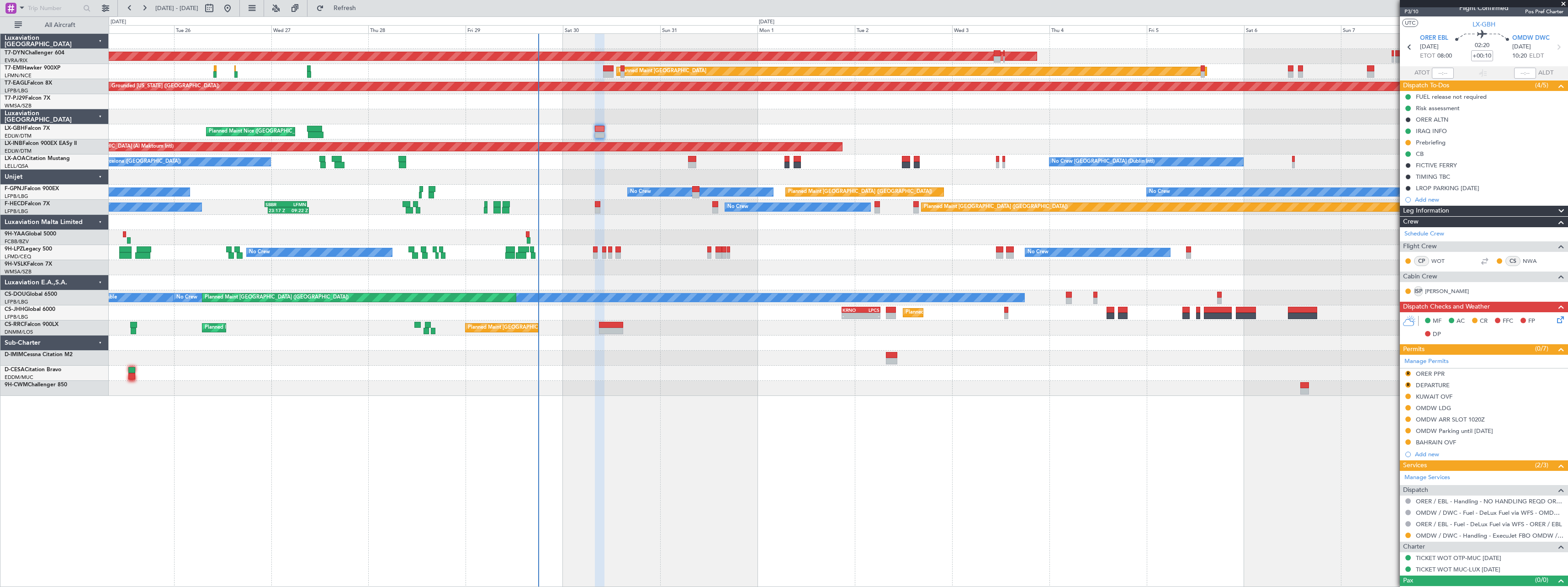
scroll to position [23, 0]
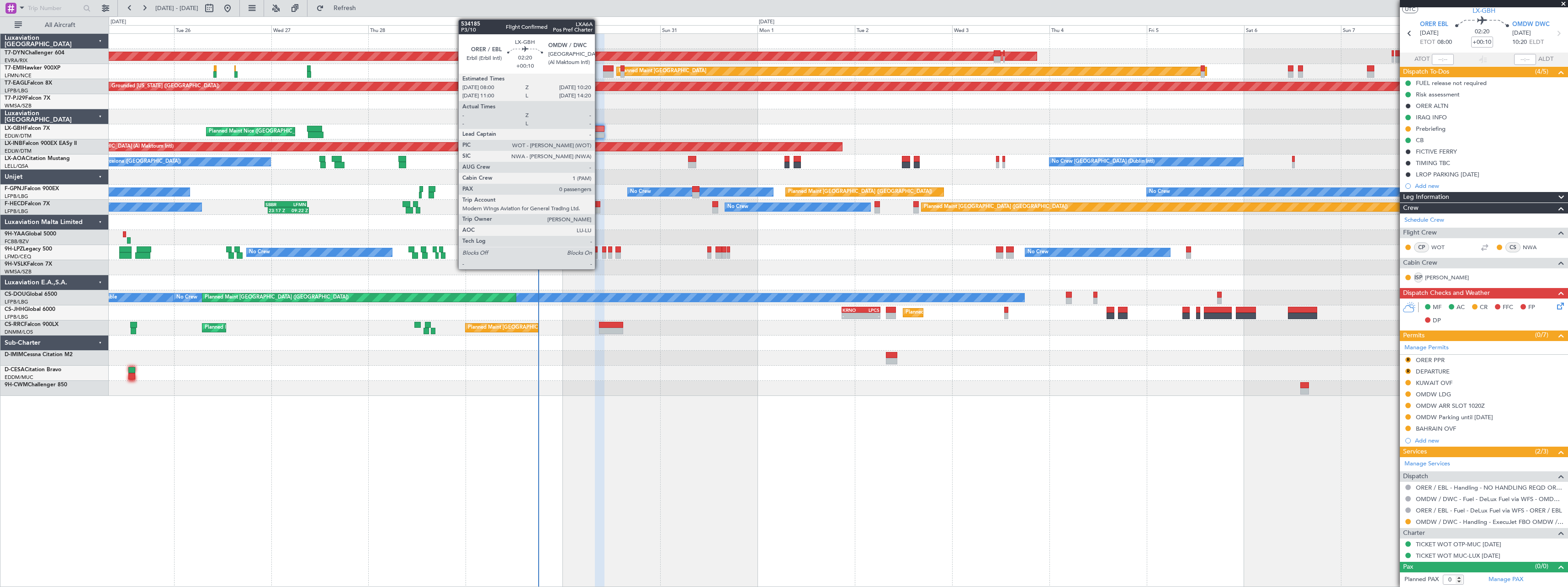
click at [599, 129] on div at bounding box center [600, 128] width 10 height 7
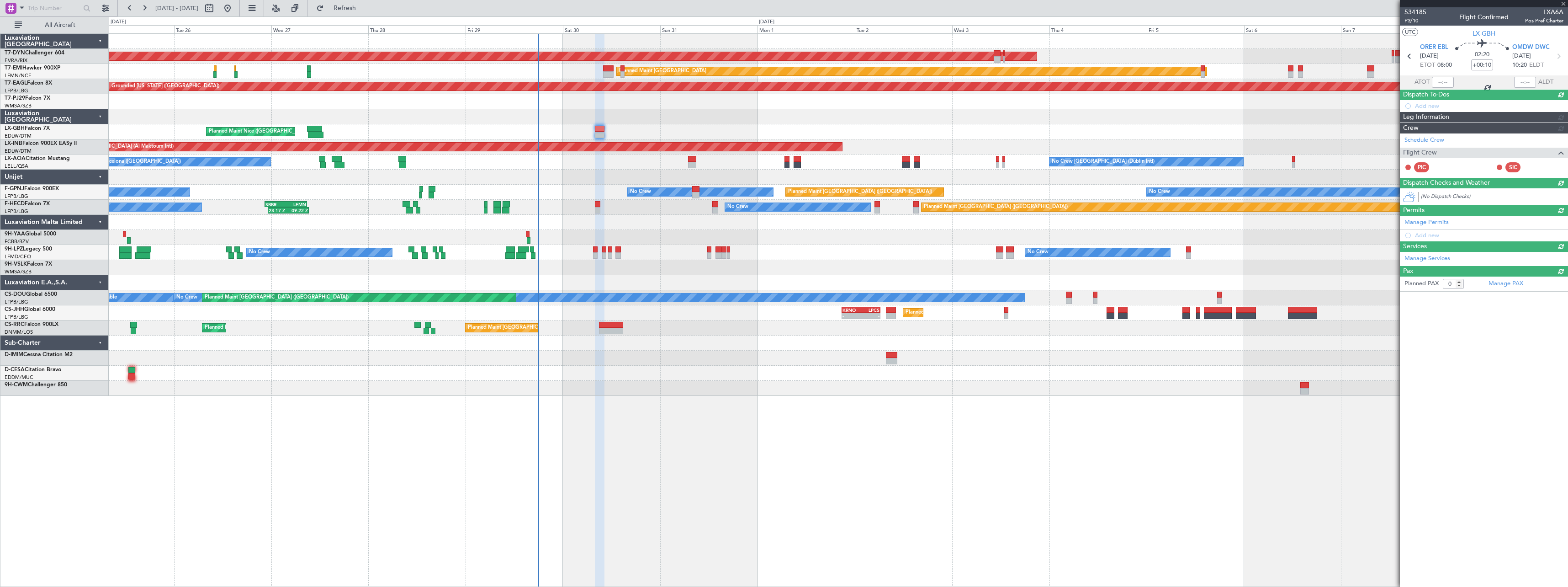
scroll to position [0, 0]
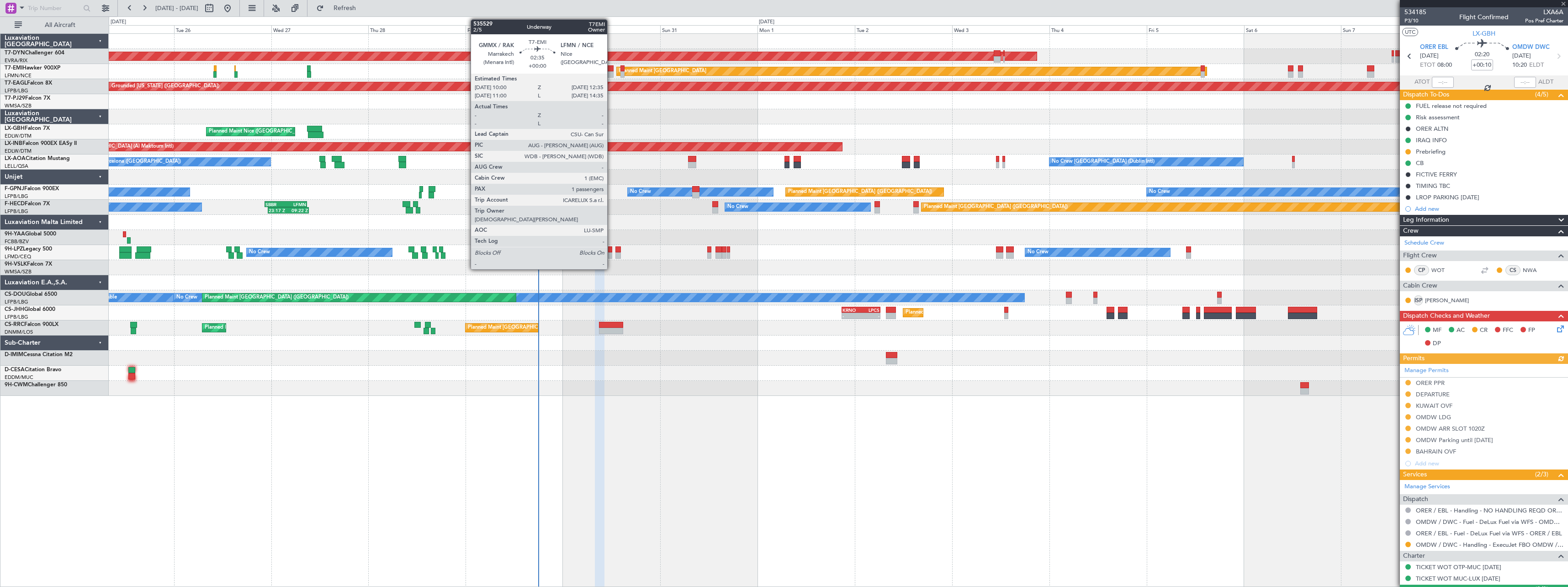
click at [611, 71] on div at bounding box center [608, 68] width 10 height 7
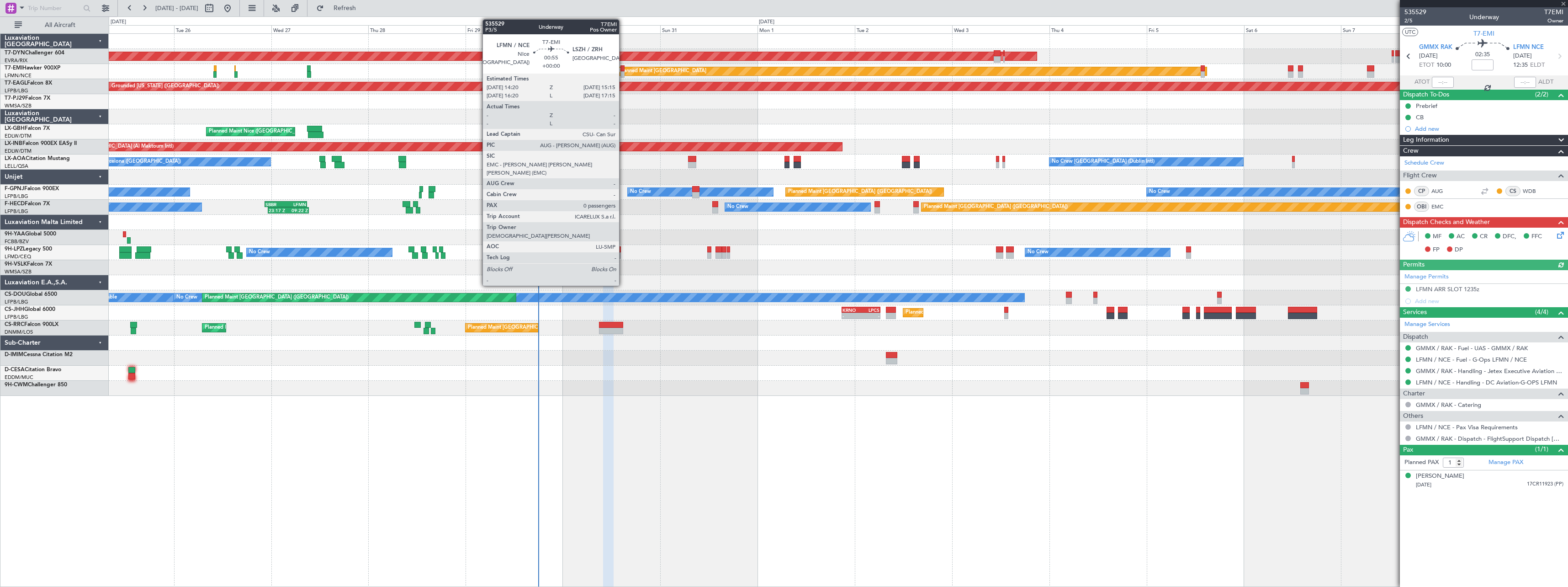
click at [623, 69] on div at bounding box center [622, 68] width 4 height 7
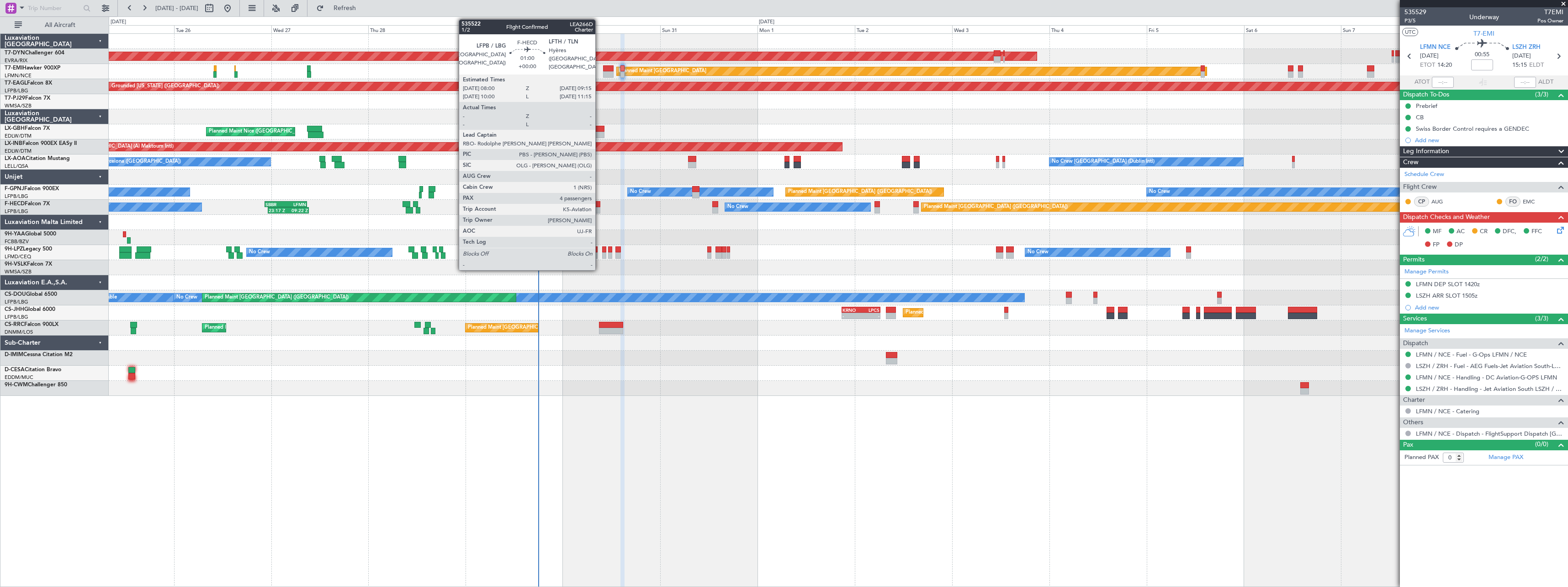
click at [599, 210] on div at bounding box center [597, 210] width 5 height 7
type input "4"
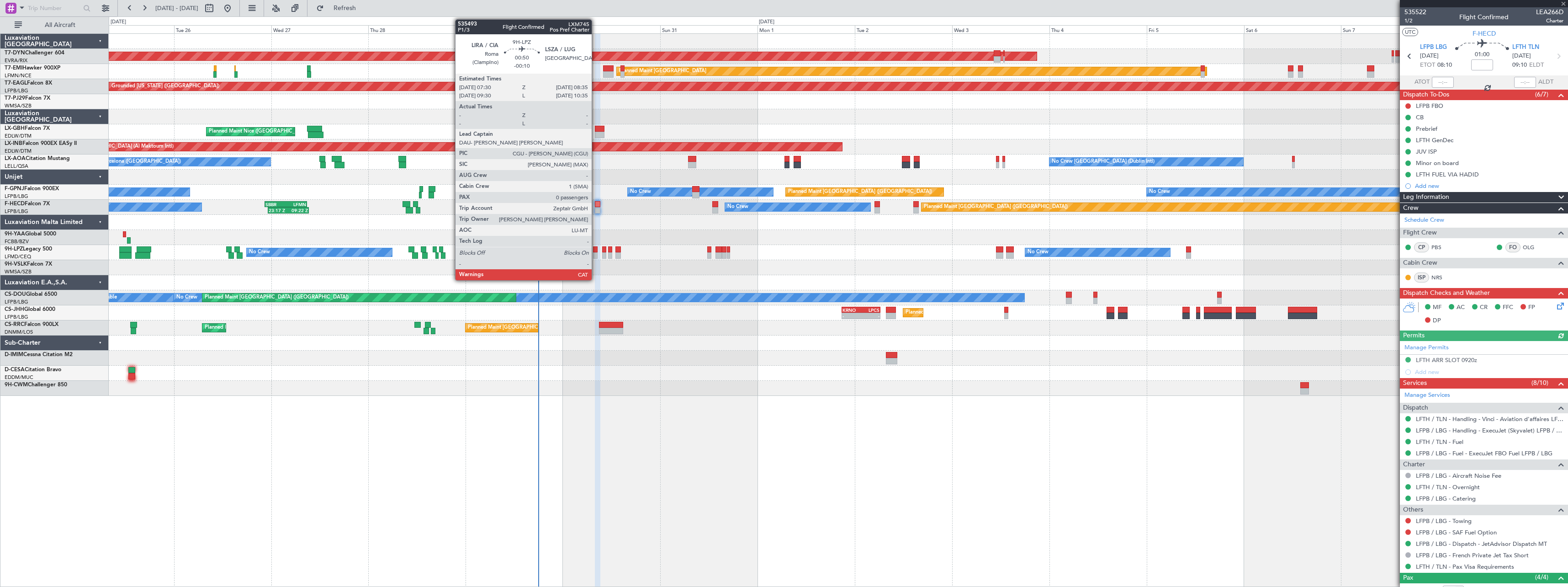
click at [596, 256] on div at bounding box center [595, 255] width 5 height 7
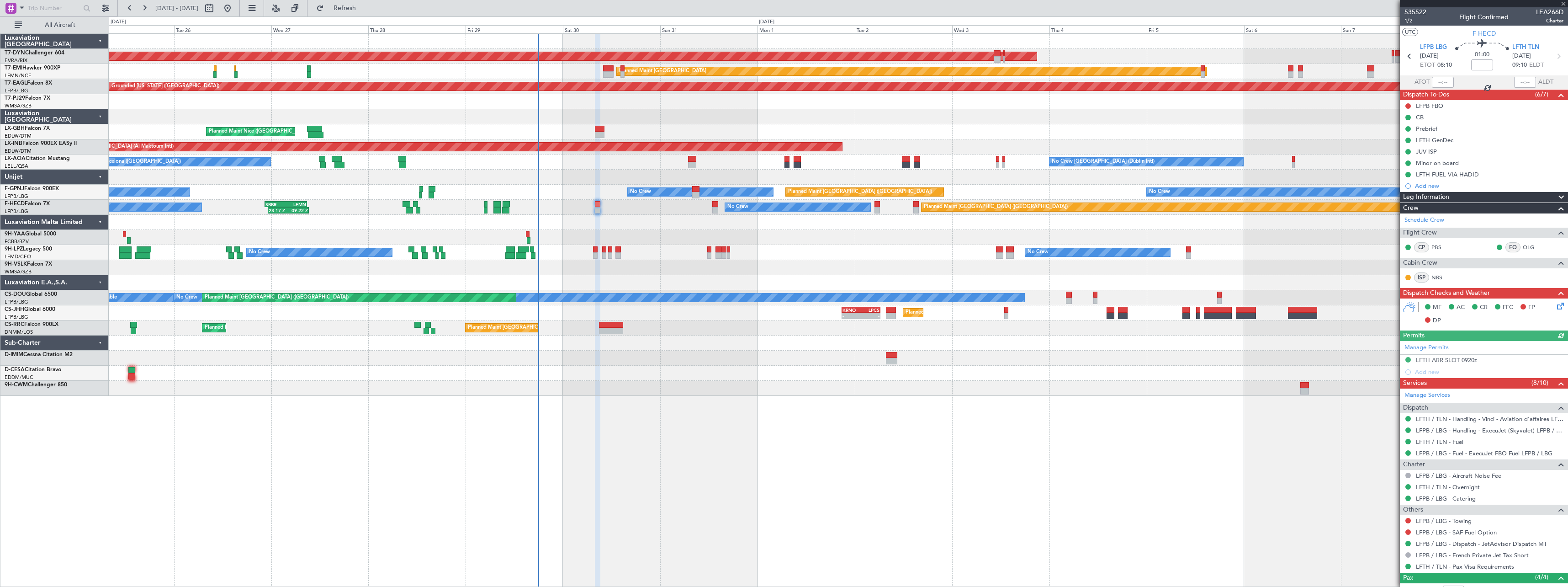
type input "-00:10"
type input "0"
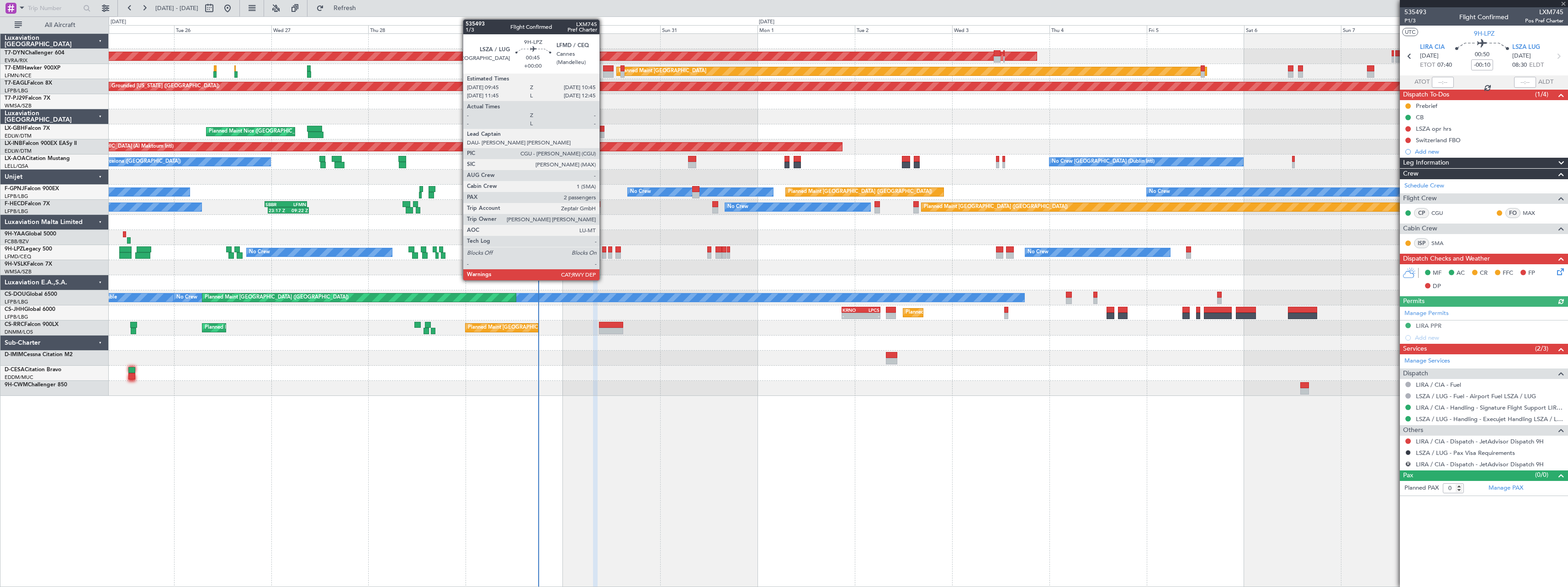
click at [604, 255] on div at bounding box center [604, 255] width 4 height 7
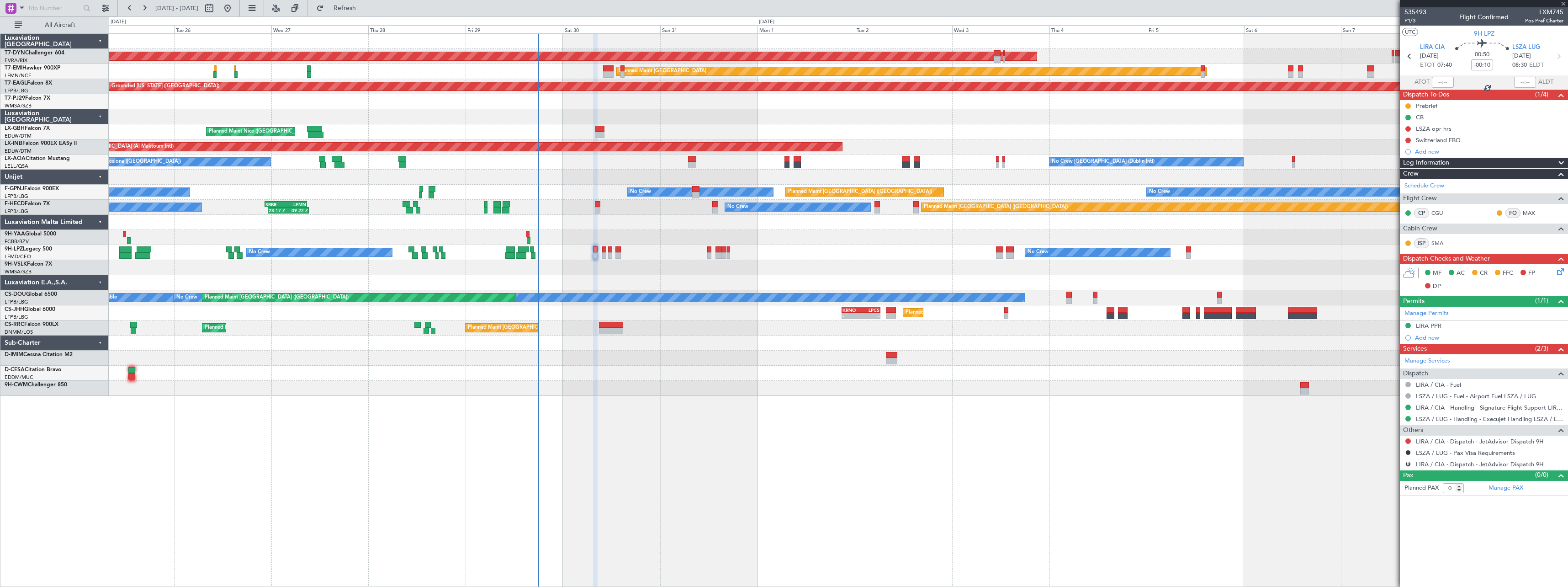
type input "2"
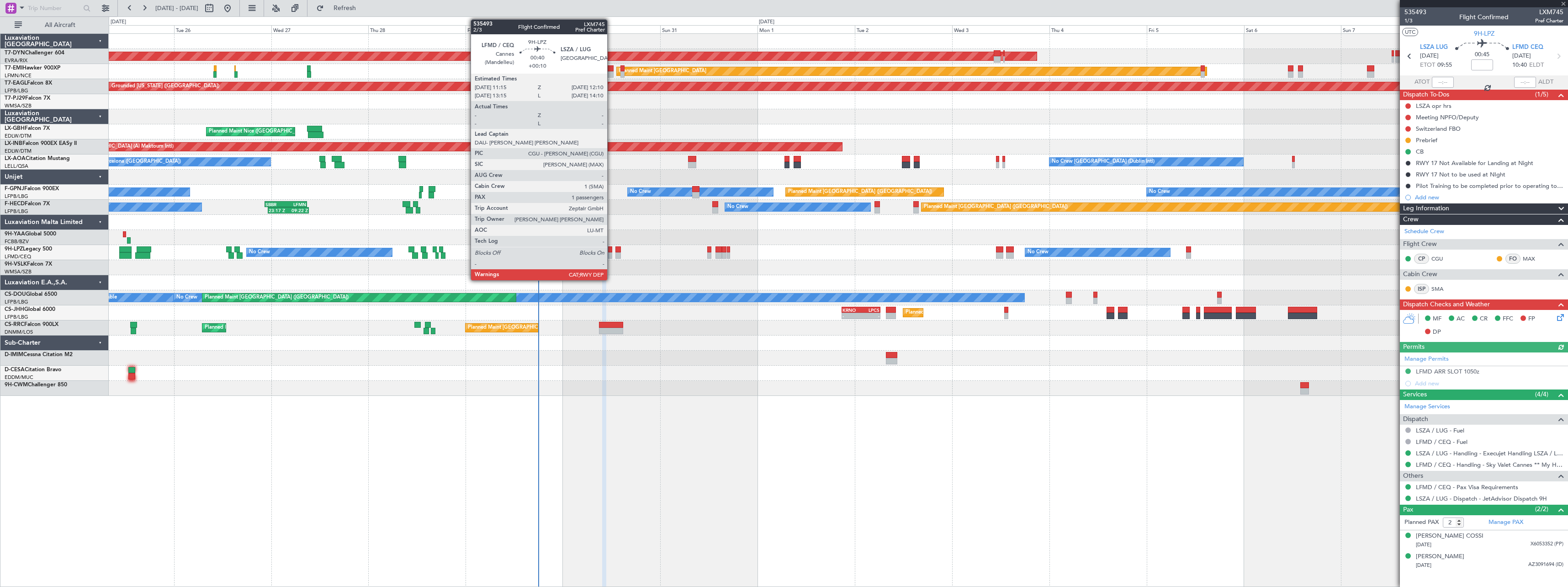
click at [611, 254] on div at bounding box center [610, 255] width 4 height 7
type input "+00:10"
type input "1"
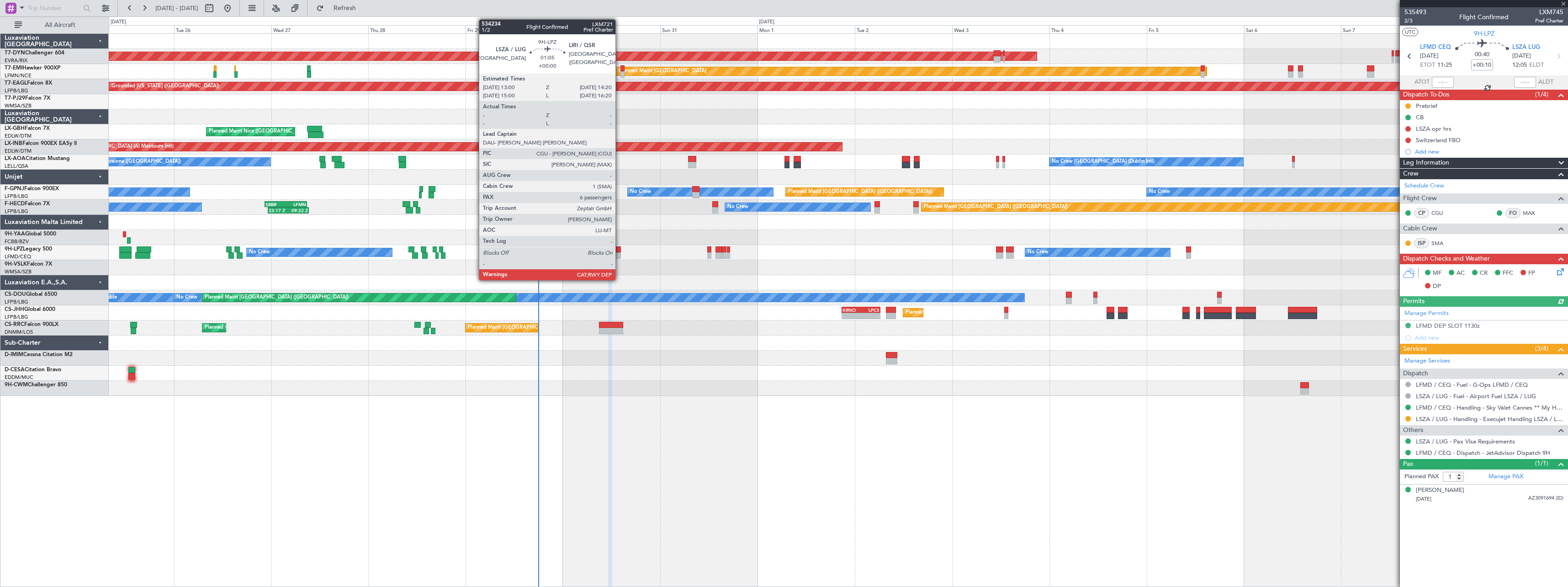
click at [620, 253] on div at bounding box center [618, 255] width 5 height 7
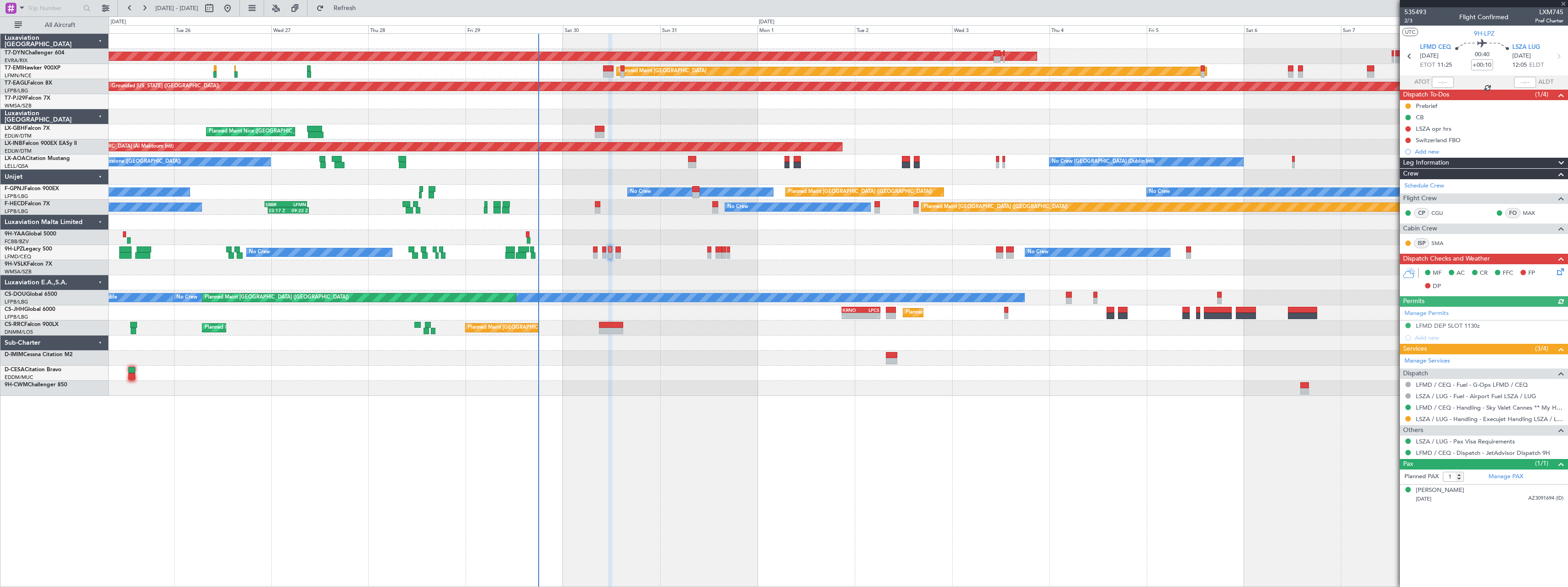
type input "6"
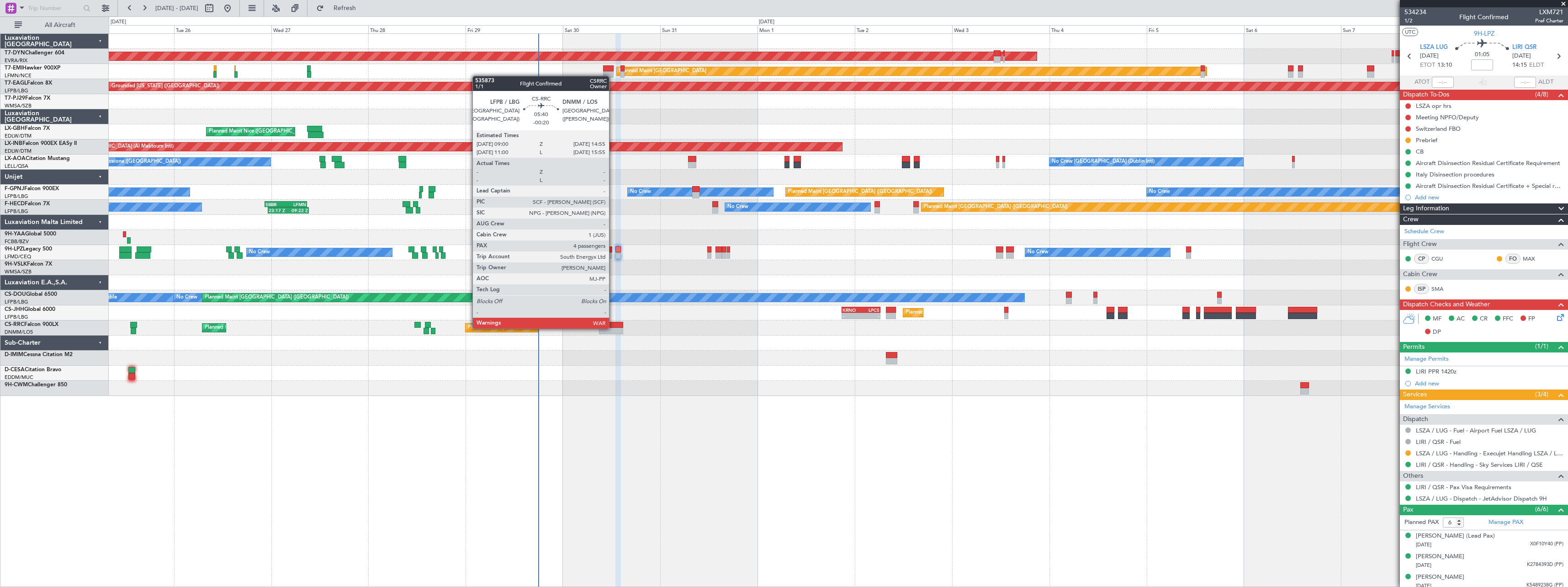
click at [613, 328] on div at bounding box center [611, 331] width 24 height 7
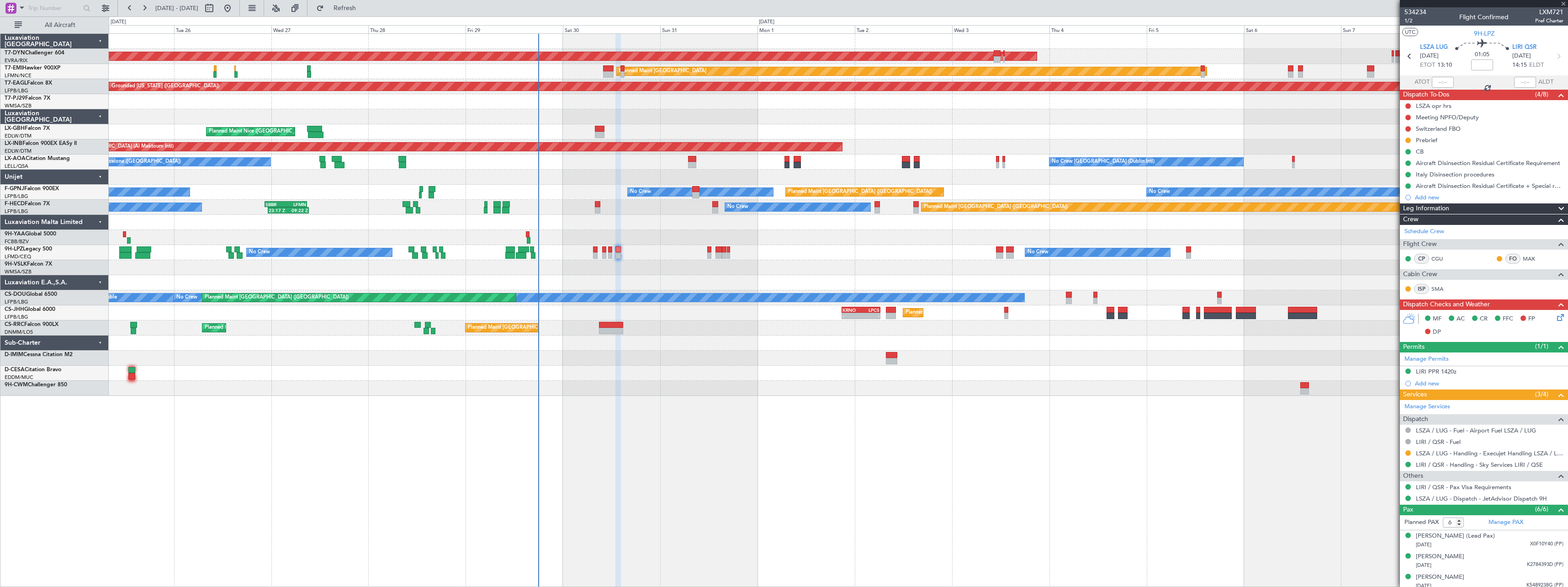
type input "-00:20"
type input "4"
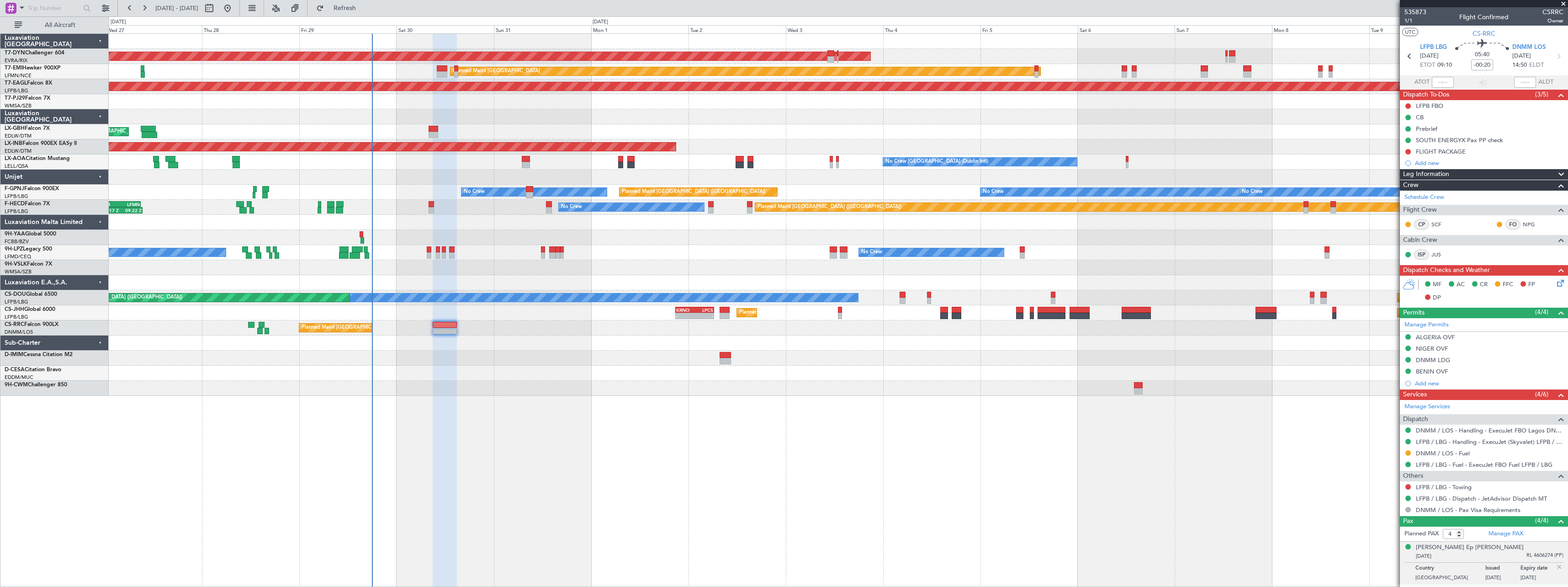
click at [600, 391] on div at bounding box center [838, 388] width 1459 height 15
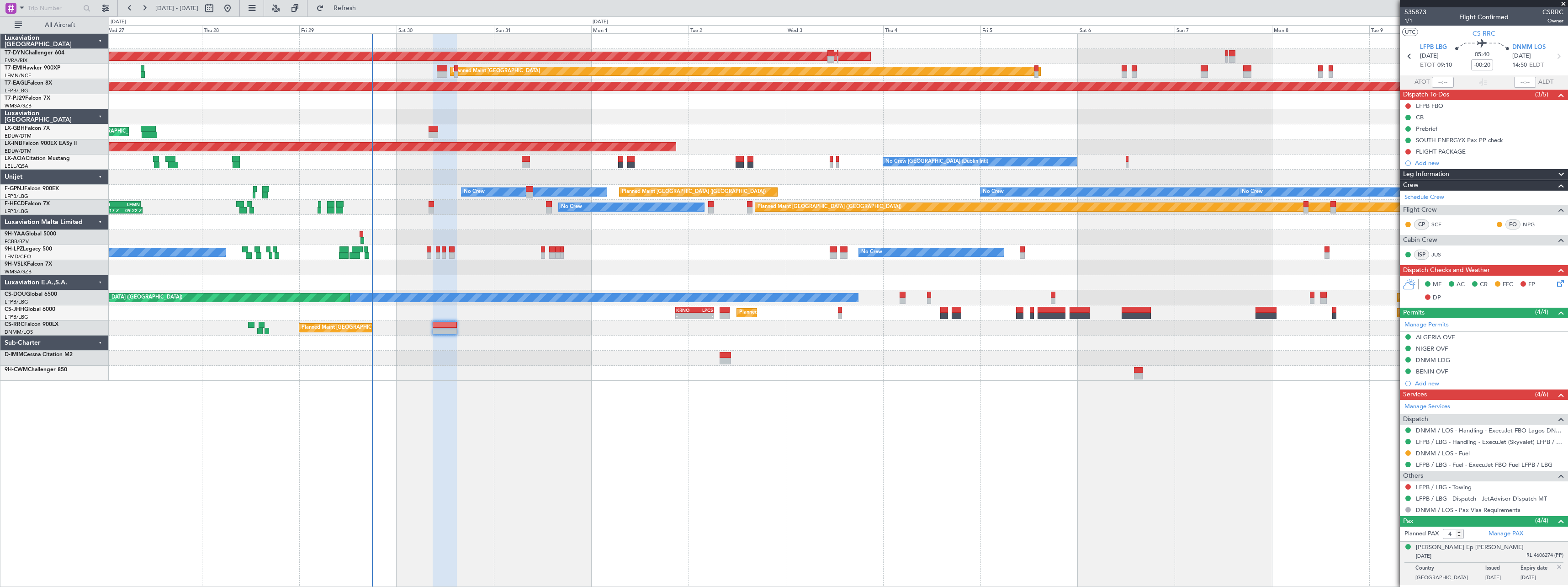
click at [679, 333] on div "Planned Maint [GEOGRAPHIC_DATA] ([GEOGRAPHIC_DATA]) Planned Maint [GEOGRAPHIC_D…" at bounding box center [838, 328] width 1459 height 15
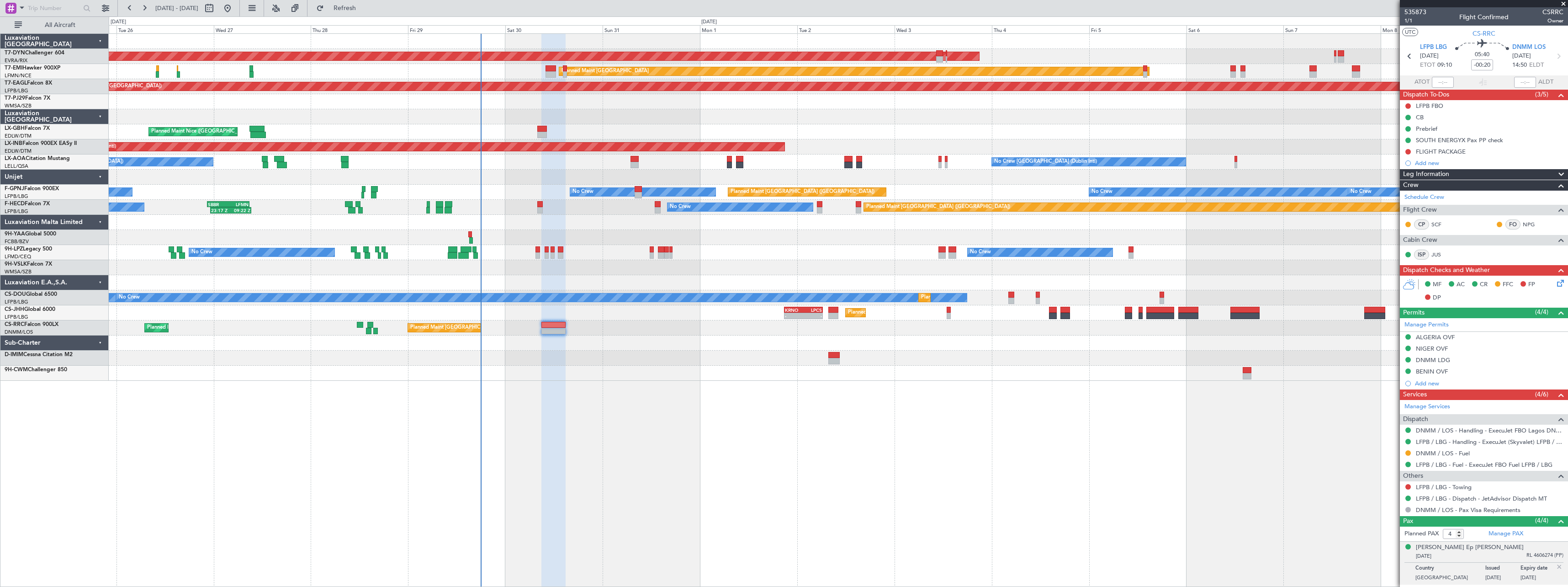
click at [617, 335] on div "Planned Maint [GEOGRAPHIC_DATA] ([GEOGRAPHIC_DATA]) Planned Maint [GEOGRAPHIC_D…" at bounding box center [838, 328] width 1459 height 15
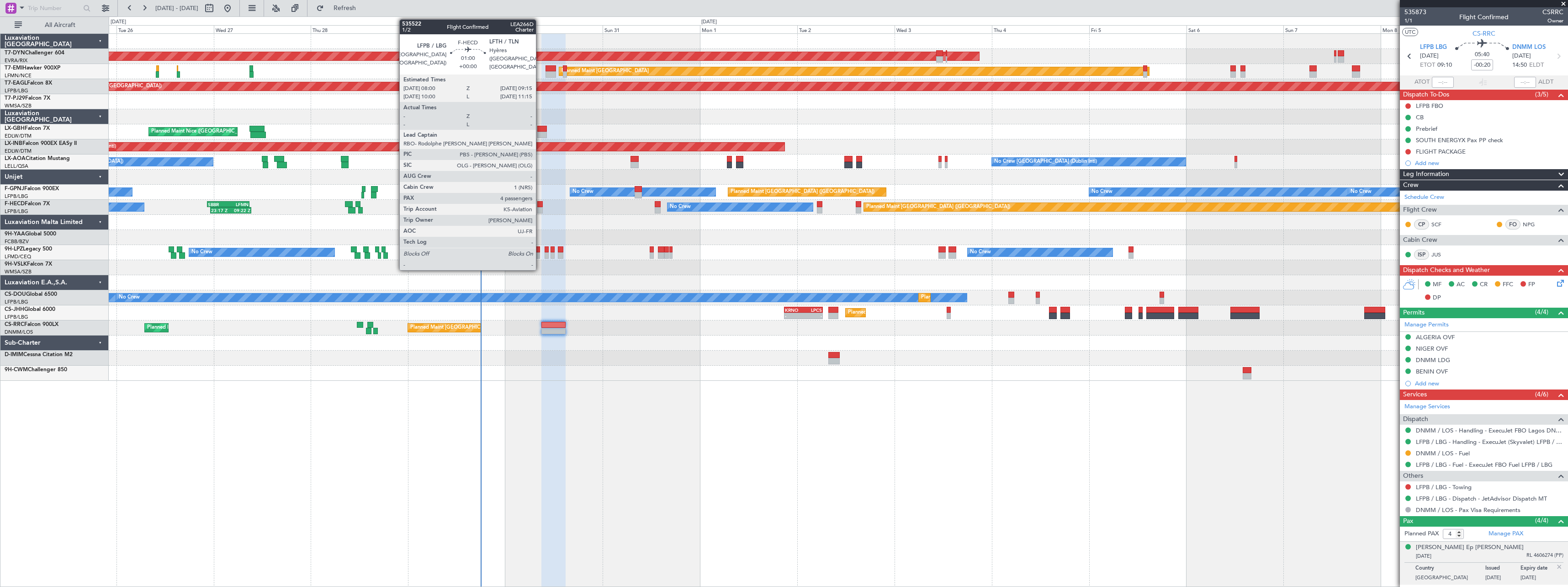
click at [540, 203] on div at bounding box center [540, 204] width 5 height 7
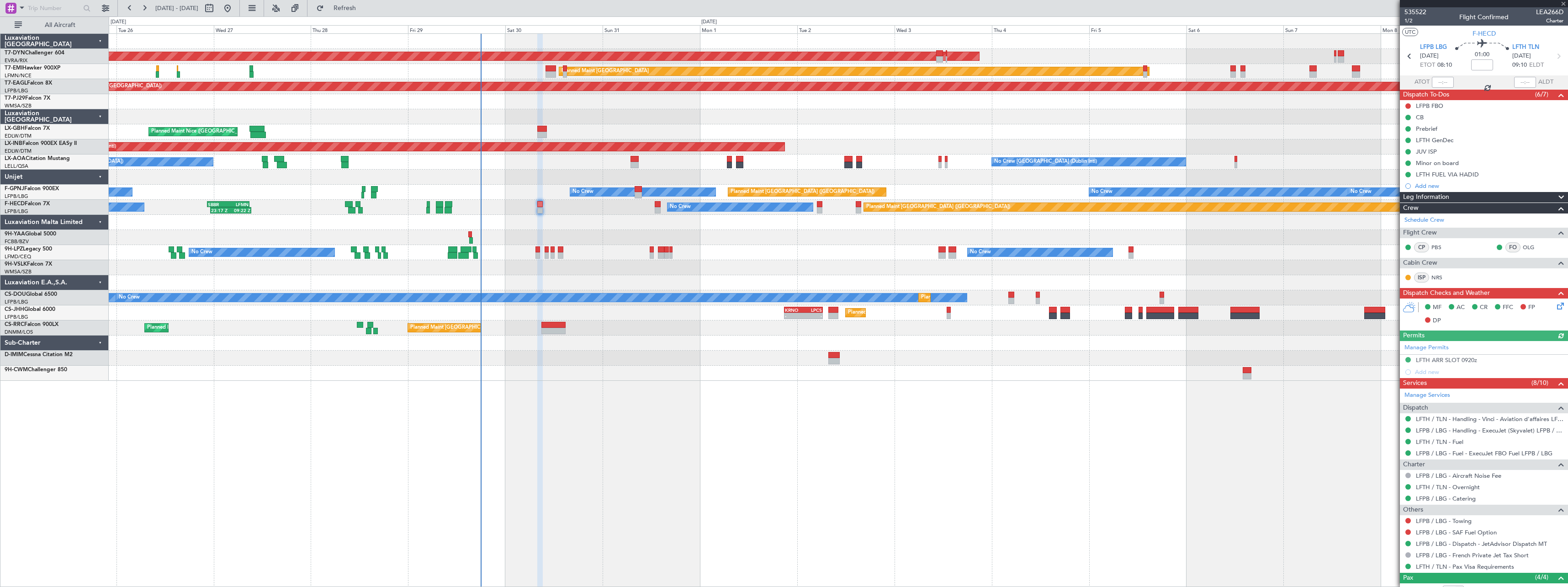
scroll to position [93, 0]
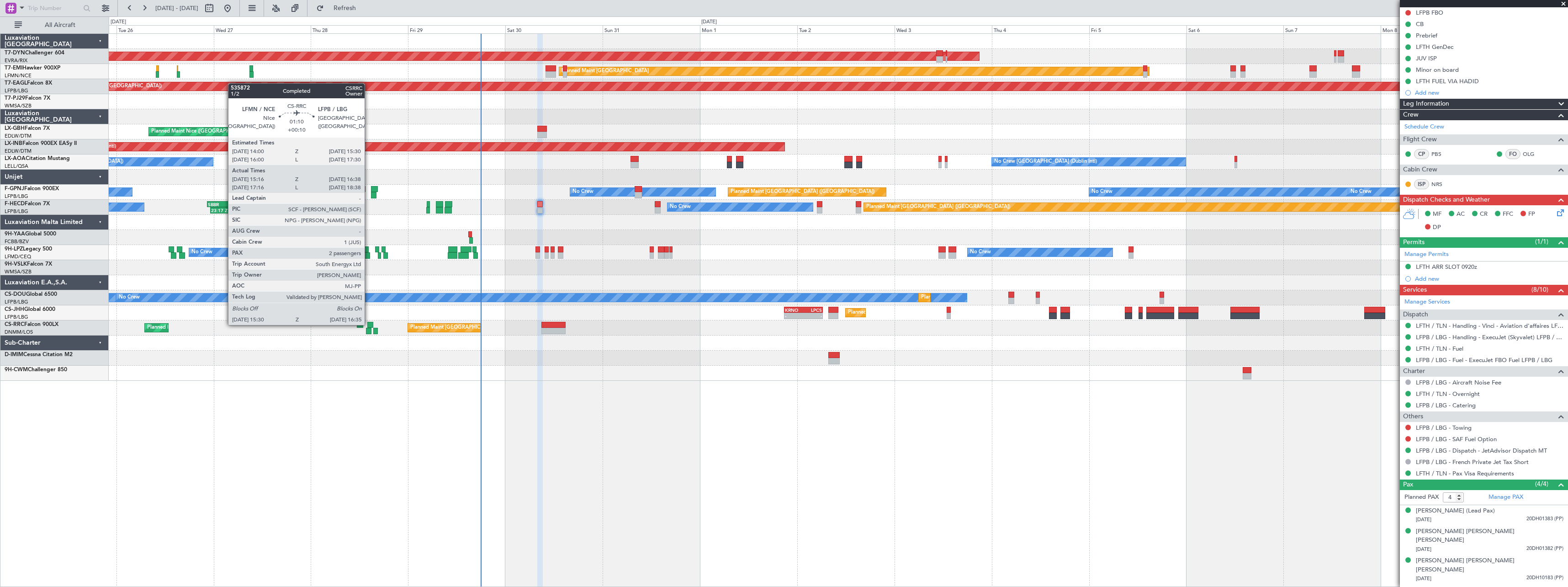
click at [369, 324] on div at bounding box center [370, 325] width 7 height 7
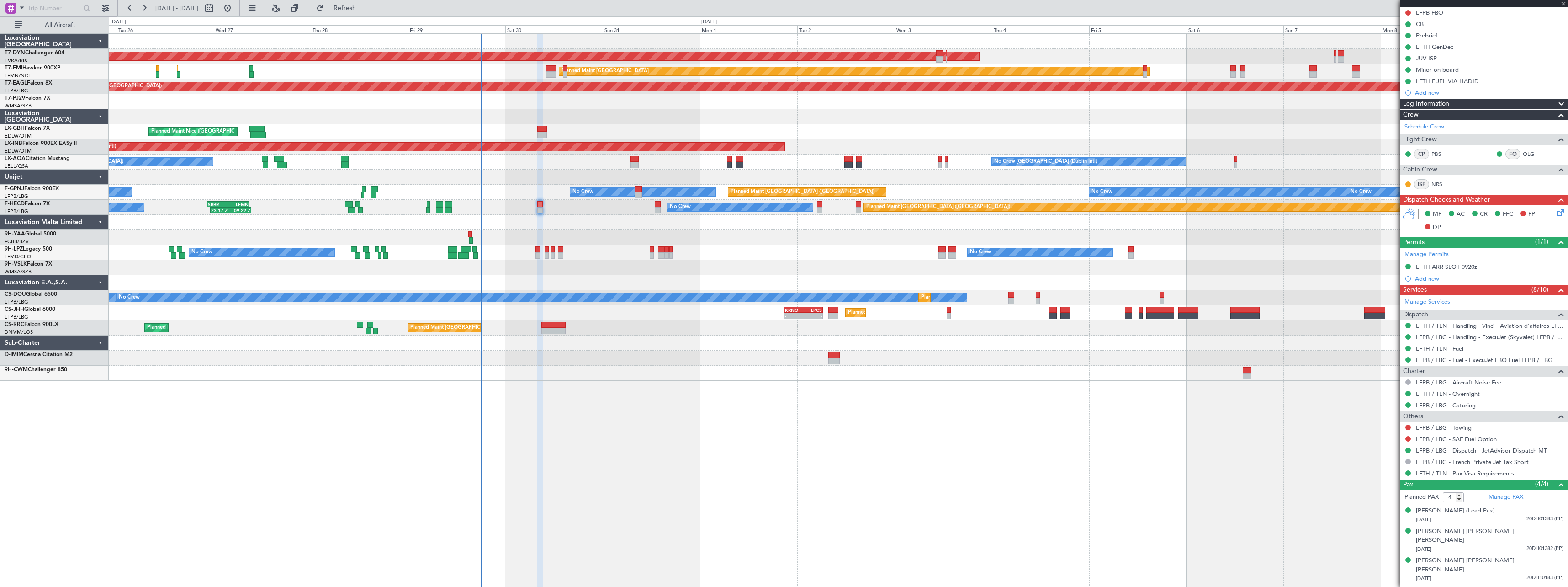
type input "+00:10"
type input "15:31"
type input "16:33"
type input "2"
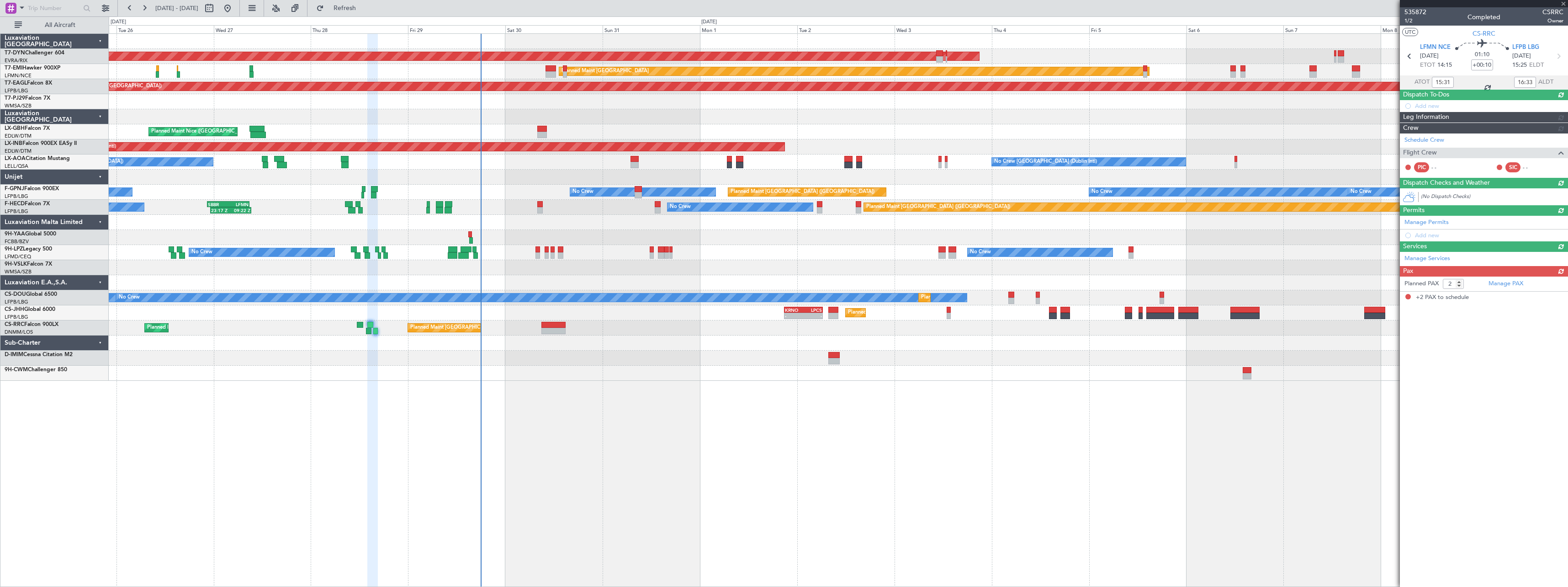
scroll to position [0, 0]
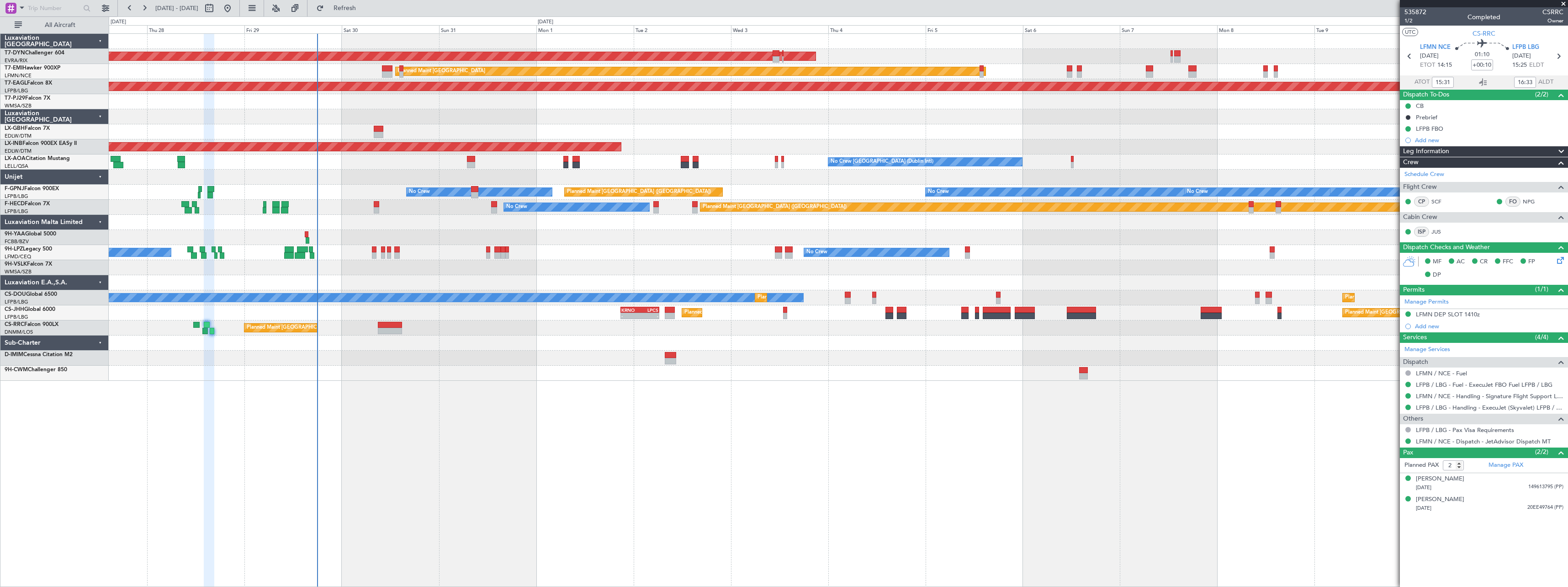
click at [550, 365] on div at bounding box center [838, 373] width 1459 height 15
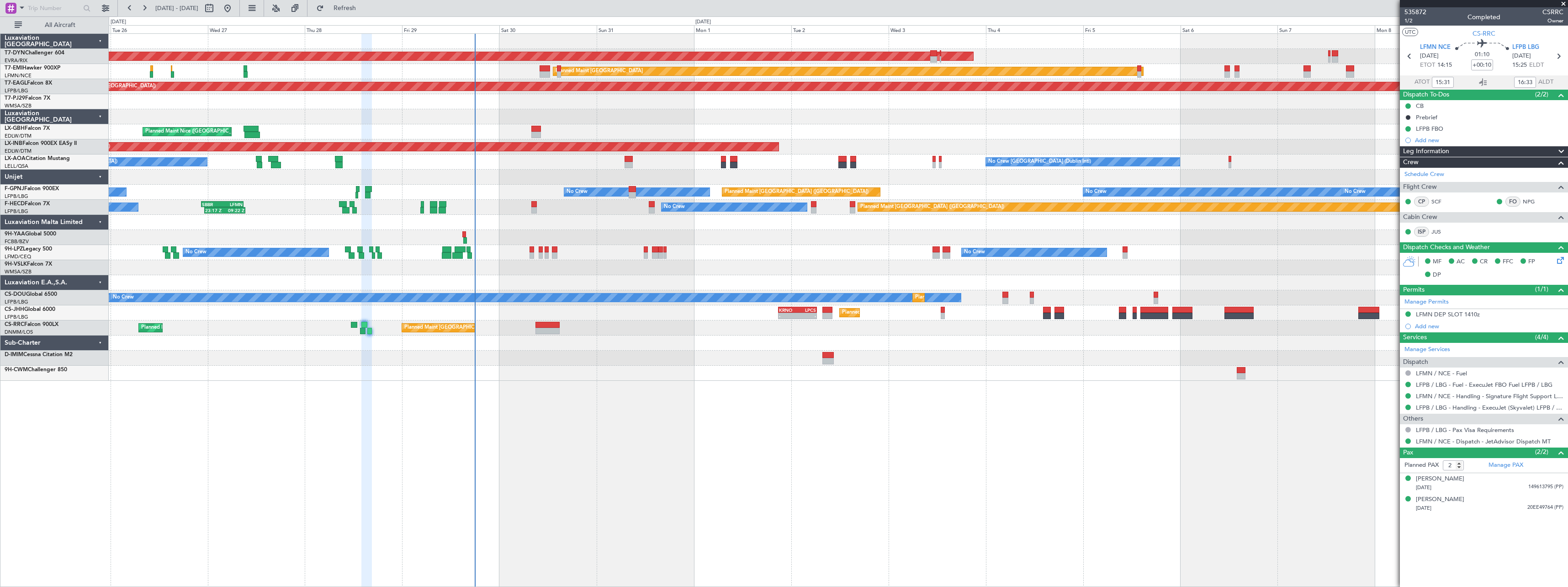
click at [408, 274] on div at bounding box center [838, 267] width 1459 height 15
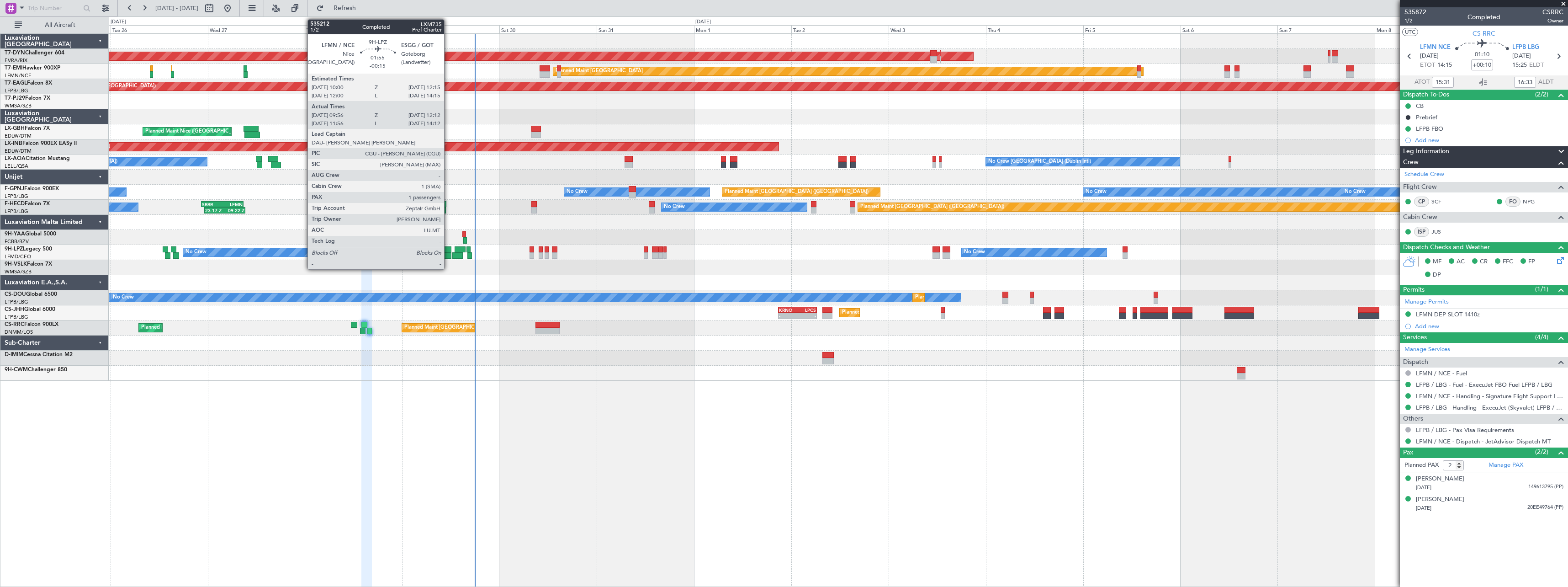
click at [448, 253] on div at bounding box center [447, 255] width 10 height 7
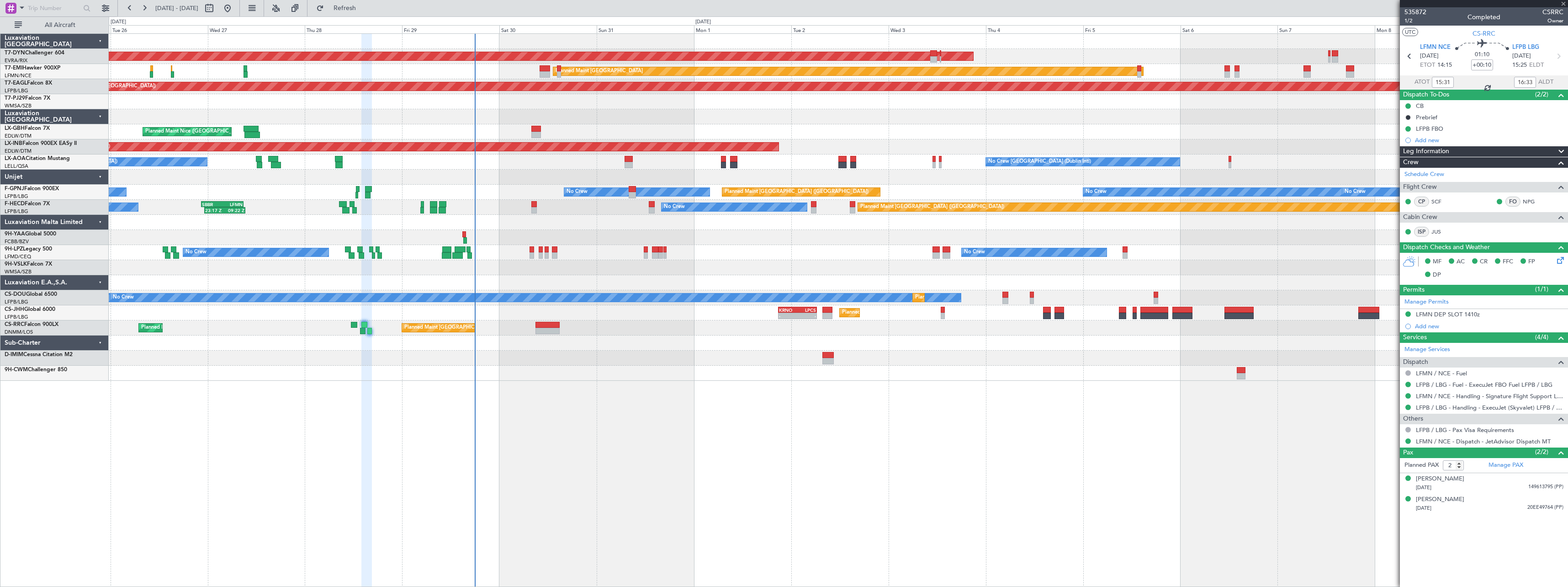
type input "-00:15"
type input "10:11"
type input "12:07"
type input "1"
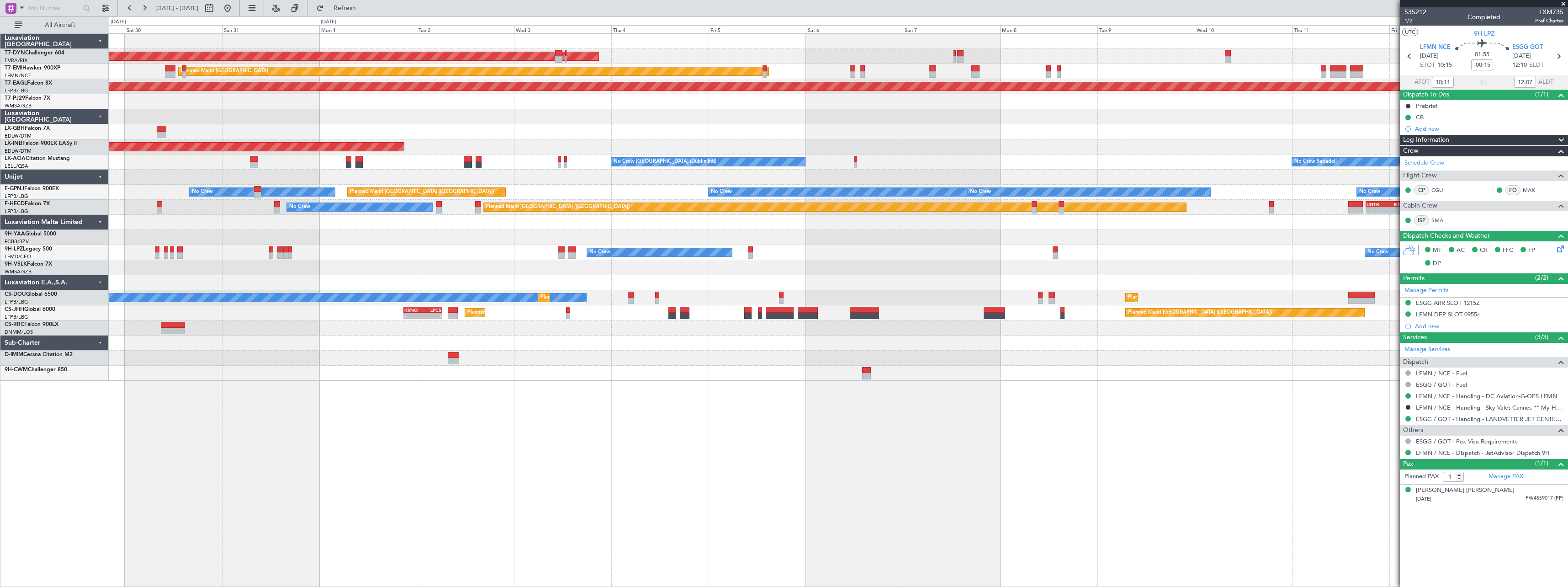
click at [882, 391] on div "AOG Maint Riga (Riga Intl) Planned Maint [GEOGRAPHIC_DATA] Grounded [US_STATE] …" at bounding box center [838, 310] width 1459 height 554
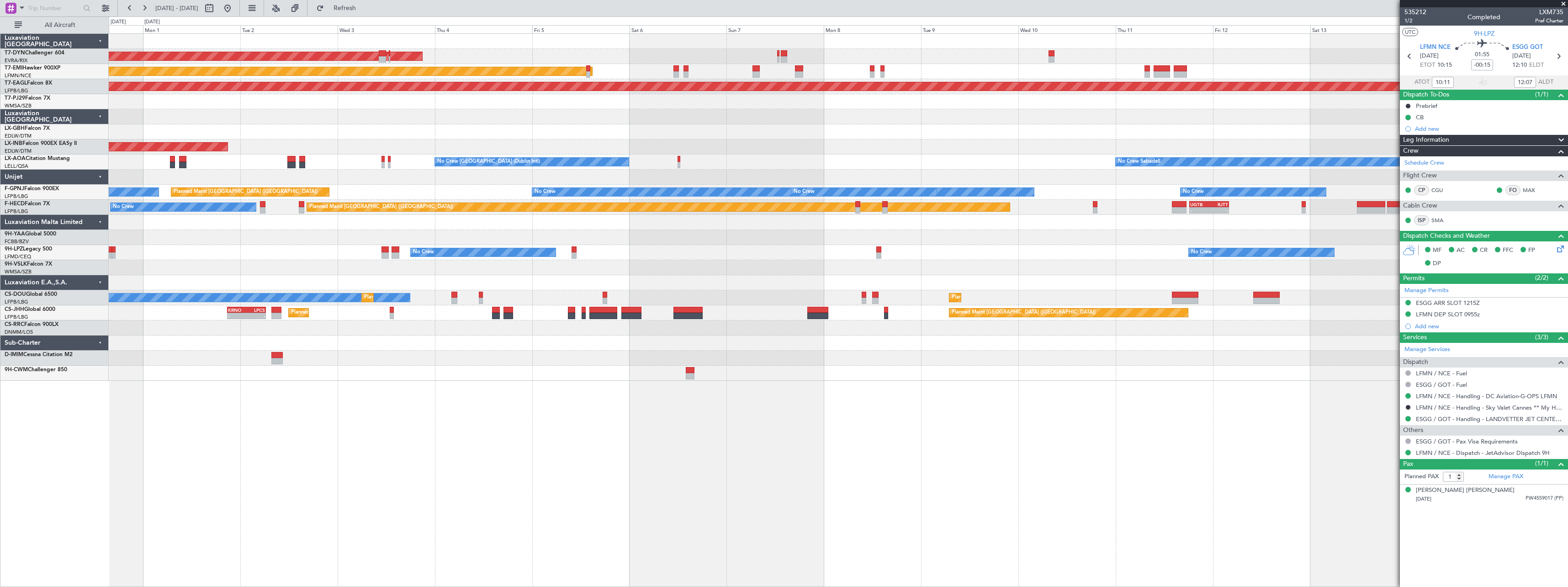
click at [902, 386] on div "AOG Maint Riga (Riga Intl) Planned Maint [GEOGRAPHIC_DATA] Grounded [US_STATE] …" at bounding box center [838, 310] width 1459 height 554
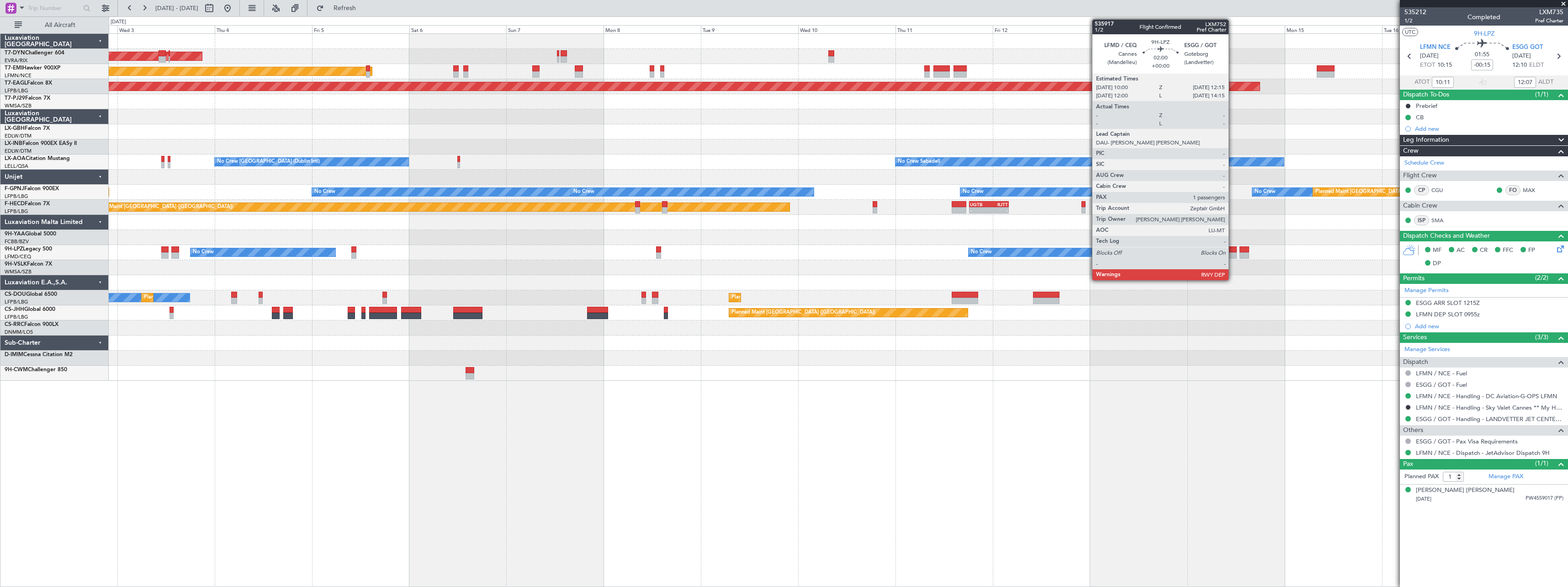
click at [1233, 250] on div at bounding box center [1231, 250] width 9 height 7
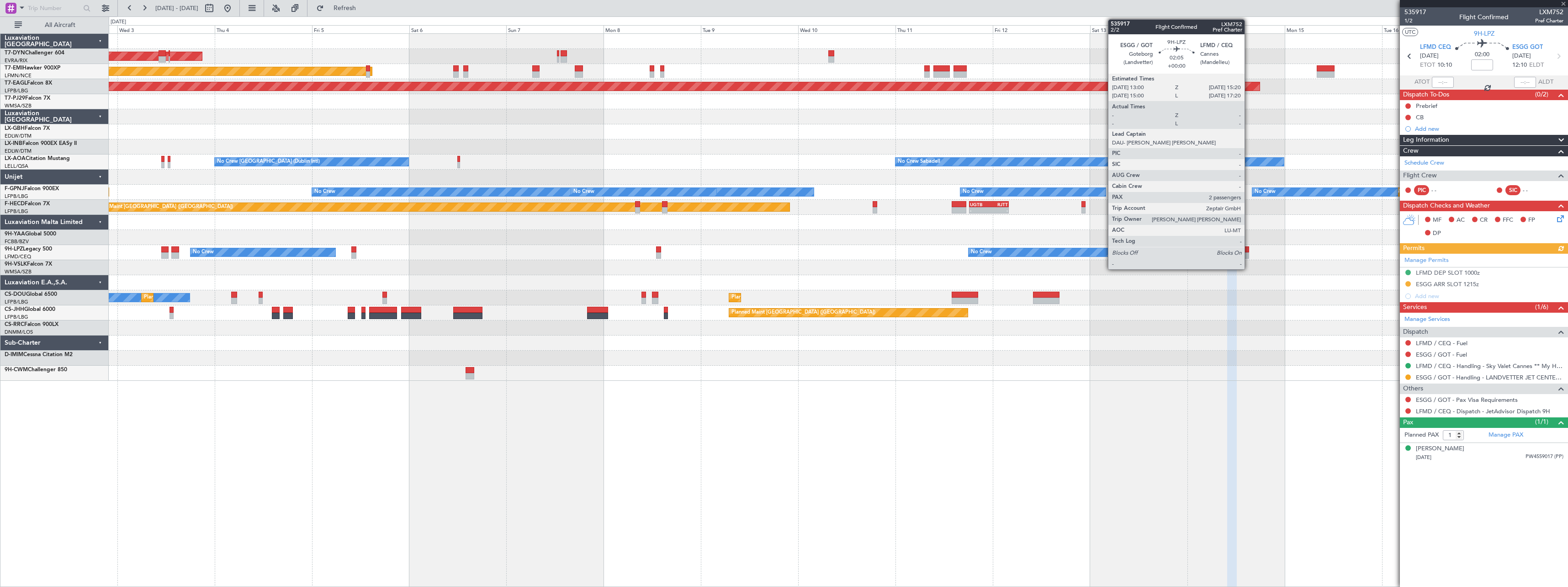
click at [1248, 250] on div at bounding box center [1244, 250] width 10 height 7
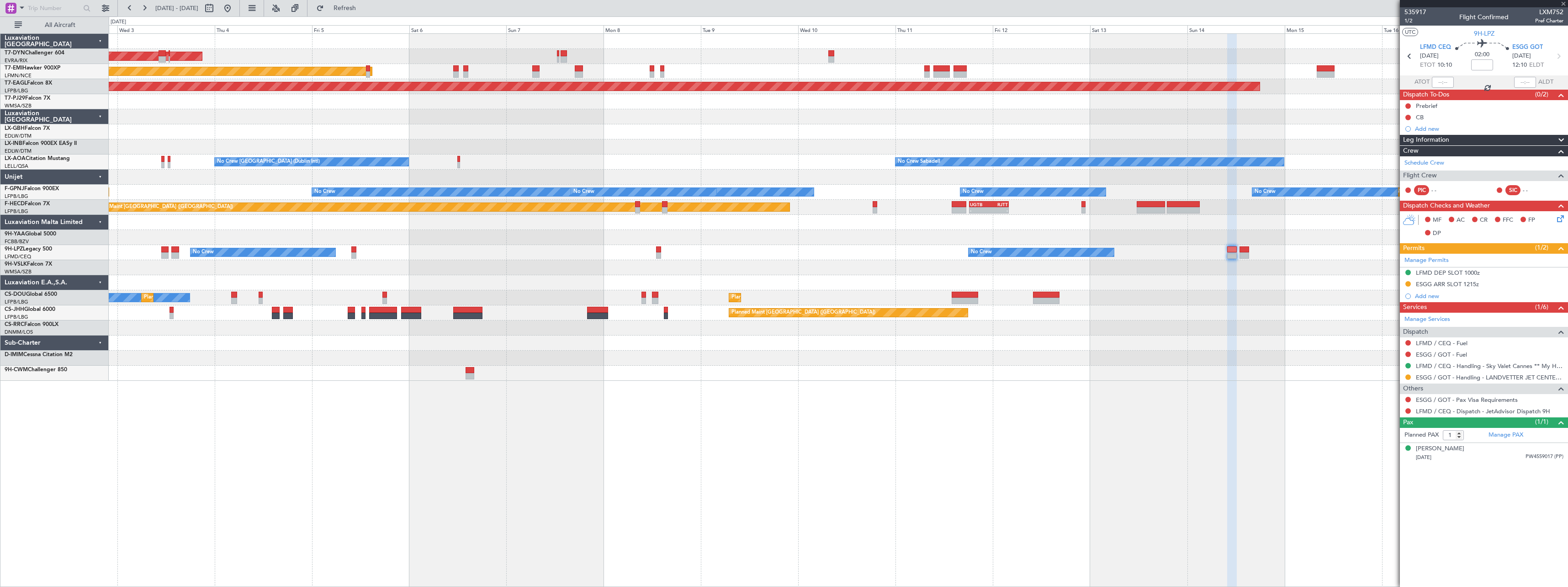
type input "2"
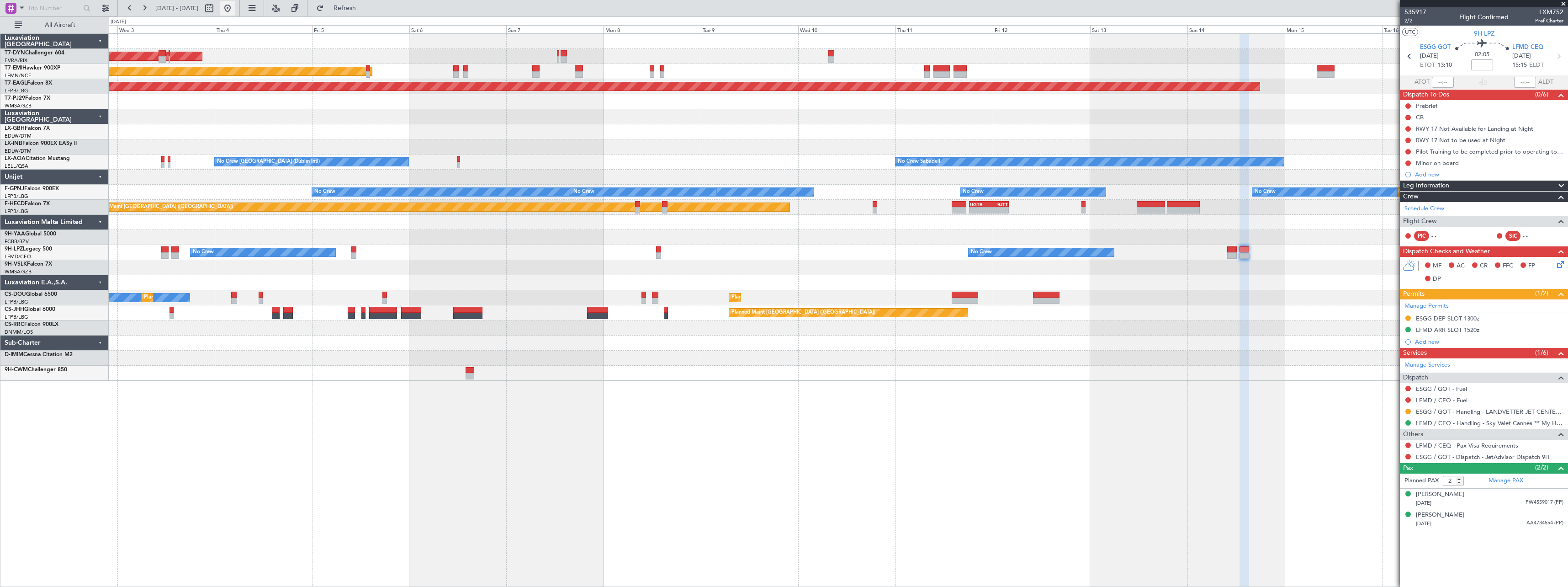
click at [235, 10] on button at bounding box center [228, 9] width 15 height 15
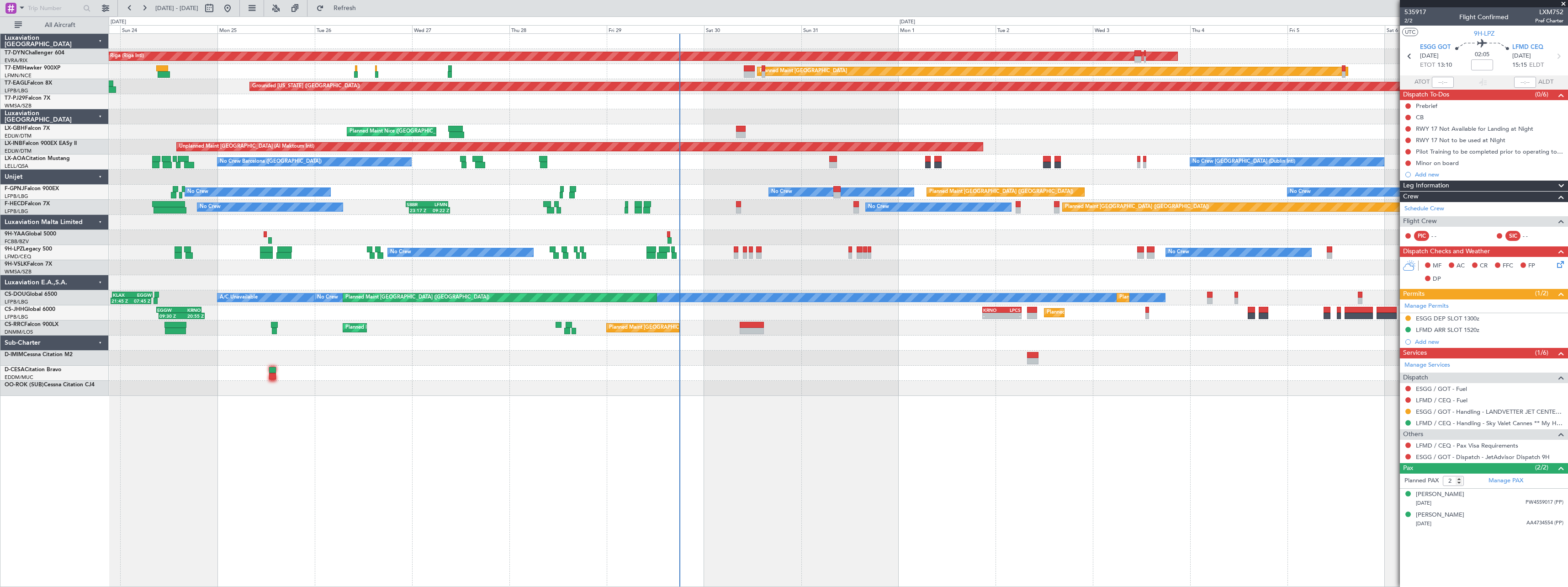
click at [948, 421] on div "AOG Maint Riga (Riga Intl) Planned Maint [GEOGRAPHIC_DATA]-[GEOGRAPHIC_DATA] Pl…" at bounding box center [838, 310] width 1459 height 554
click at [1501, 160] on div "Minor on board" at bounding box center [1484, 163] width 168 height 12
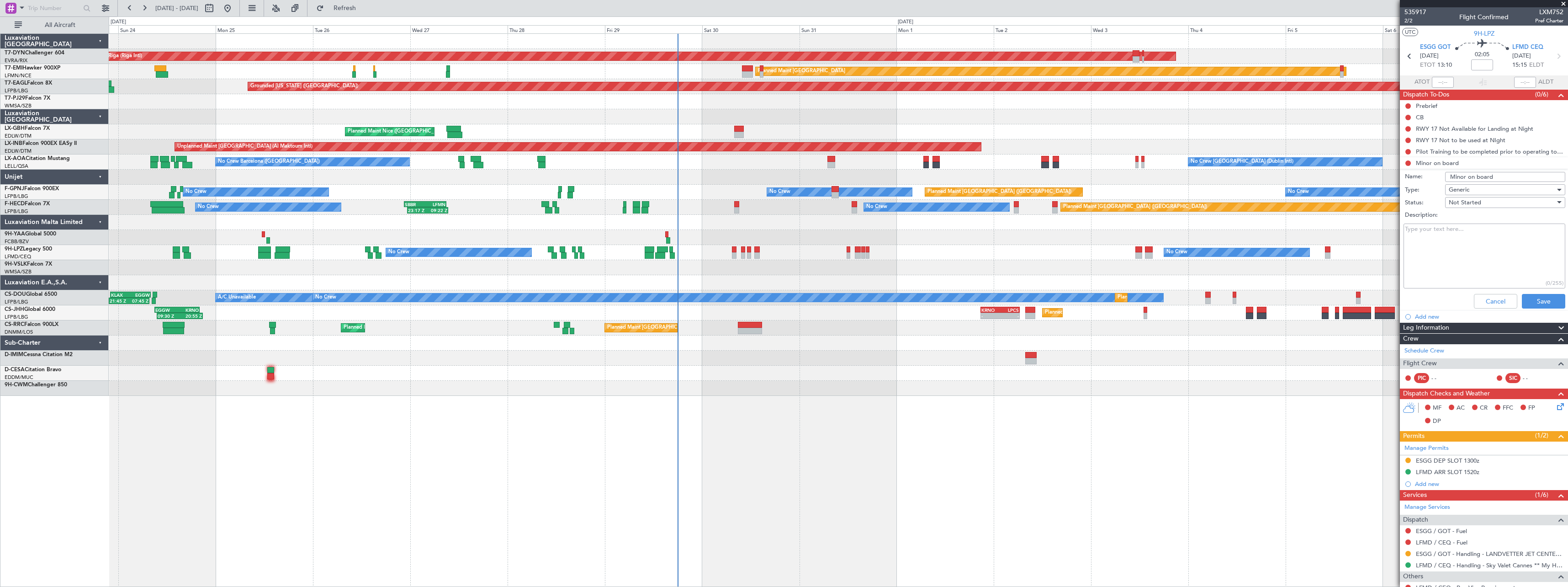
click at [1455, 236] on textarea "Description:" at bounding box center [1485, 256] width 162 height 65
type textarea "Ok- checked on previous flights- same route"
click at [1457, 205] on span "Not Started" at bounding box center [1465, 203] width 32 height 9
click at [1458, 248] on span "Completed" at bounding box center [1501, 248] width 107 height 14
click at [1535, 303] on button "Save" at bounding box center [1543, 301] width 43 height 15
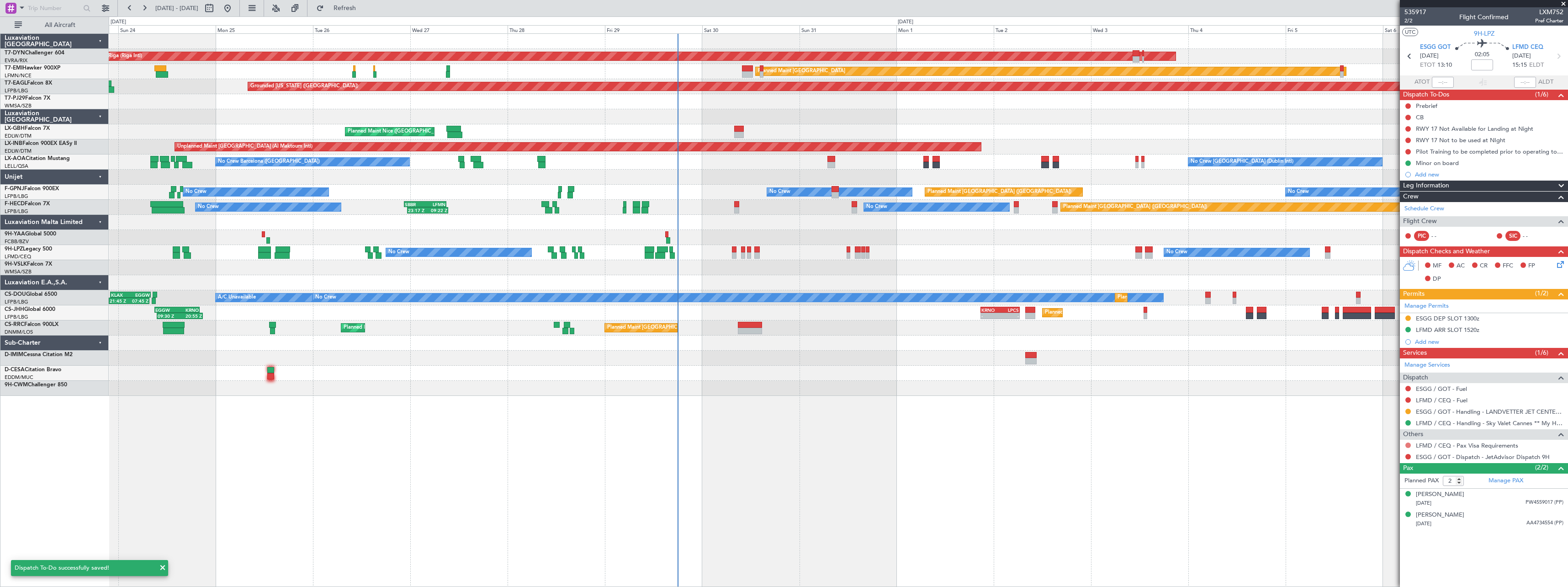
click at [1408, 443] on button at bounding box center [1408, 445] width 5 height 5
click at [1363, 555] on span at bounding box center [1361, 554] width 5 height 5
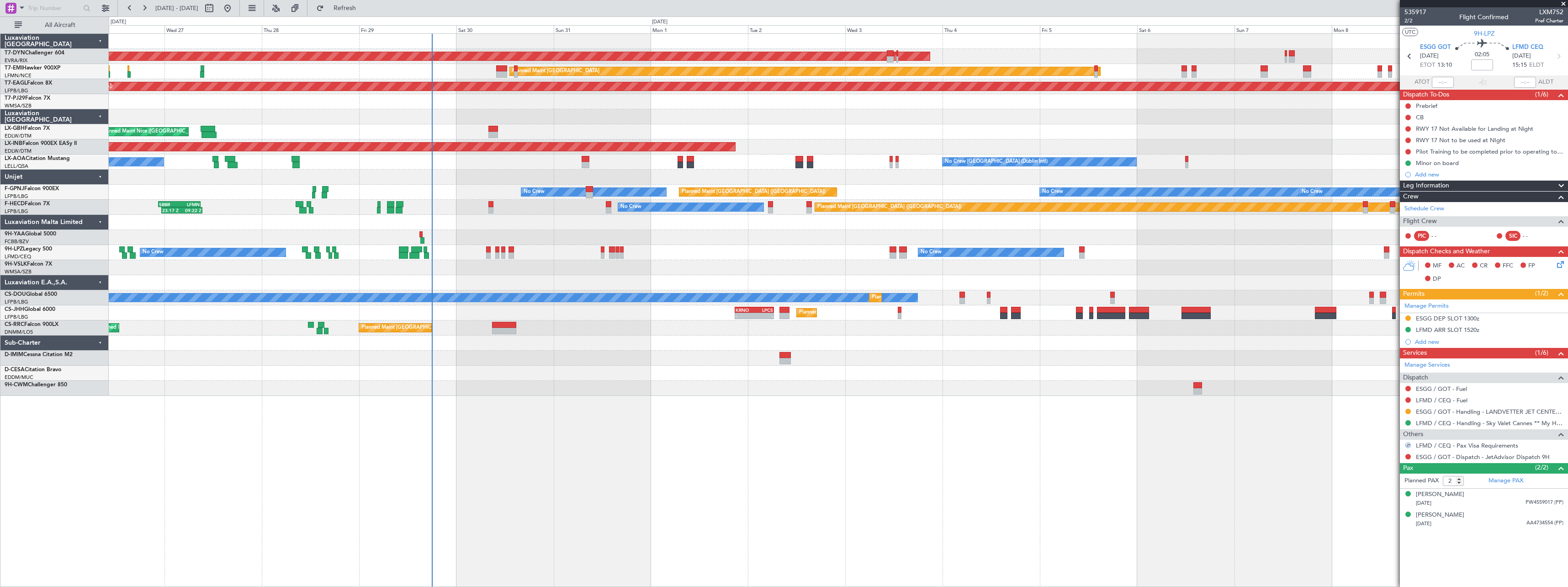
click at [187, 376] on div "AOG Maint Riga (Riga Intl) Planned Maint [GEOGRAPHIC_DATA] Grounded [US_STATE] …" at bounding box center [838, 215] width 1459 height 362
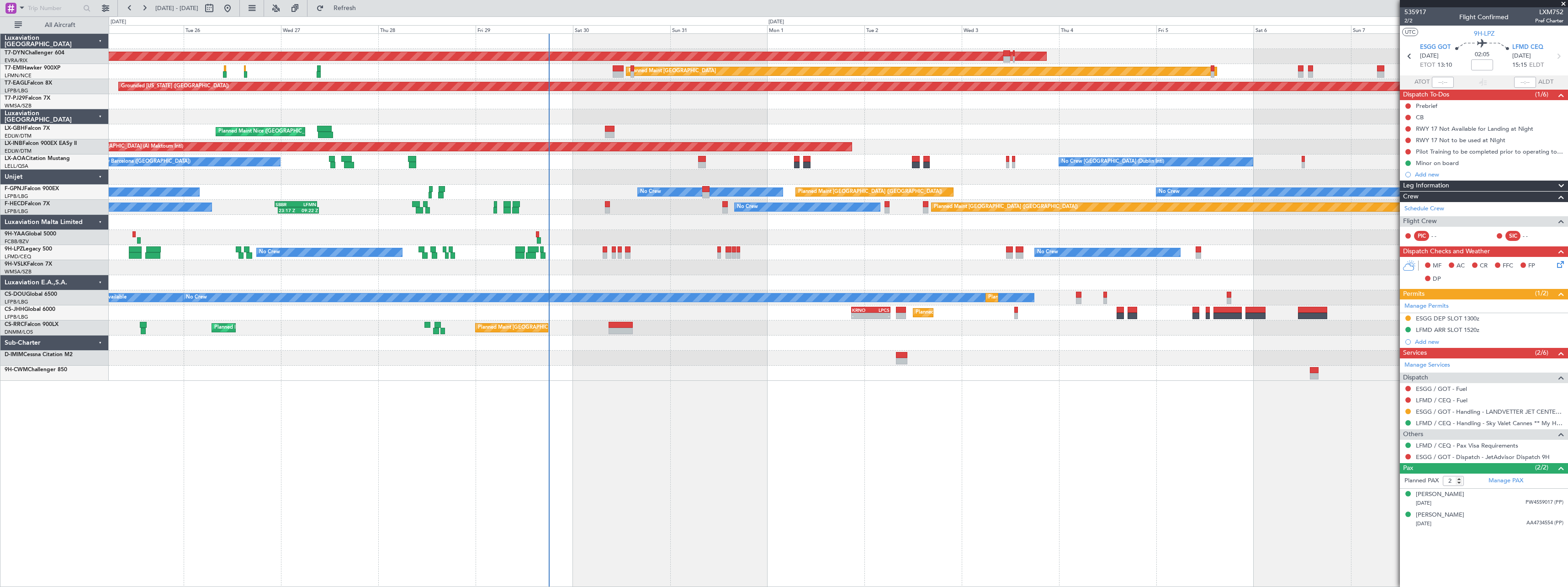
click at [538, 103] on div at bounding box center [838, 102] width 1459 height 15
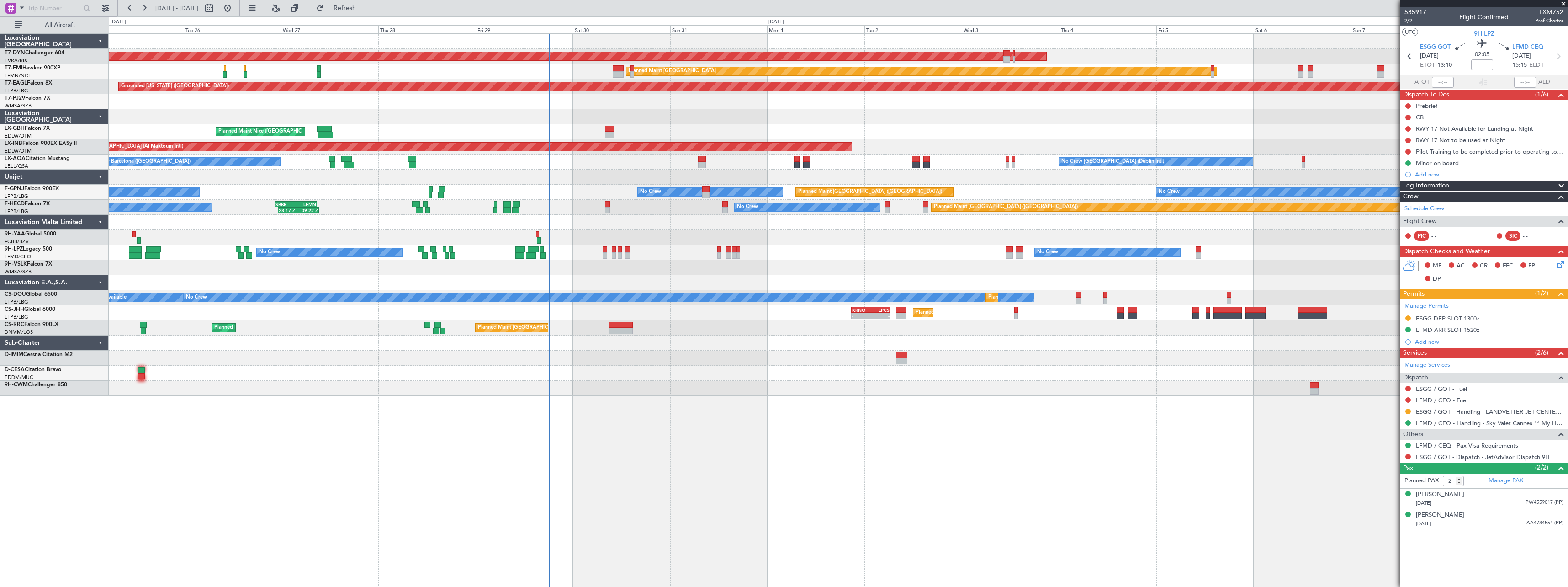
click at [58, 52] on link "T7-DYN Challenger 604" at bounding box center [35, 53] width 60 height 5
click at [364, 7] on span "Refresh" at bounding box center [345, 8] width 38 height 7
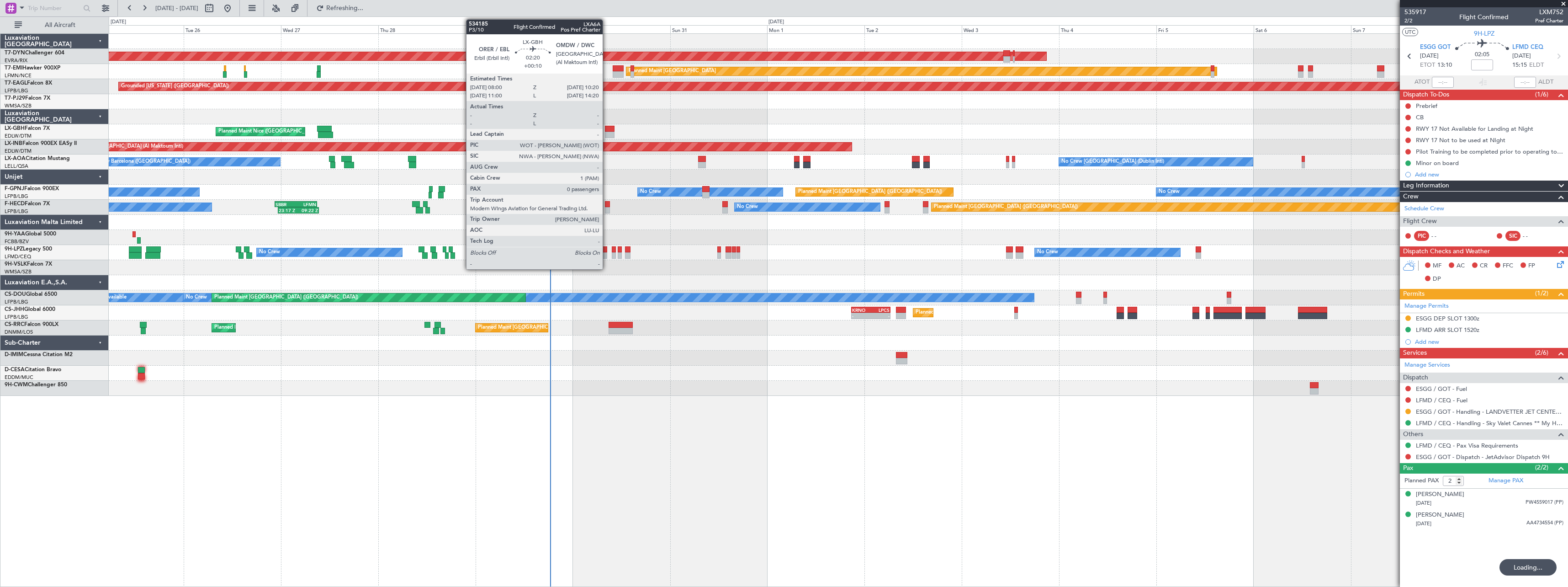
click at [607, 128] on div at bounding box center [610, 128] width 10 height 7
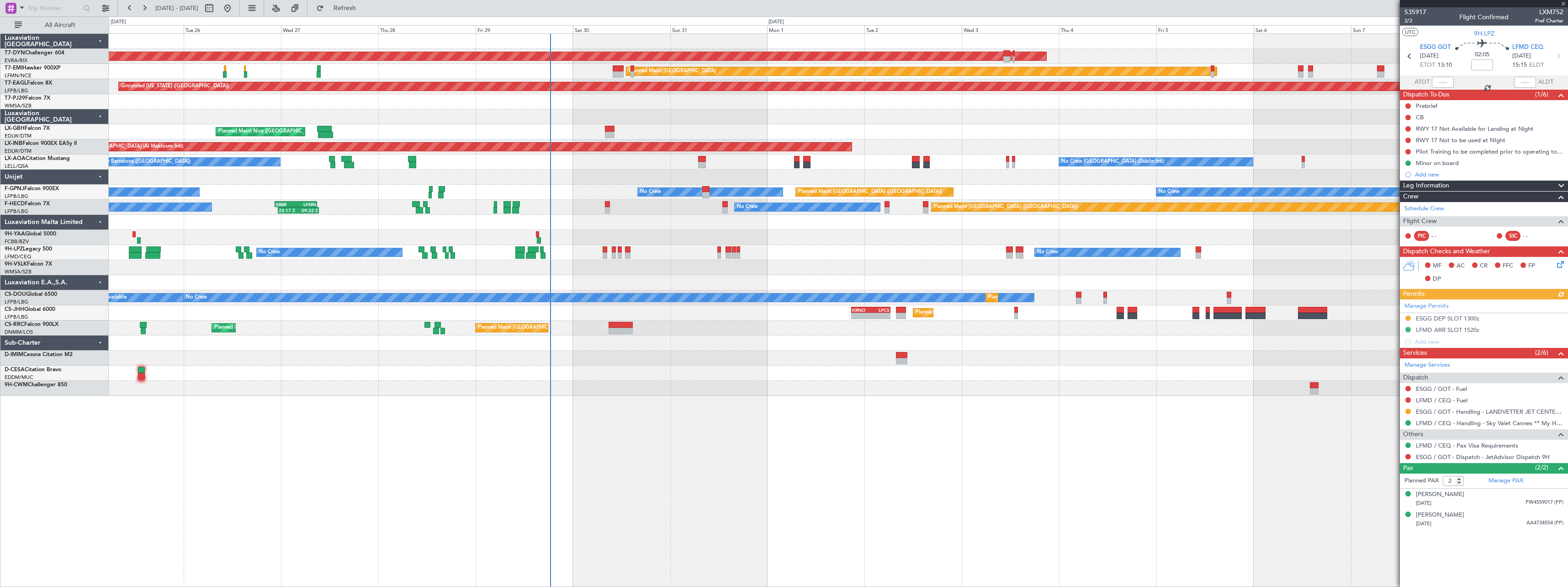
type input "+00:10"
type input "0"
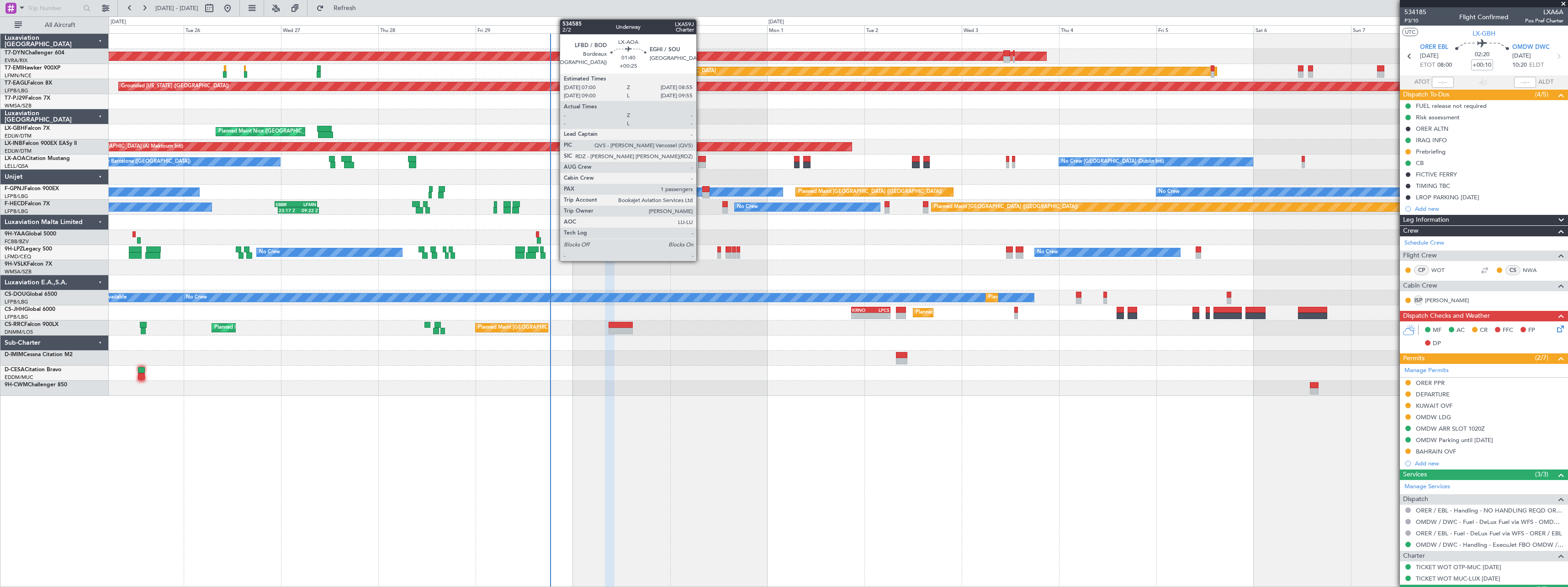
click at [701, 158] on div at bounding box center [702, 159] width 9 height 7
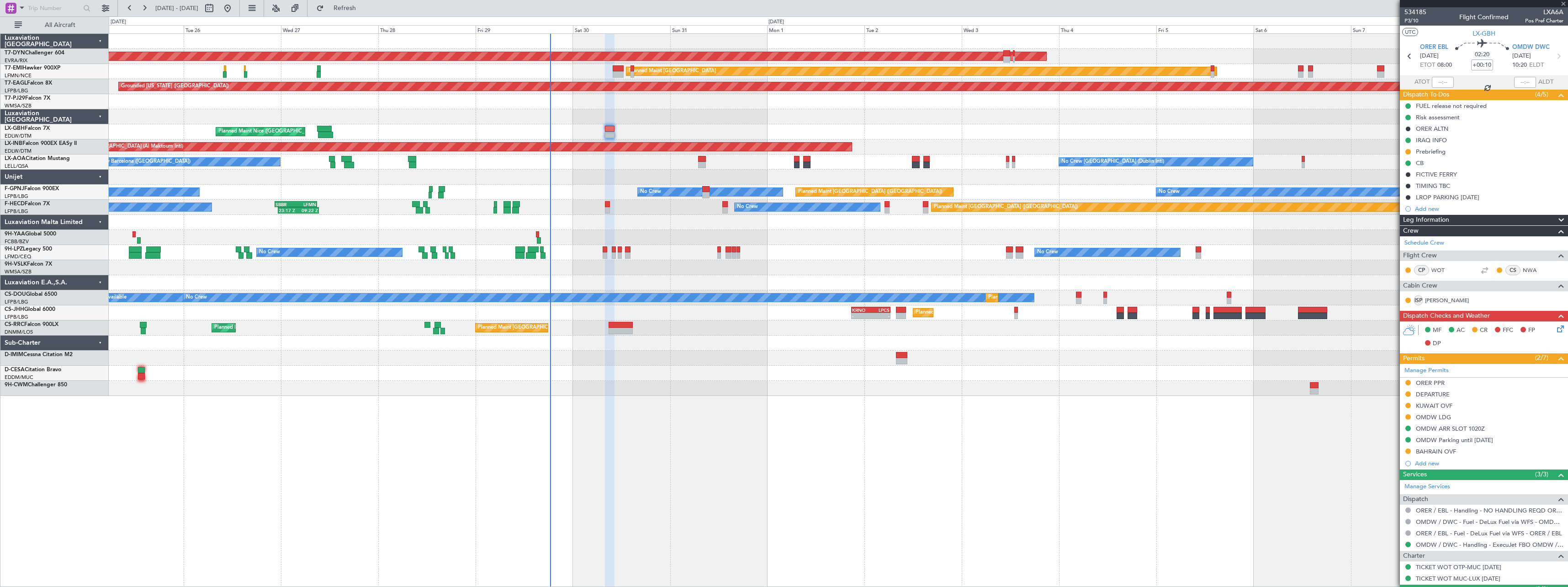
type input "+00:25"
type input "1"
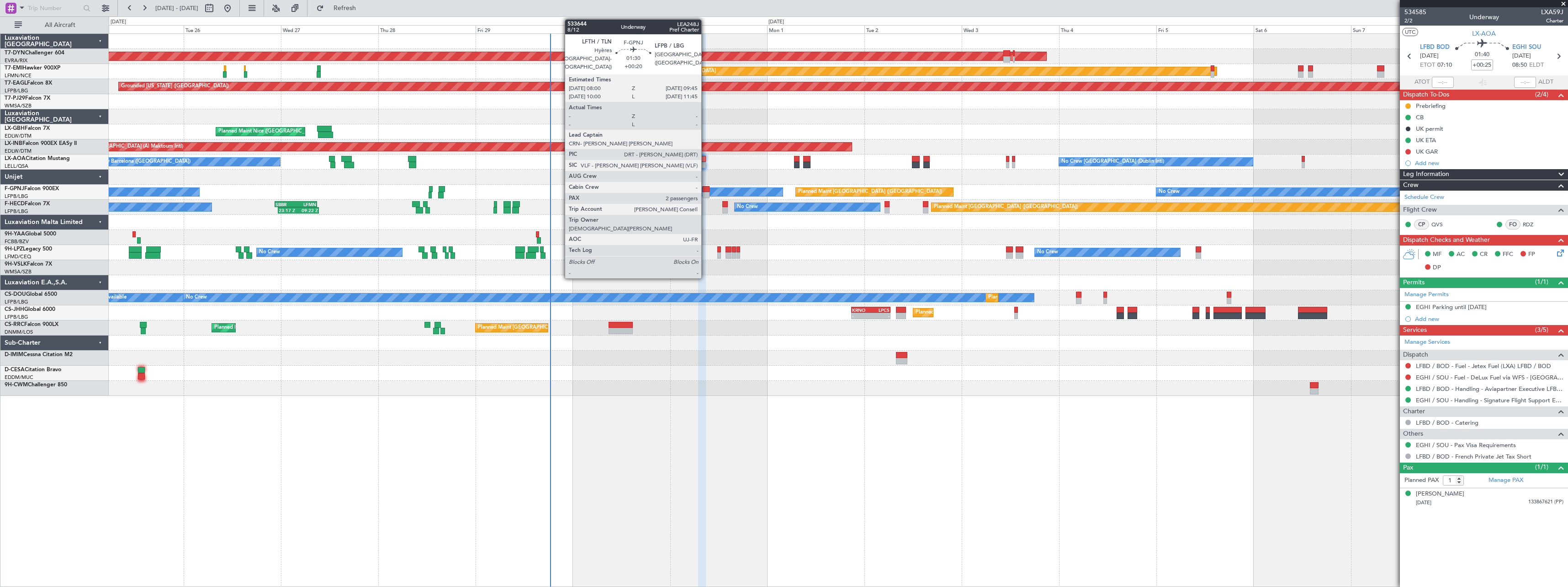
click at [705, 191] on div at bounding box center [706, 189] width 7 height 7
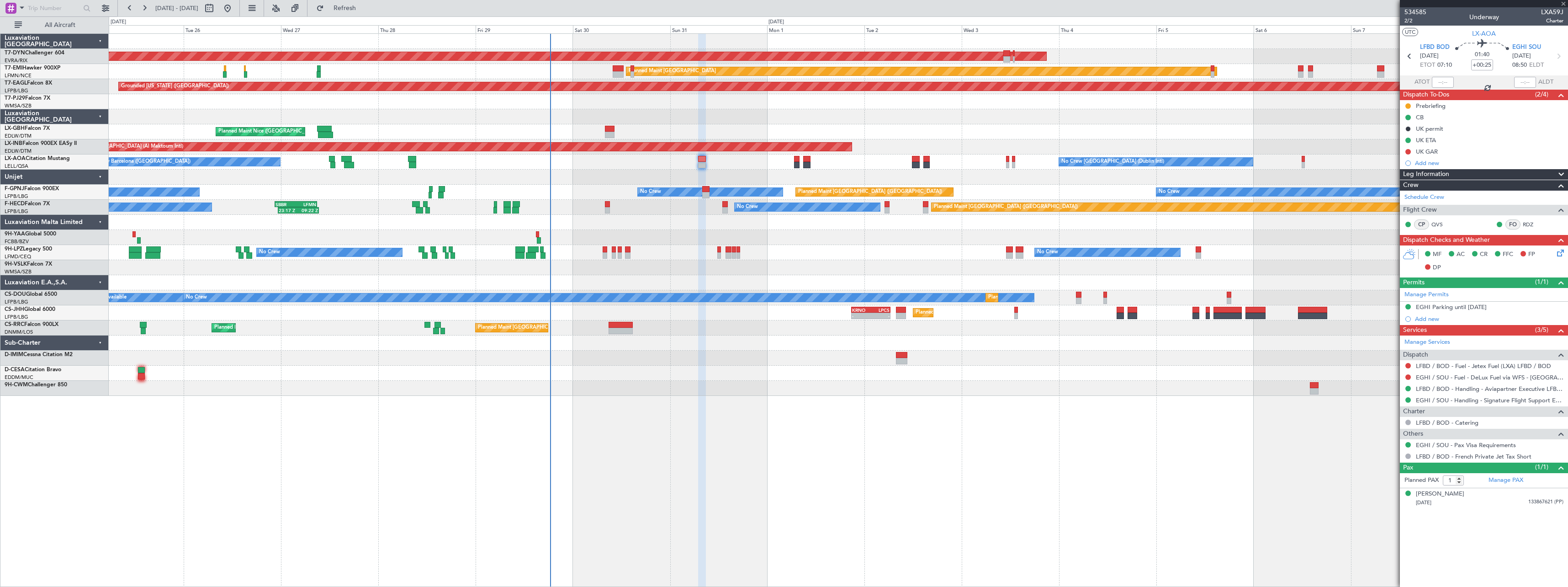
type input "+00:20"
type input "2"
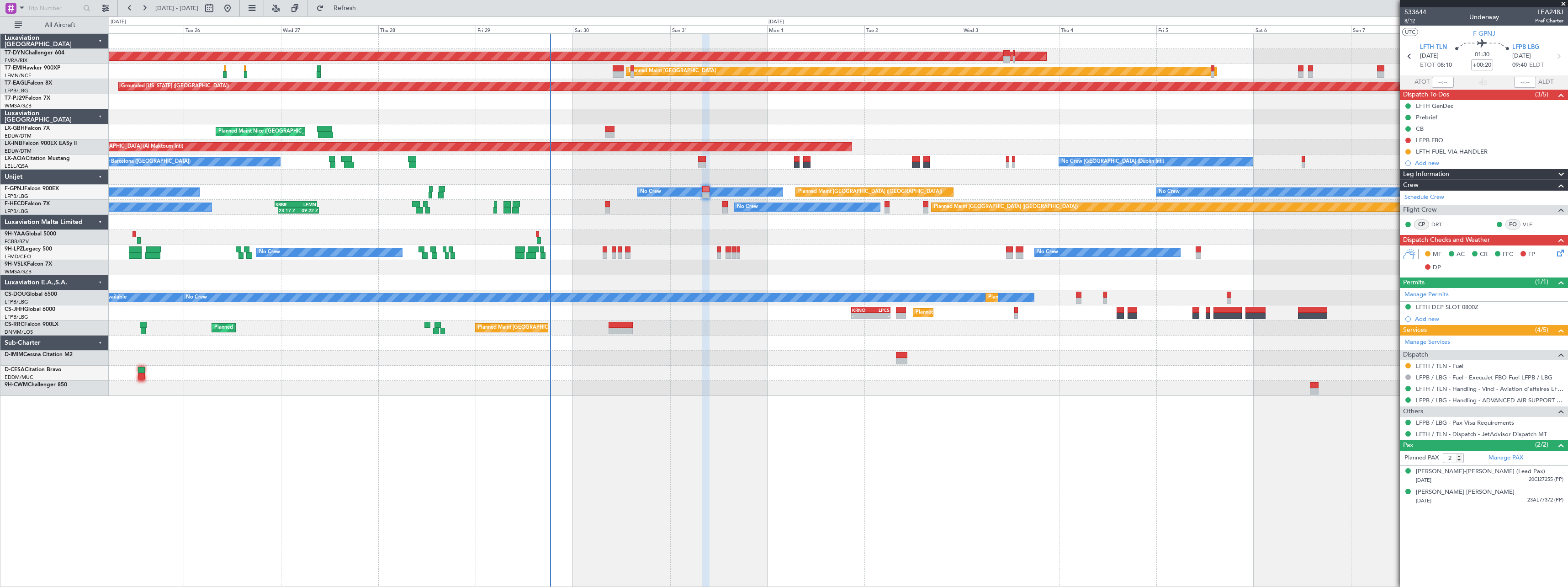
click at [1419, 18] on span "8/12" at bounding box center [1415, 21] width 22 height 8
click at [1563, 252] on icon at bounding box center [1559, 251] width 7 height 7
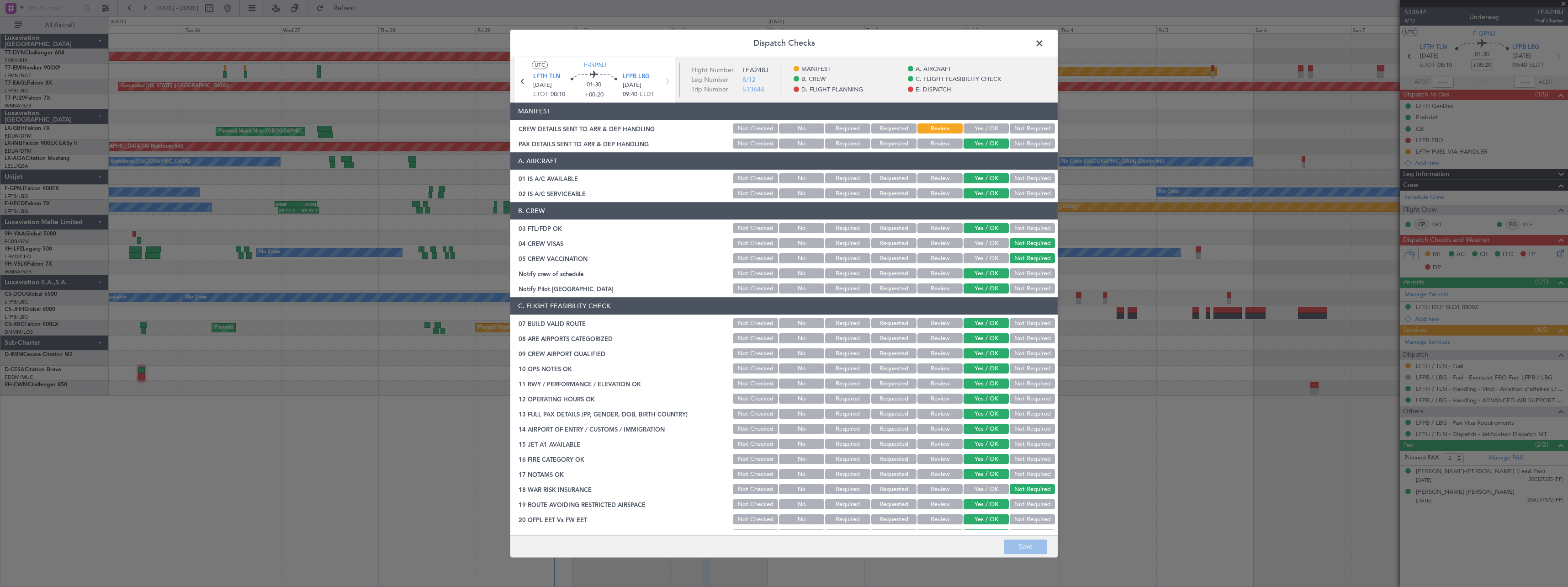
click at [970, 127] on button "Yes / OK" at bounding box center [986, 128] width 45 height 10
click at [1029, 535] on div "Dispatch Checks UTC F-GPNJ LFTH TLN 31/08/2025 ETOT 08:10 01:30 +00:20 LFPB LBG…" at bounding box center [784, 294] width 548 height 529
drag, startPoint x: 1029, startPoint y: 535, endPoint x: 1029, endPoint y: 540, distance: 5.0
click at [1029, 540] on button "Save" at bounding box center [1025, 547] width 43 height 15
click at [1044, 40] on span at bounding box center [1044, 46] width 0 height 18
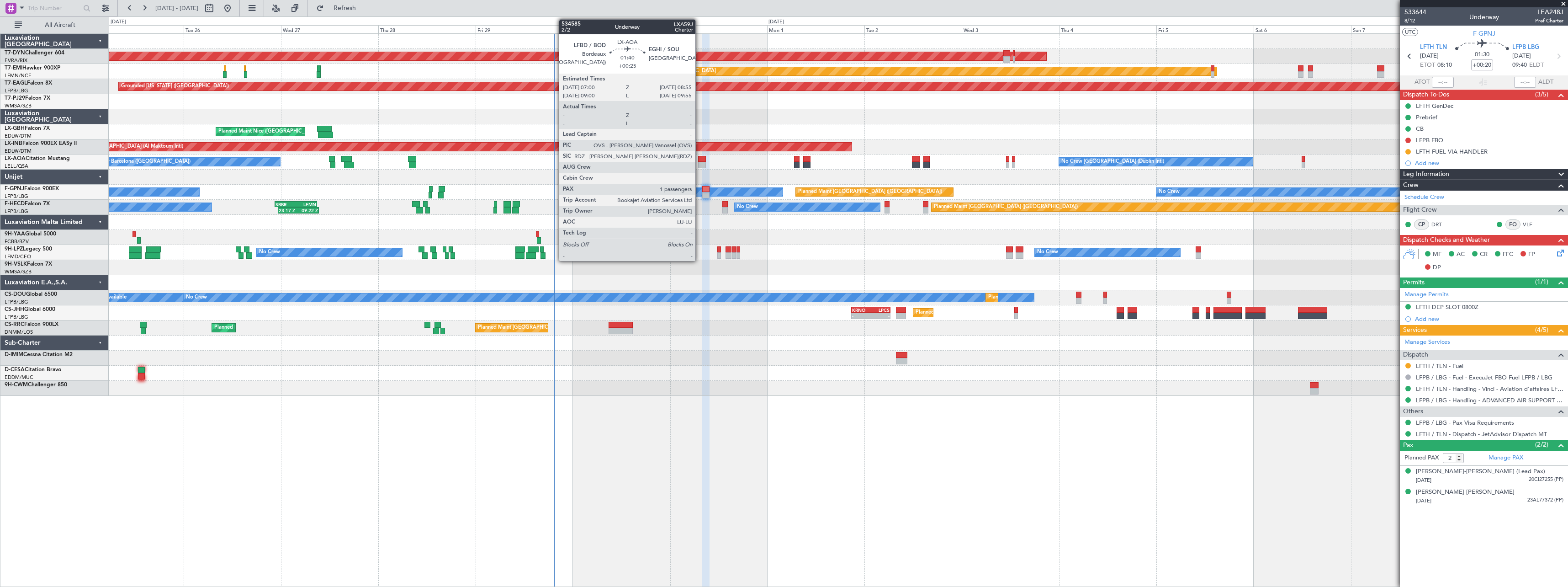
click at [699, 162] on div at bounding box center [702, 165] width 9 height 7
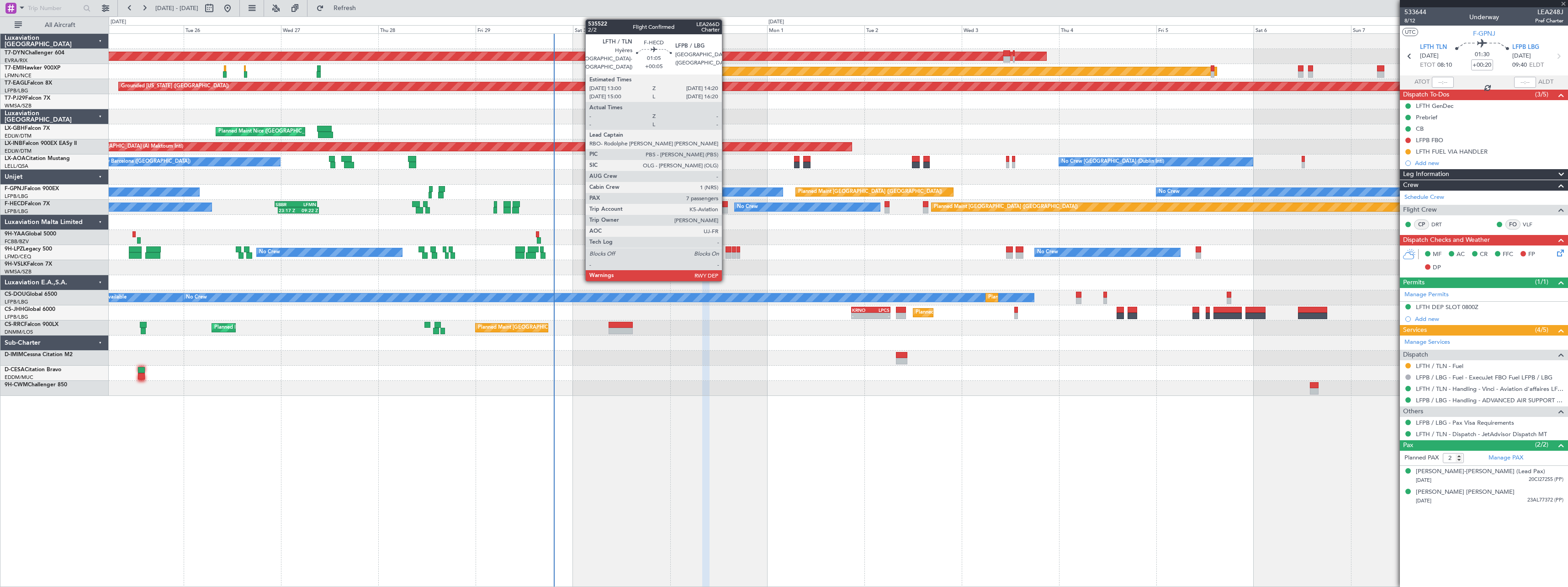
click at [726, 205] on div at bounding box center [725, 204] width 5 height 7
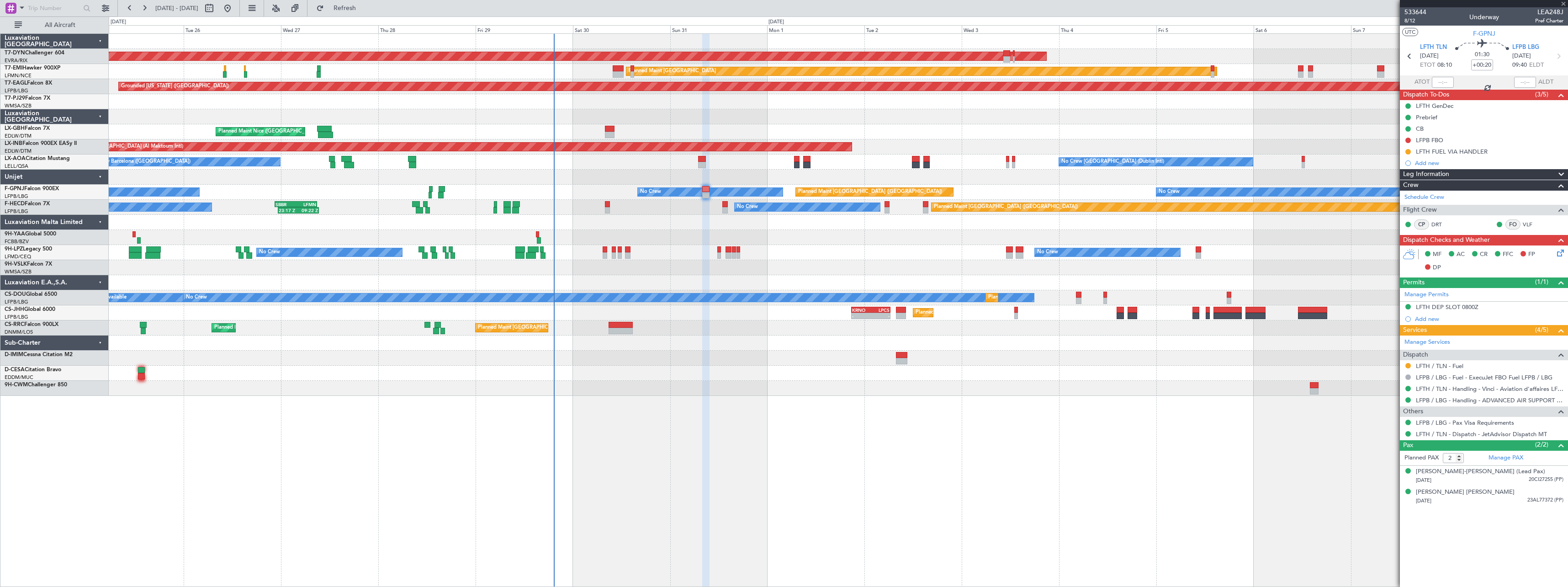
type input "+00:05"
type input "7"
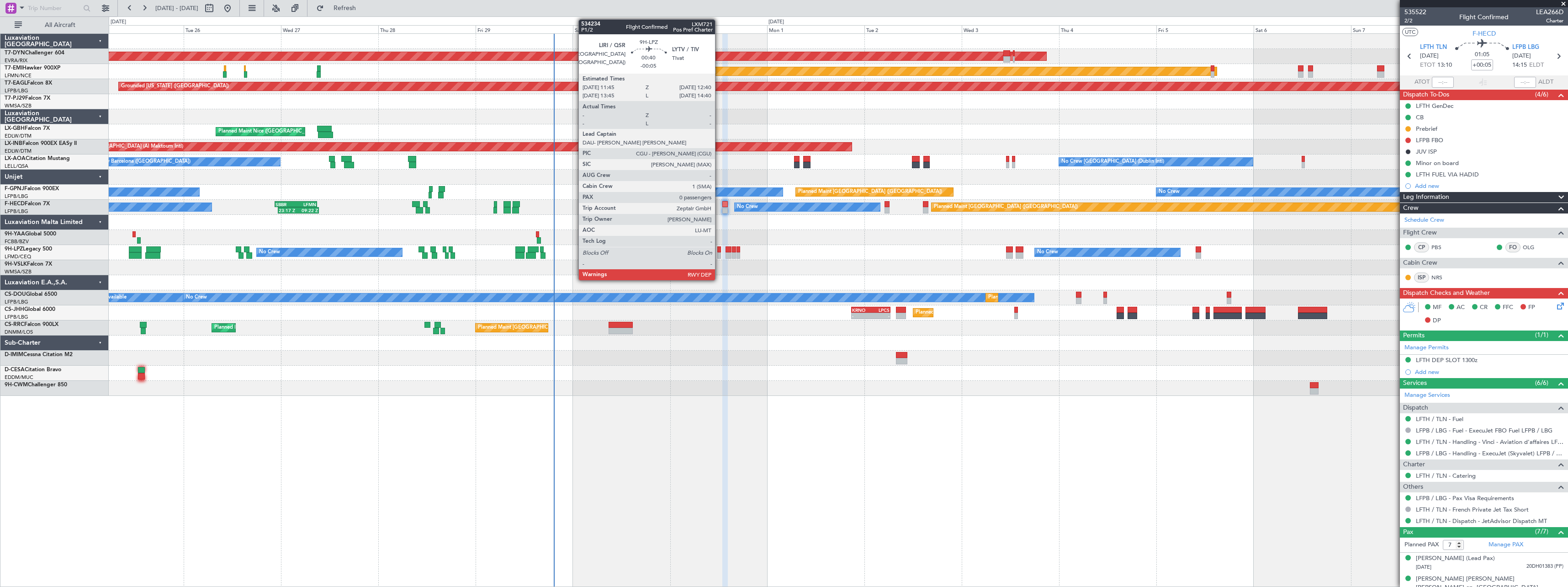
click at [719, 250] on div at bounding box center [719, 250] width 4 height 7
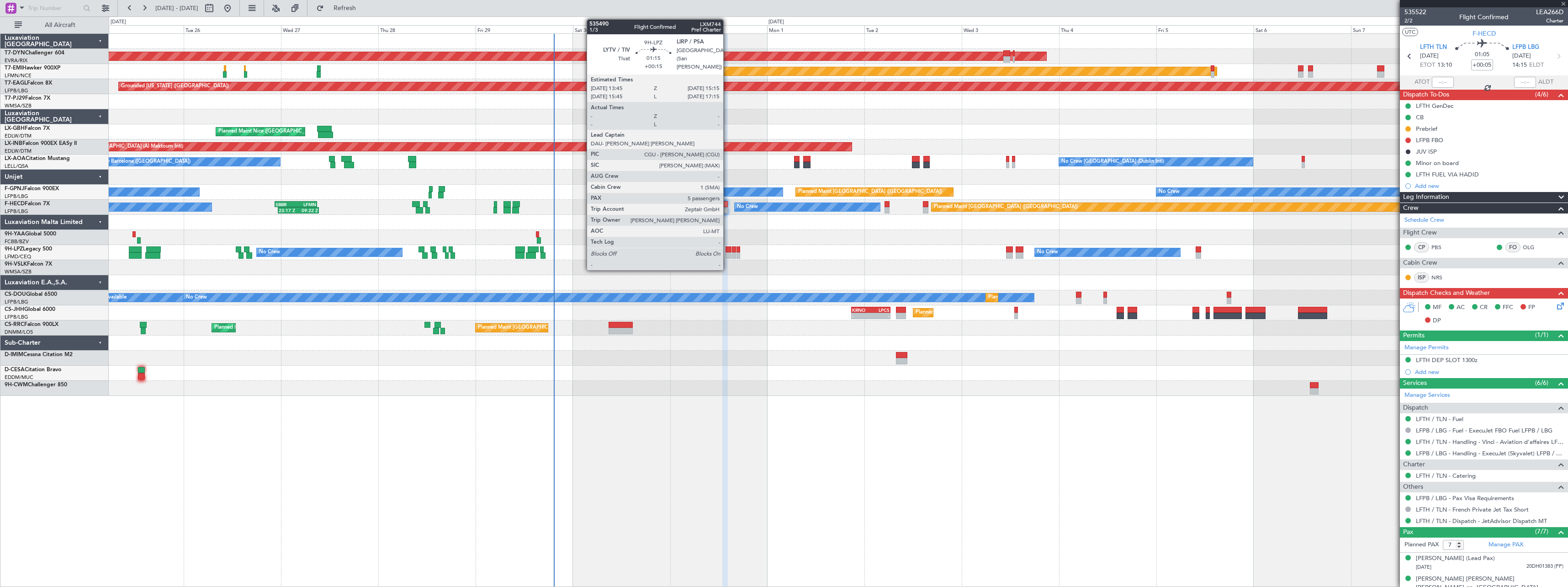
type input "-00:05"
type input "0"
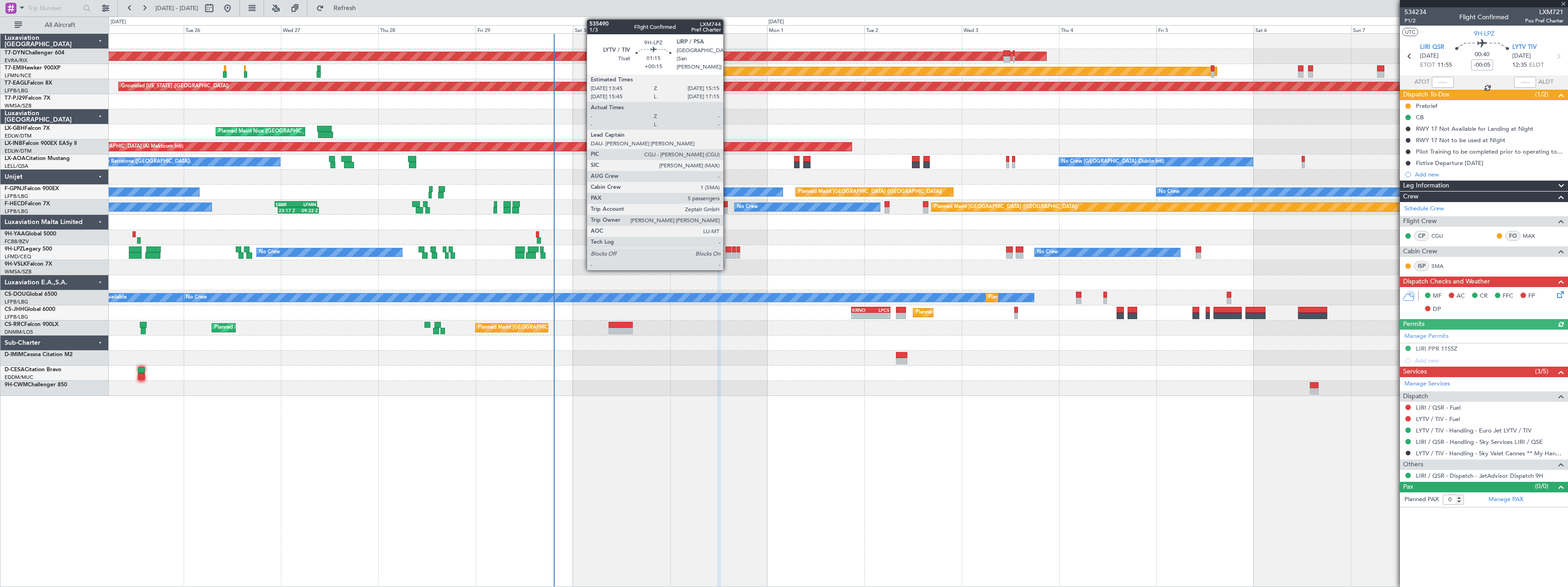
click at [727, 250] on div at bounding box center [729, 250] width 7 height 7
type input "+00:15"
type input "5"
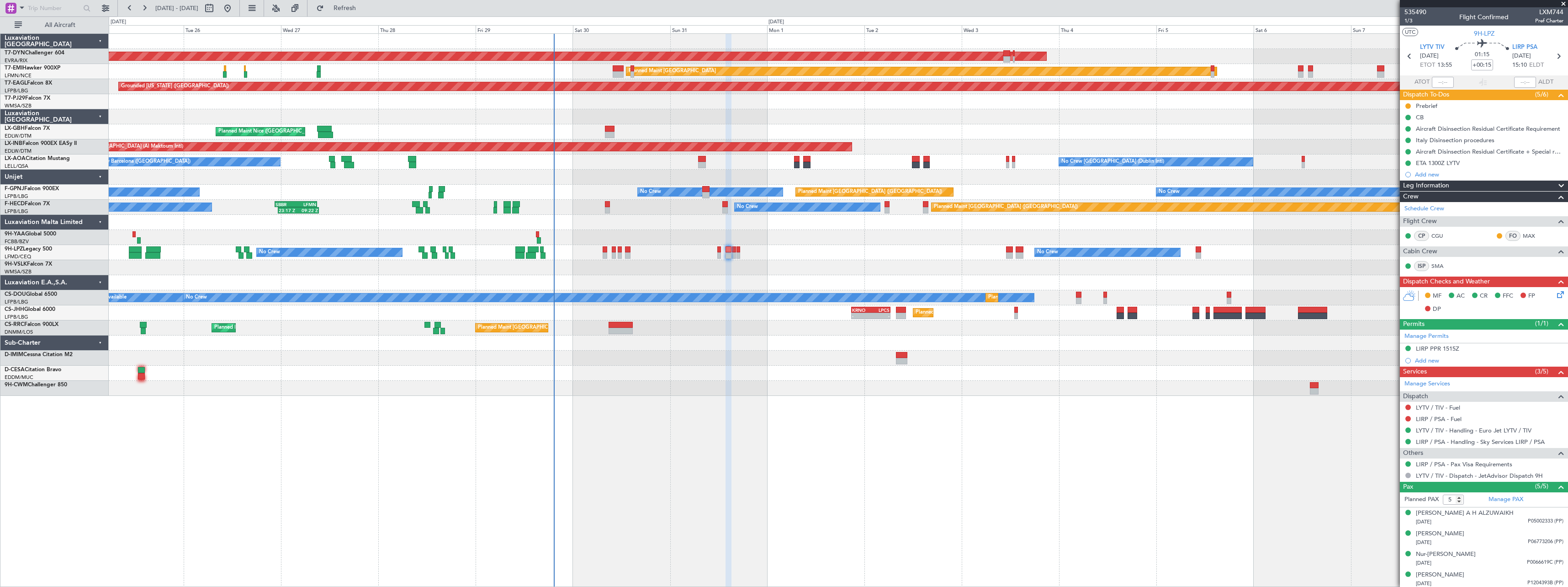
click at [1555, 292] on icon at bounding box center [1559, 293] width 7 height 7
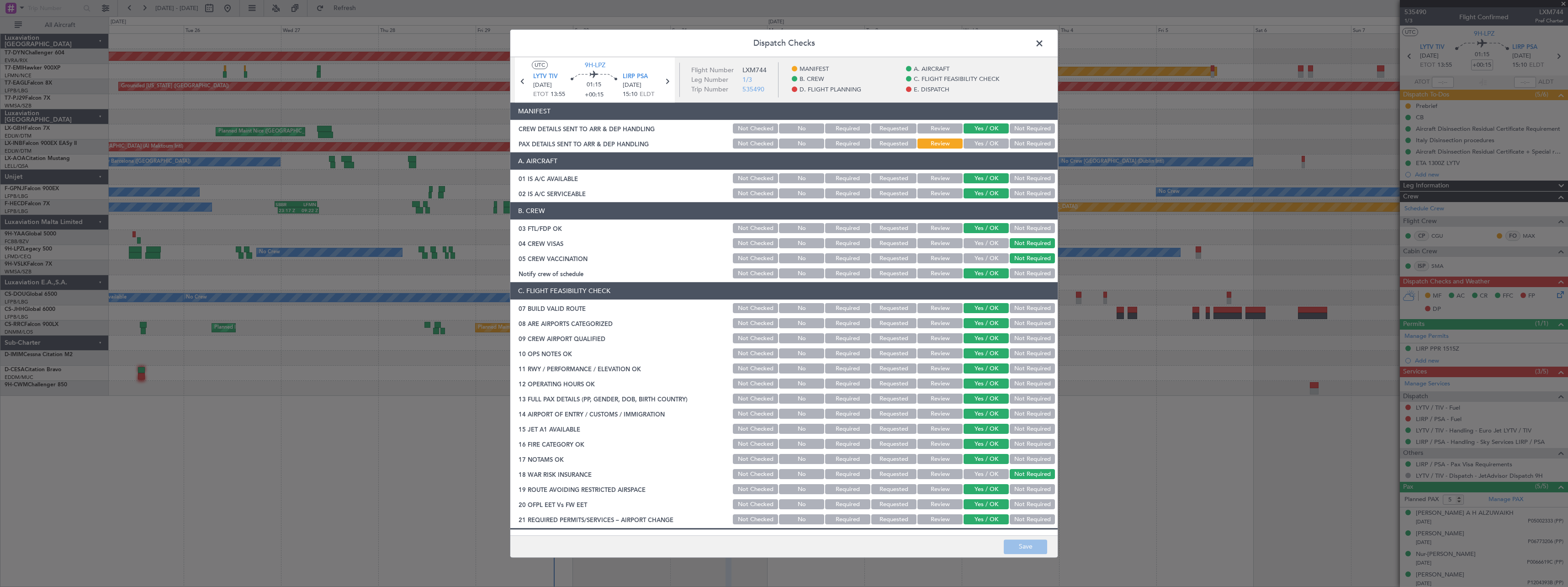
click at [1044, 41] on span at bounding box center [1044, 46] width 0 height 18
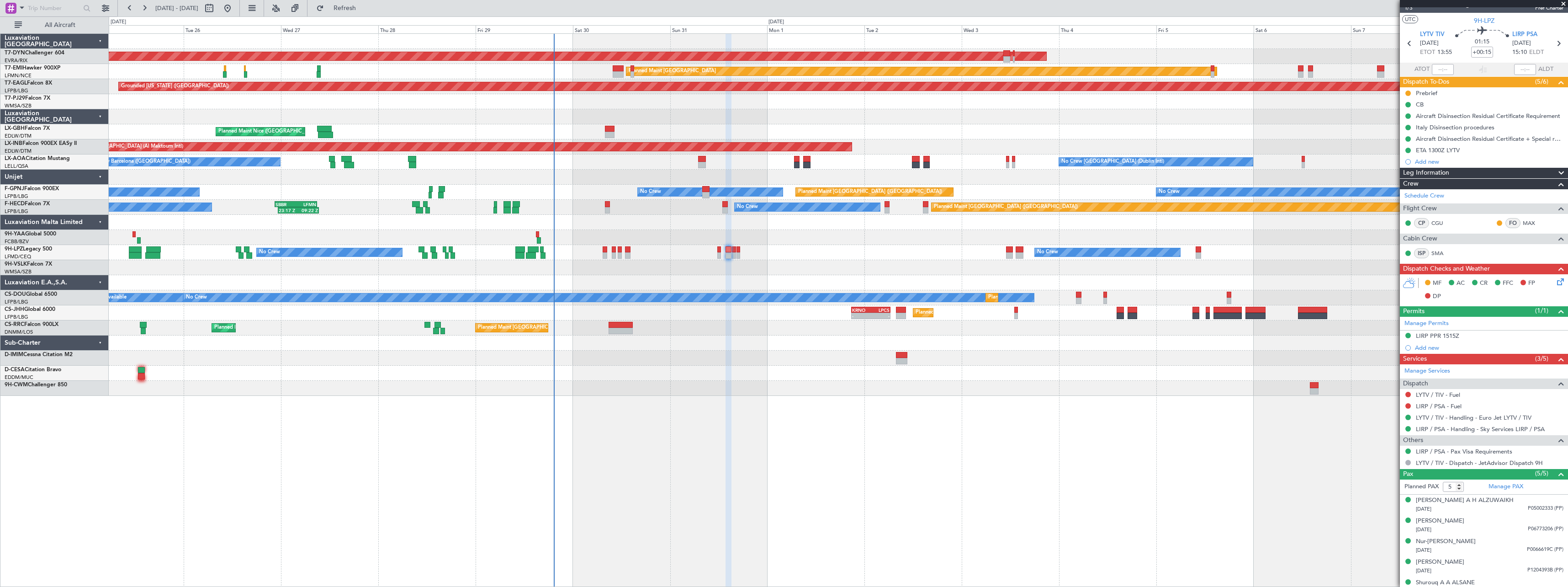
scroll to position [23, 0]
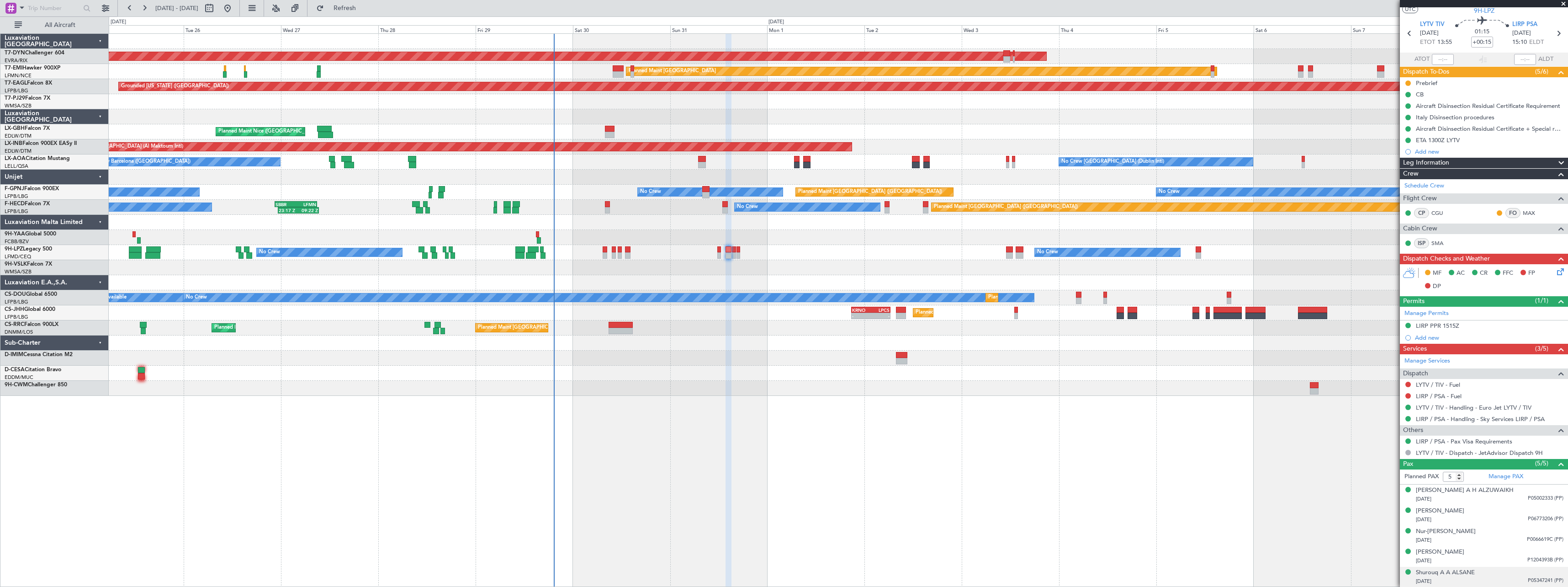
click at [1488, 571] on div "Shurouq A A ALSANE 12/11/1968 P05347241 (PP)" at bounding box center [1489, 577] width 147 height 18
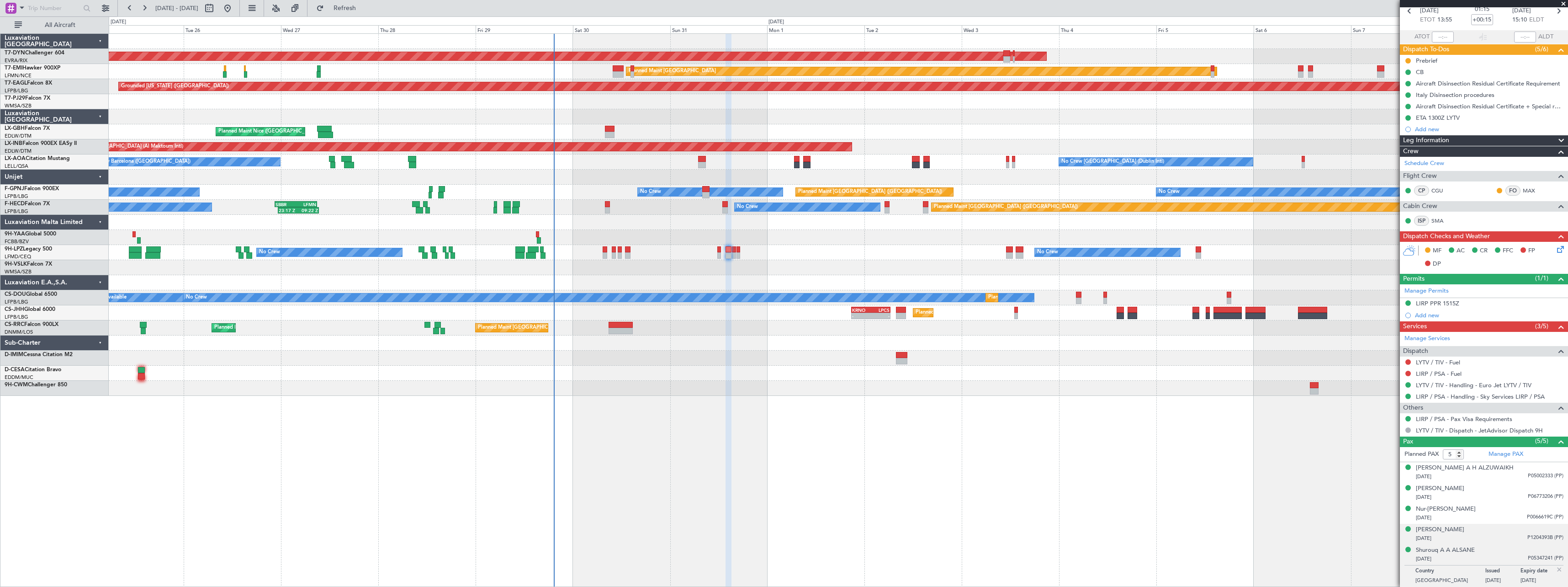
click at [1485, 532] on div "Shiela Ann CRUZ 03/01/1987 P1204393B (PP)" at bounding box center [1489, 533] width 147 height 18
click at [1494, 477] on div "28/09/1969 P05002333 (PP)" at bounding box center [1489, 476] width 147 height 9
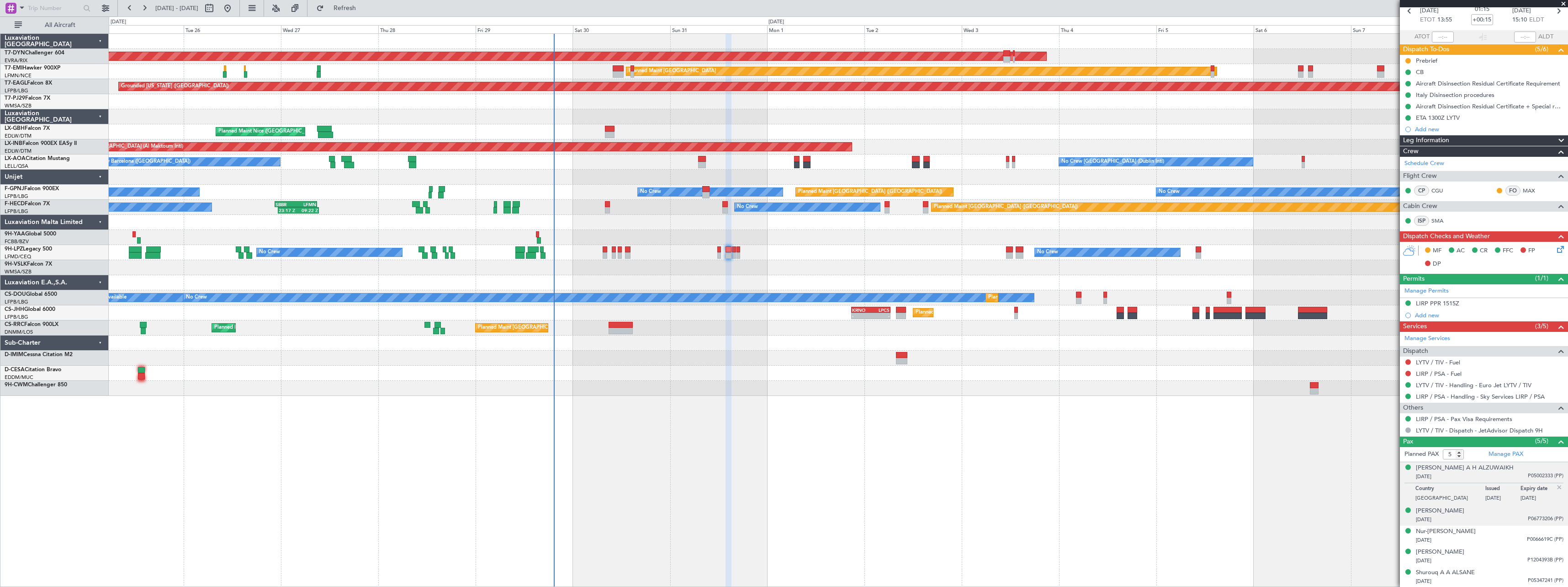
click at [1500, 514] on div "Madeenah I KH HUSSAIN 01/08/1967 P06773206 (PP)" at bounding box center [1489, 515] width 147 height 18
click at [1494, 534] on div "Nur-Aisa ESPIRITU 25/07/1991 P0066619C (PP)" at bounding box center [1489, 535] width 147 height 18
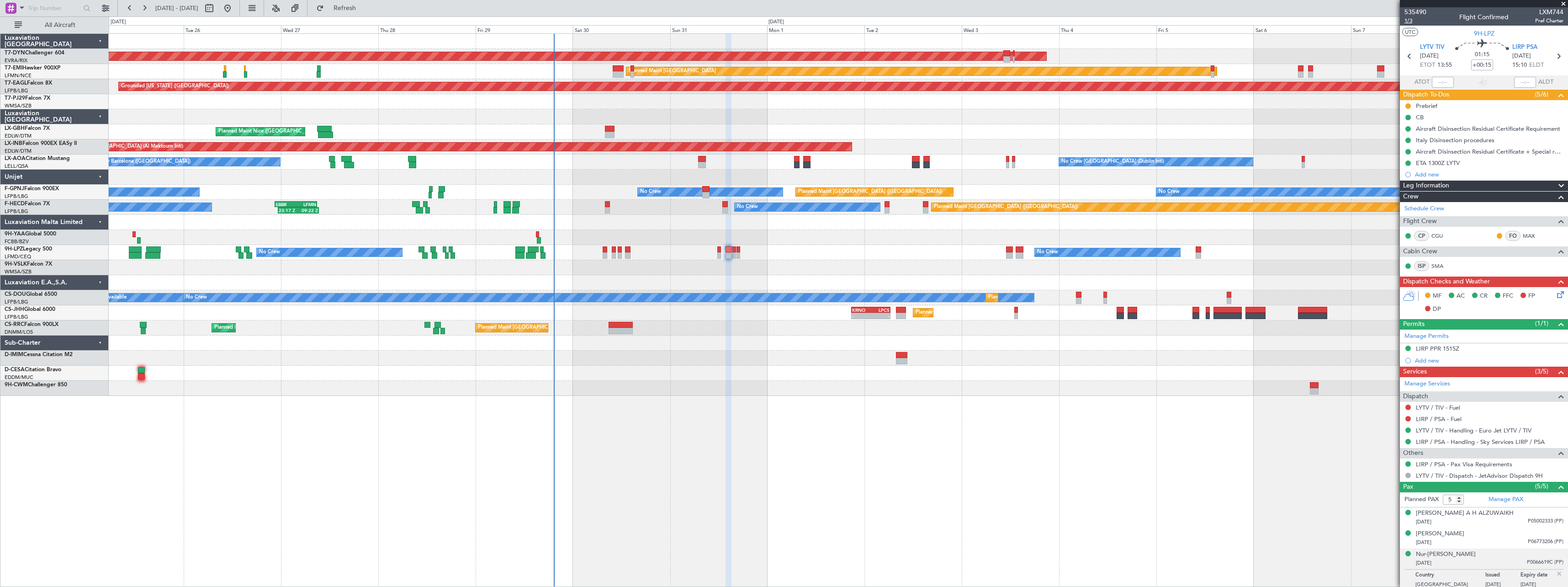
click at [1409, 21] on span "1/3" at bounding box center [1415, 21] width 22 height 8
click at [1555, 292] on icon at bounding box center [1559, 293] width 7 height 7
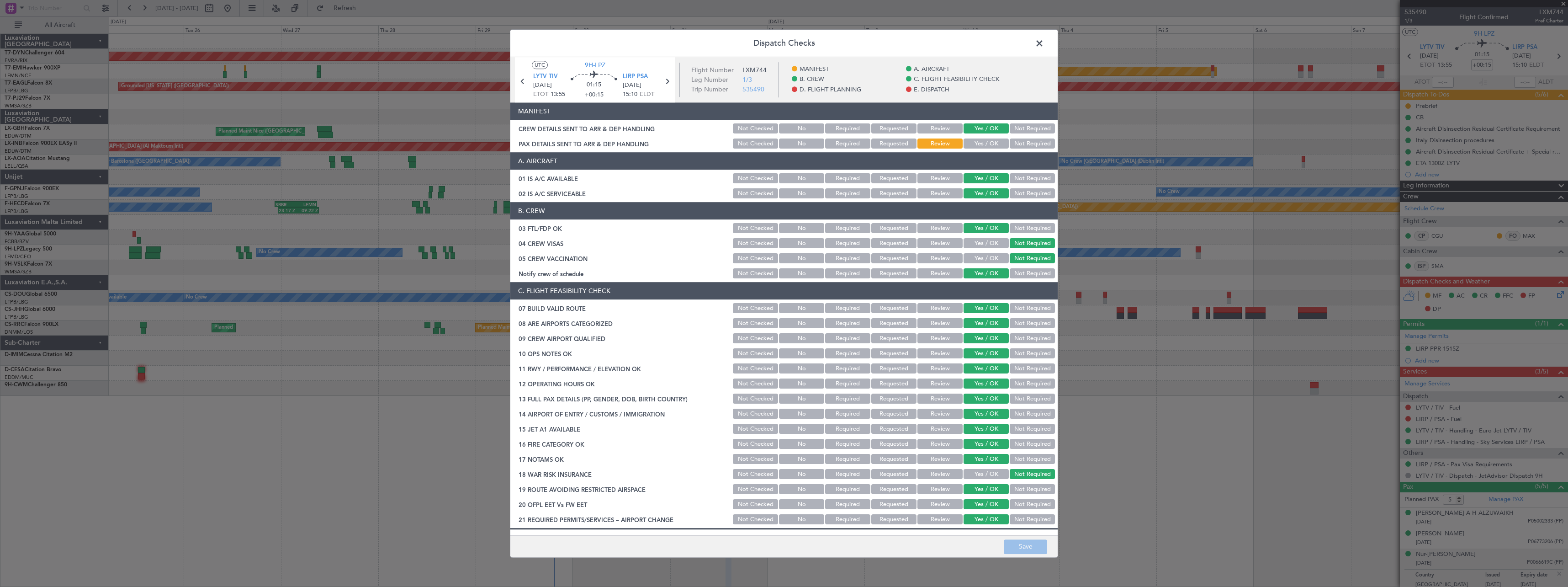
click at [970, 140] on button "Yes / OK" at bounding box center [986, 144] width 45 height 10
click at [1030, 543] on button "Save" at bounding box center [1025, 547] width 43 height 15
click at [1044, 42] on span at bounding box center [1044, 46] width 0 height 18
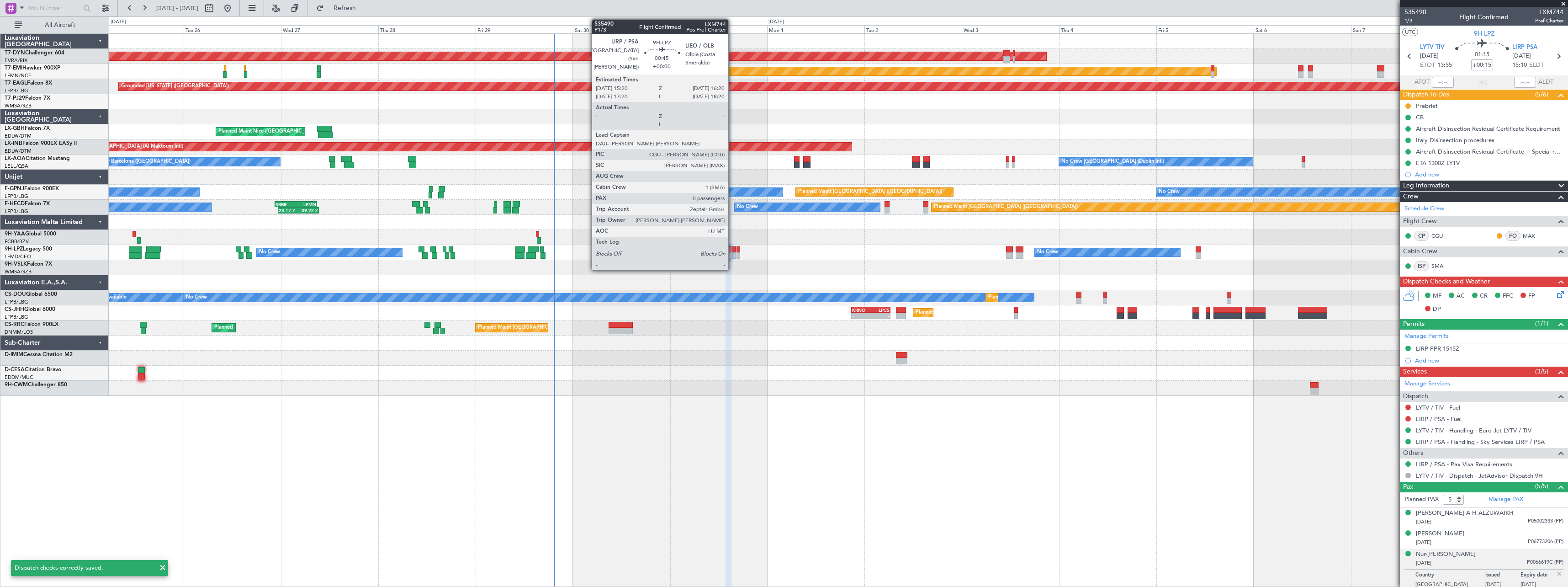
click at [732, 253] on div at bounding box center [733, 255] width 4 height 7
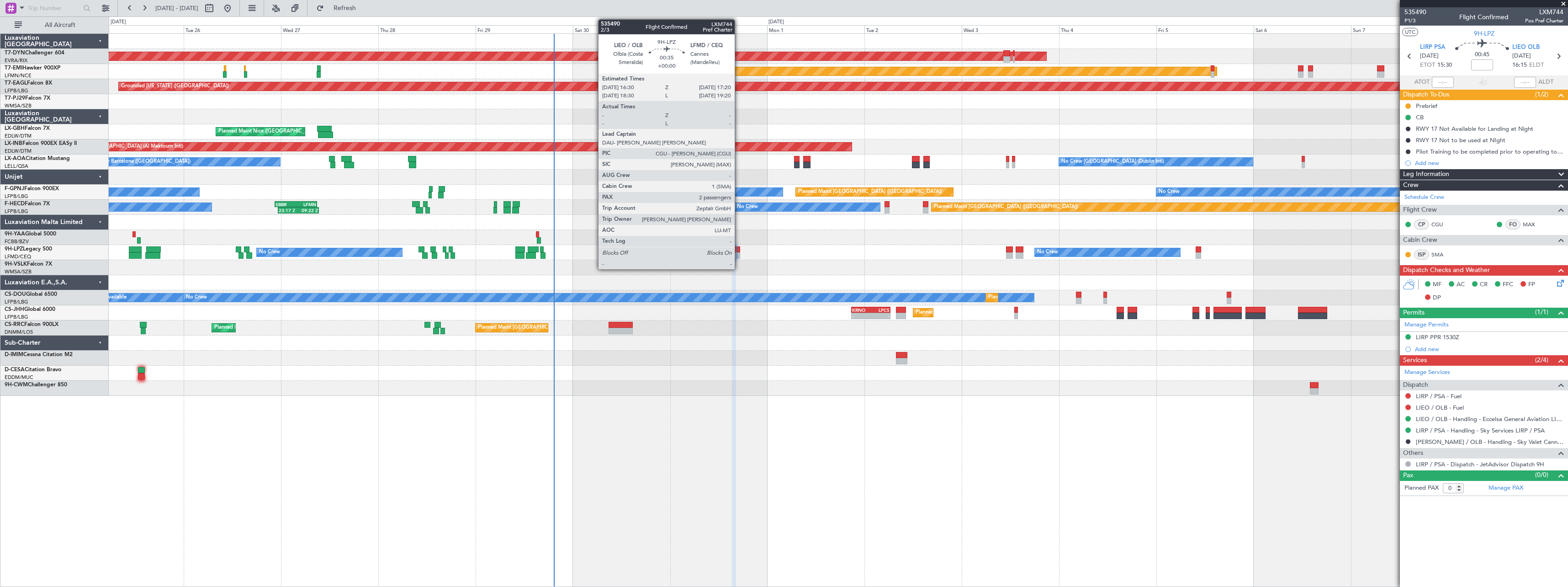
click at [739, 256] on div at bounding box center [738, 255] width 4 height 7
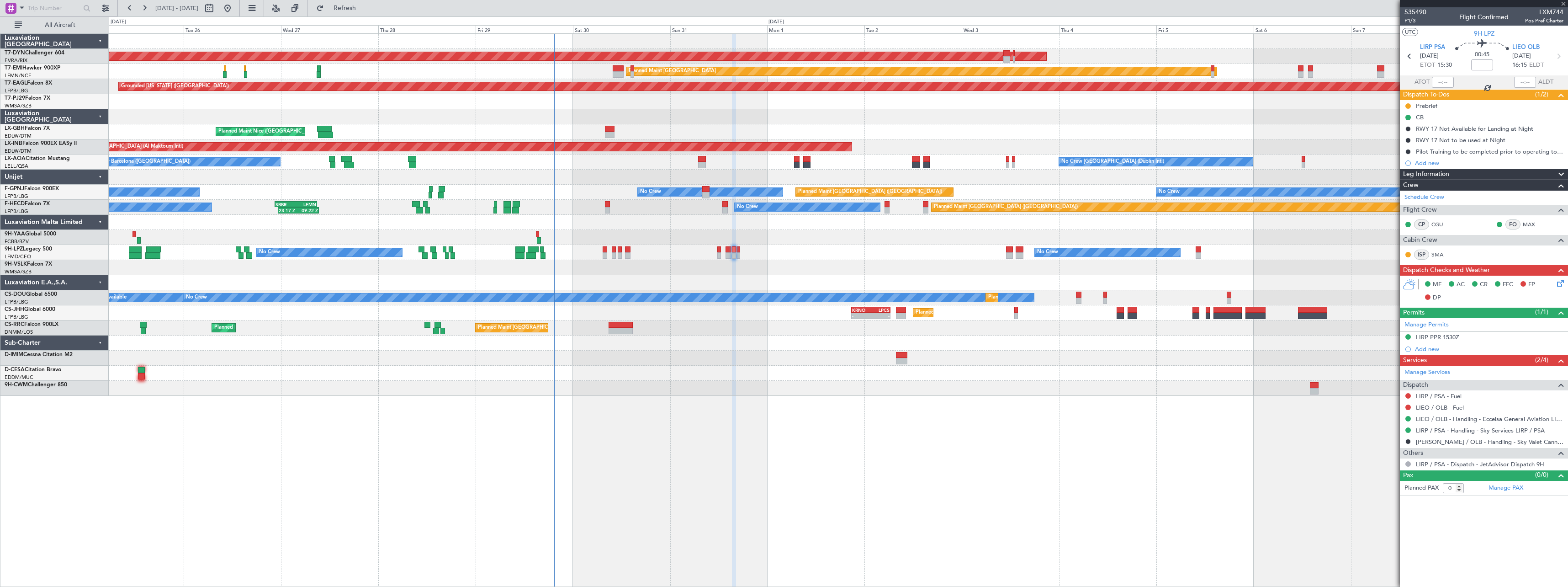
type input "2"
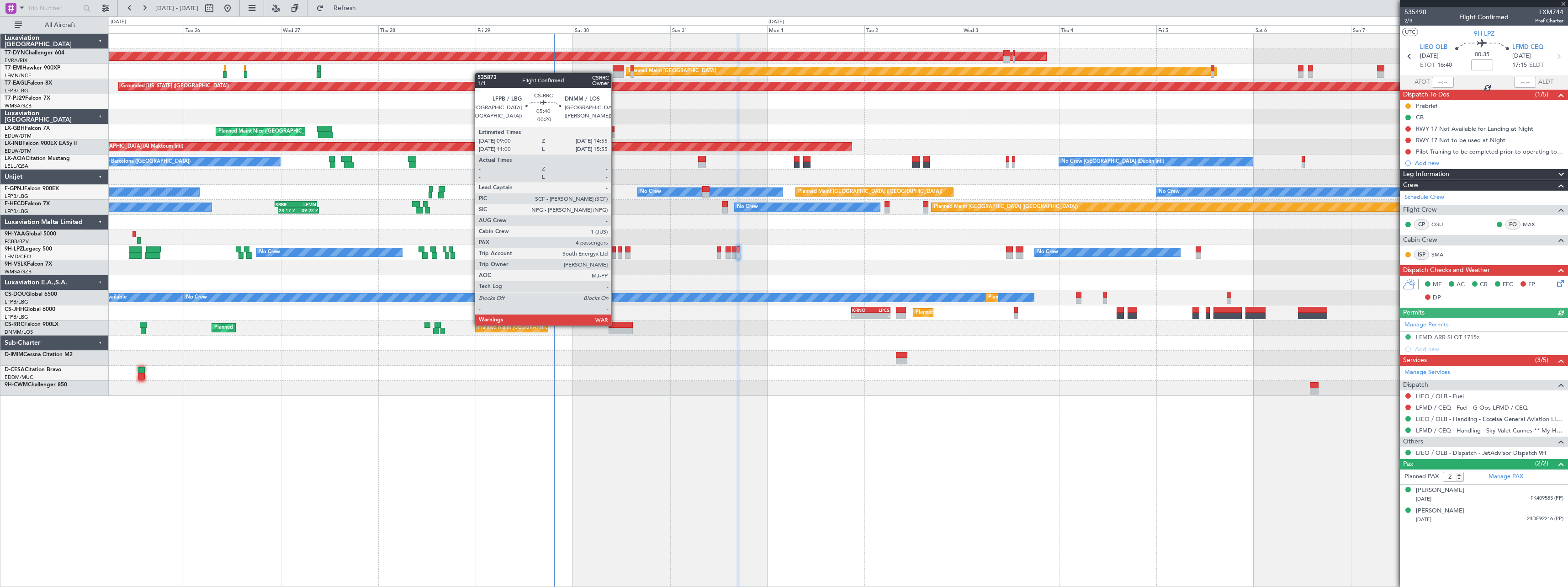
click at [615, 325] on div at bounding box center [621, 325] width 24 height 7
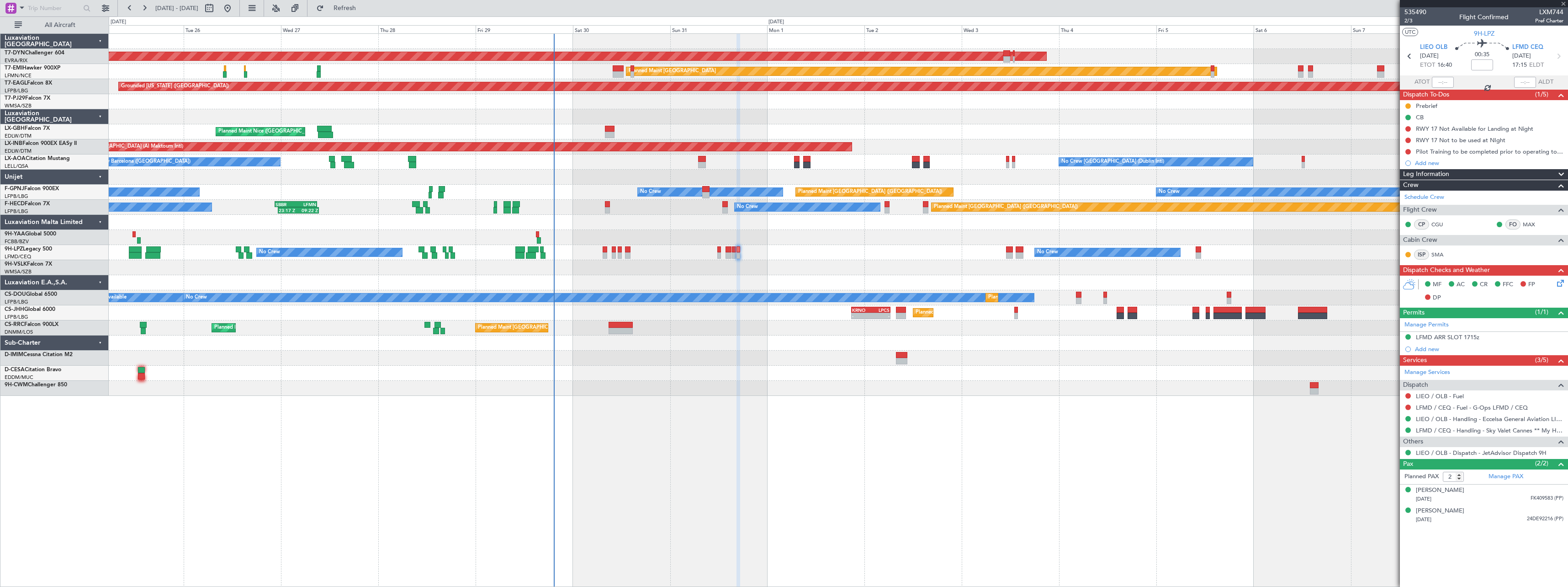
type input "-00:20"
type input "4"
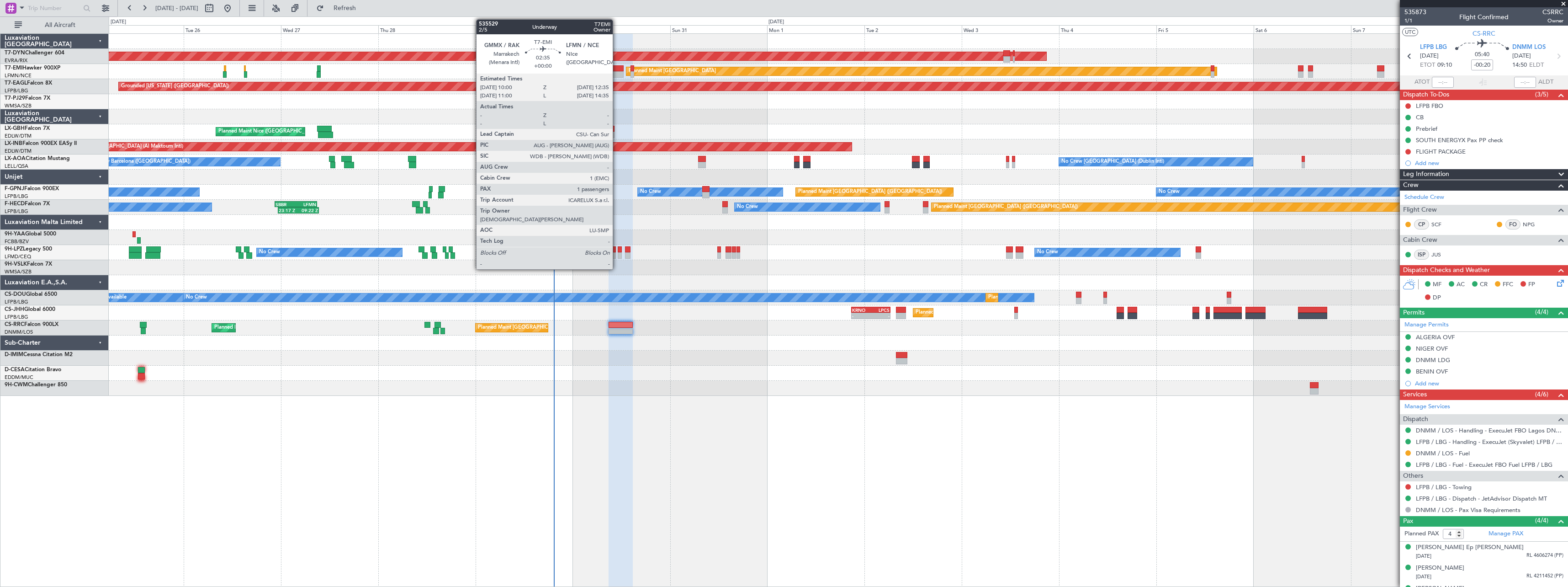
click at [617, 71] on div at bounding box center [618, 68] width 10 height 7
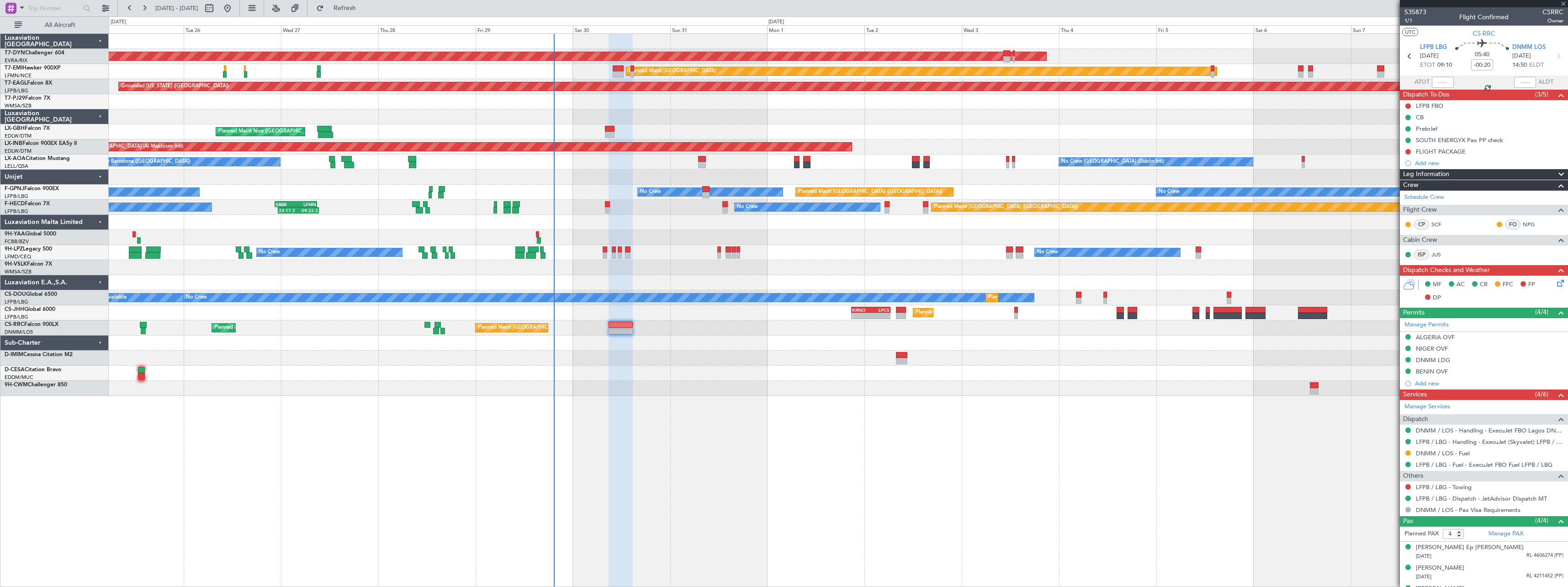
type input "1"
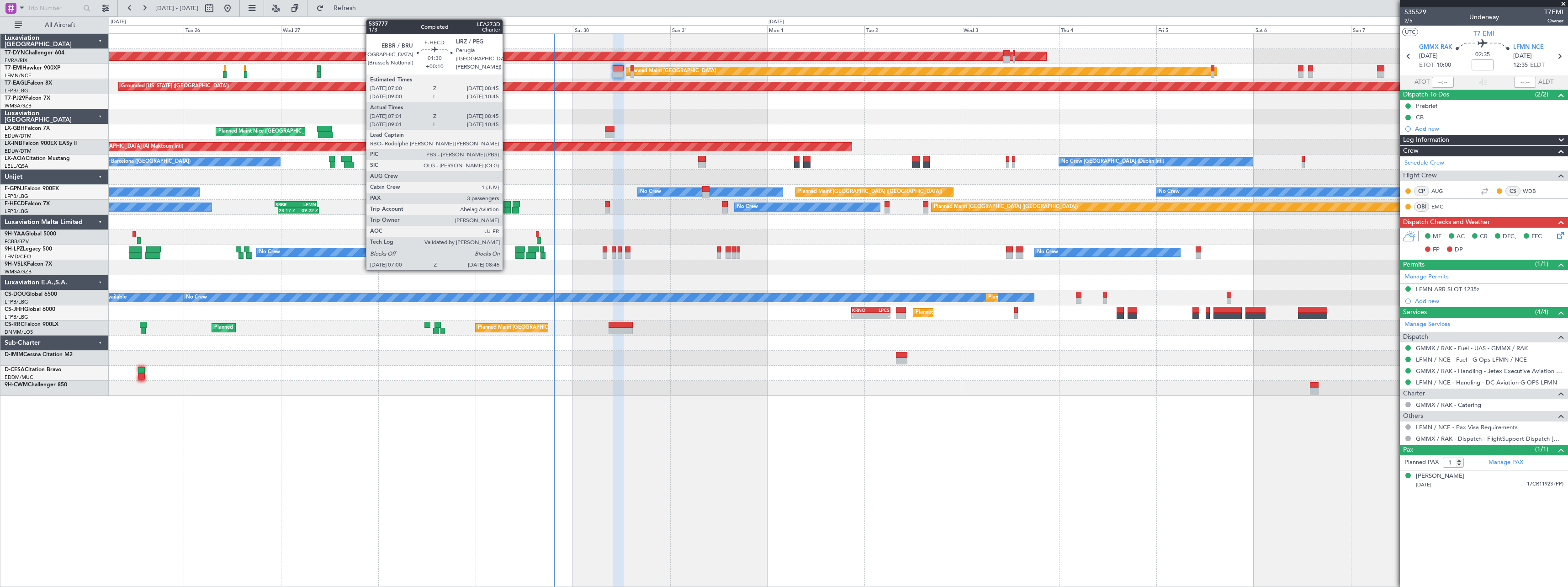
click at [506, 205] on div at bounding box center [507, 204] width 7 height 7
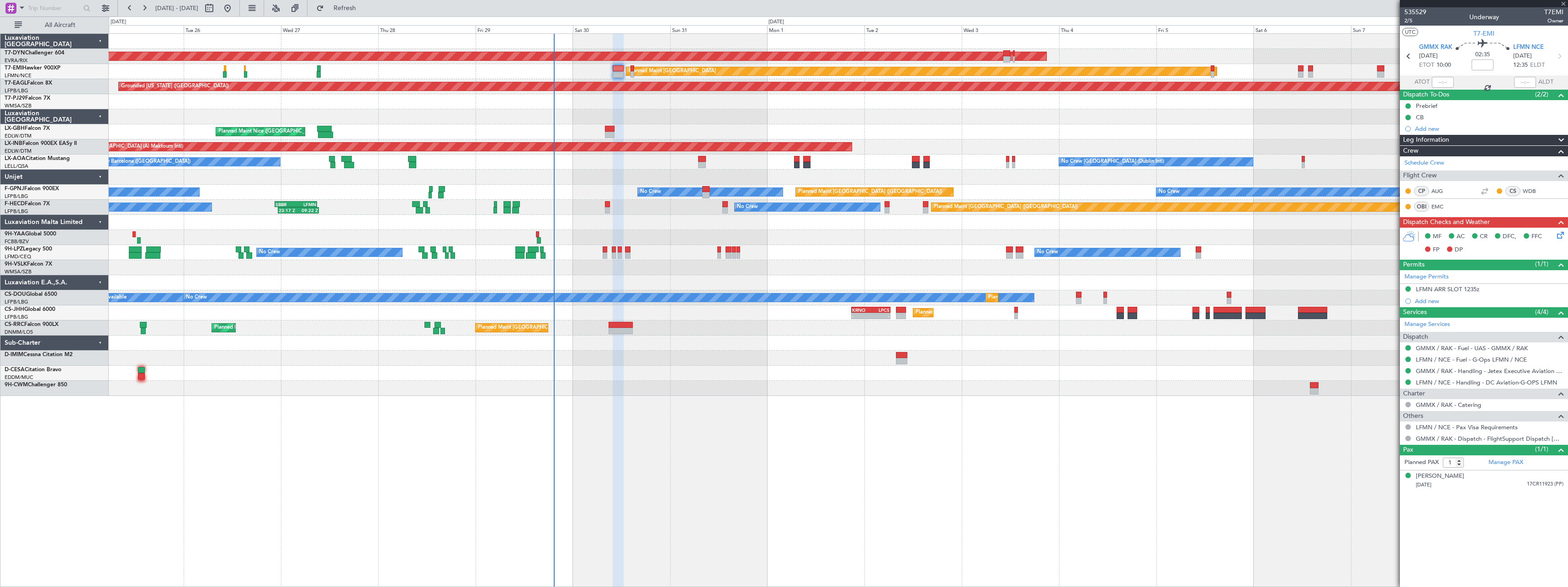
type input "+00:10"
type input "07:11"
type input "08:40"
type input "3"
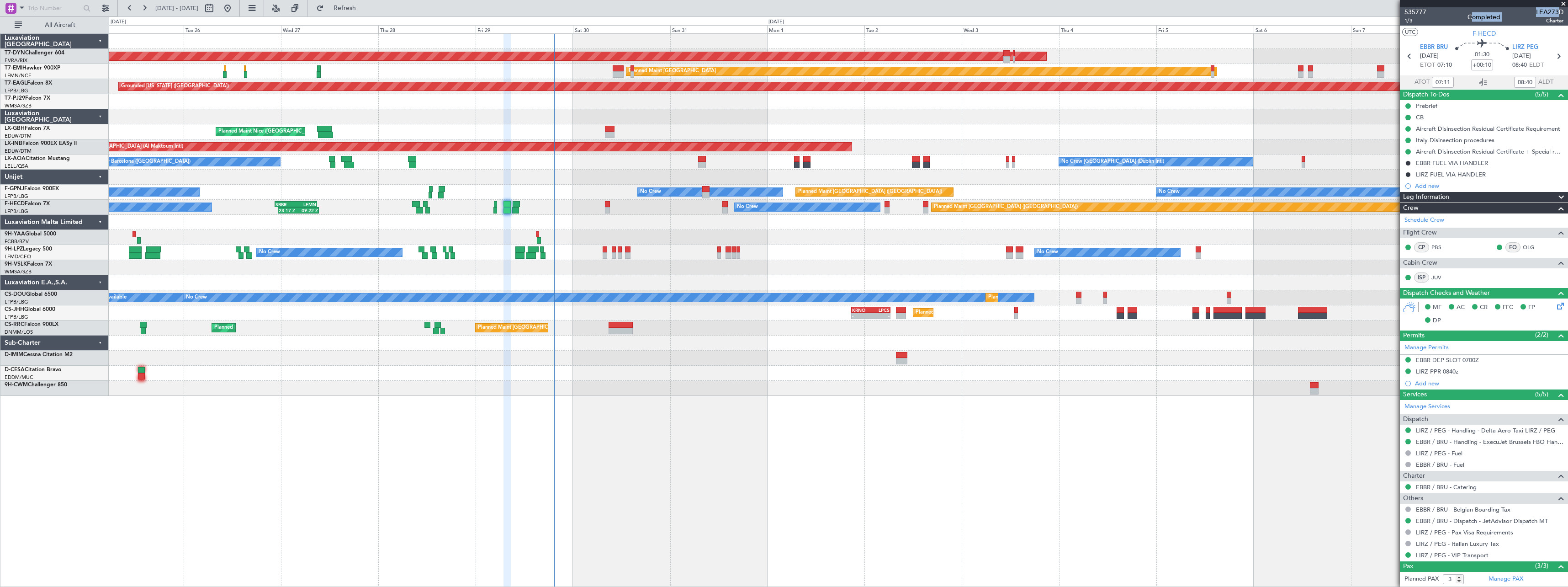
drag, startPoint x: 1528, startPoint y: 12, endPoint x: 1550, endPoint y: 12, distance: 22.0
click at [1550, 12] on div "535777 1/3 Completed LEA273D Charter" at bounding box center [1484, 16] width 168 height 18
click at [1549, 12] on span "LEA273D" at bounding box center [1549, 12] width 27 height 10
click at [1538, 13] on span "LEA273D" at bounding box center [1549, 12] width 27 height 10
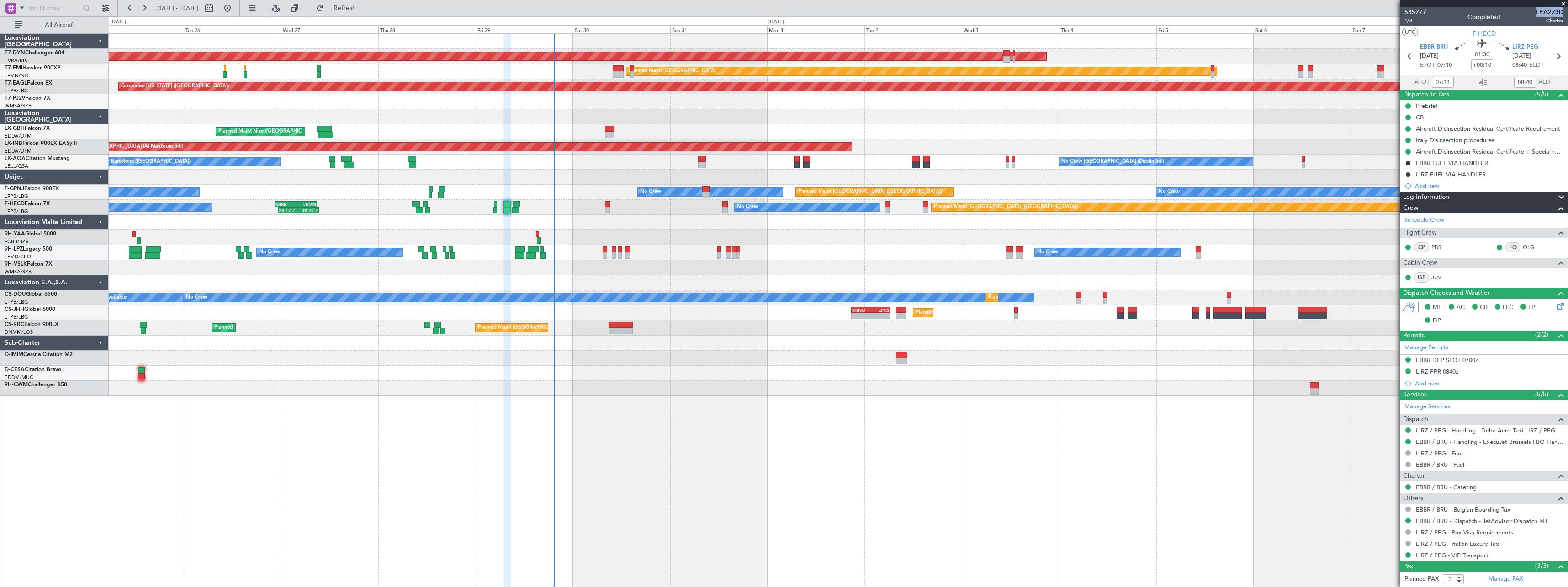
copy span "LEA273D"
